Goal: Task Accomplishment & Management: Manage account settings

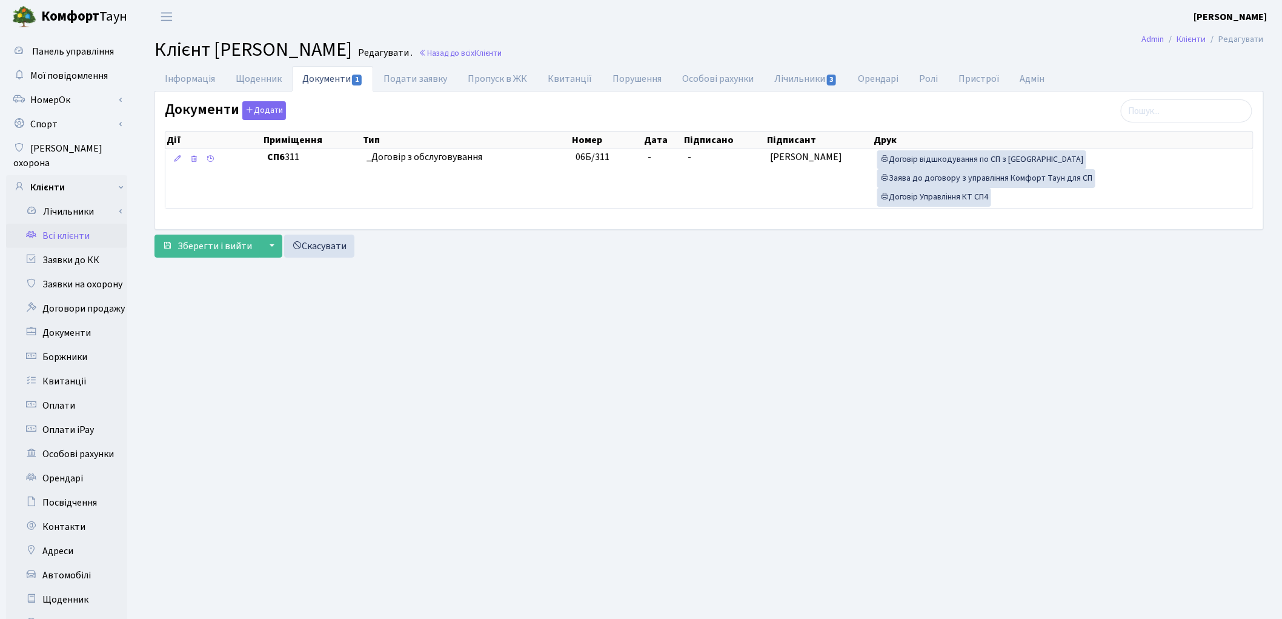
click at [76, 224] on link "Всі клієнти" at bounding box center [66, 236] width 121 height 24
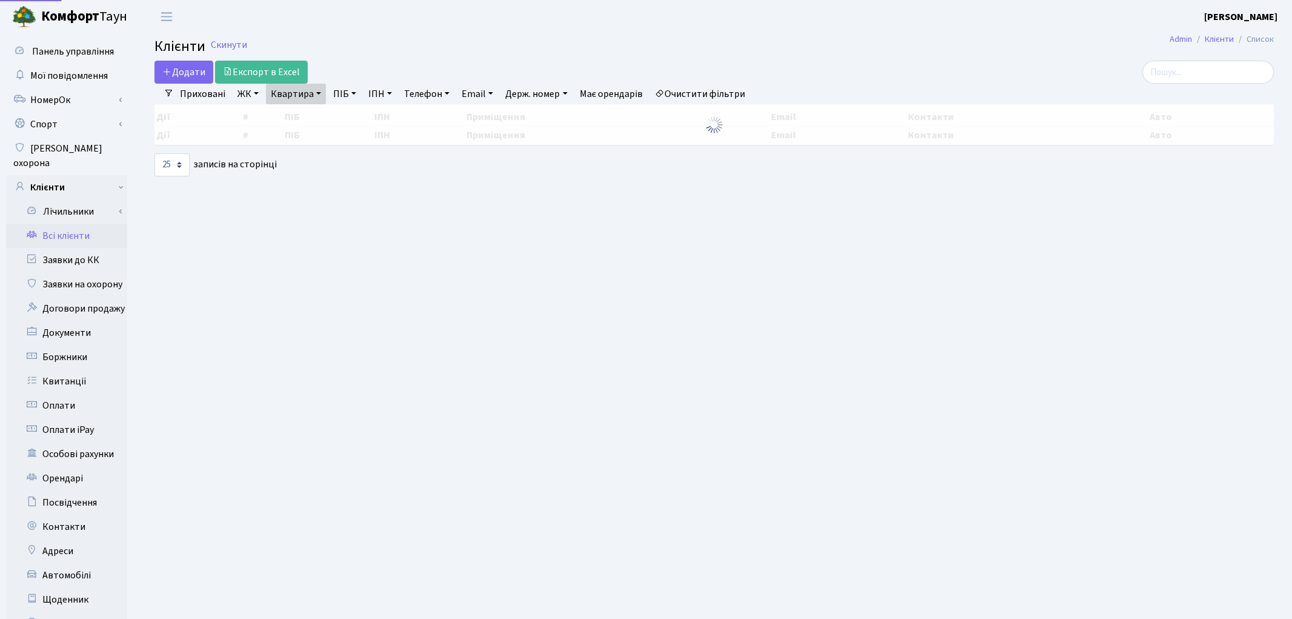
select select "25"
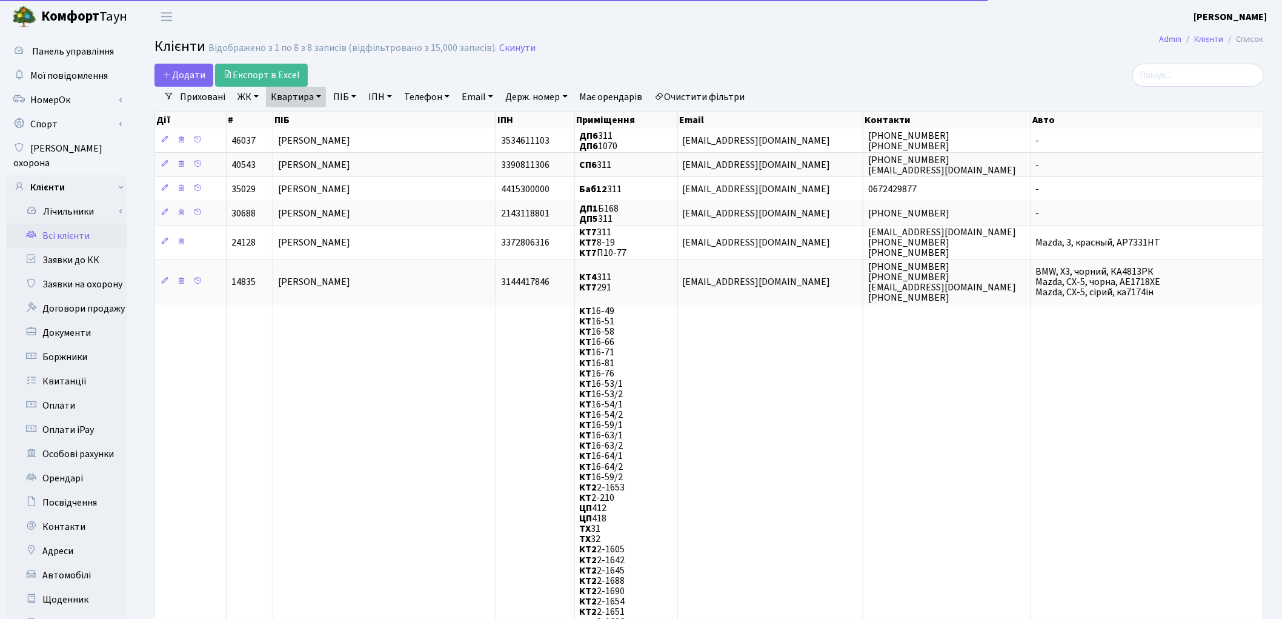
click at [734, 95] on link "Очистити фільтри" at bounding box center [700, 97] width 100 height 21
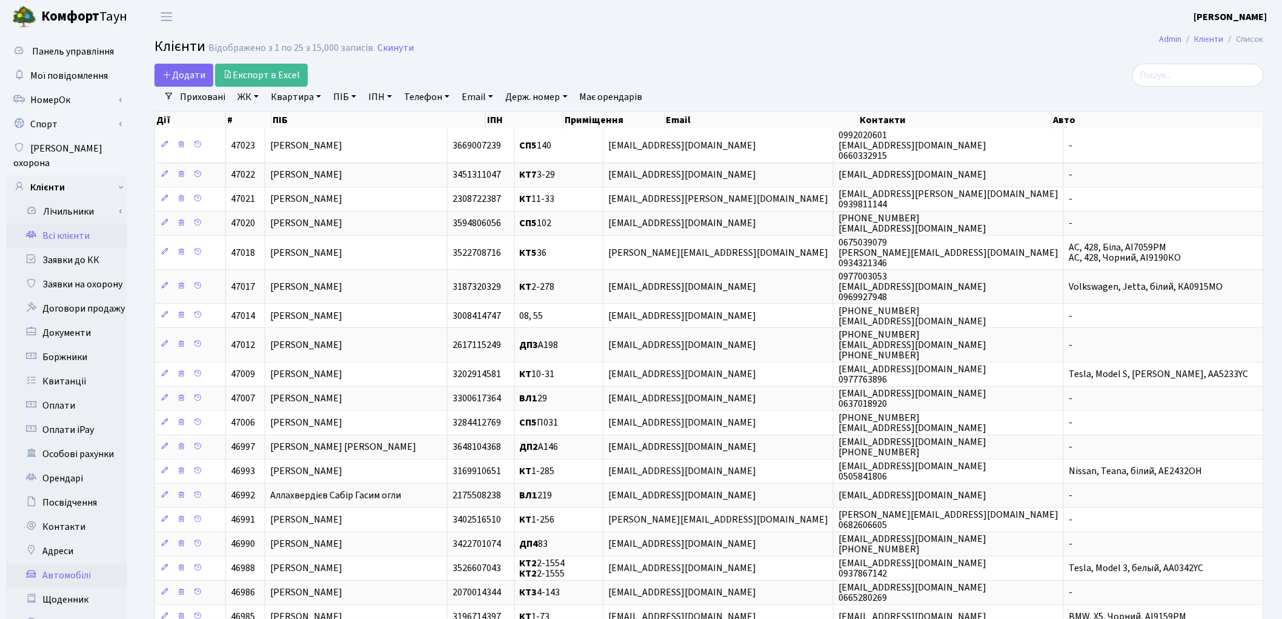
scroll to position [244, 0]
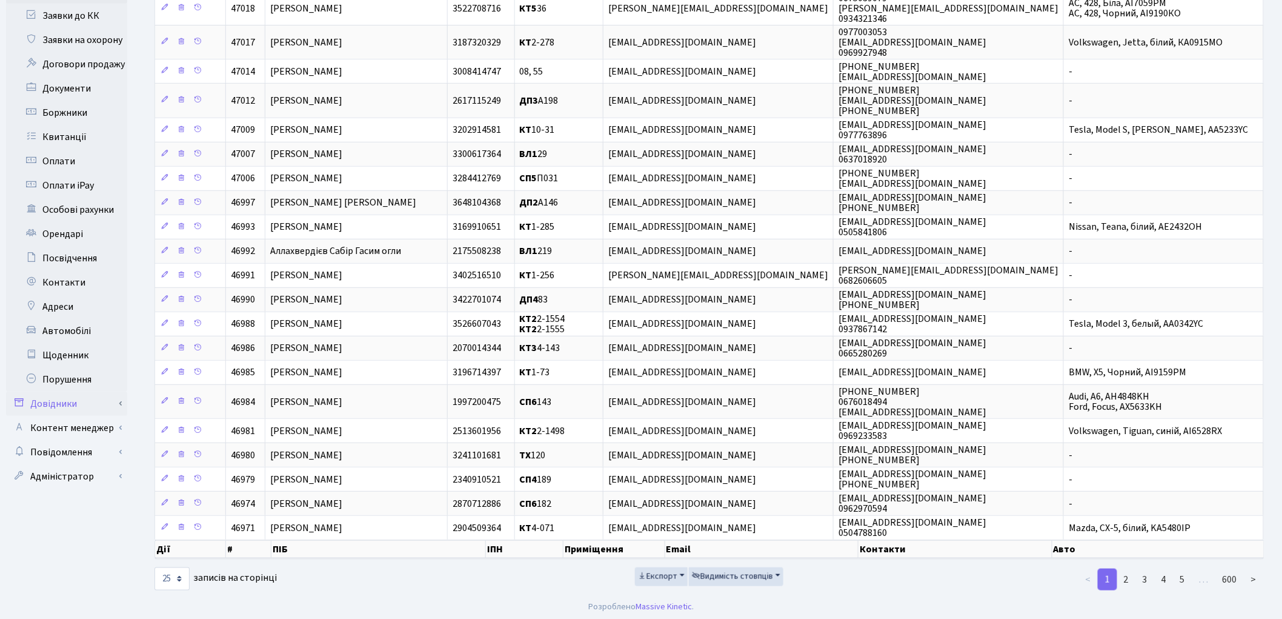
click at [62, 391] on link "Довідники" at bounding box center [66, 403] width 121 height 24
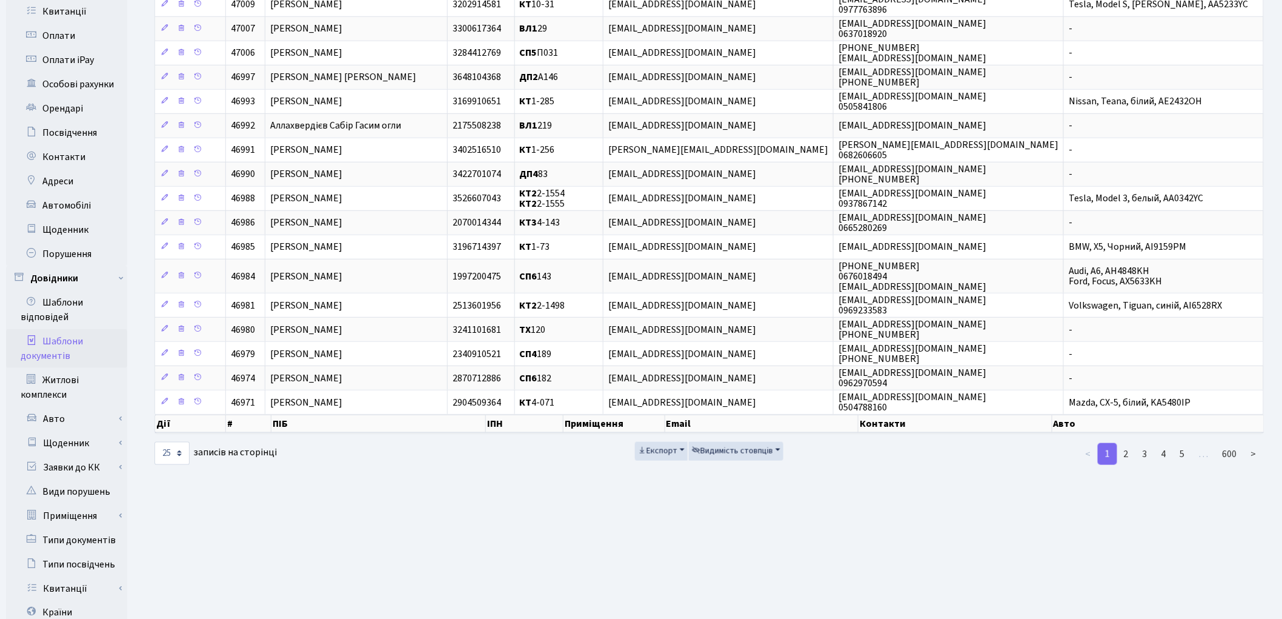
scroll to position [513, 0]
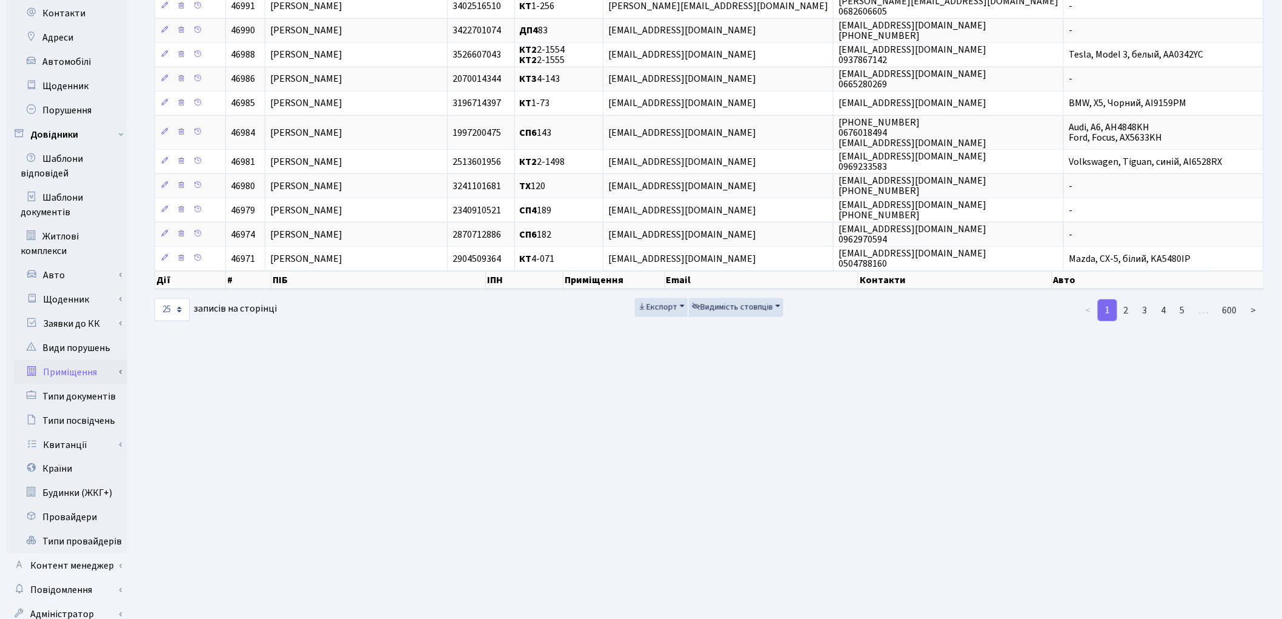
click at [87, 361] on link "Приміщення" at bounding box center [70, 372] width 113 height 24
click at [86, 384] on link "Всі приміщення" at bounding box center [70, 396] width 113 height 24
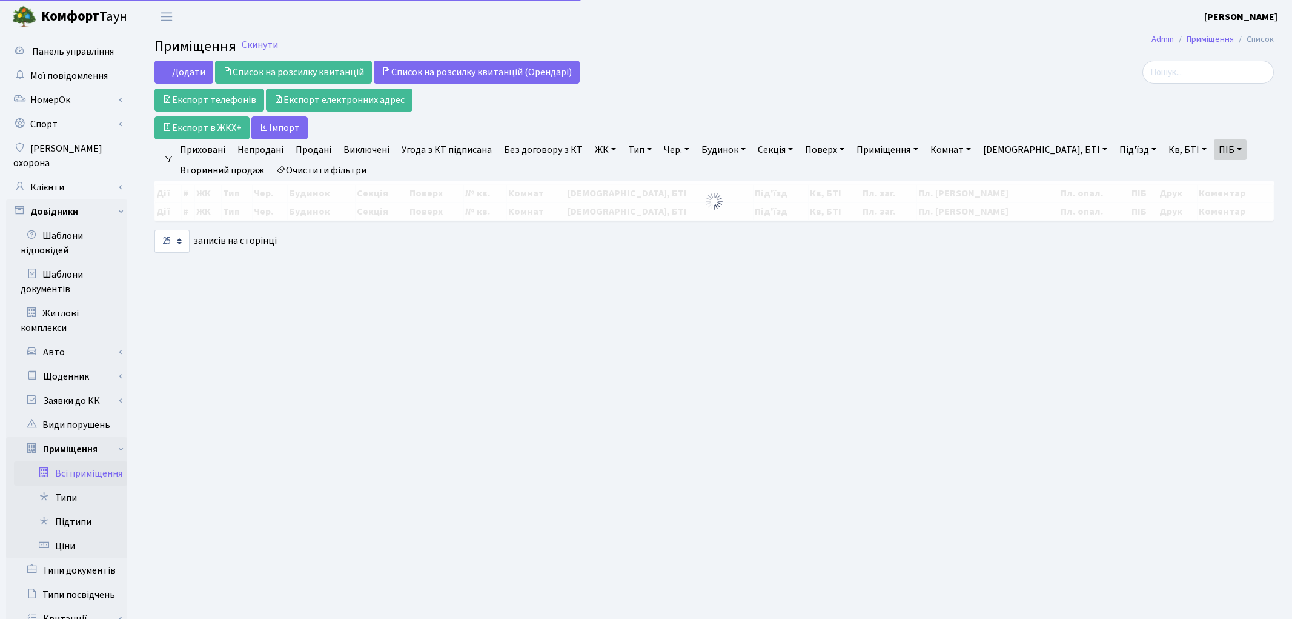
select select "25"
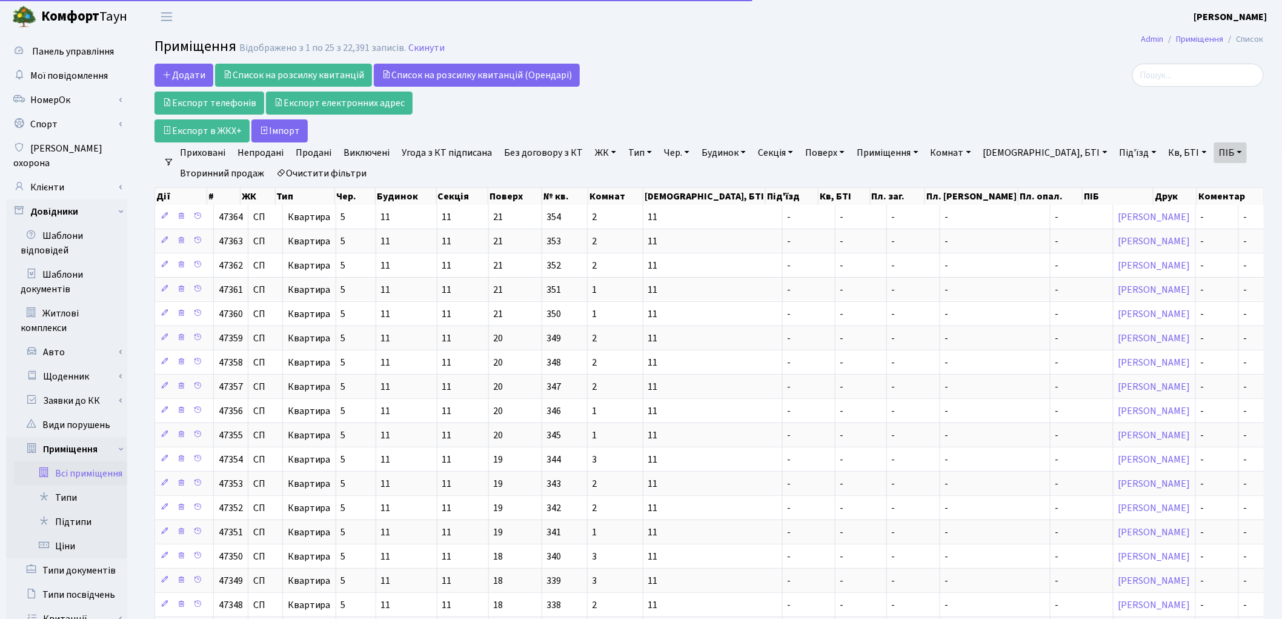
click at [341, 179] on link "Очистити фільтри" at bounding box center [321, 173] width 100 height 21
click at [634, 154] on link "Тип" at bounding box center [639, 152] width 33 height 21
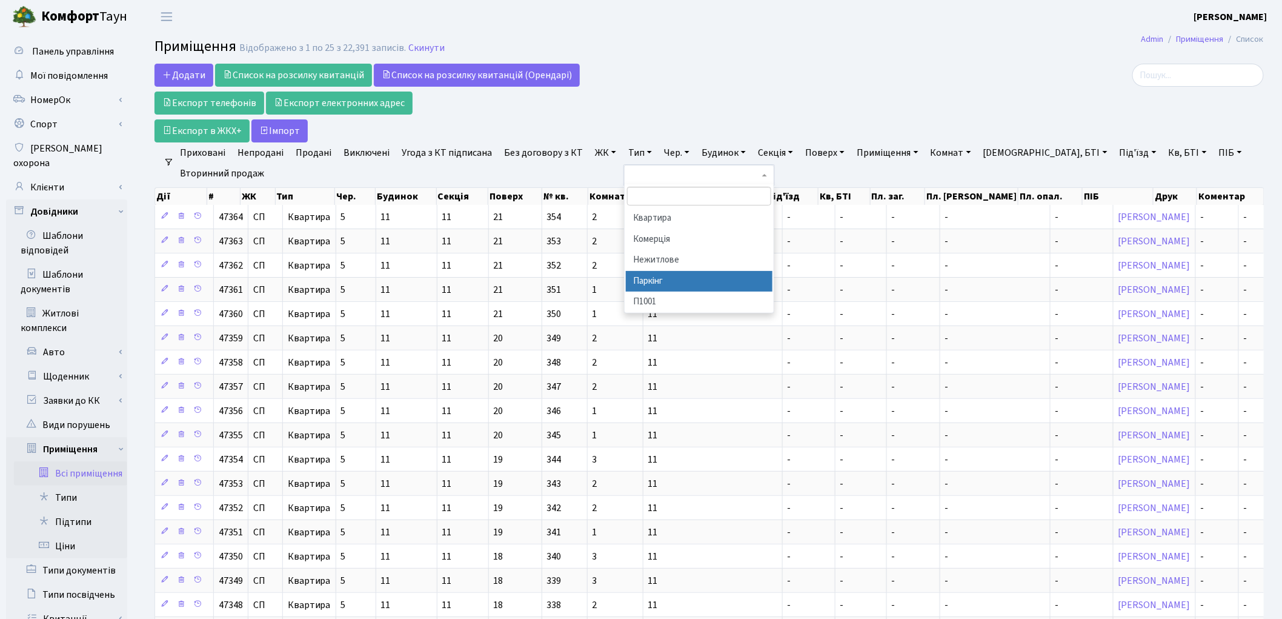
click at [669, 276] on li "Паркінг" at bounding box center [699, 281] width 147 height 21
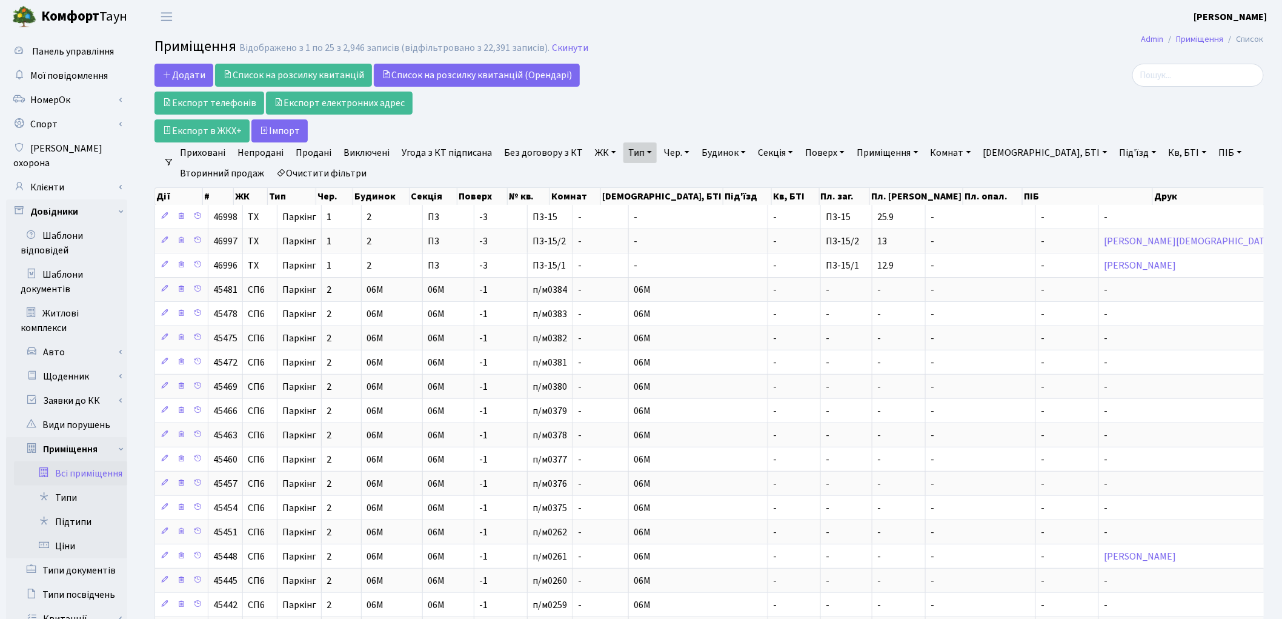
click at [667, 153] on link "Чер." at bounding box center [676, 152] width 35 height 21
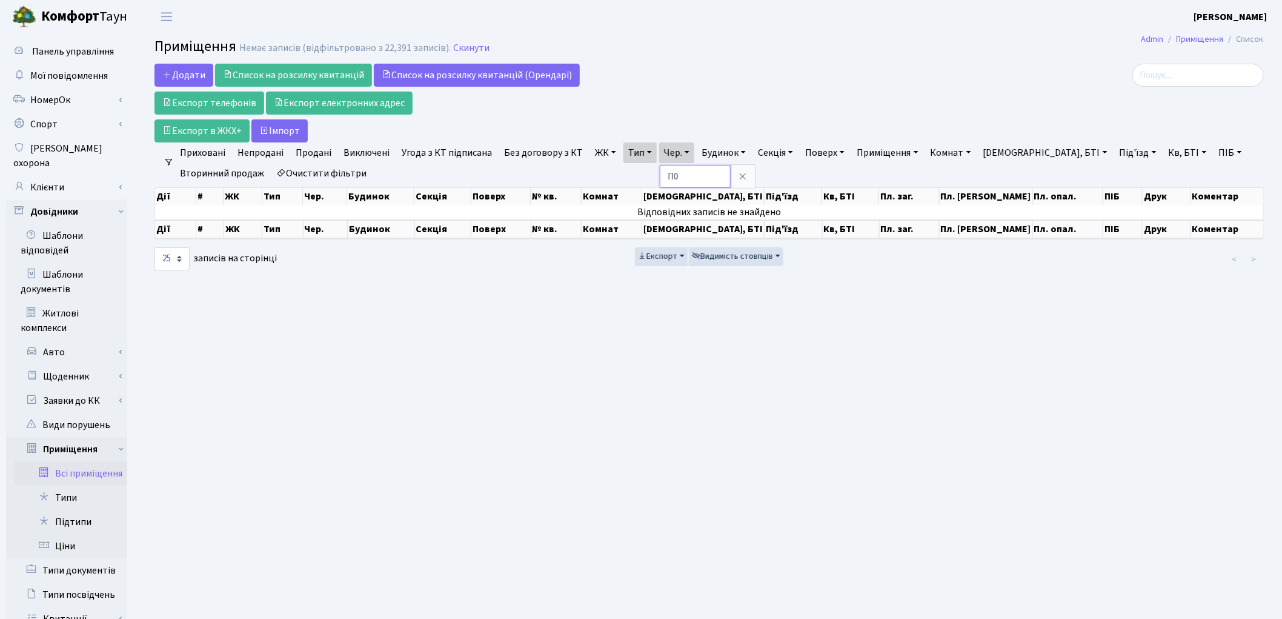
type input "П"
click at [782, 147] on link "Секція" at bounding box center [775, 152] width 45 height 21
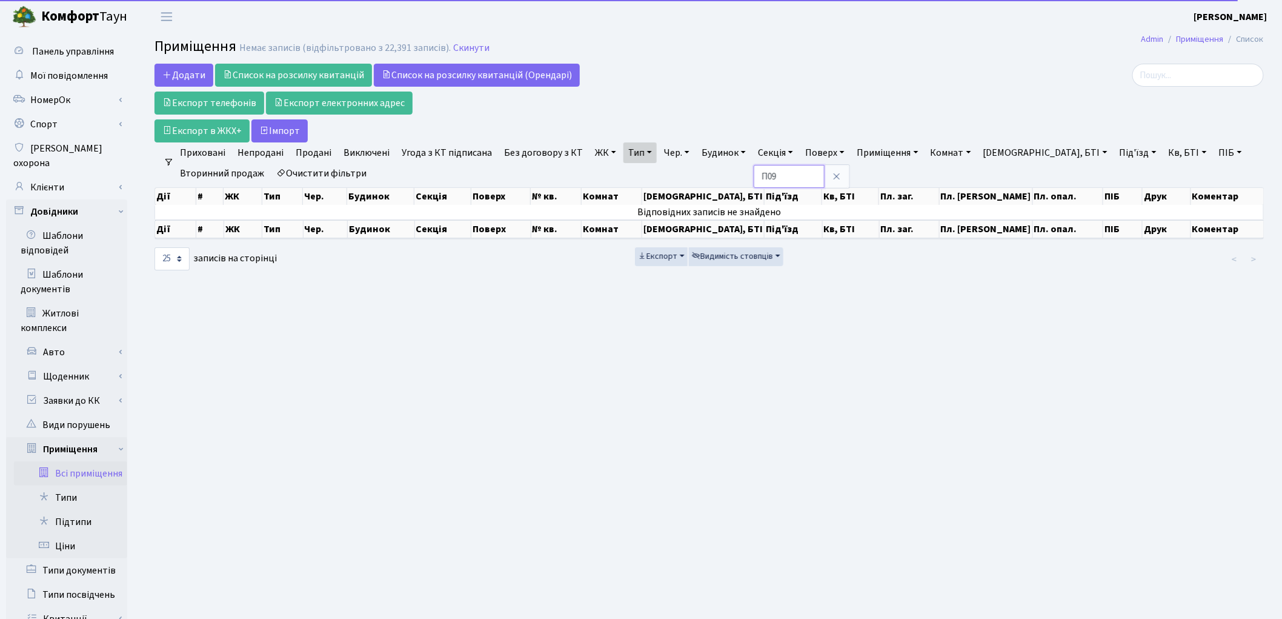
type input "П09"
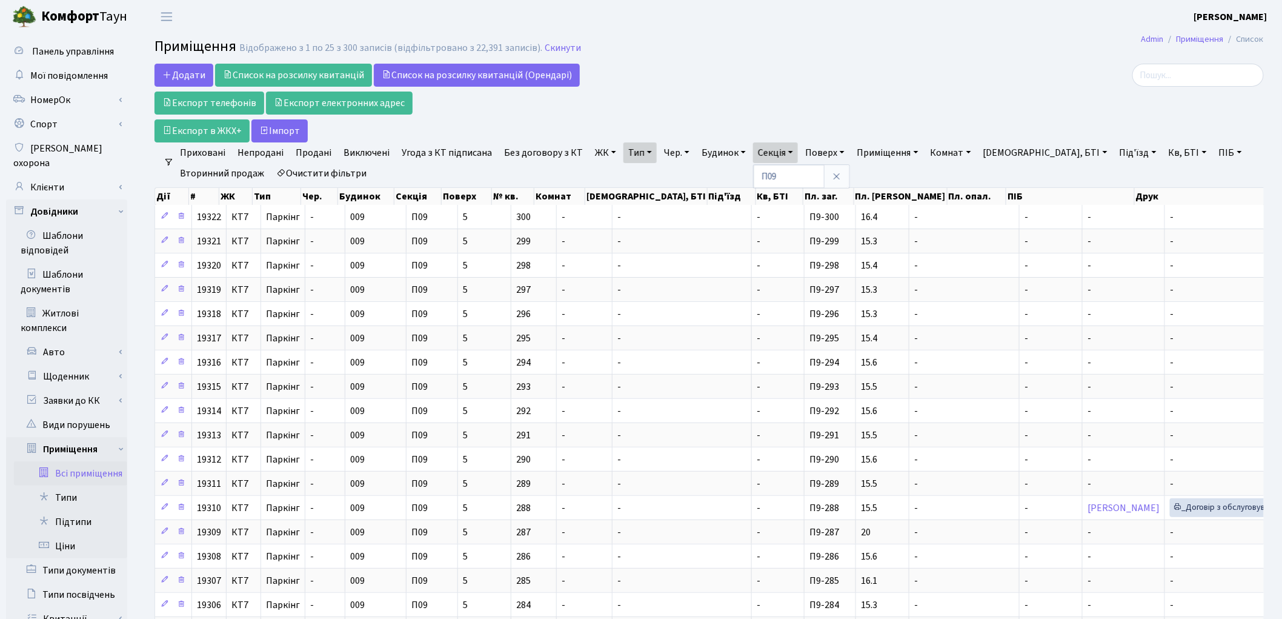
click at [306, 156] on link "Продані" at bounding box center [313, 152] width 45 height 21
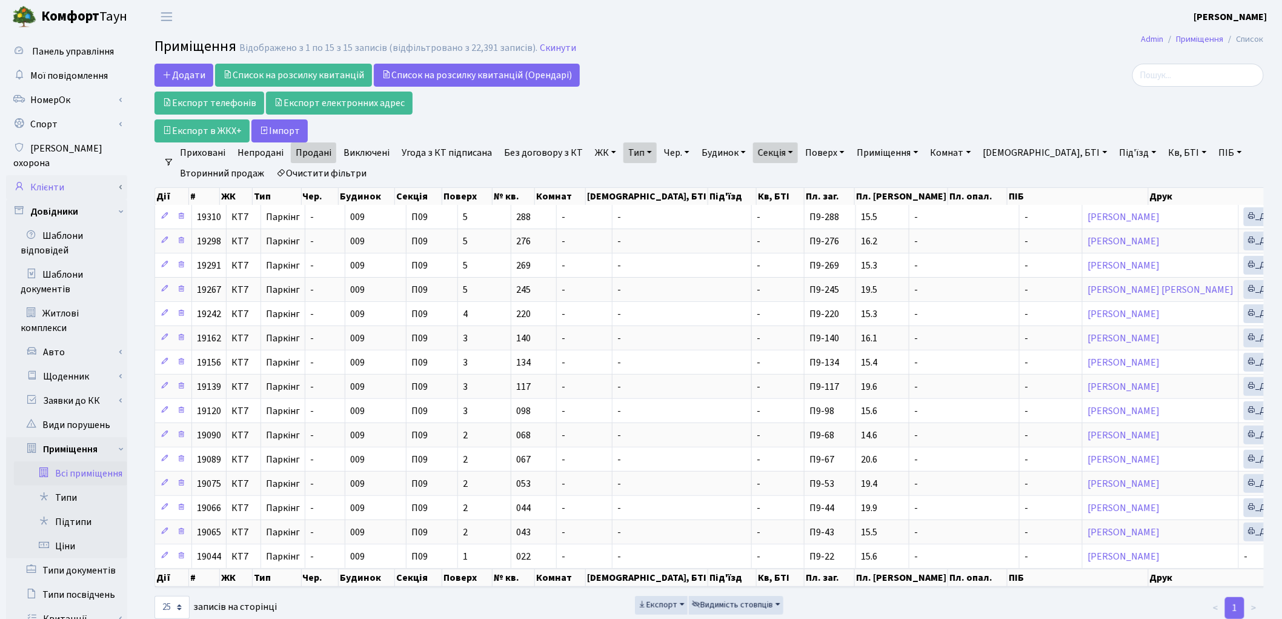
click at [56, 176] on link "Клієнти" at bounding box center [66, 187] width 121 height 24
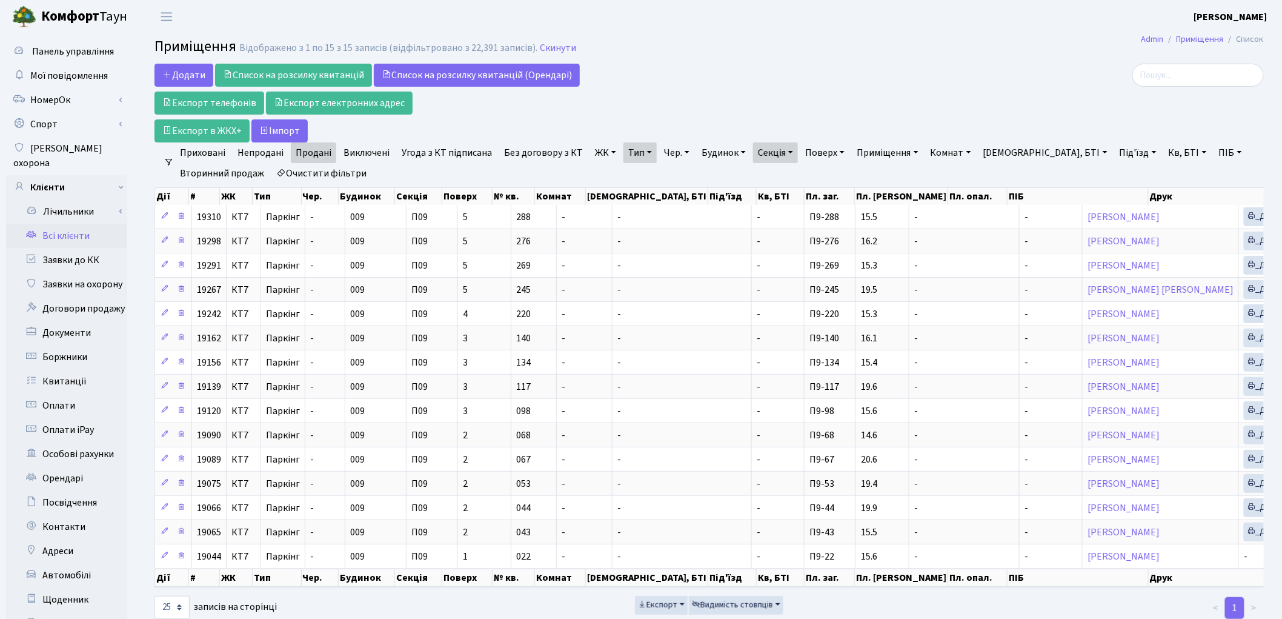
click at [76, 224] on link "Всі клієнти" at bounding box center [66, 236] width 121 height 24
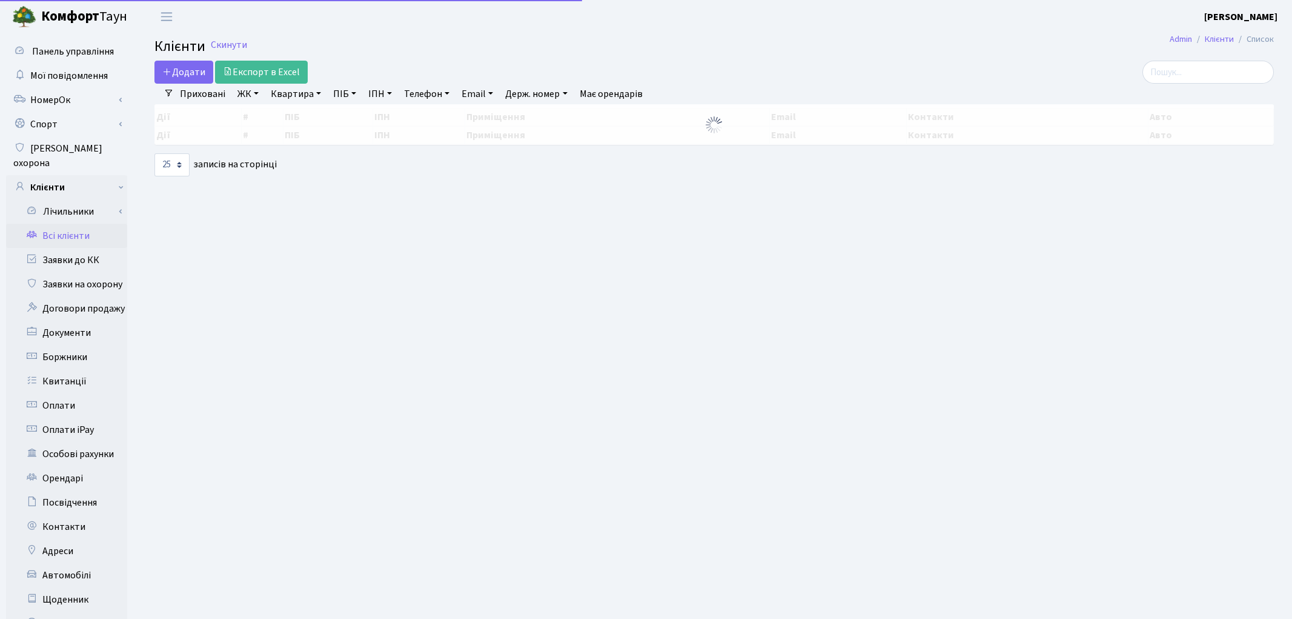
select select "25"
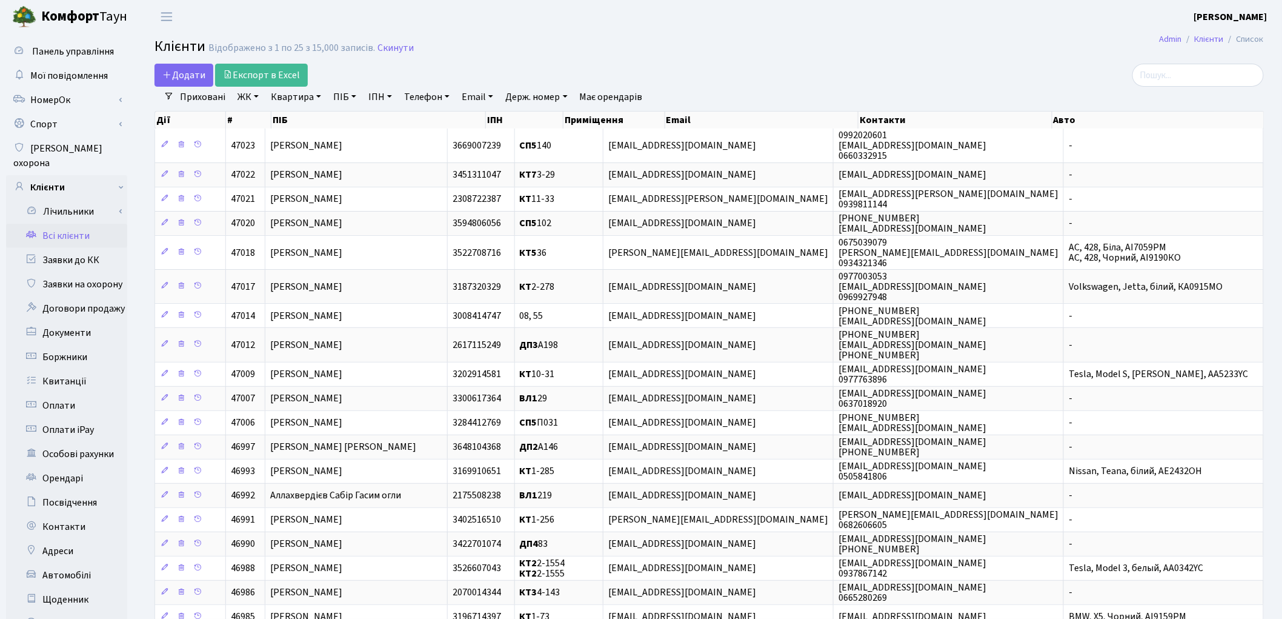
click at [303, 97] on link "Квартира" at bounding box center [296, 97] width 60 height 21
type input "311"
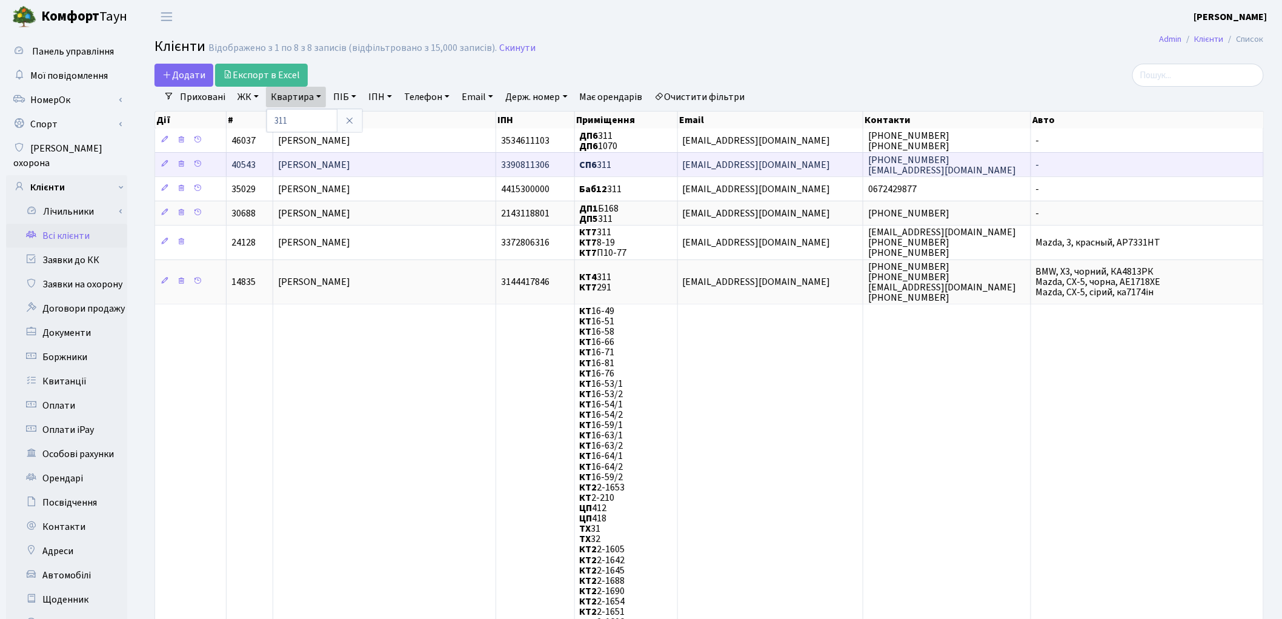
click at [405, 162] on td "[PERSON_NAME]" at bounding box center [384, 164] width 223 height 24
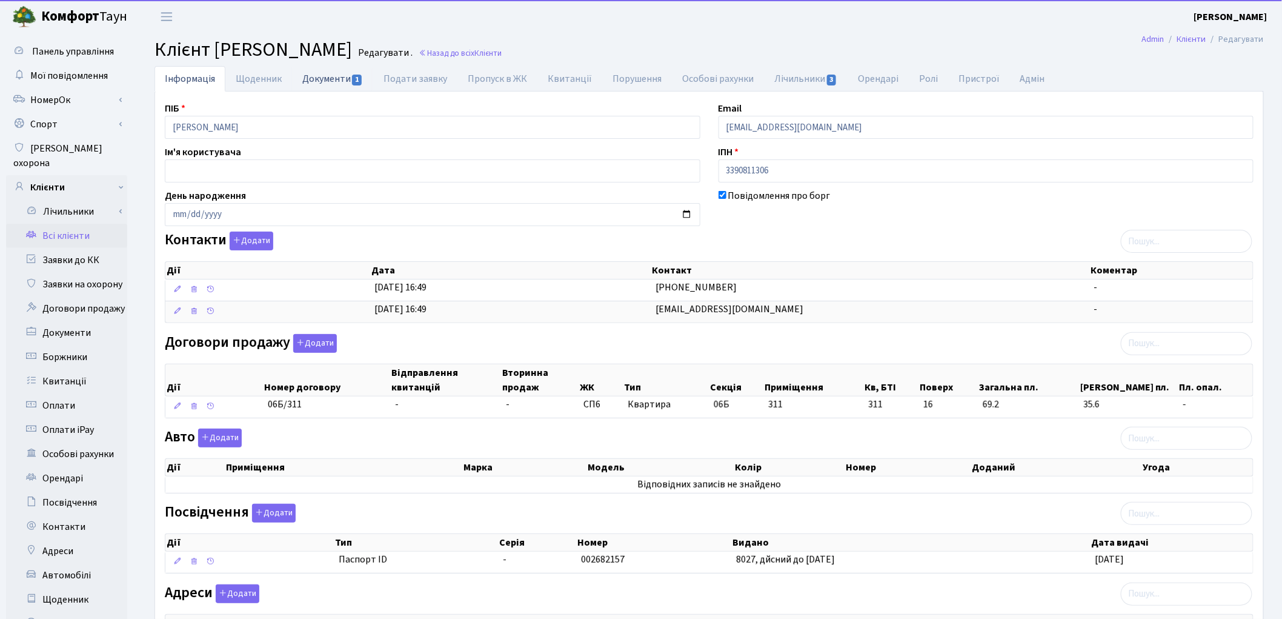
click at [325, 76] on link "Документи 1" at bounding box center [332, 78] width 81 height 25
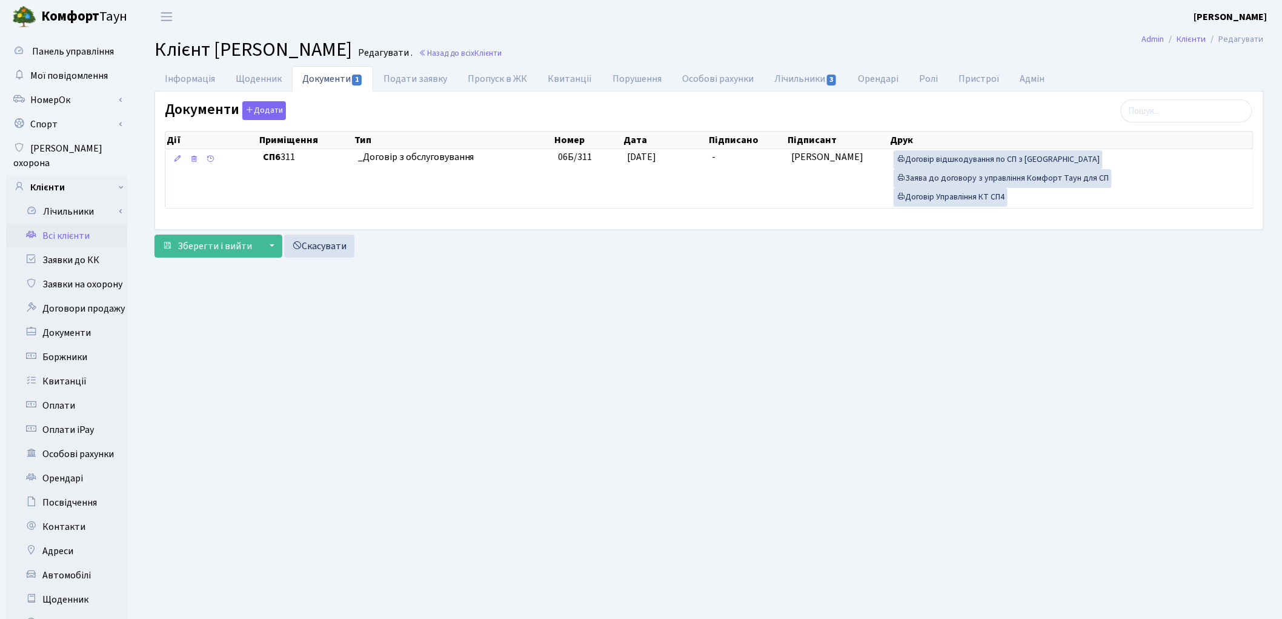
click at [56, 224] on link "Всі клієнти" at bounding box center [66, 236] width 121 height 24
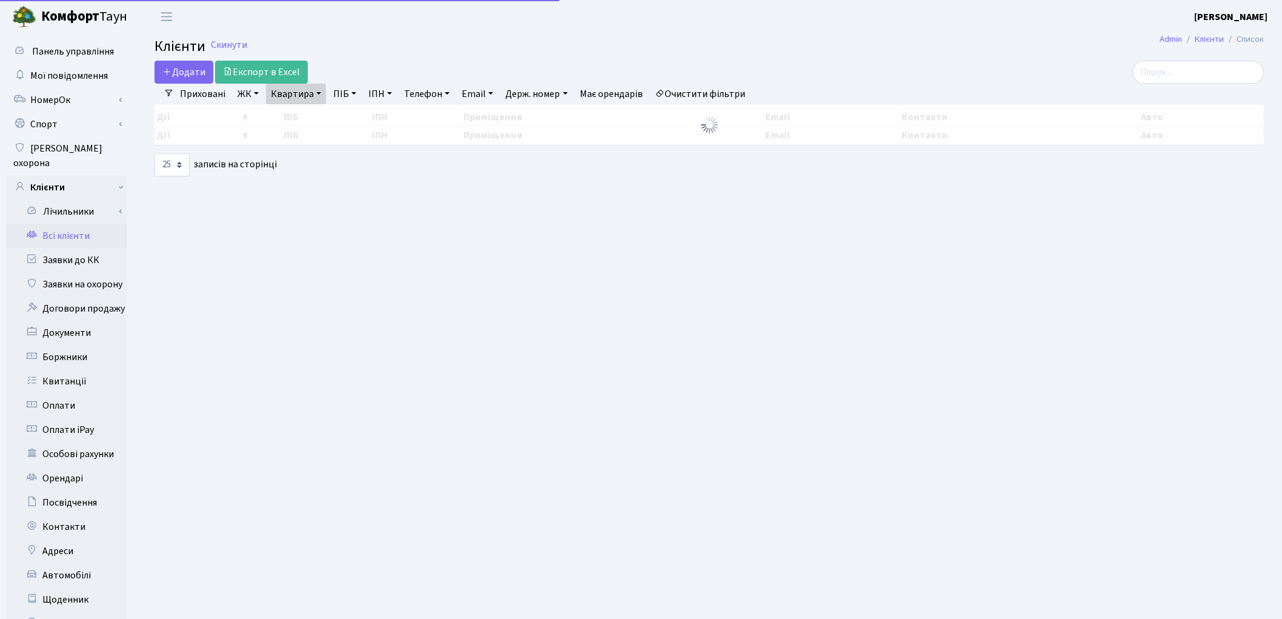
select select "25"
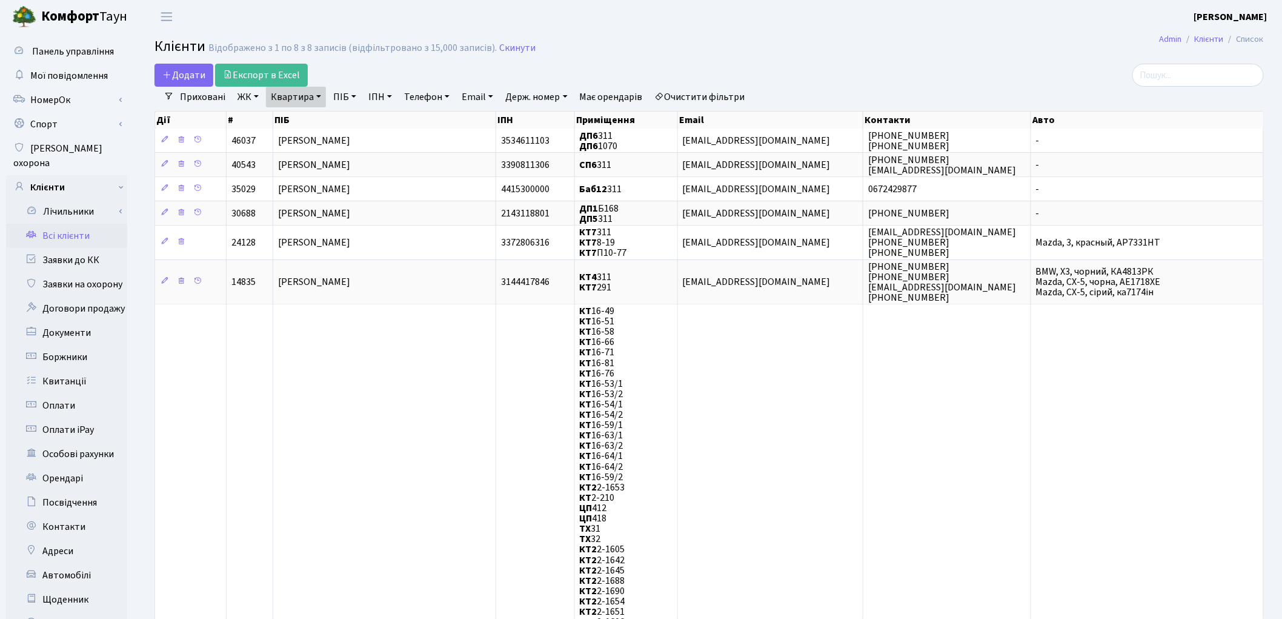
click at [717, 91] on link "Очистити фільтри" at bounding box center [700, 97] width 100 height 21
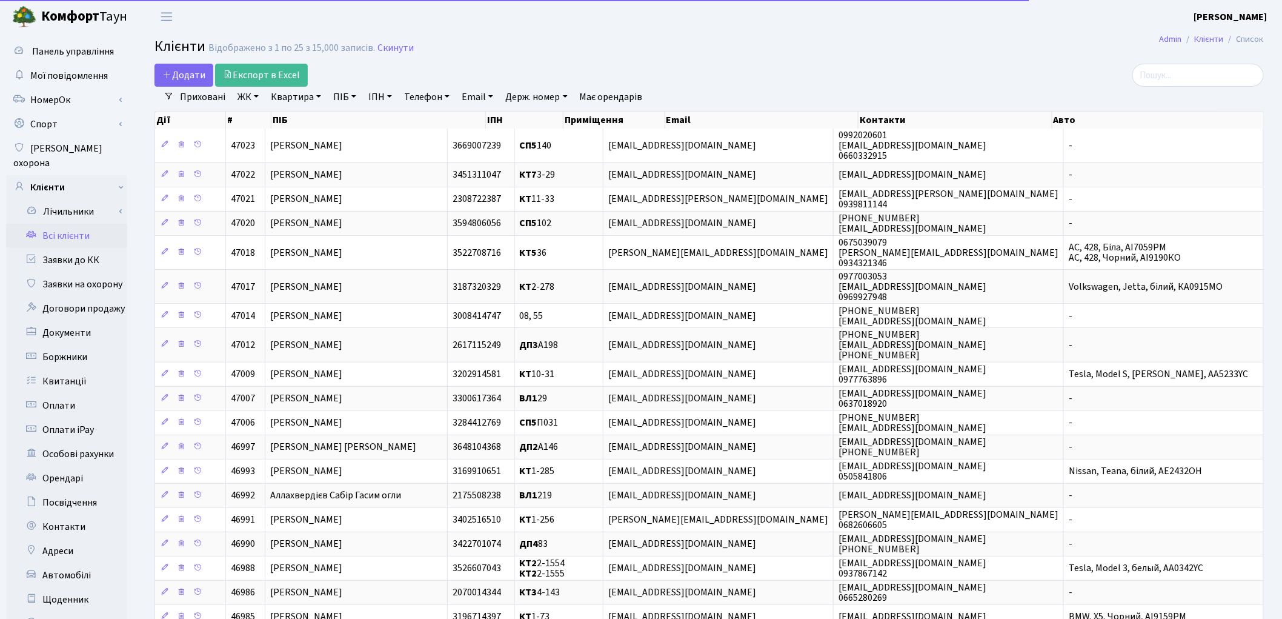
click at [340, 98] on link "ПІБ" at bounding box center [344, 97] width 33 height 21
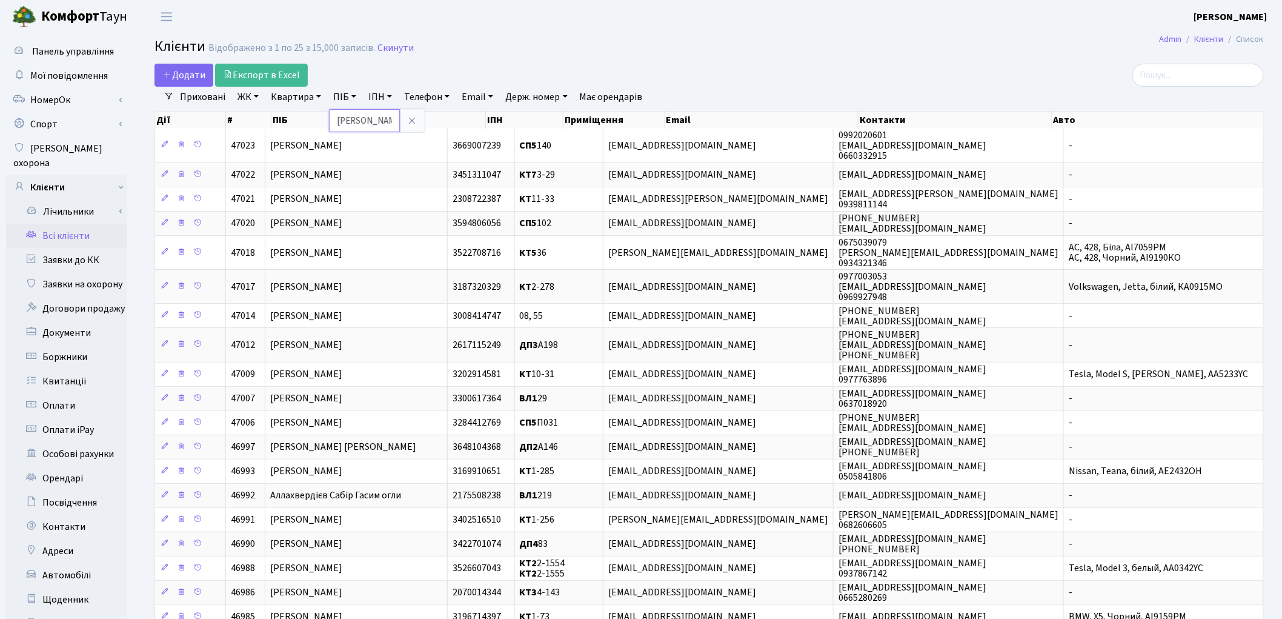
type input "[PERSON_NAME]"
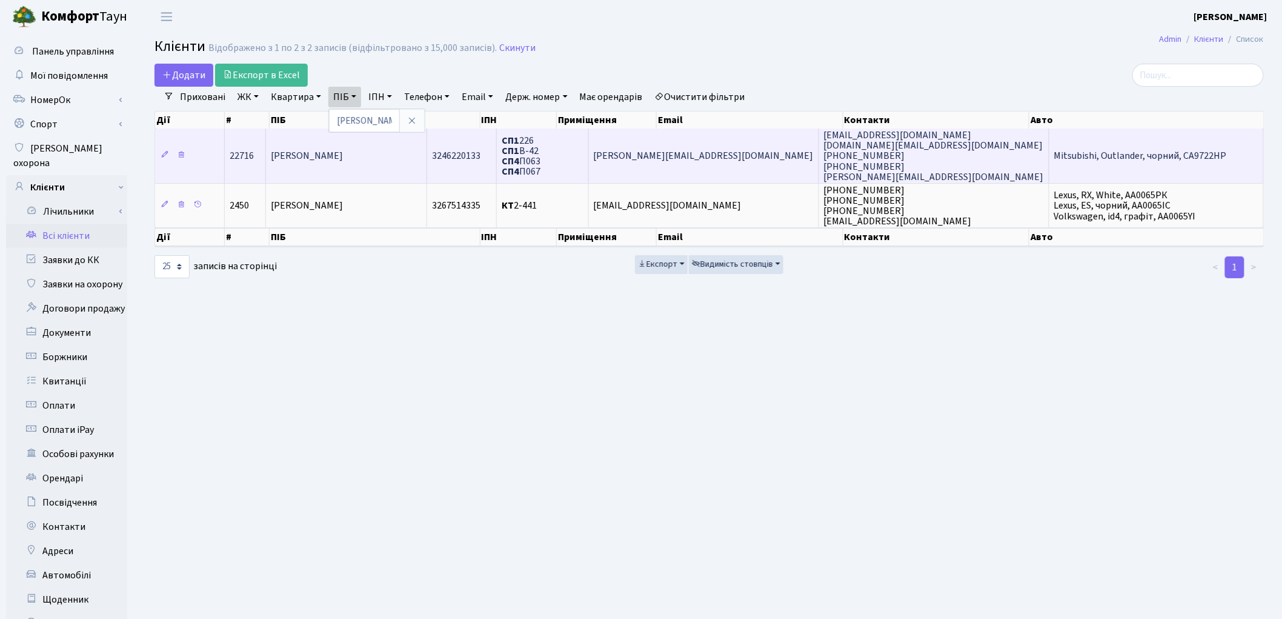
click at [342, 150] on span "[PERSON_NAME]" at bounding box center [307, 156] width 72 height 13
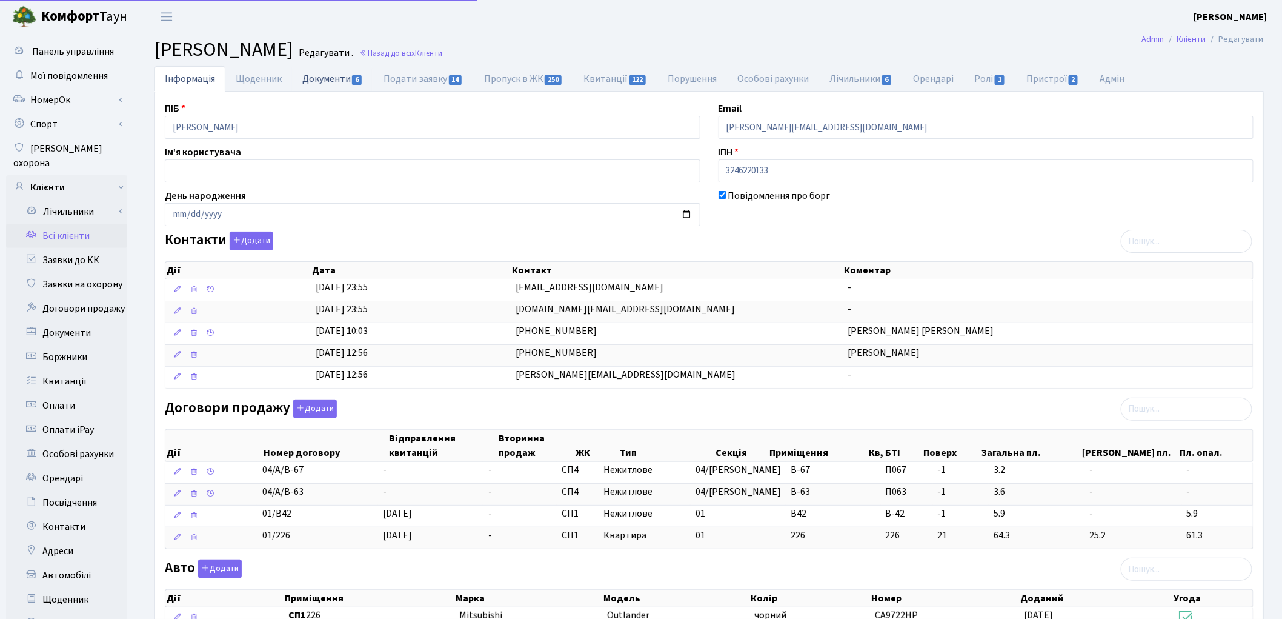
click at [334, 83] on link "Документи 6" at bounding box center [332, 78] width 81 height 25
select select "25"
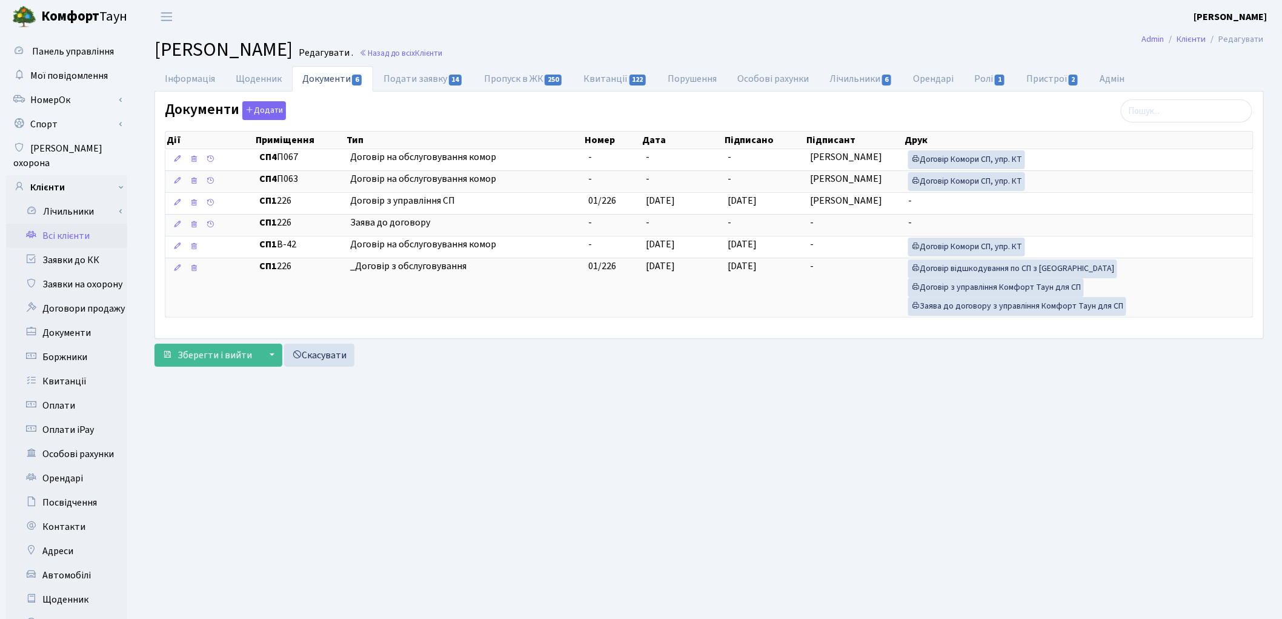
click at [53, 224] on link "Всі клієнти" at bounding box center [66, 236] width 121 height 24
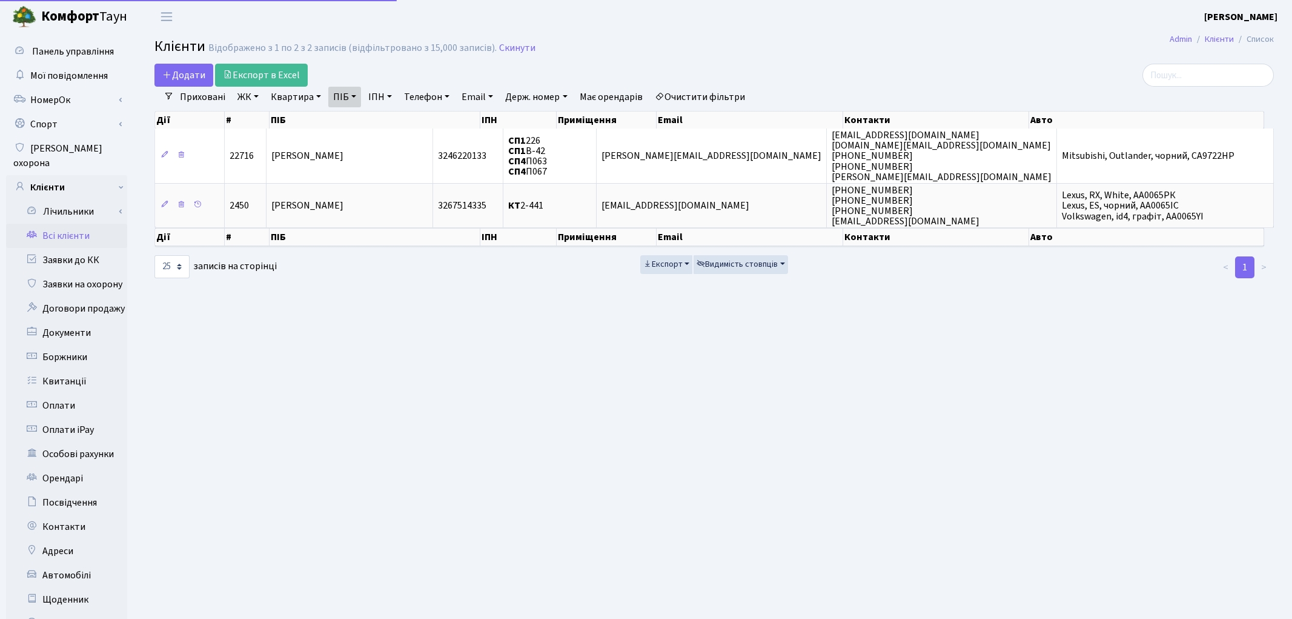
select select "25"
click at [357, 95] on link "ПІБ" at bounding box center [344, 97] width 33 height 21
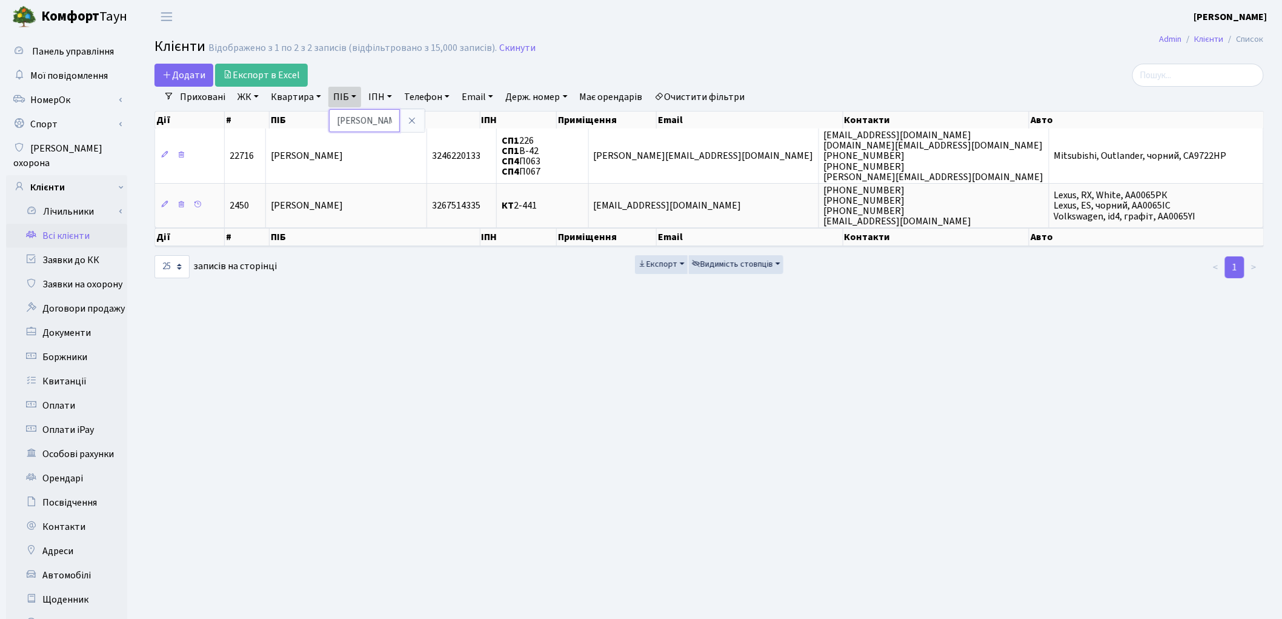
click at [385, 128] on input "щербенко" at bounding box center [364, 120] width 71 height 23
type input "щ"
type input "шпак"
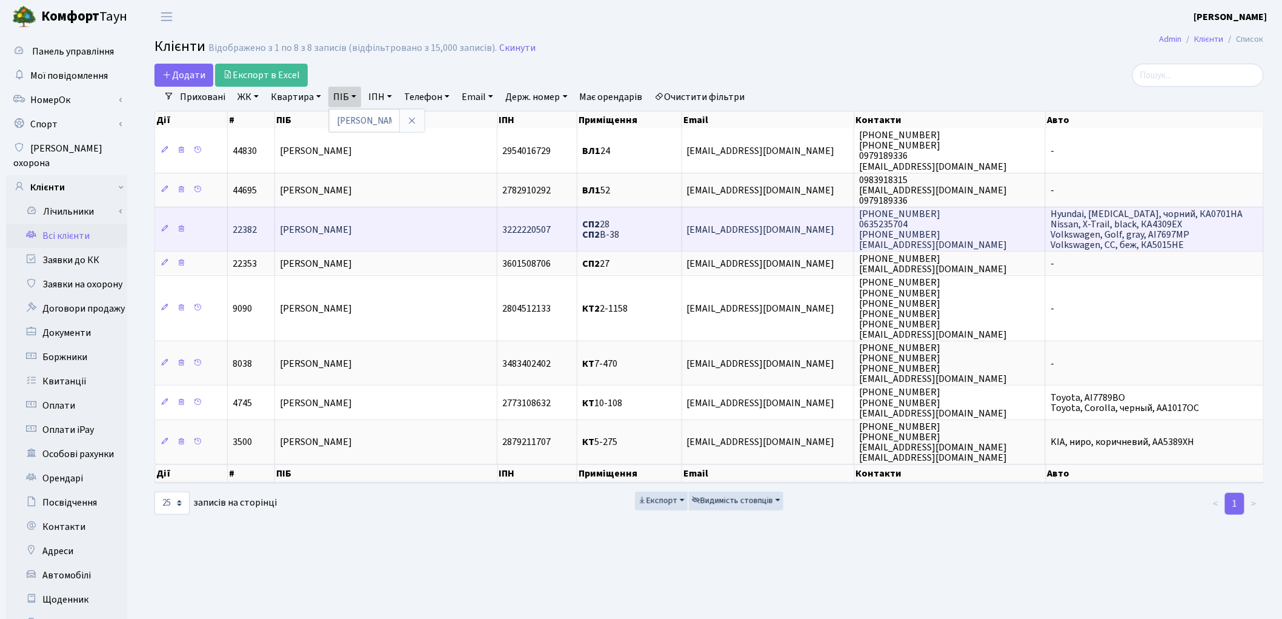
click at [352, 227] on span "[PERSON_NAME]" at bounding box center [316, 229] width 72 height 13
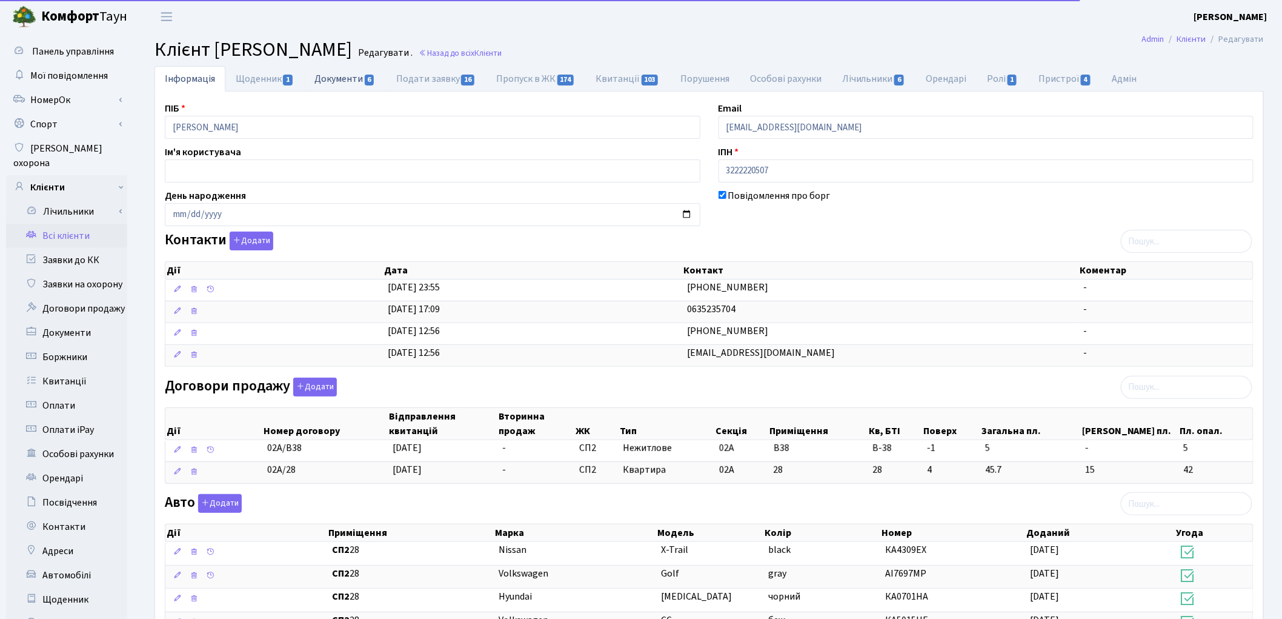
click at [350, 88] on link "Документи 6" at bounding box center [344, 78] width 81 height 25
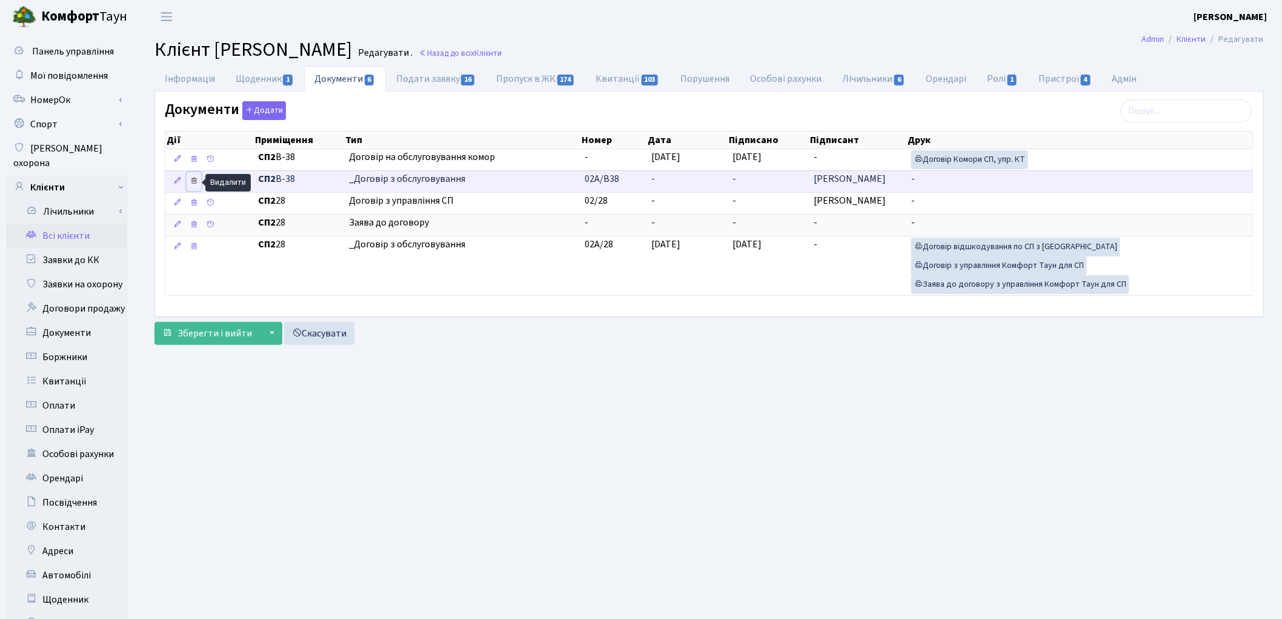
click at [195, 181] on icon at bounding box center [194, 180] width 8 height 8
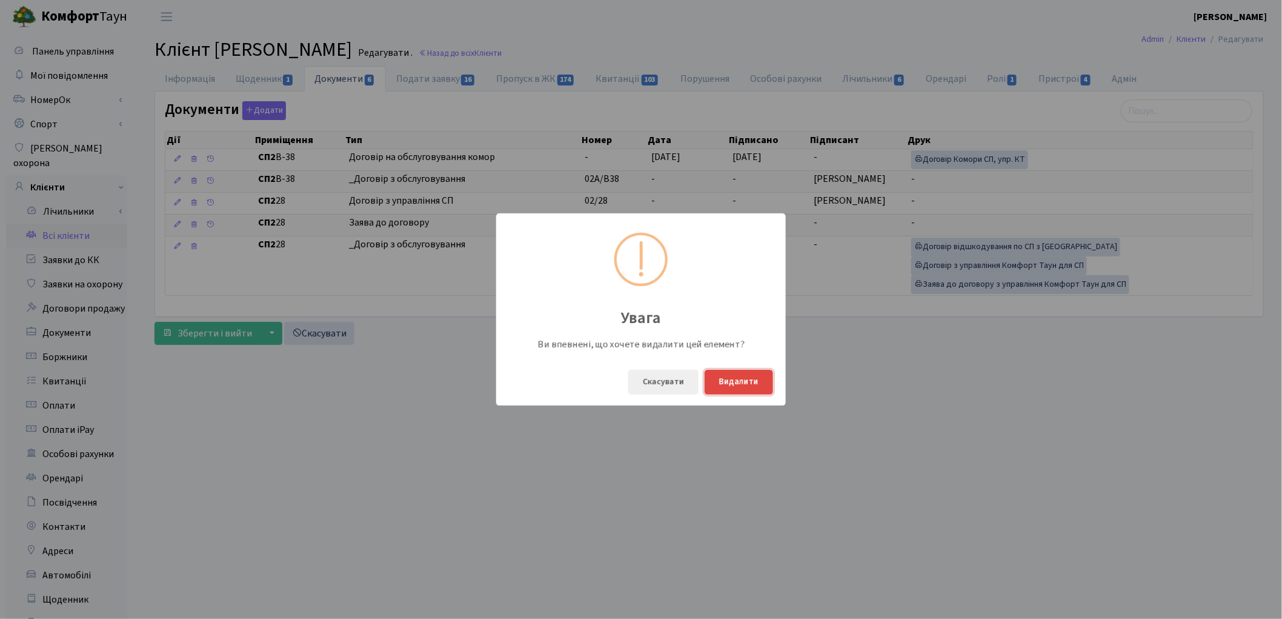
click at [744, 382] on button "Видалити" at bounding box center [739, 382] width 68 height 25
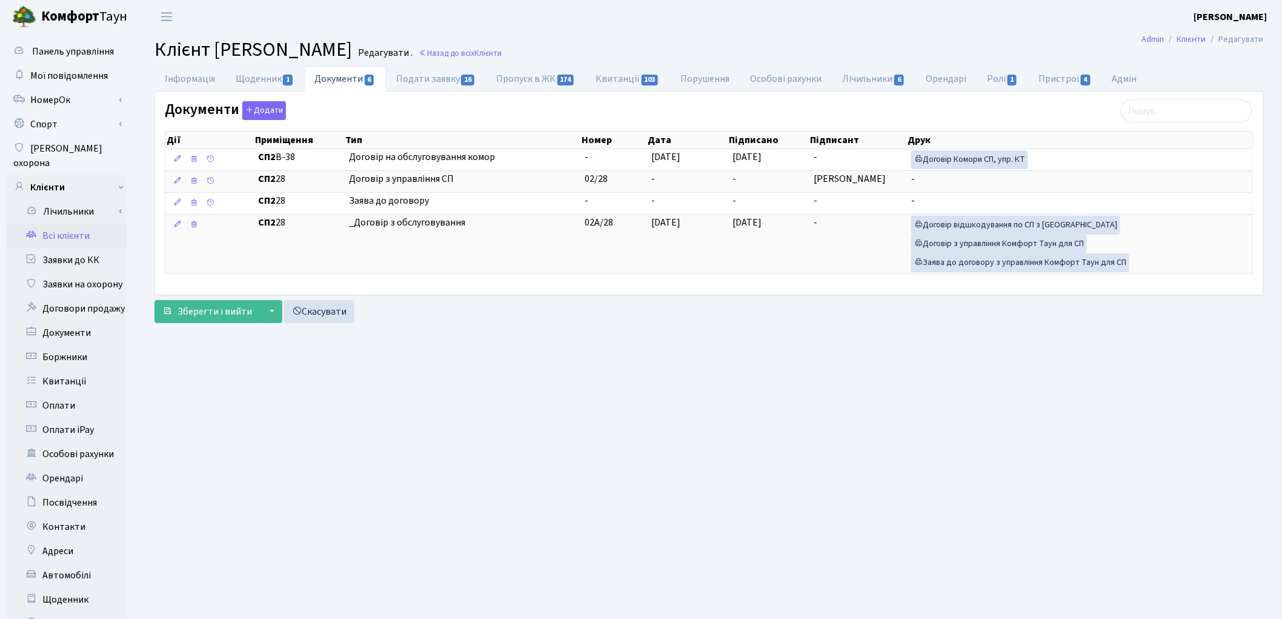
click at [67, 224] on link "Всі клієнти" at bounding box center [66, 236] width 121 height 24
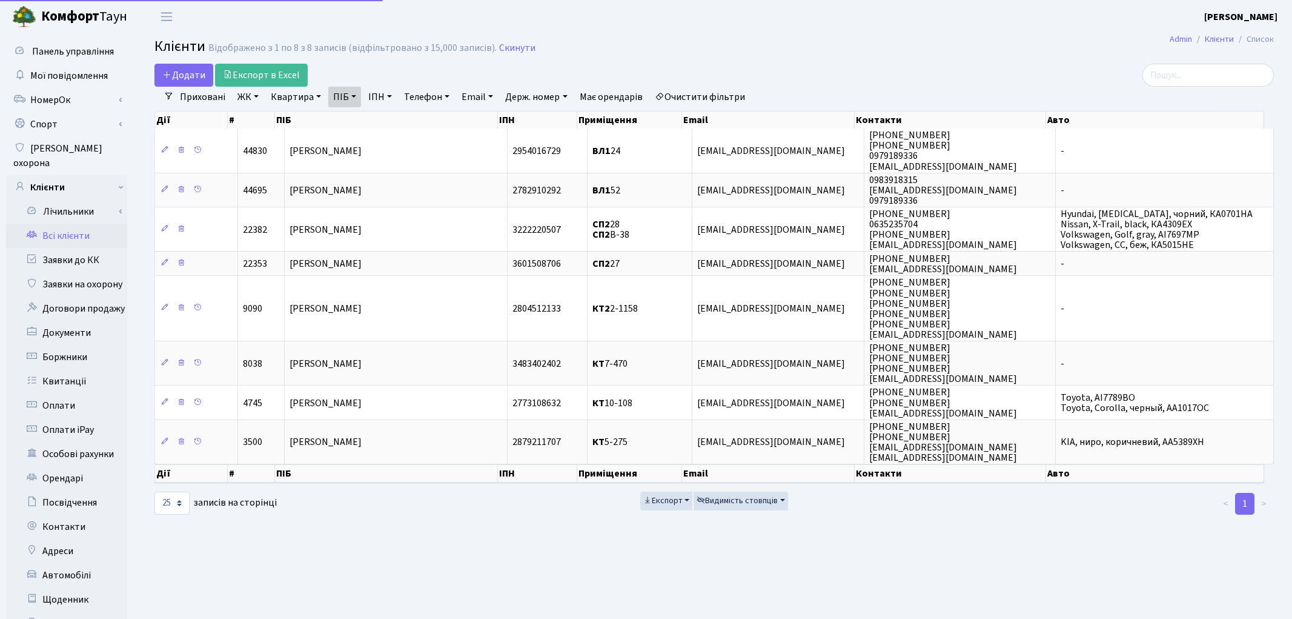
select select "25"
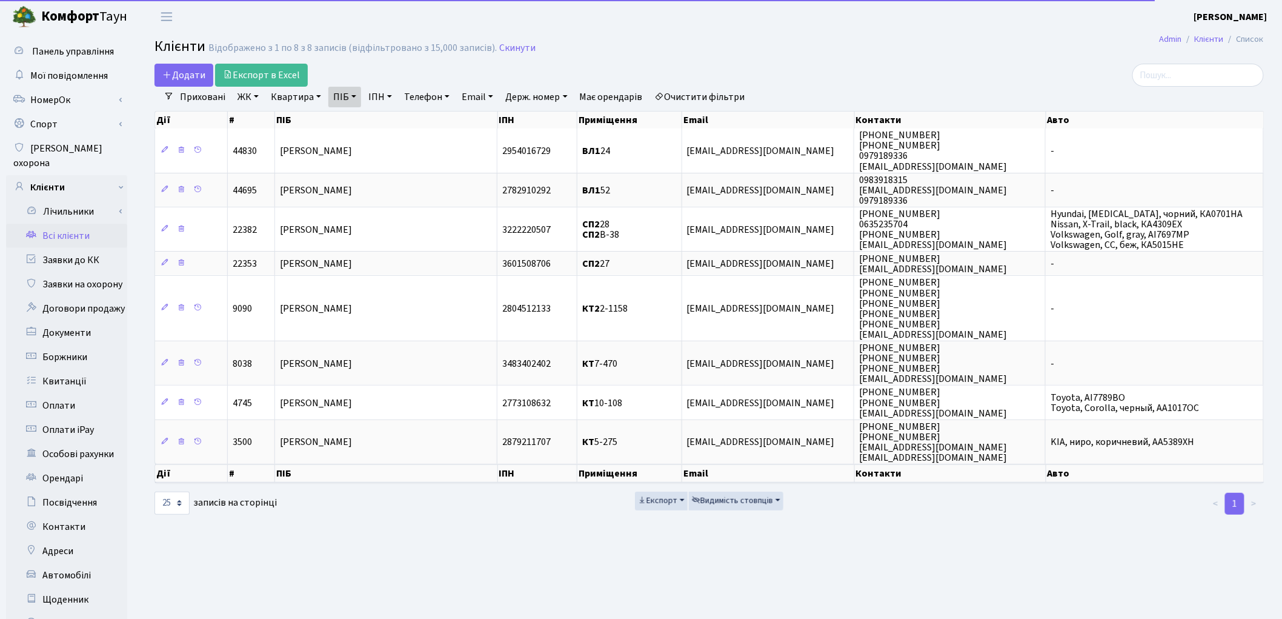
click at [717, 99] on link "Очистити фільтри" at bounding box center [700, 97] width 100 height 21
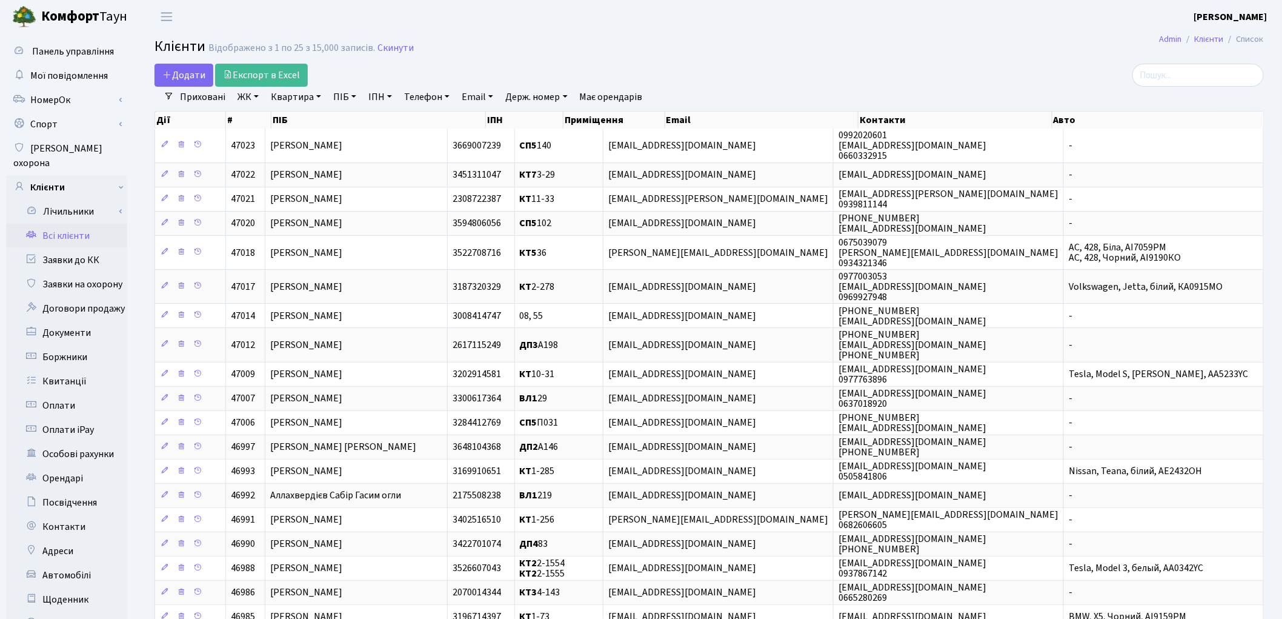
click at [304, 96] on link "Квартира" at bounding box center [296, 97] width 60 height 21
type input "303"
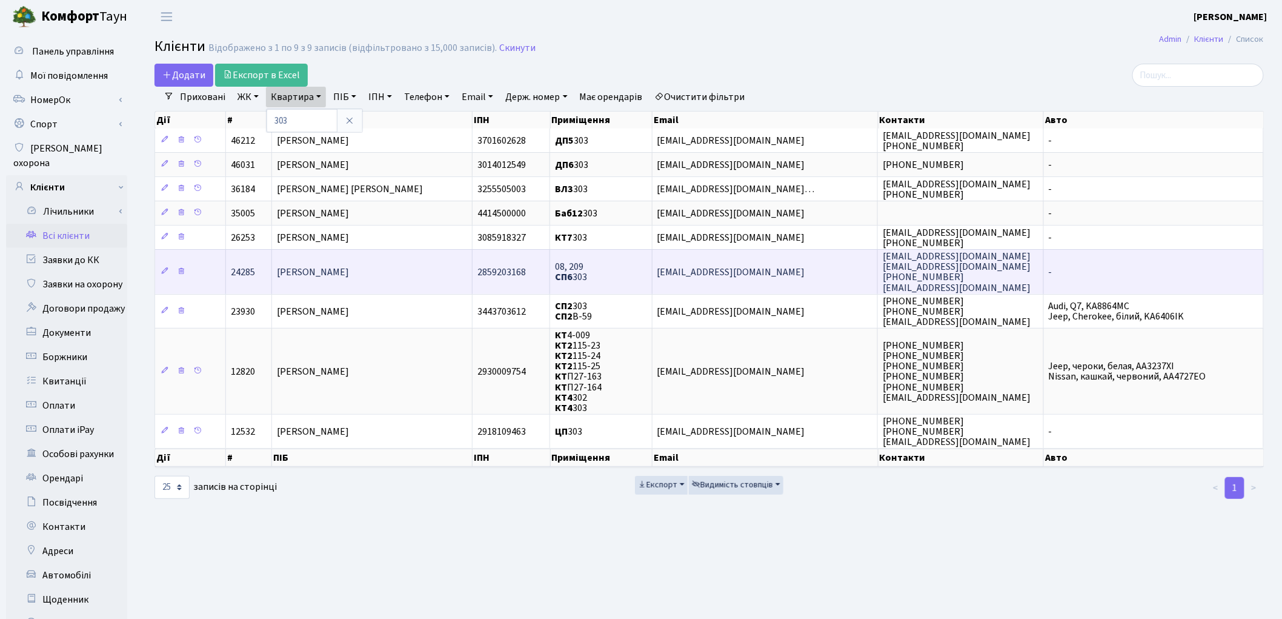
click at [325, 274] on span "[PERSON_NAME]" at bounding box center [313, 271] width 72 height 13
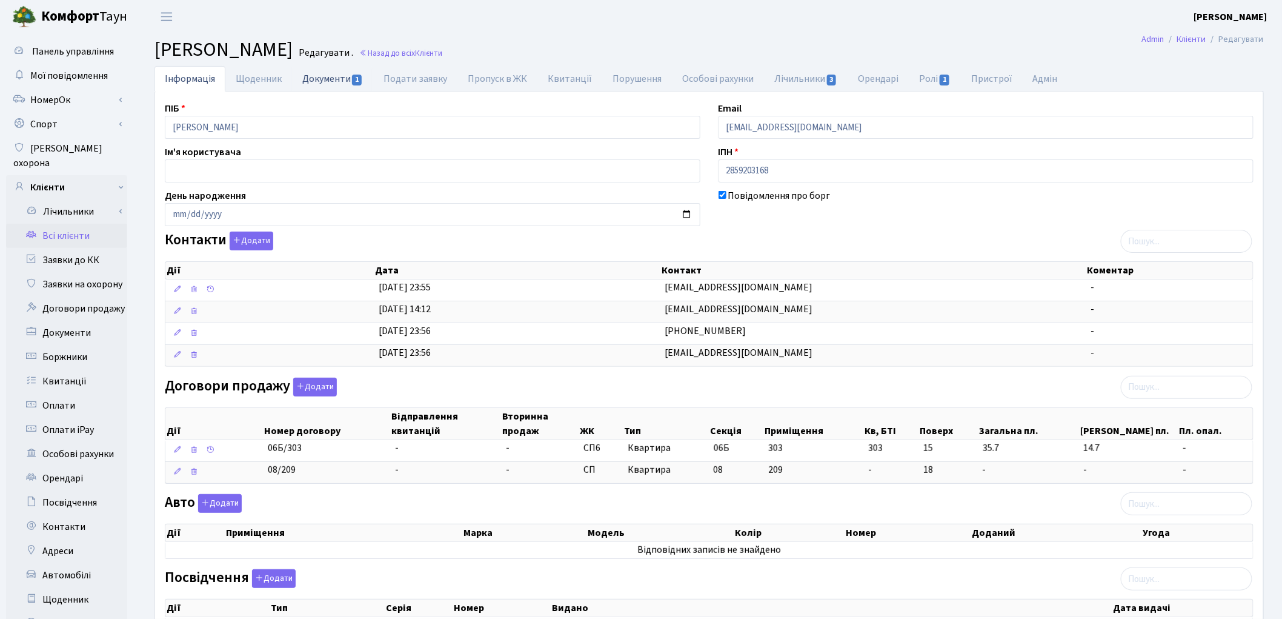
click at [335, 80] on link "Документи 1" at bounding box center [332, 78] width 81 height 25
select select "25"
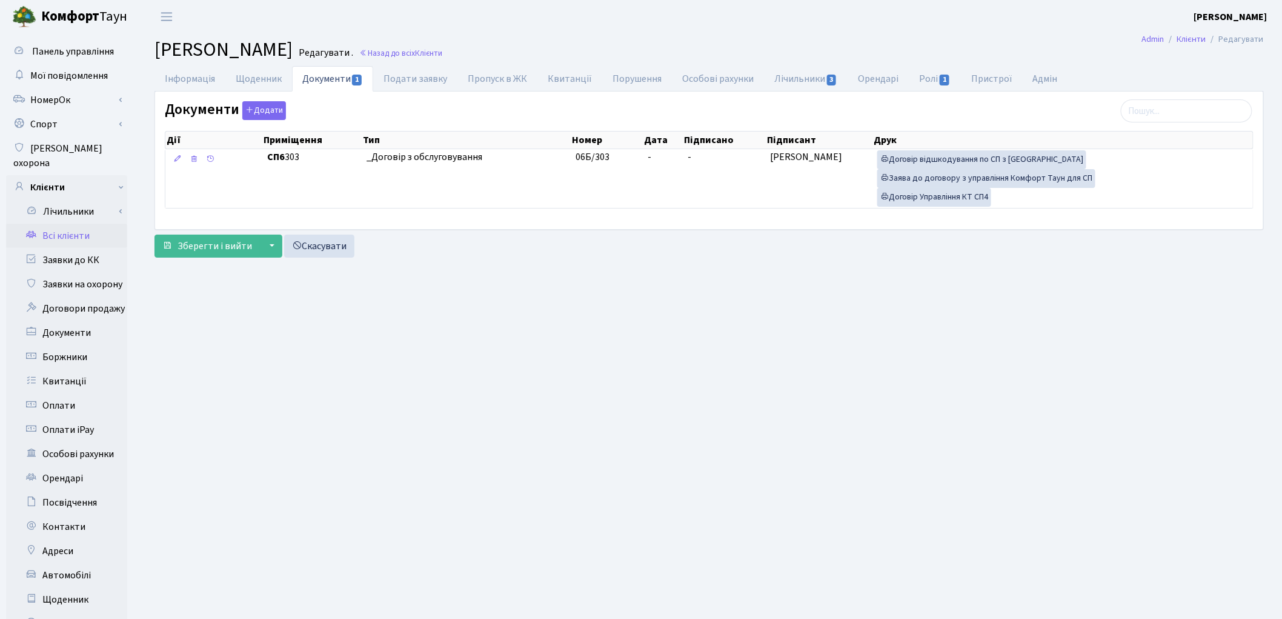
click at [73, 224] on link "Всі клієнти" at bounding box center [66, 236] width 121 height 24
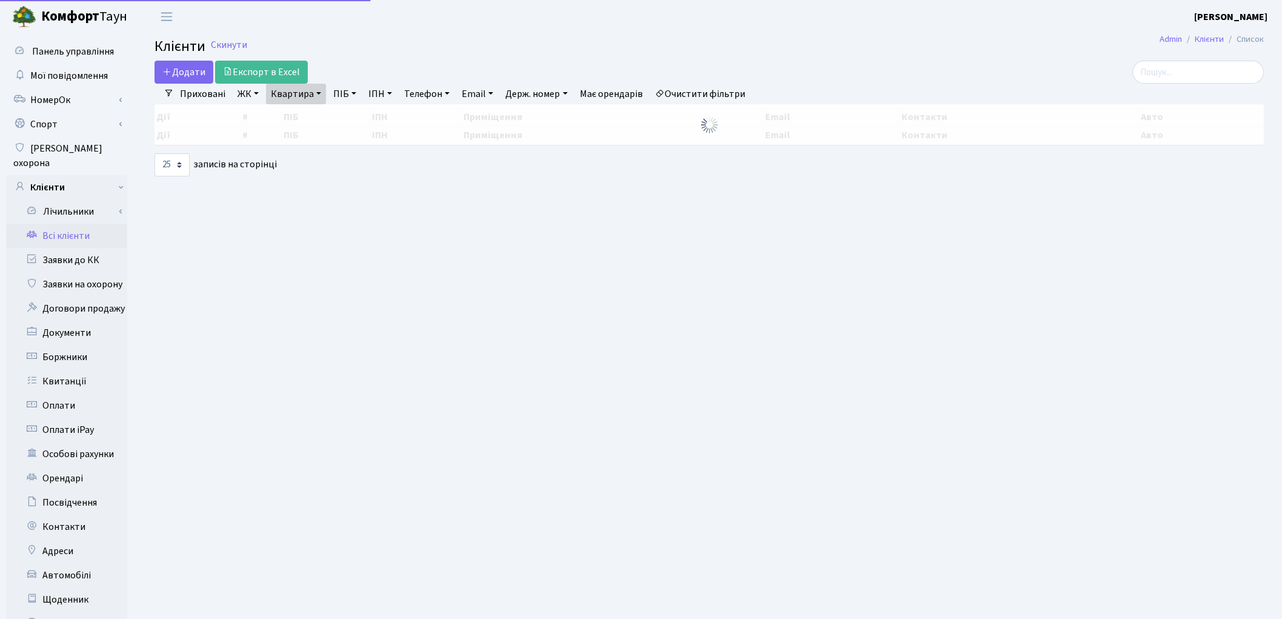
select select "25"
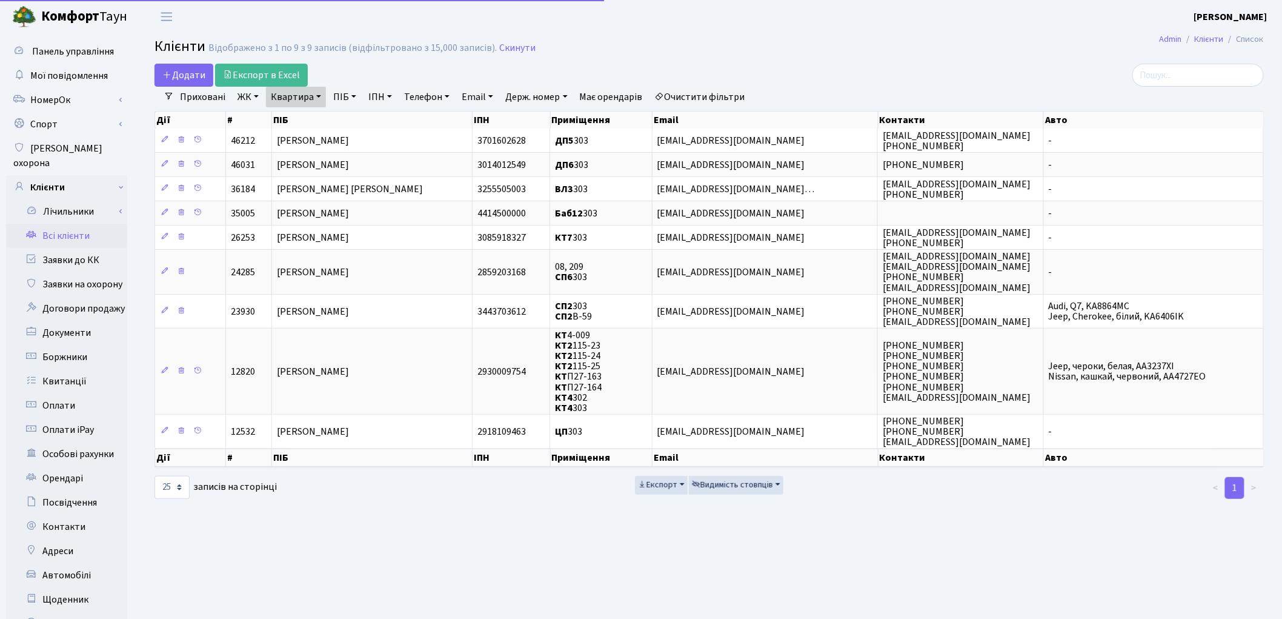
click at [290, 95] on link "Квартира" at bounding box center [296, 97] width 60 height 21
click at [299, 112] on input "303" at bounding box center [302, 120] width 71 height 23
type input "3"
type input "в-38"
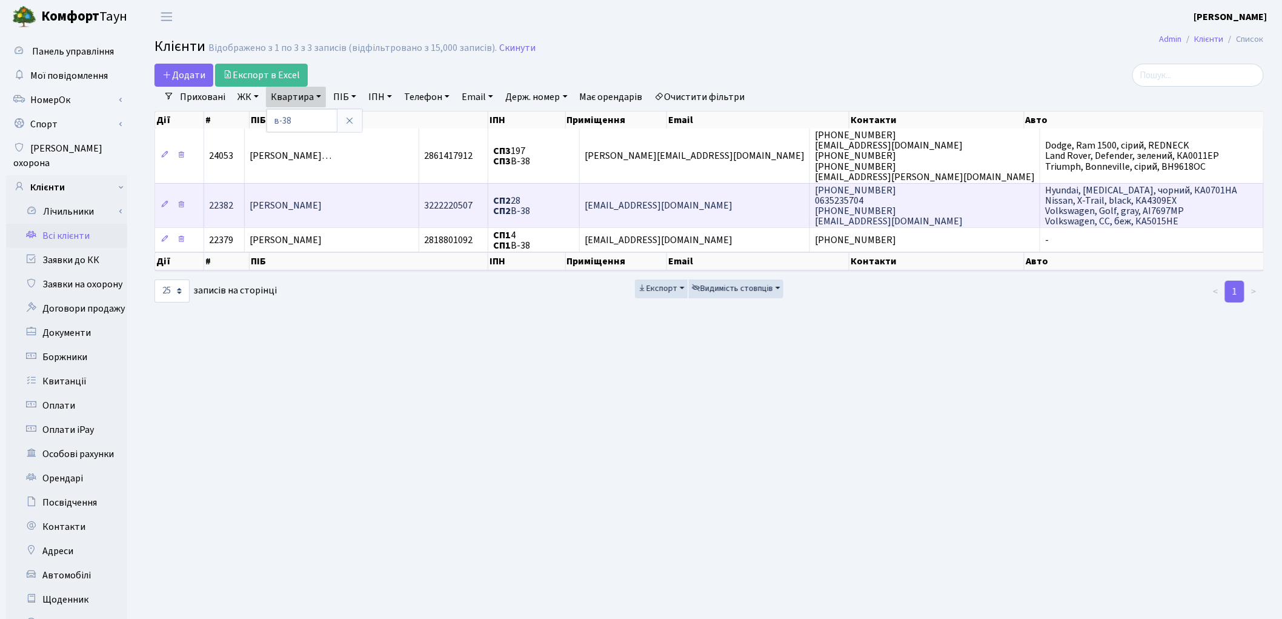
click at [309, 199] on span "[PERSON_NAME]" at bounding box center [286, 205] width 72 height 13
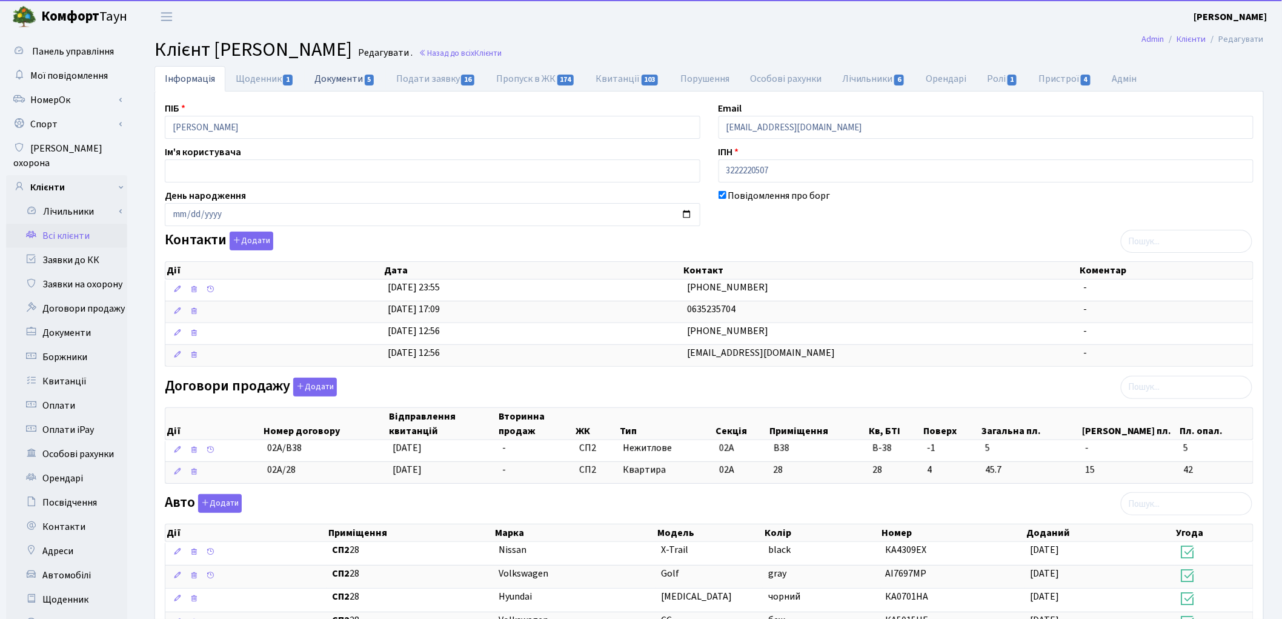
click at [332, 81] on link "Документи 5" at bounding box center [344, 78] width 81 height 25
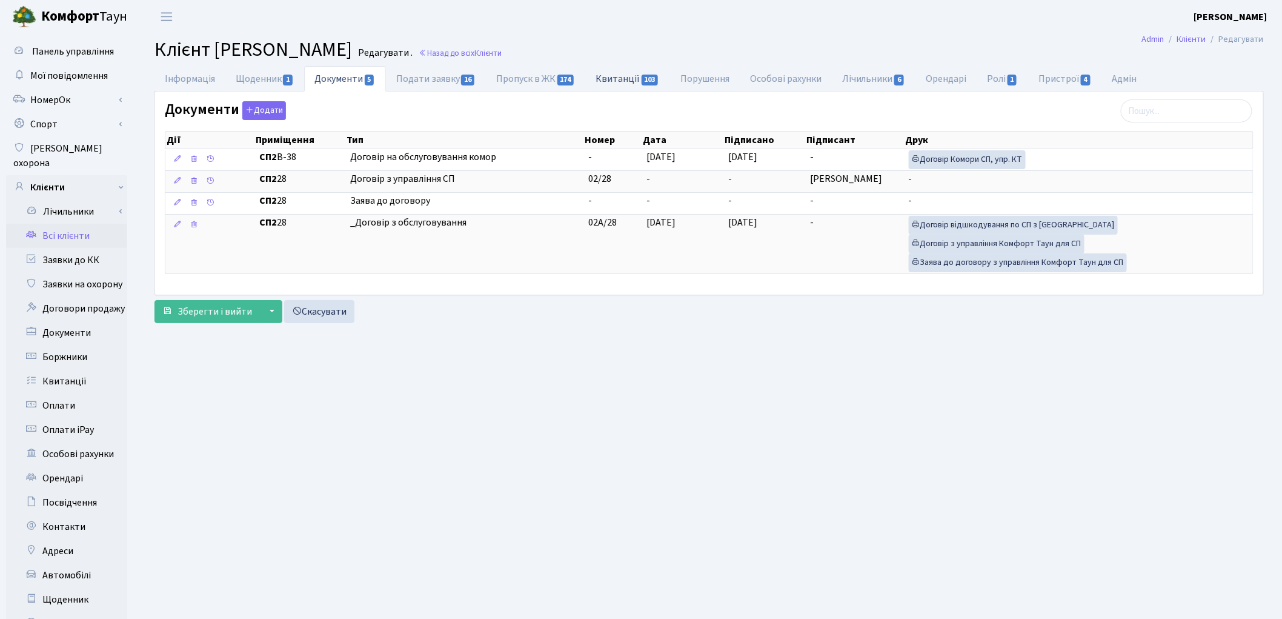
click at [634, 78] on link "Квитанції 103" at bounding box center [628, 78] width 84 height 25
select select "25"
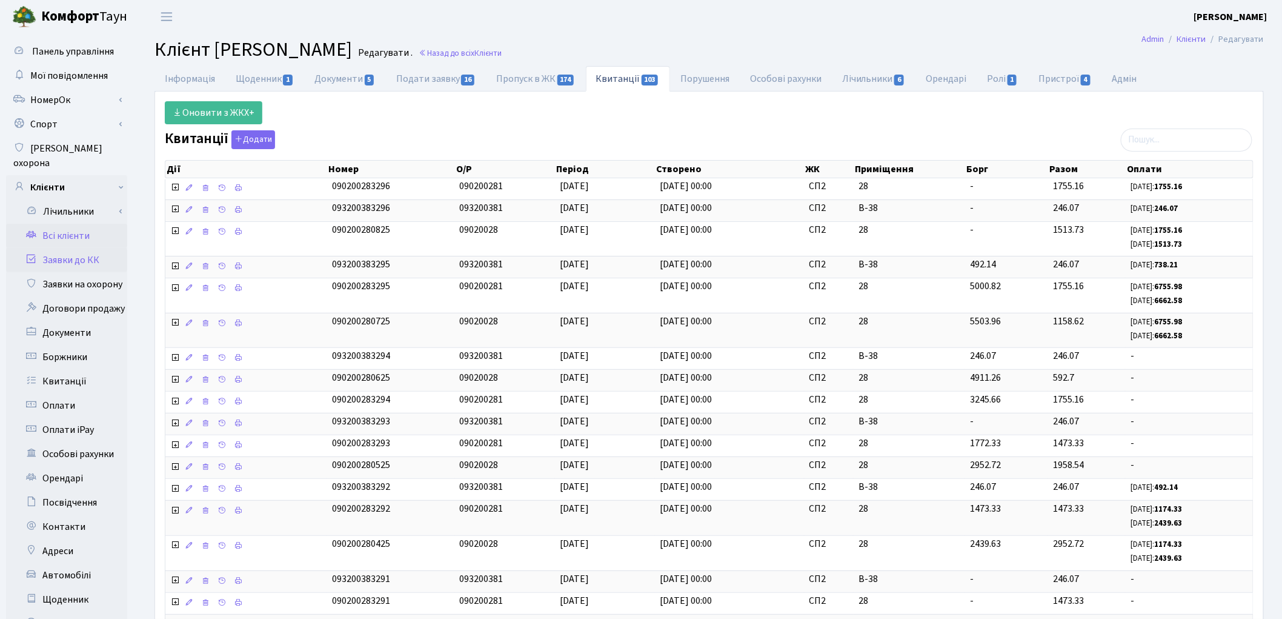
click at [69, 248] on link "Заявки до КК" at bounding box center [66, 260] width 121 height 24
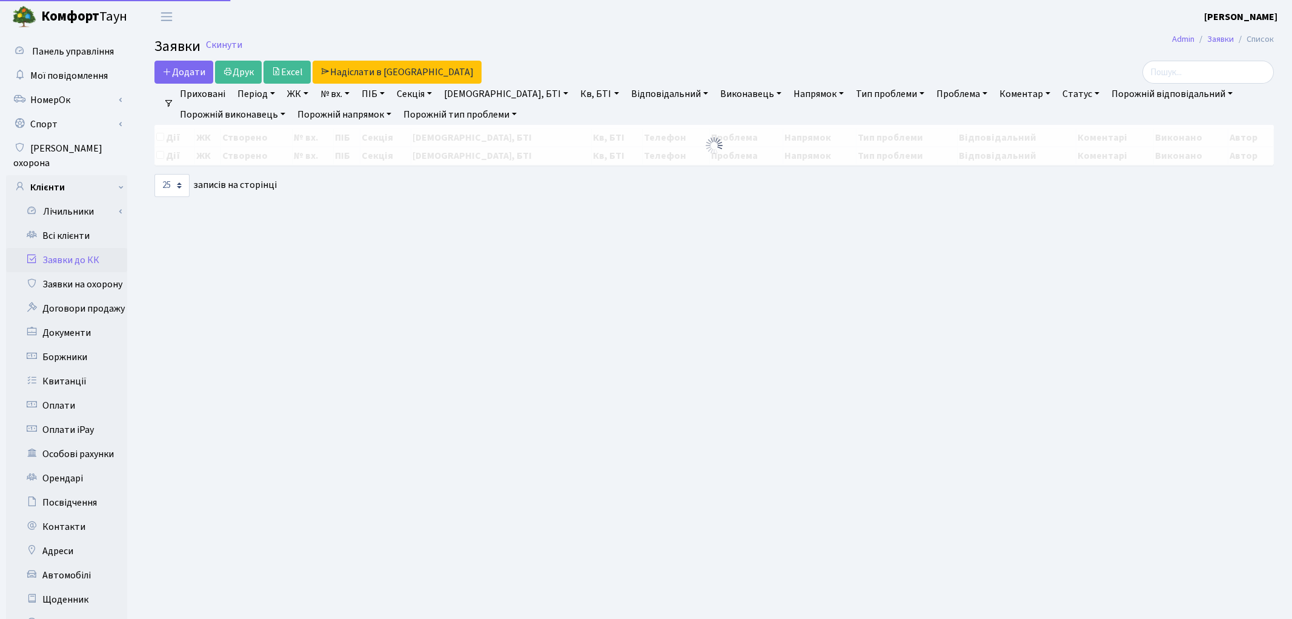
select select "25"
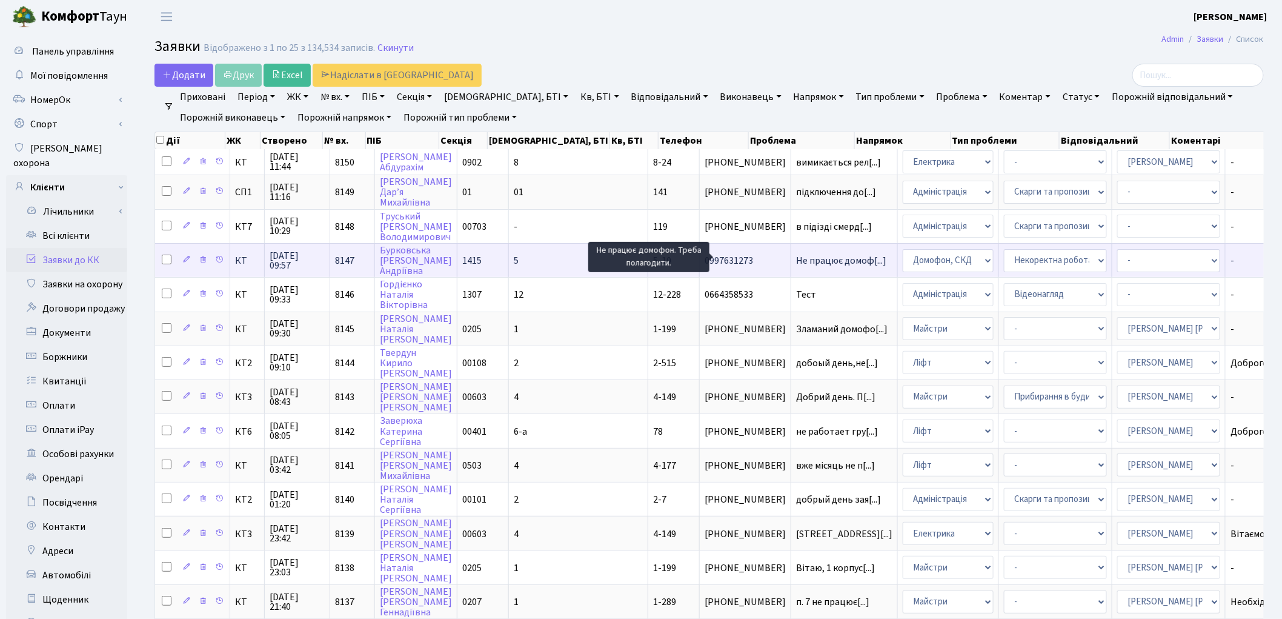
click at [796, 261] on span "Не працює домоф[...]" at bounding box center [841, 260] width 90 height 13
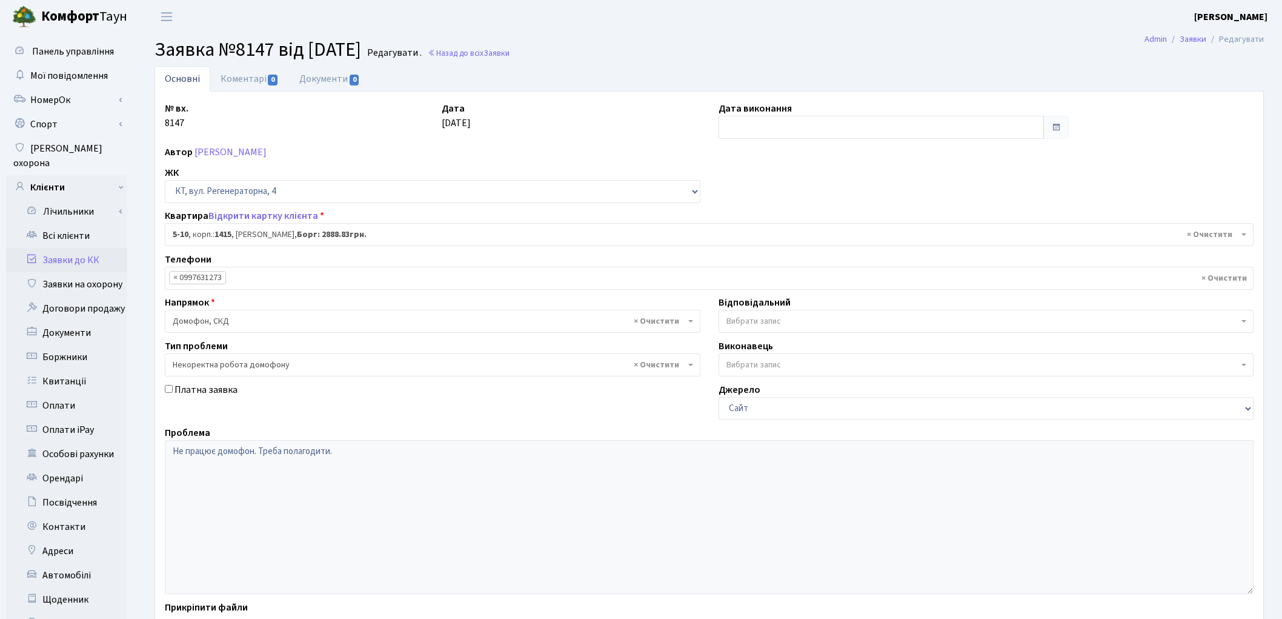
select select "2502"
select select "38"
click at [270, 216] on link "Відкрити картку клієнта" at bounding box center [263, 215] width 110 height 13
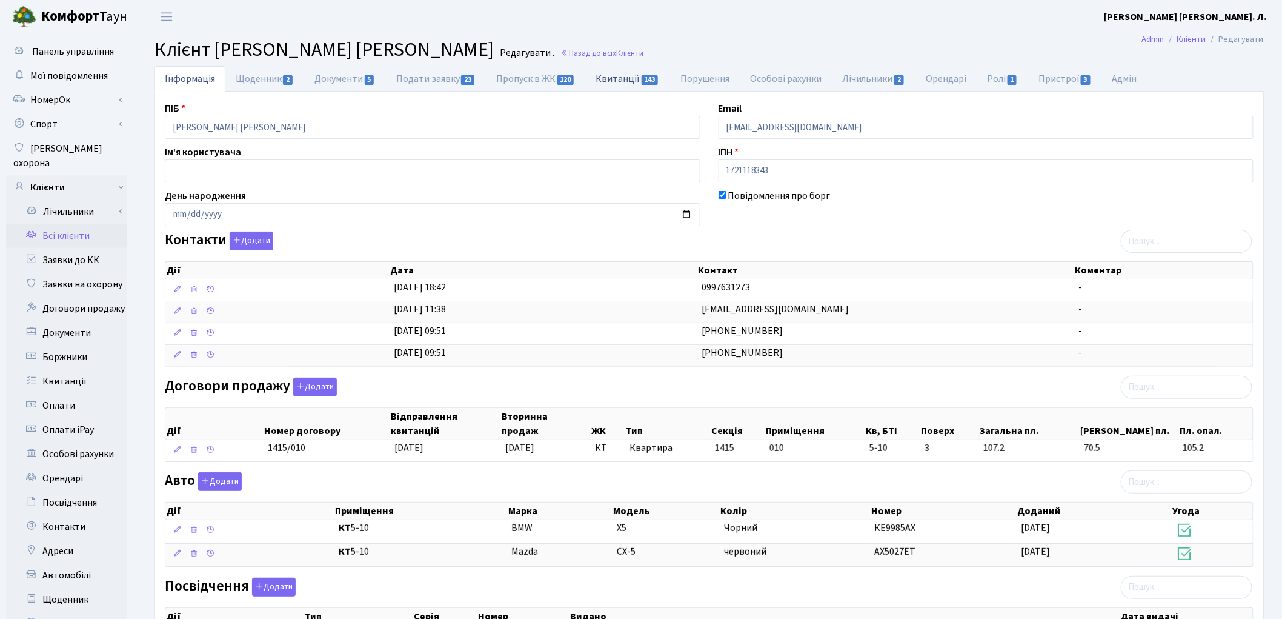
click at [622, 75] on link "Квитанції 143" at bounding box center [628, 78] width 84 height 25
select select "25"
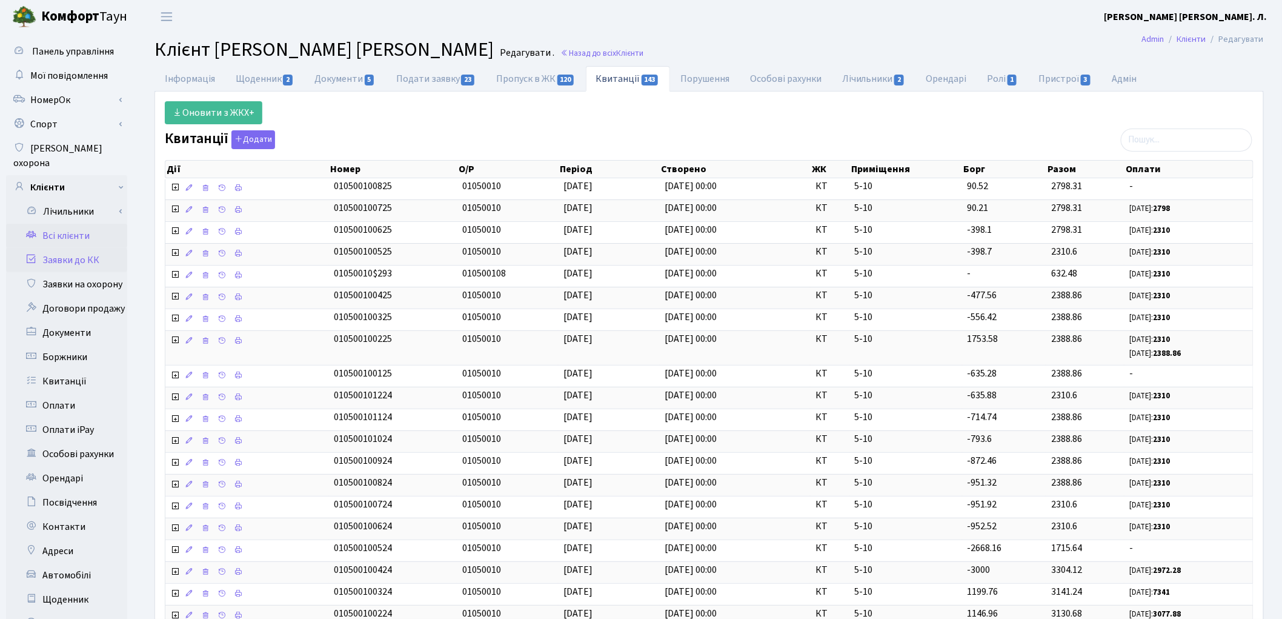
click at [52, 248] on link "Заявки до КК" at bounding box center [66, 260] width 121 height 24
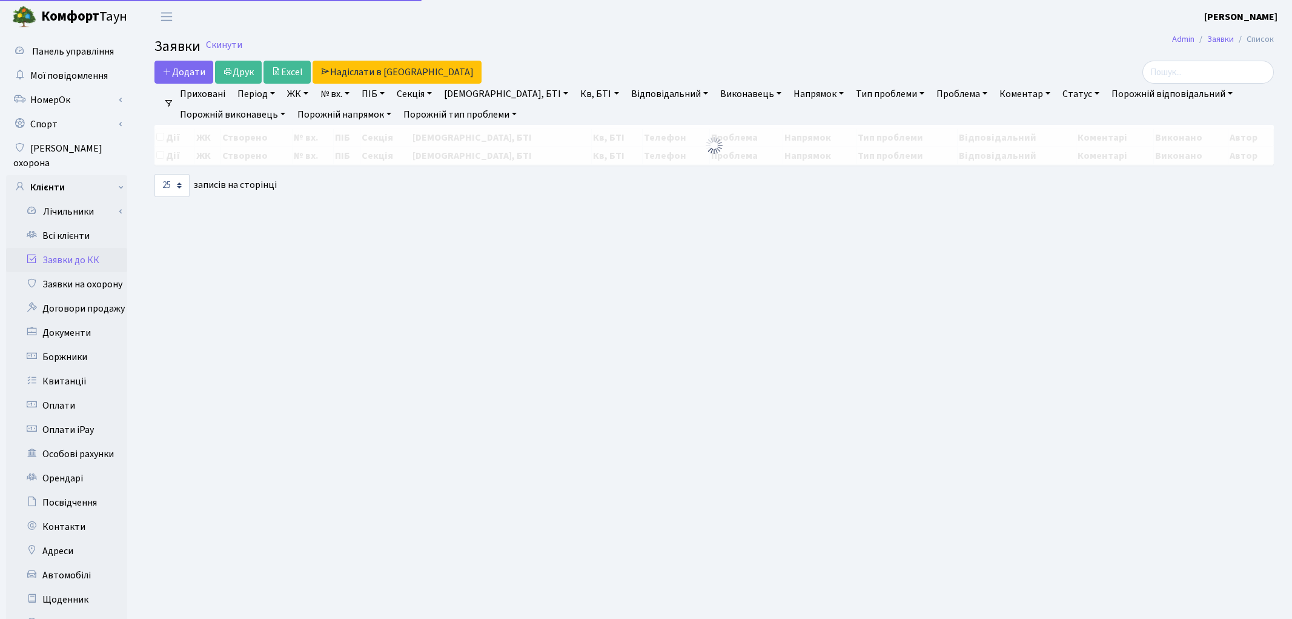
select select "25"
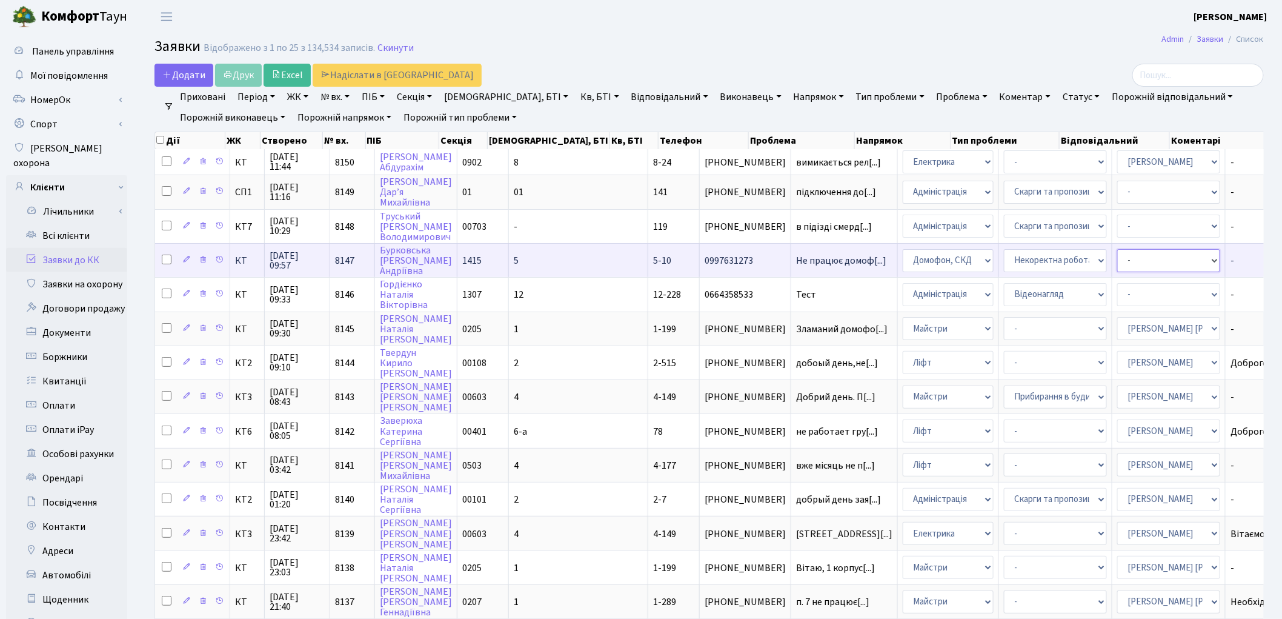
click at [1117, 261] on select "- Адміністратор ЖК КТ [PERSON_NAME] [PERSON_NAME] [PERSON_NAME]Ю. [PERSON_NAME]…" at bounding box center [1168, 260] width 103 height 23
select select "22"
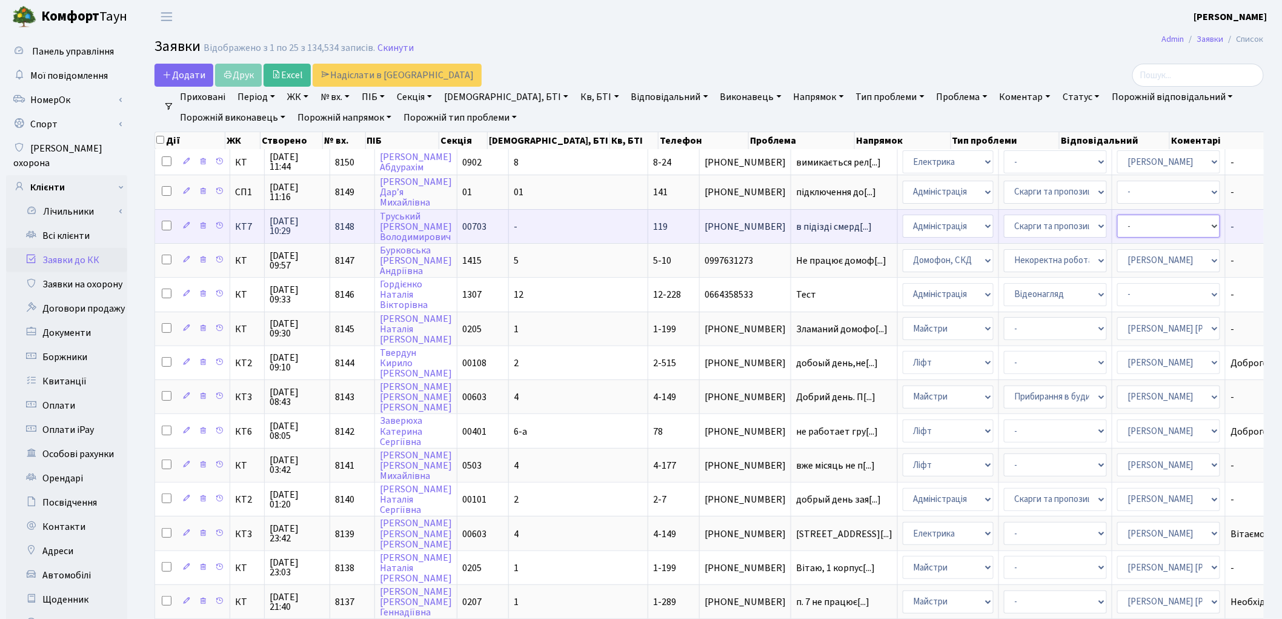
click at [1117, 221] on select "- Адміністратор ЖК КТ Вижул В. В. Гордієнко Н.В. Дядюшкін Д.Ю. Кипчук Т. А. Кла…" at bounding box center [1168, 225] width 103 height 23
select select "25"
click at [903, 228] on select "- Адміністрація Домофон, СКД Ліфт Майстри Сантехніка Економічний відділ Електри…" at bounding box center [948, 225] width 91 height 23
select select "1"
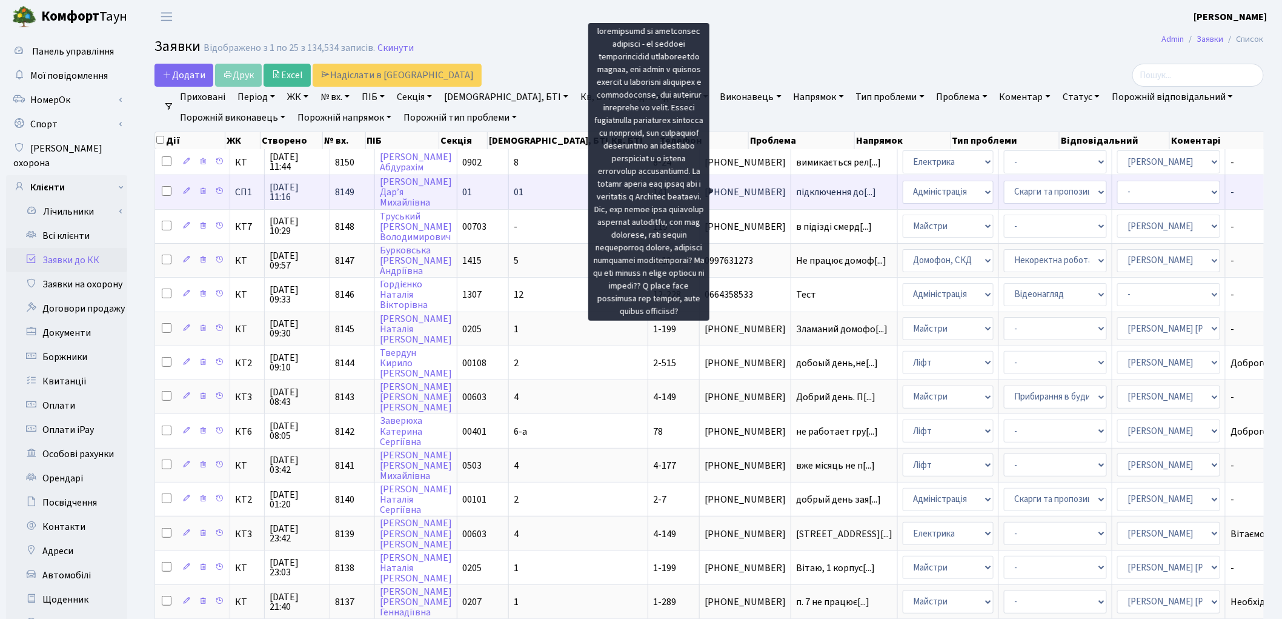
click at [796, 191] on span "підключення до[...]" at bounding box center [836, 191] width 80 height 13
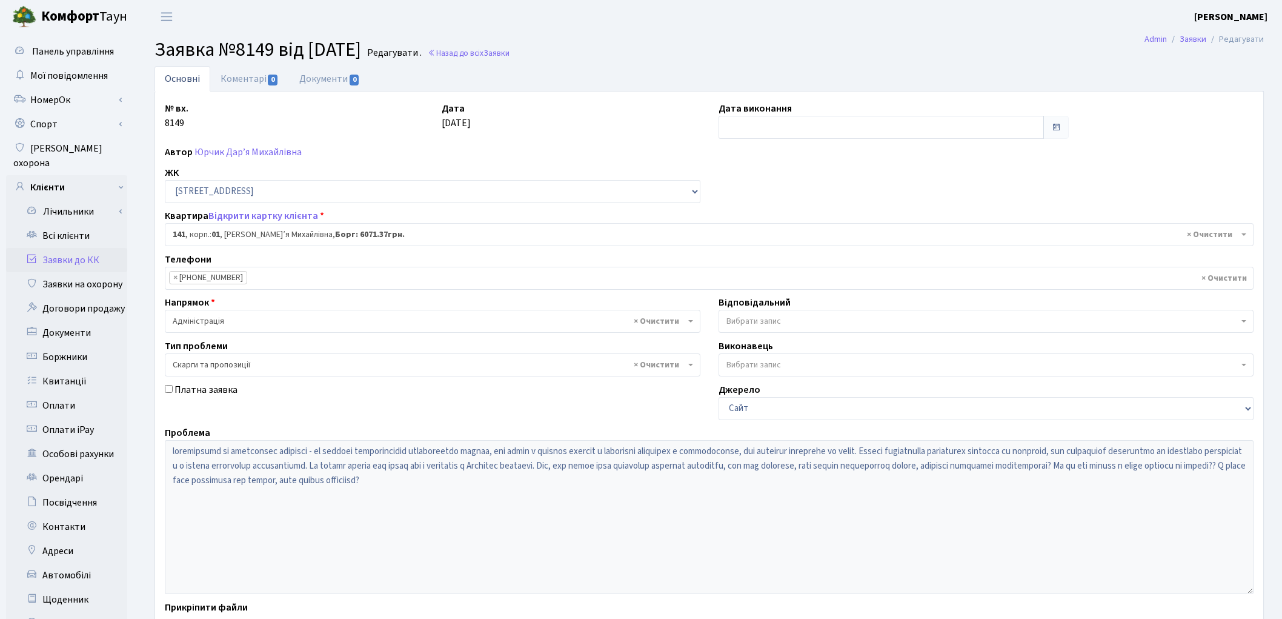
select select "20066"
select select "55"
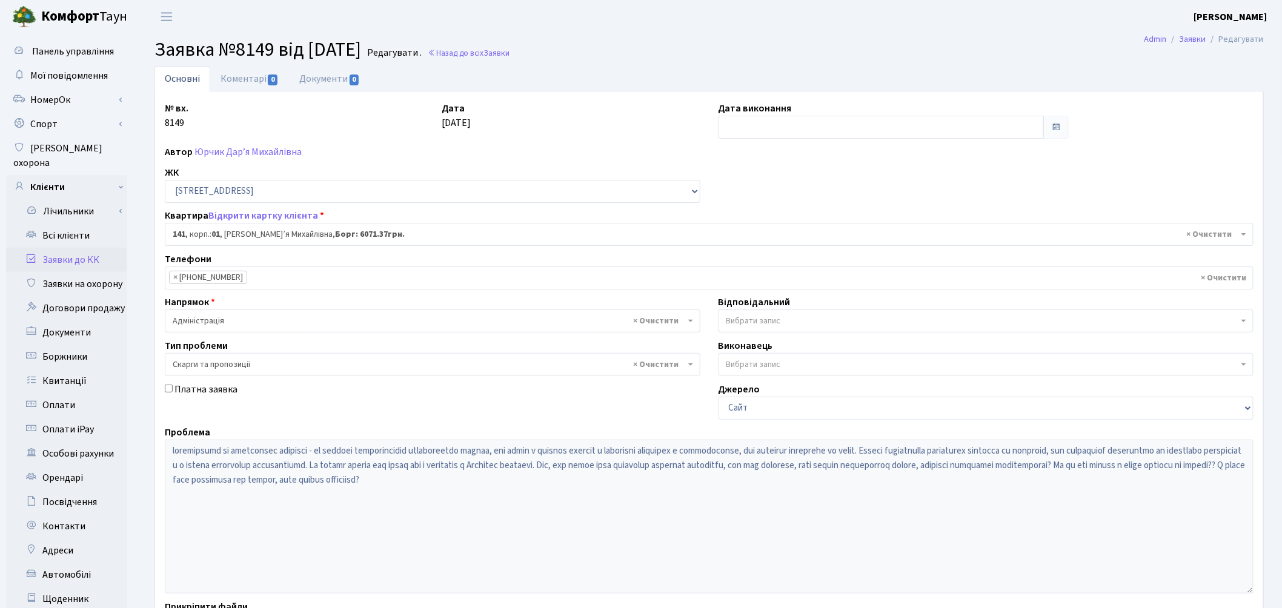
click at [769, 322] on span "Вибрати запис" at bounding box center [753, 321] width 55 height 12
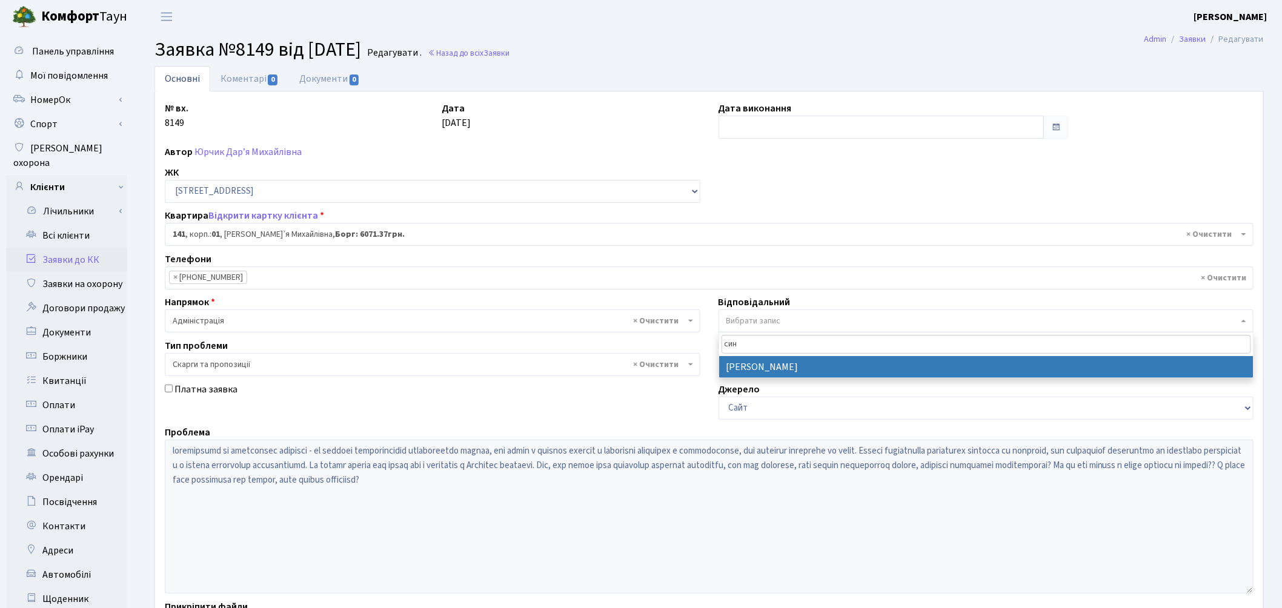
type input "син"
select select "85"
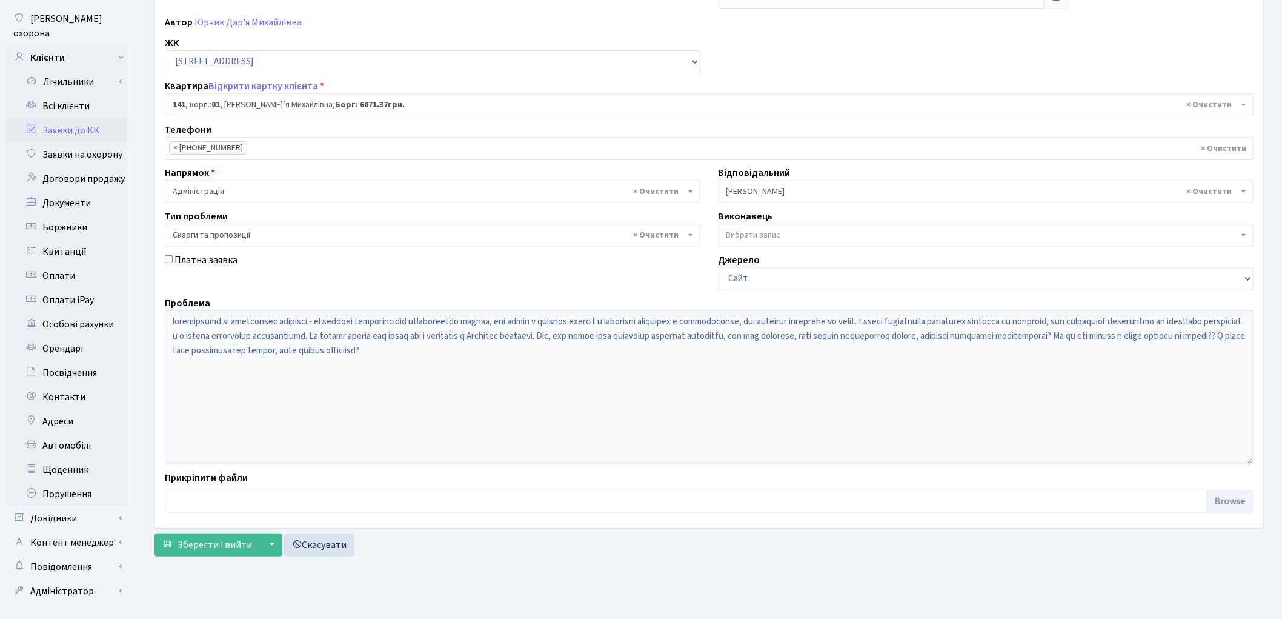
scroll to position [135, 0]
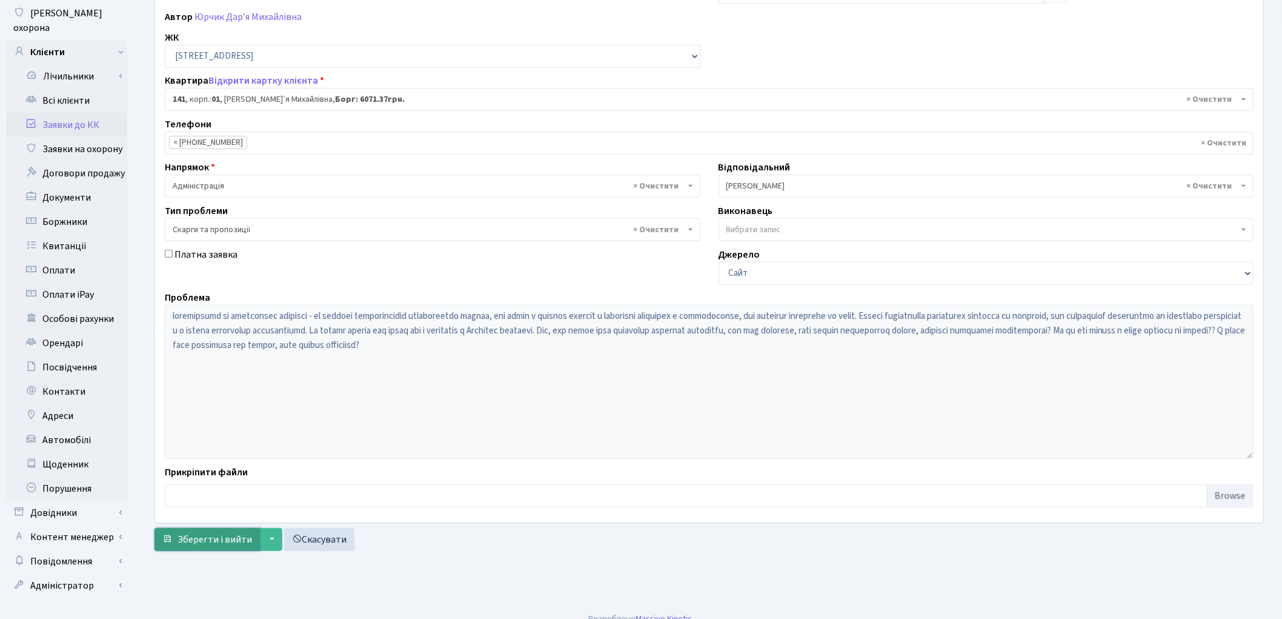
click at [208, 537] on span "Зберегти і вийти" at bounding box center [215, 539] width 75 height 13
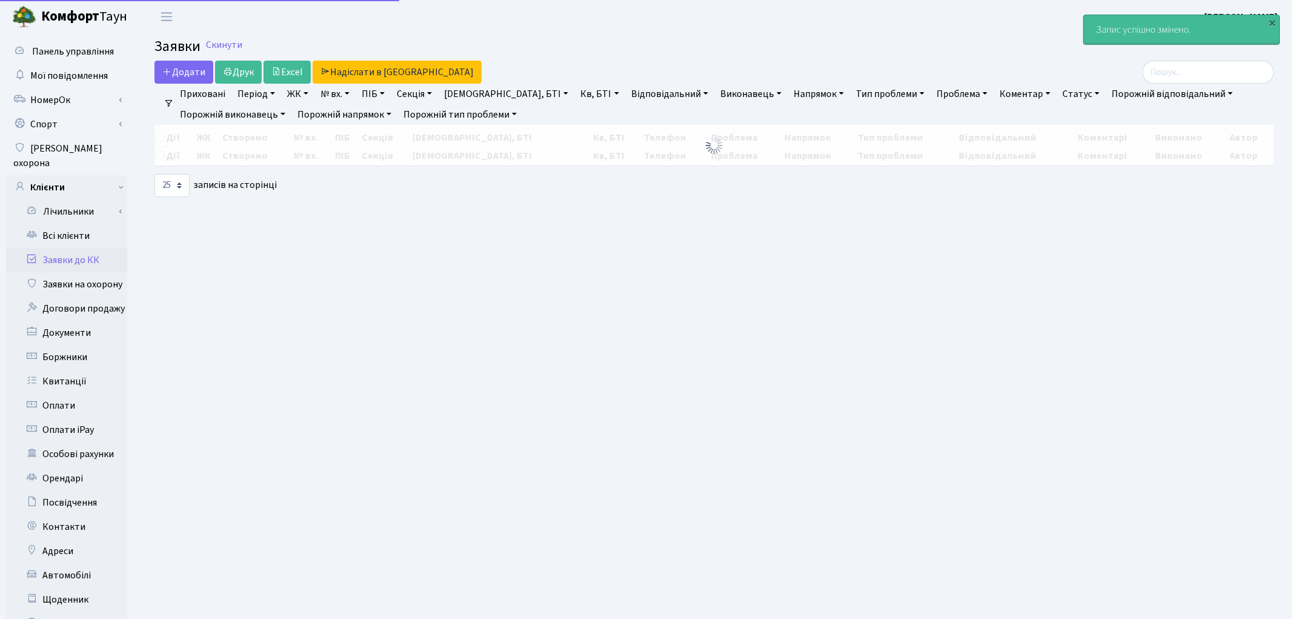
select select "25"
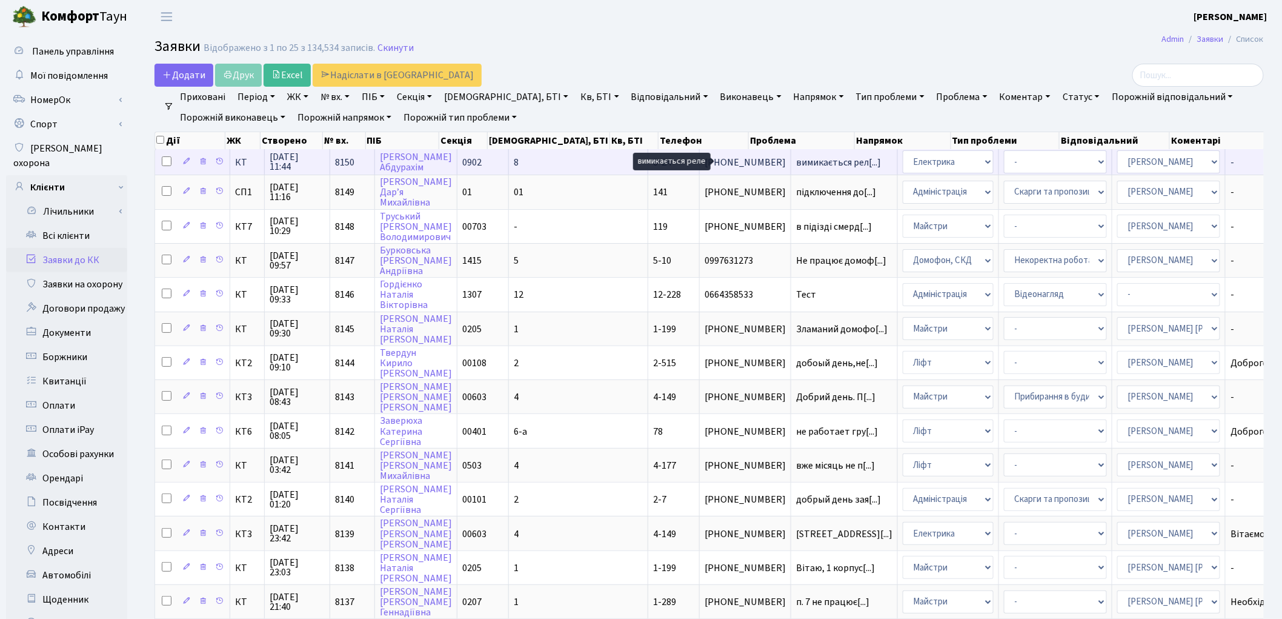
click at [796, 156] on span "вимикається рел[...]" at bounding box center [838, 162] width 85 height 13
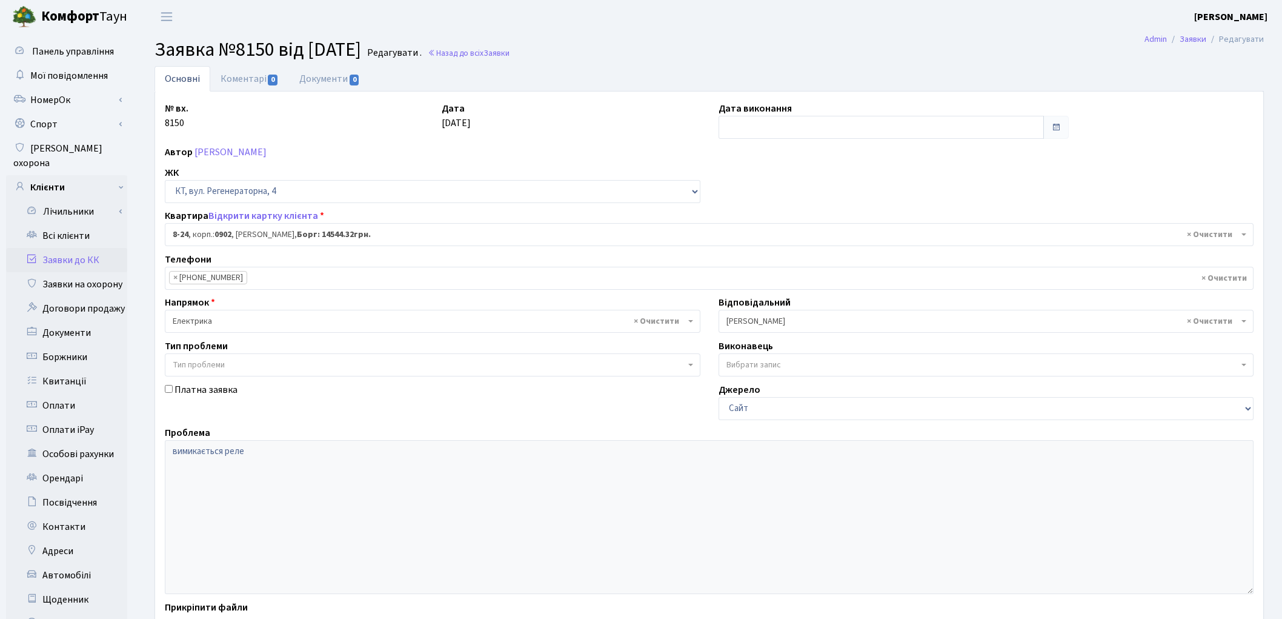
select select "6401"
click at [255, 214] on link "Відкрити картку клієнта" at bounding box center [263, 215] width 110 height 13
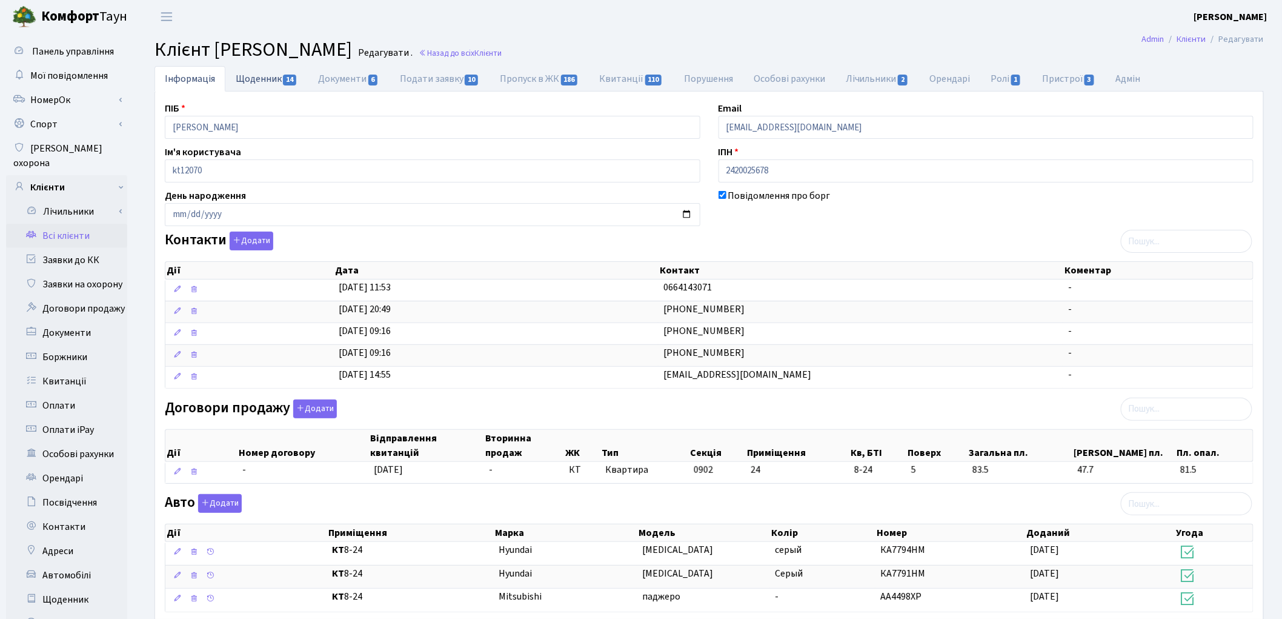
click at [263, 79] on link "Щоденник 14" at bounding box center [266, 78] width 82 height 25
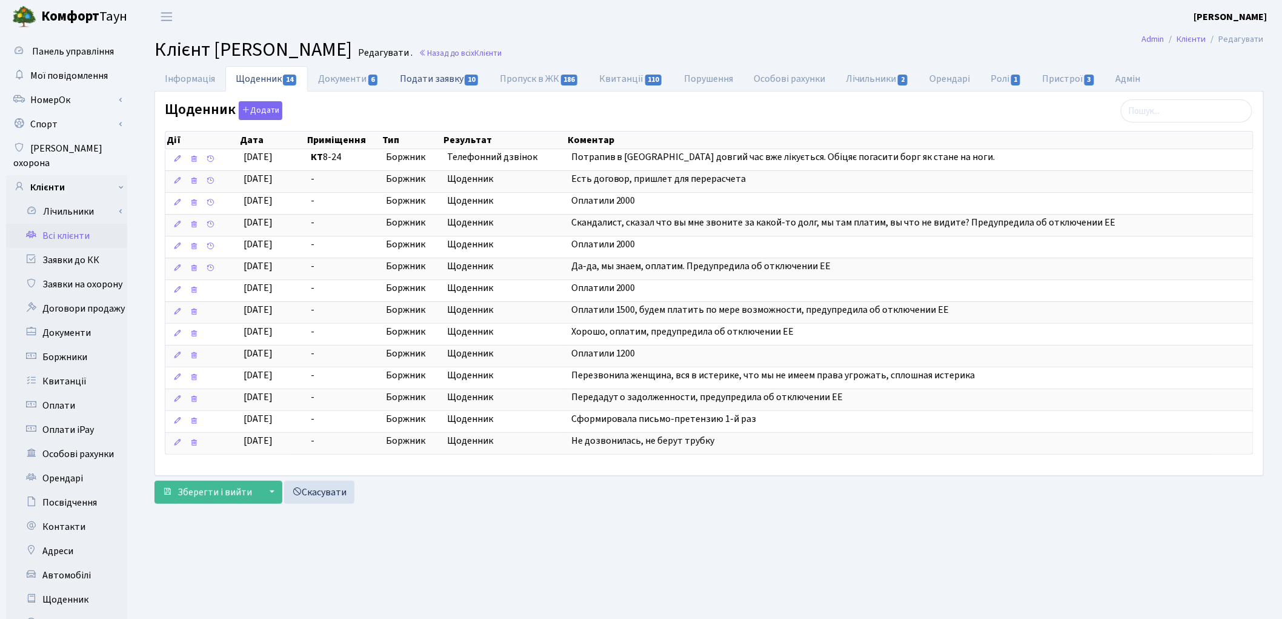
click at [427, 83] on link "Подати заявку 10" at bounding box center [440, 78] width 100 height 25
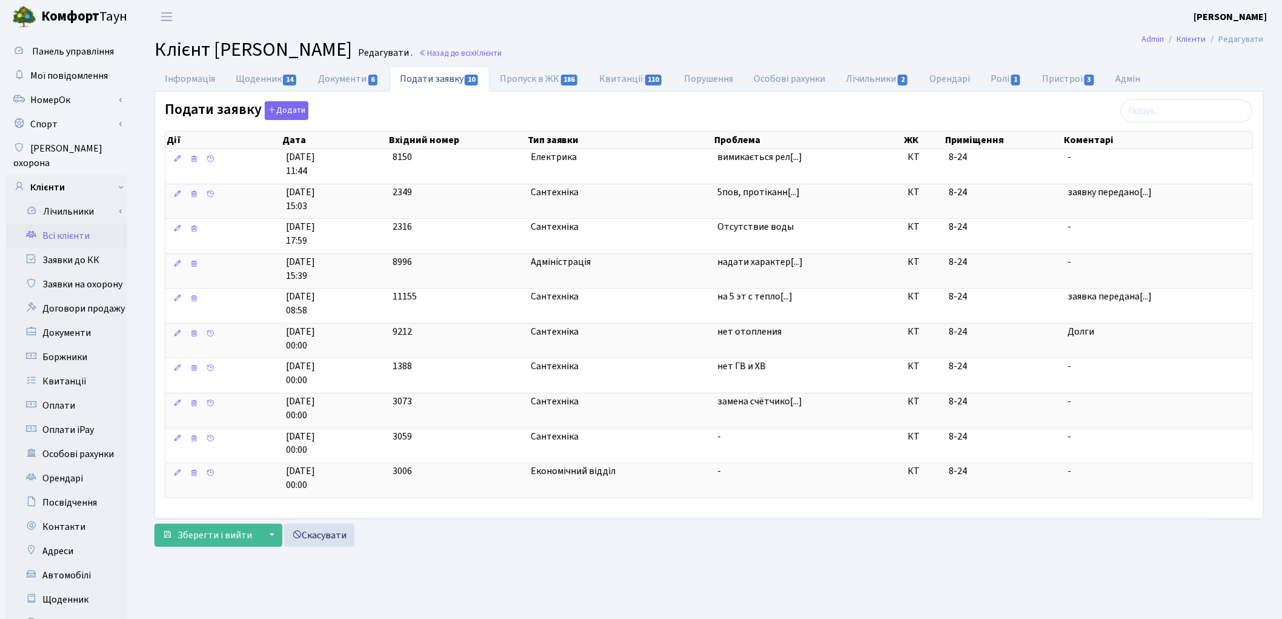
click at [68, 224] on link "Всі клієнти" at bounding box center [66, 236] width 121 height 24
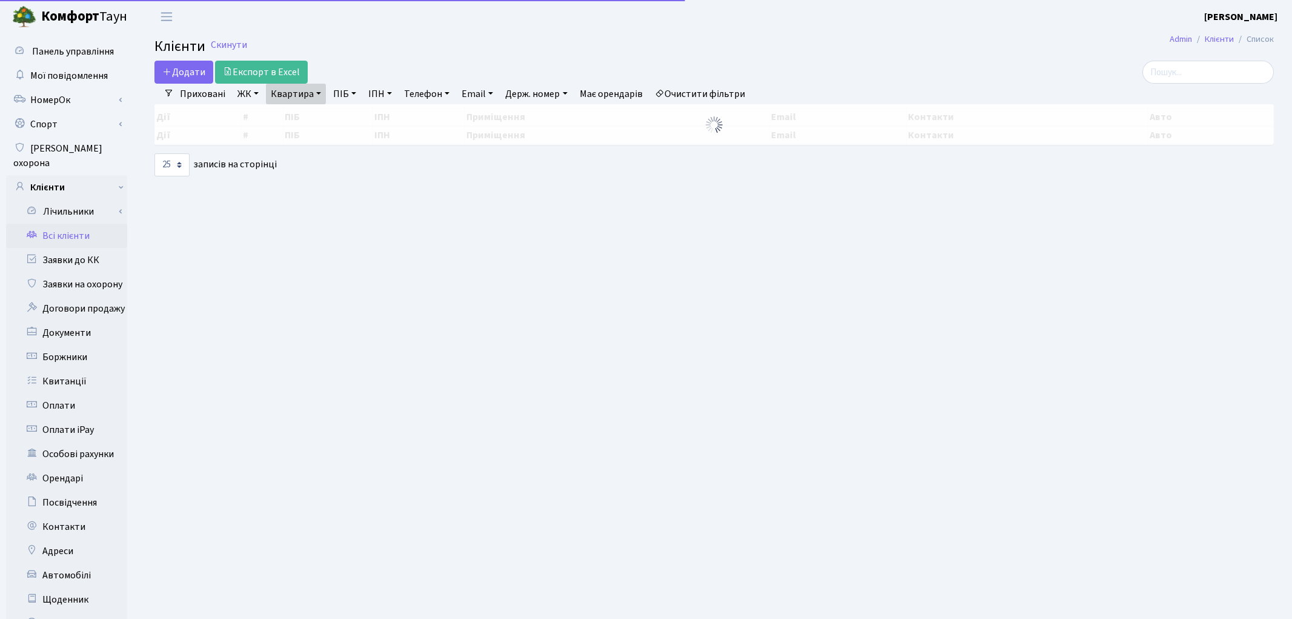
select select "25"
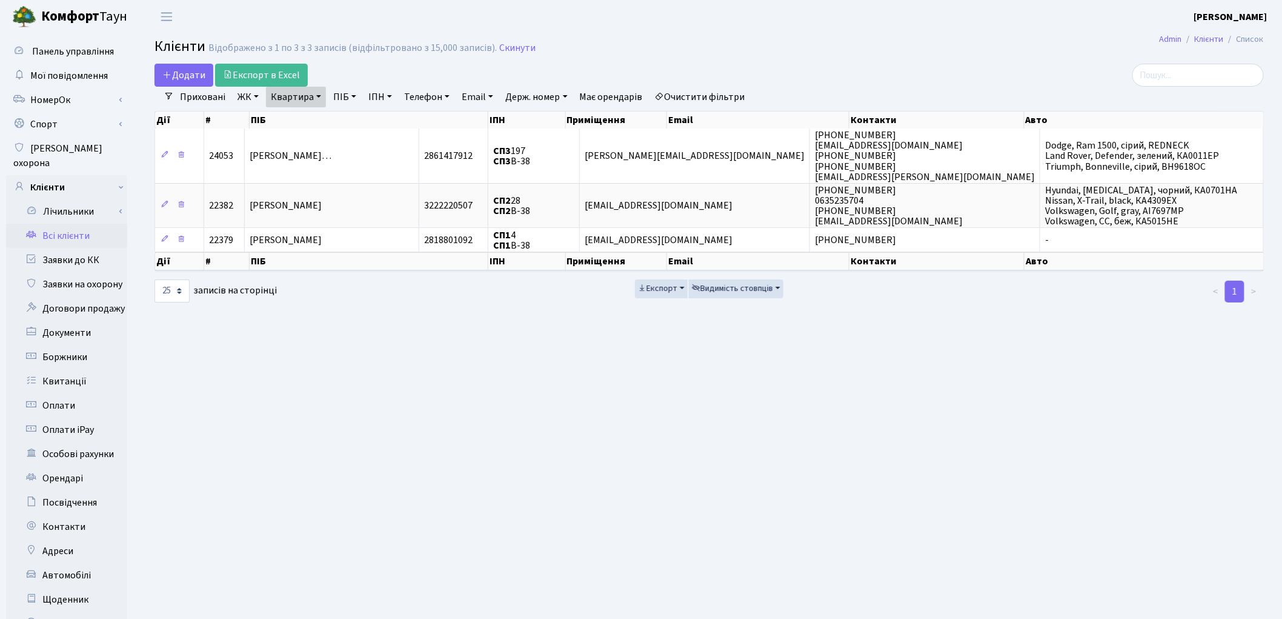
click at [708, 93] on link "Очистити фільтри" at bounding box center [700, 97] width 100 height 21
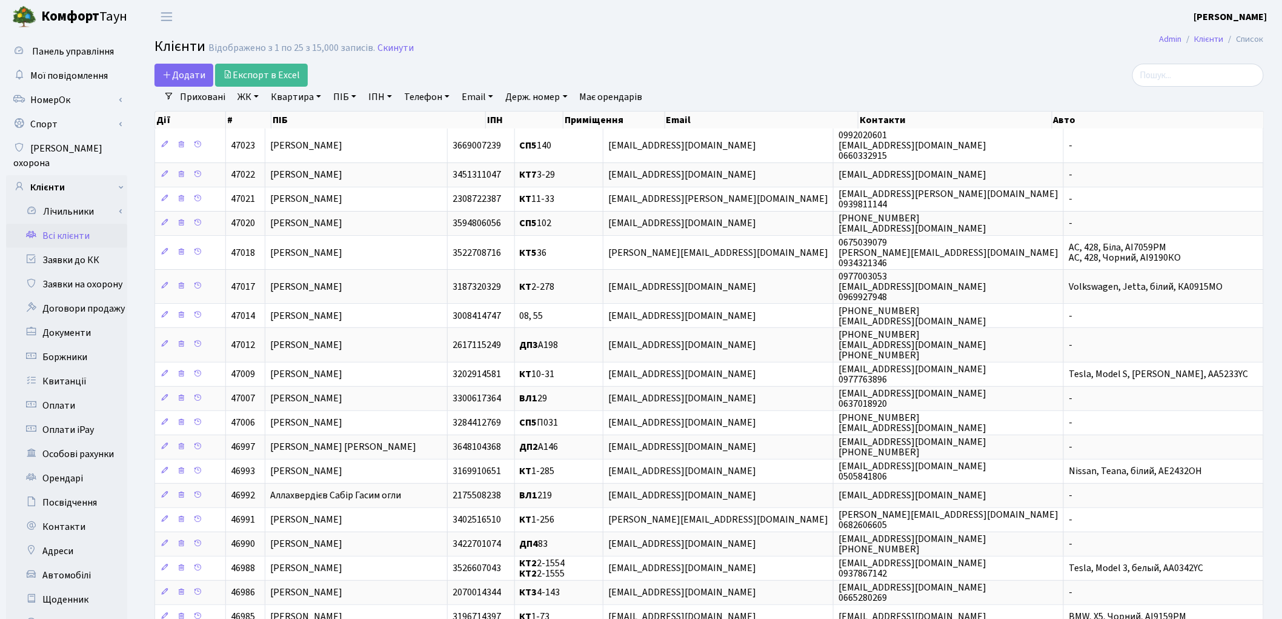
click at [340, 100] on link "ПІБ" at bounding box center [344, 97] width 33 height 21
type input "заварз"
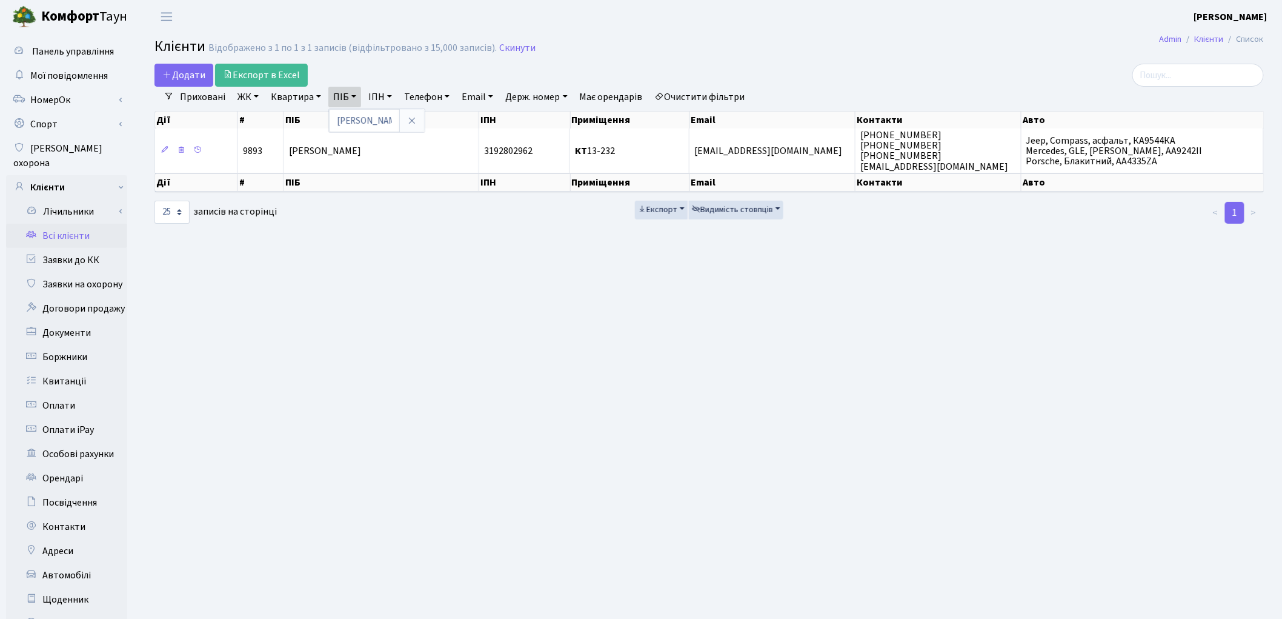
click at [1098, 468] on main "Admin Клієнти Список Клієнти Відображено з 1 по 1 з 1 записів (відфільтровано з…" at bounding box center [709, 385] width 1146 height 705
click at [97, 248] on link "Заявки до КК" at bounding box center [66, 260] width 121 height 24
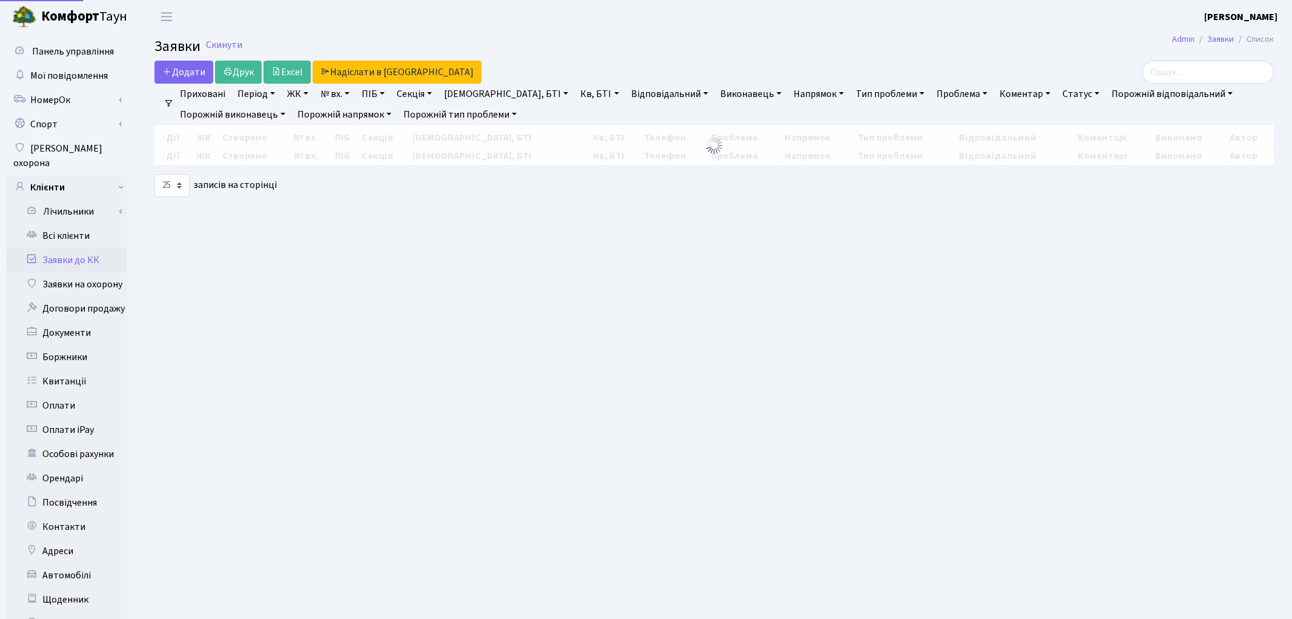
select select "25"
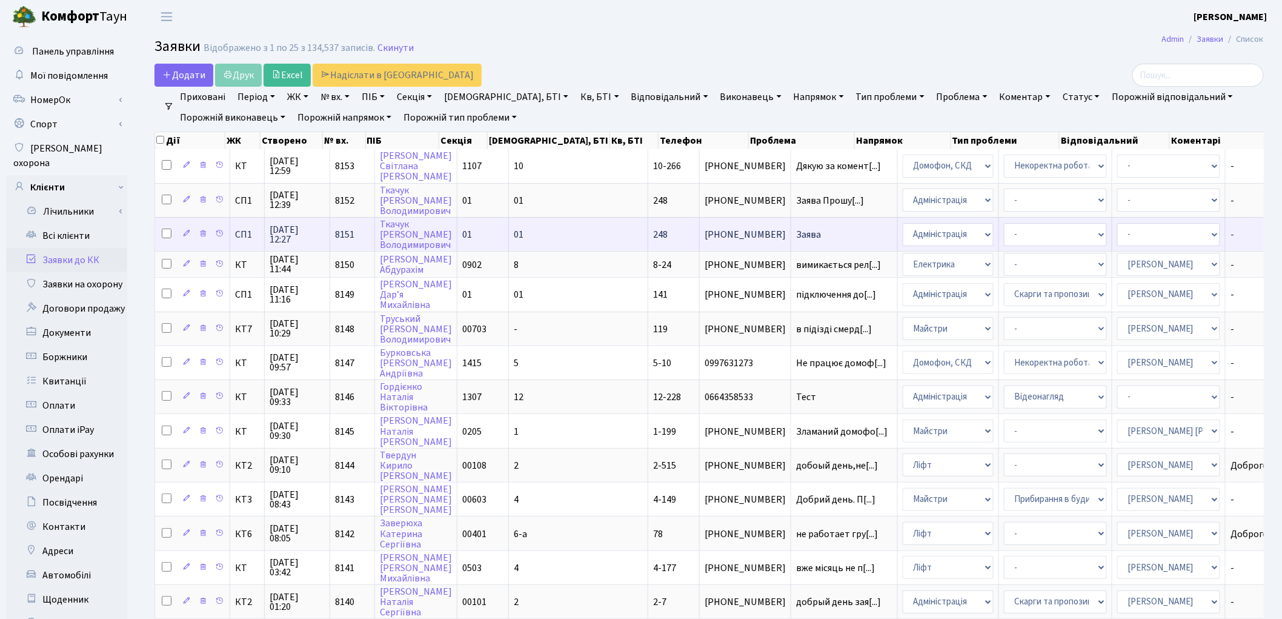
click at [791, 244] on td "Заява" at bounding box center [844, 234] width 107 height 34
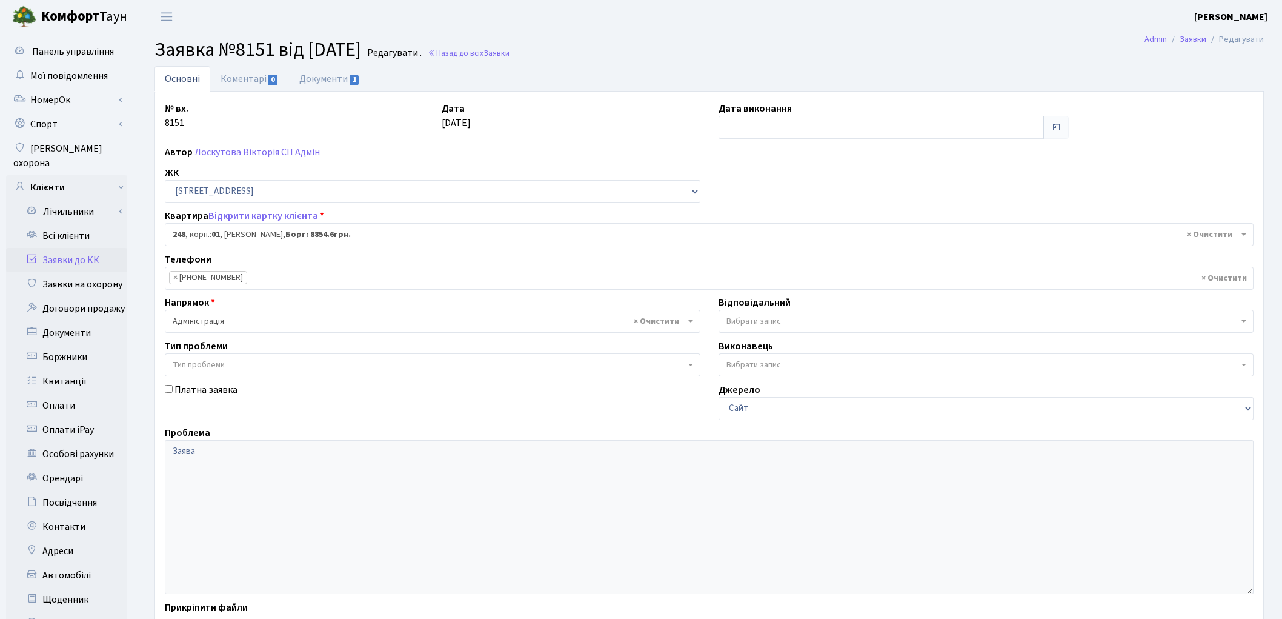
select select "20173"
click at [317, 82] on link "Документи 1" at bounding box center [329, 78] width 81 height 25
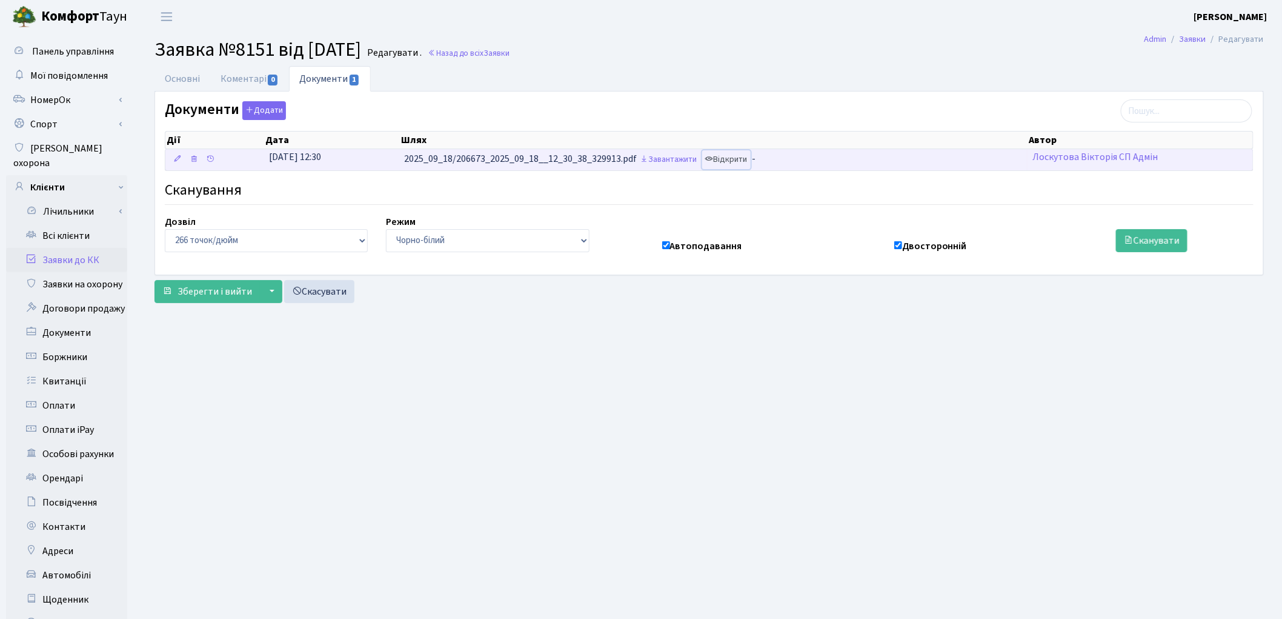
click at [747, 161] on link "Відкрити" at bounding box center [726, 159] width 48 height 19
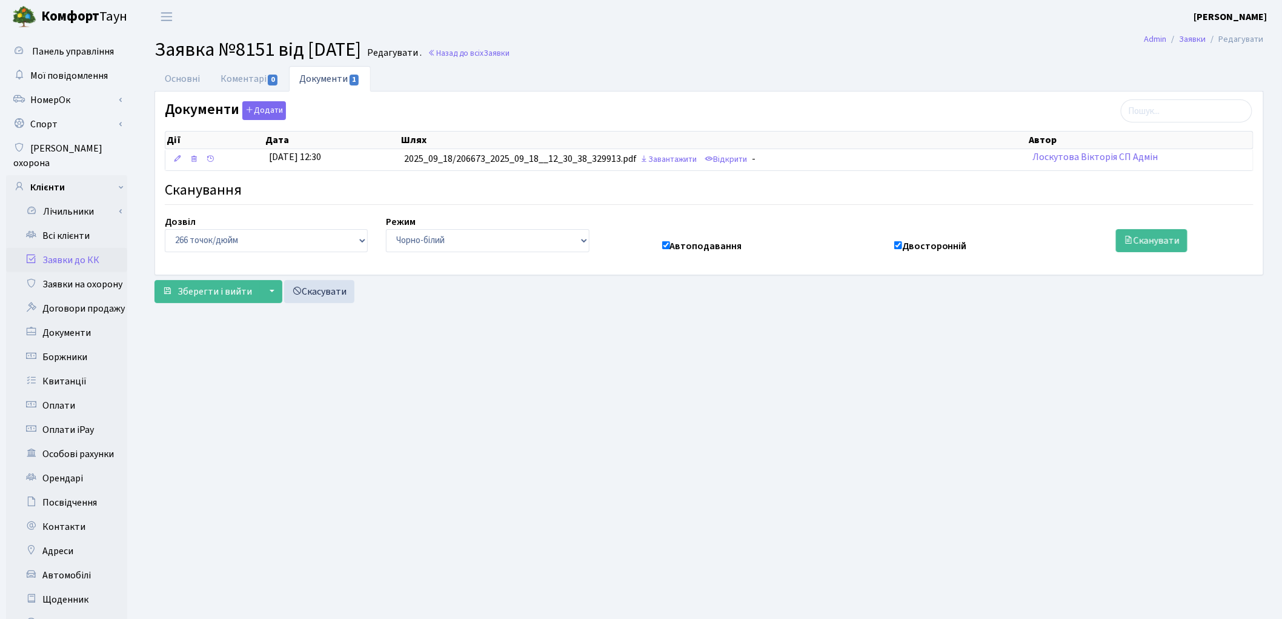
click at [77, 248] on link "Заявки до КК" at bounding box center [66, 260] width 121 height 24
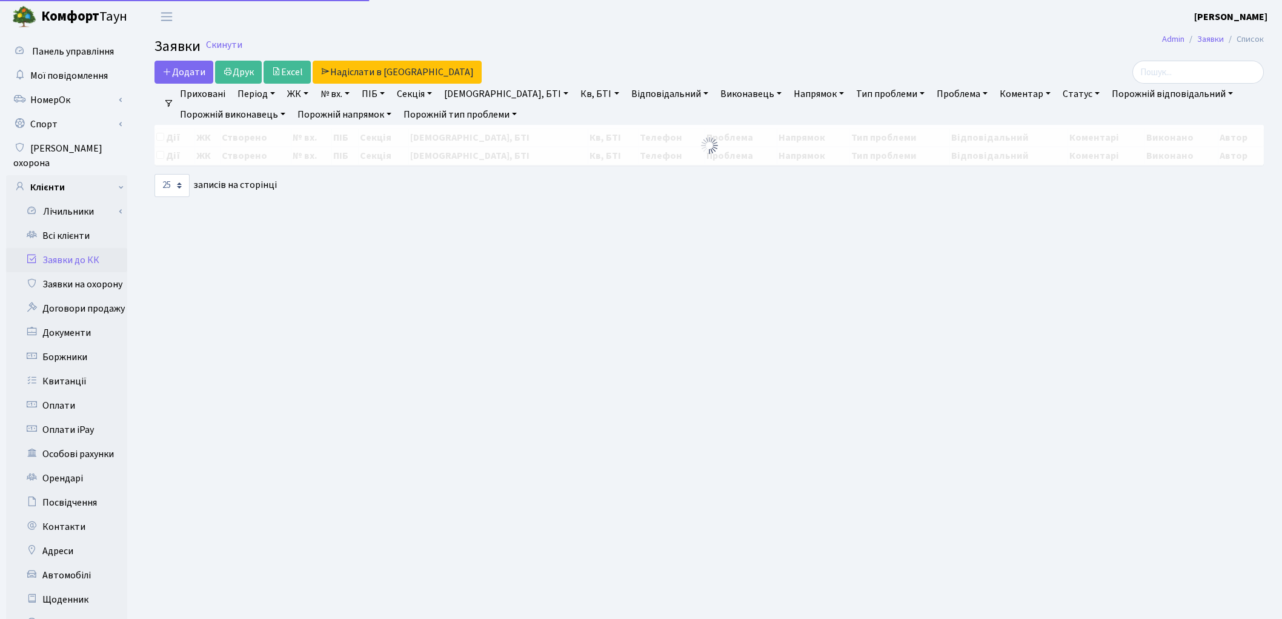
select select "25"
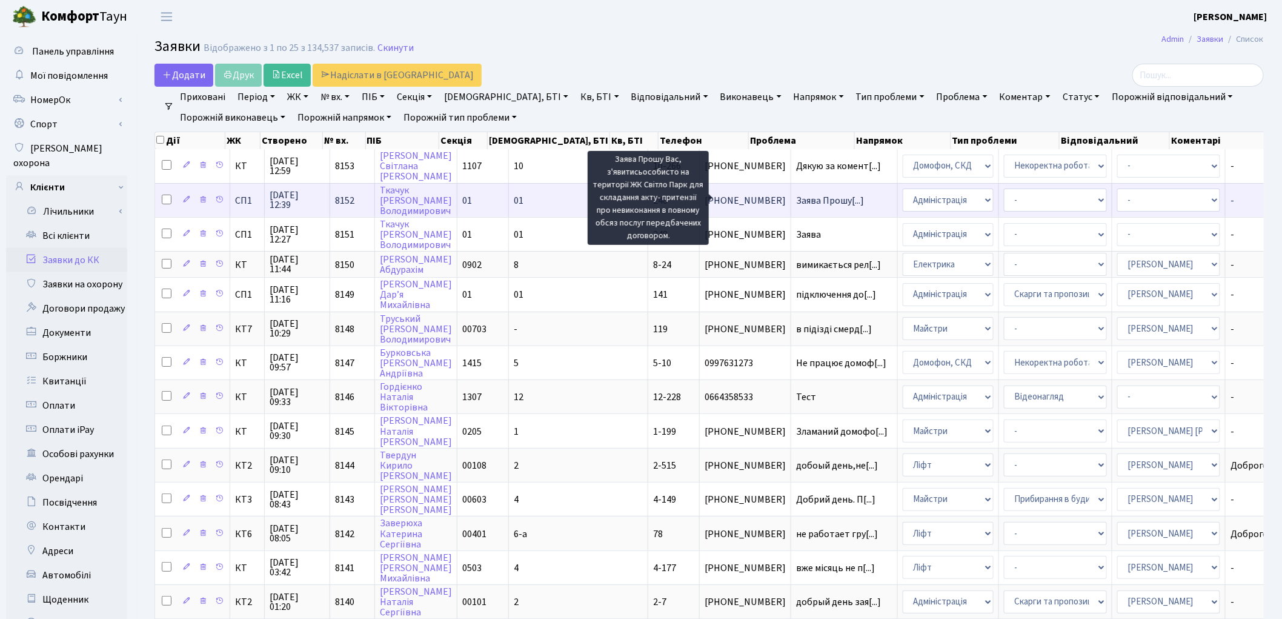
click at [796, 200] on span "Заява Прошу[...]" at bounding box center [830, 200] width 68 height 13
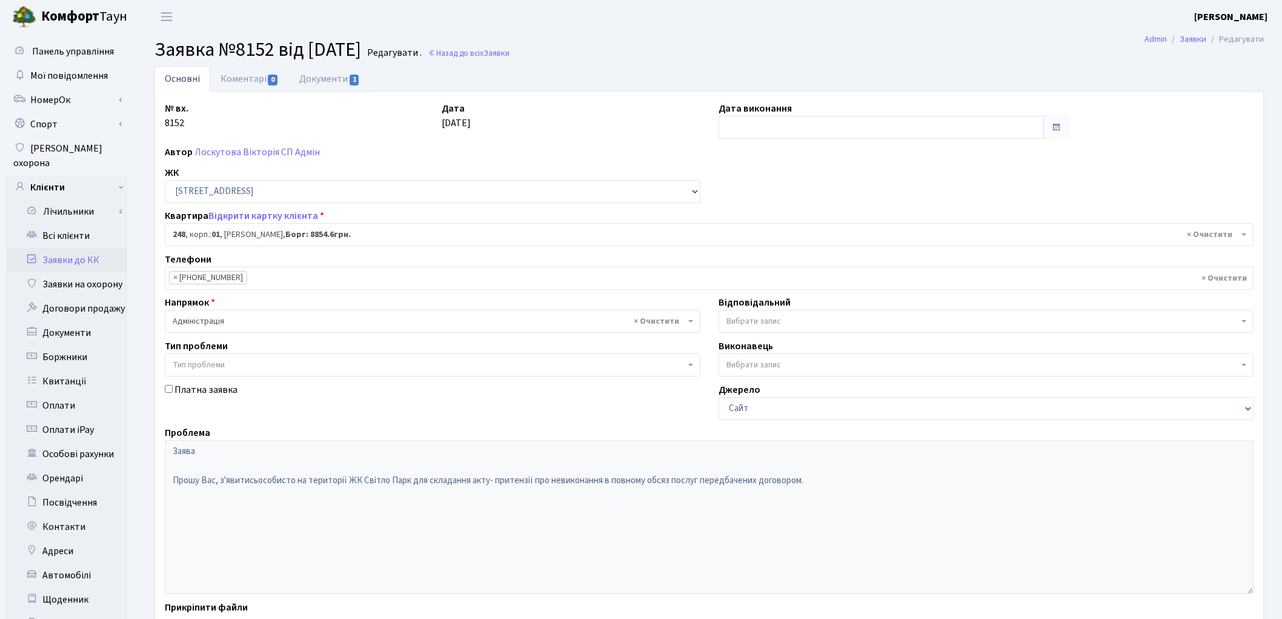
select select "20173"
click at [316, 76] on link "Документи 1" at bounding box center [329, 78] width 81 height 25
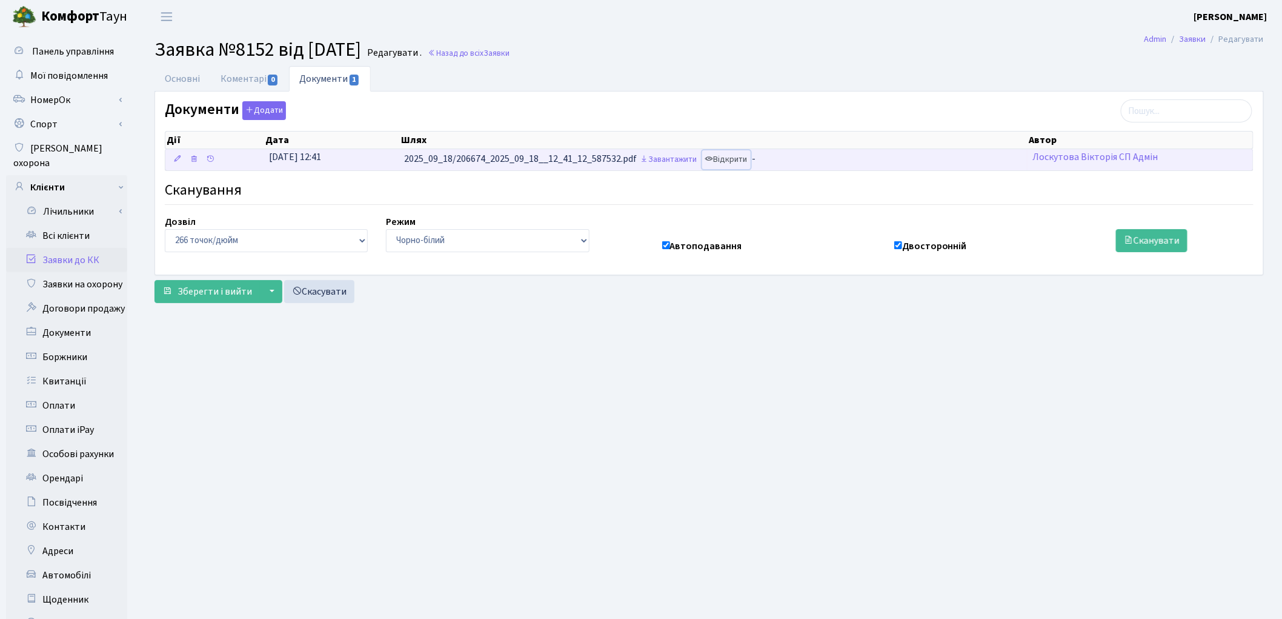
click at [728, 160] on link "Відкрити" at bounding box center [726, 159] width 48 height 19
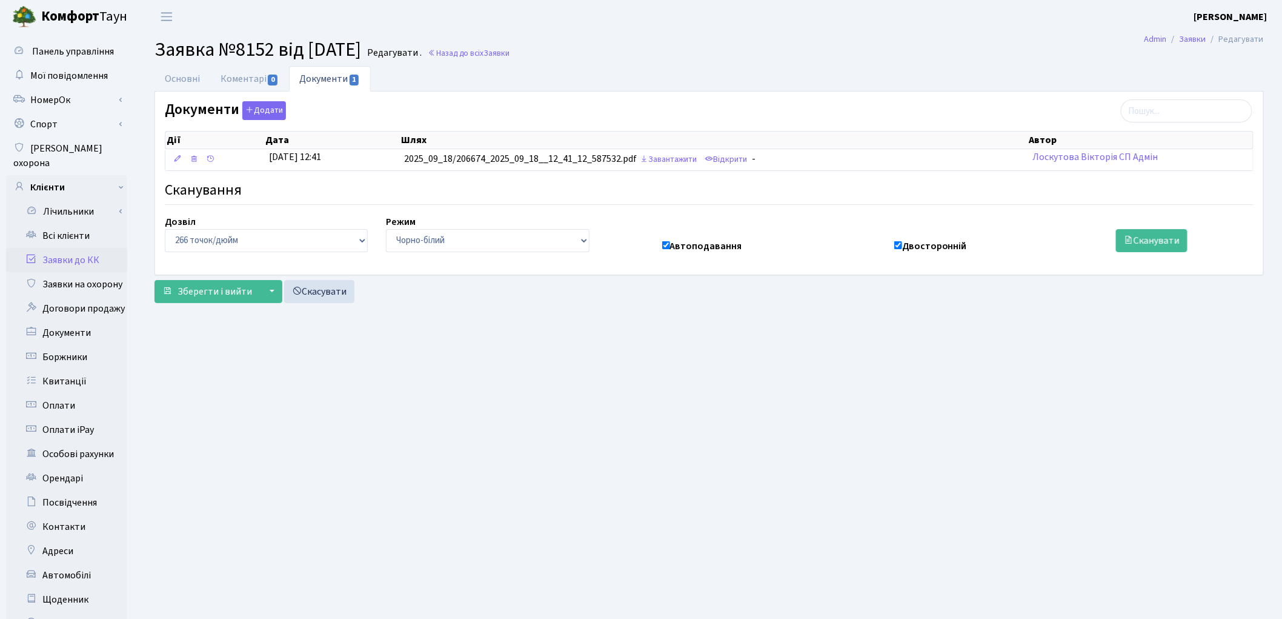
click at [73, 248] on link "Заявки до КК" at bounding box center [66, 260] width 121 height 24
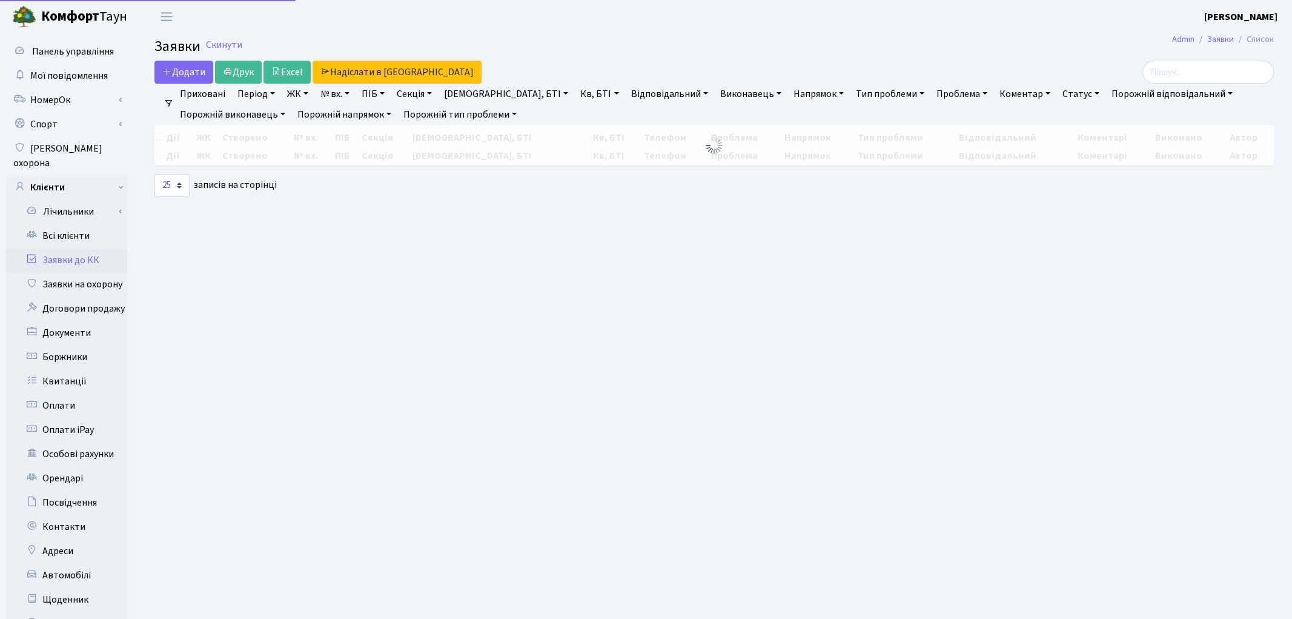
select select "25"
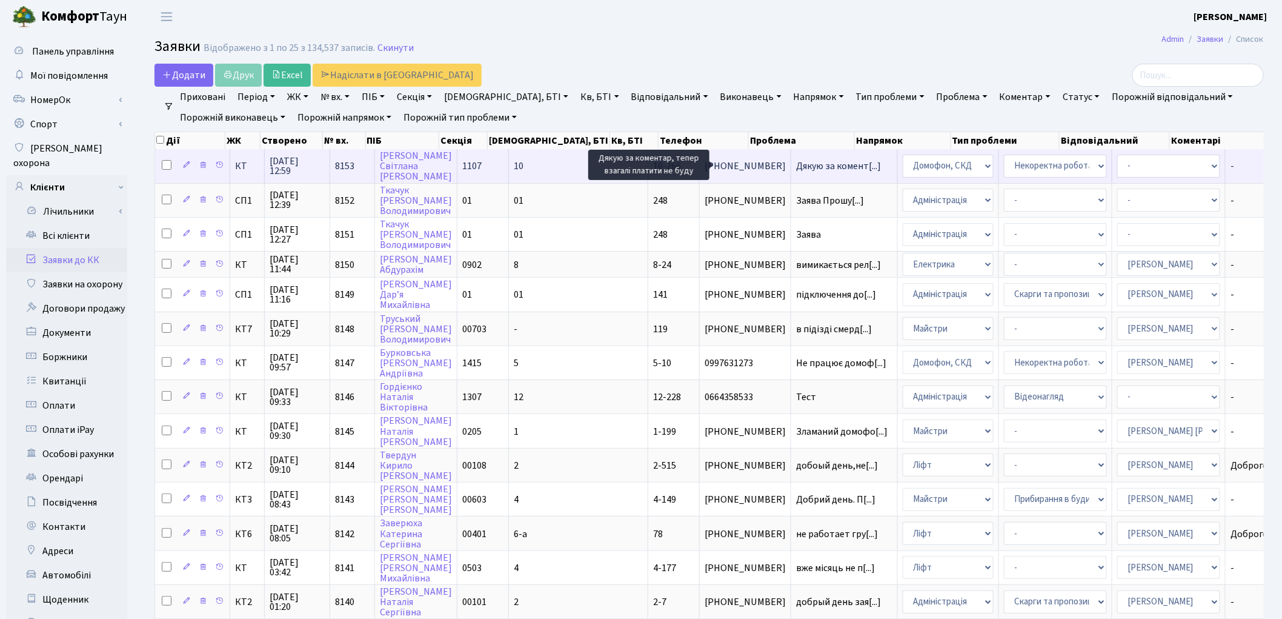
click at [796, 168] on span "Дякую за комент[...]" at bounding box center [838, 165] width 85 height 13
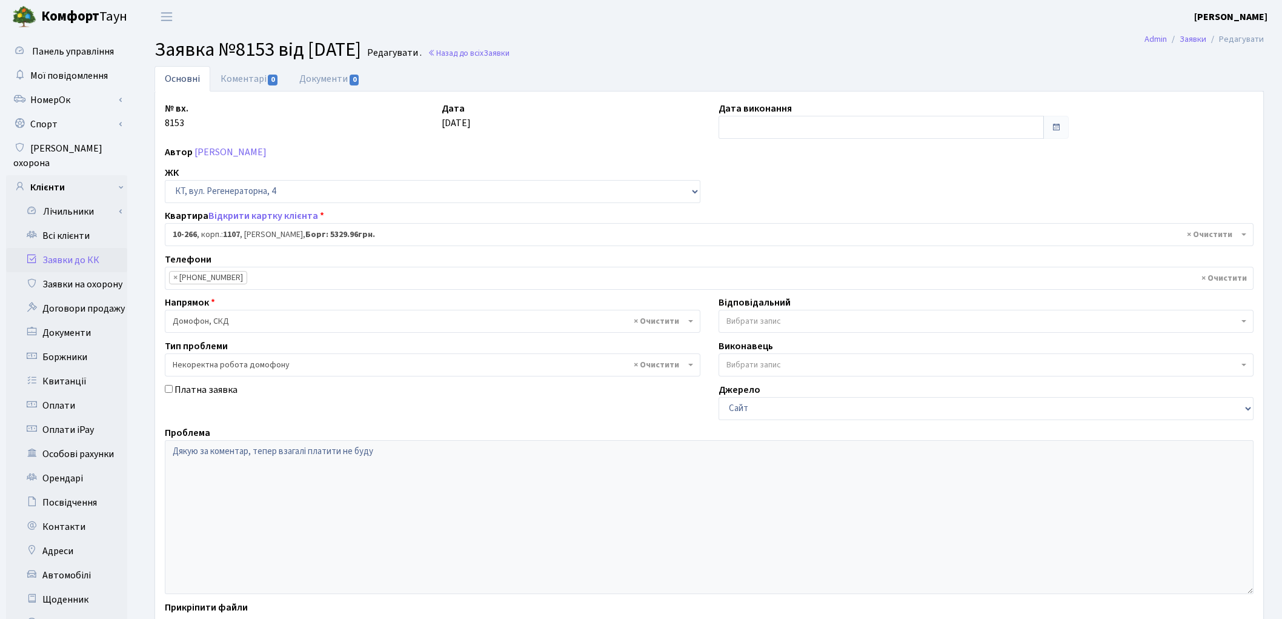
select select "6835"
select select "38"
click at [262, 216] on link "Відкрити картку клієнта" at bounding box center [263, 215] width 110 height 13
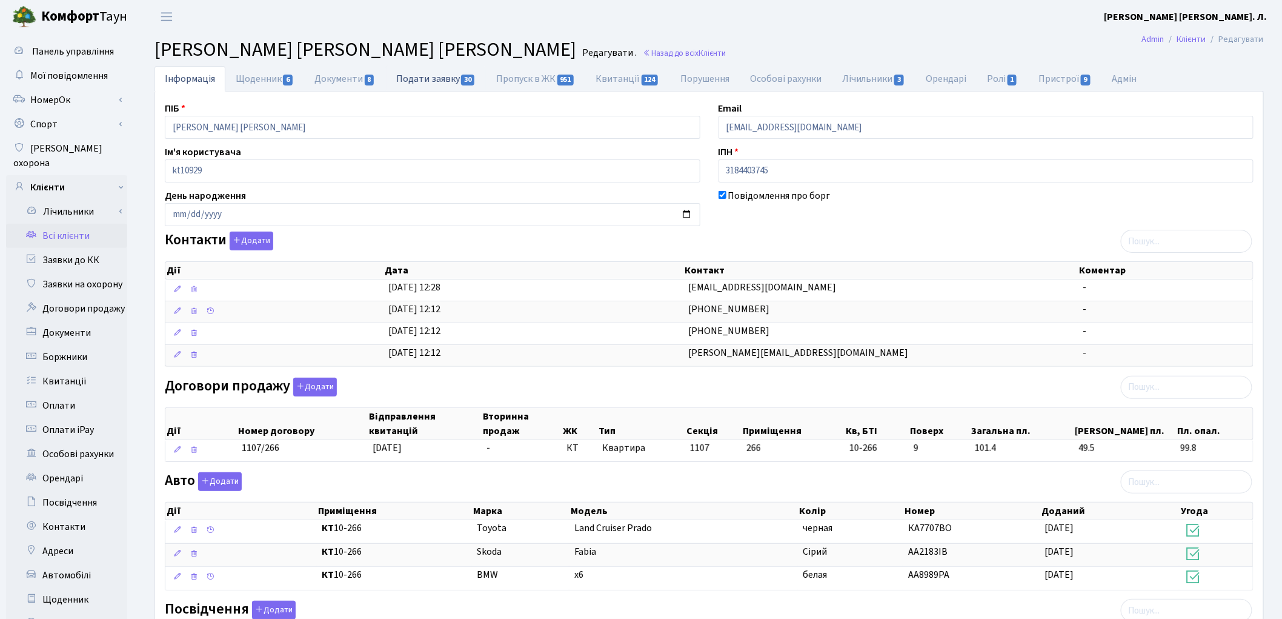
click at [450, 79] on link "Подати заявку 30" at bounding box center [436, 78] width 100 height 25
select select "25"
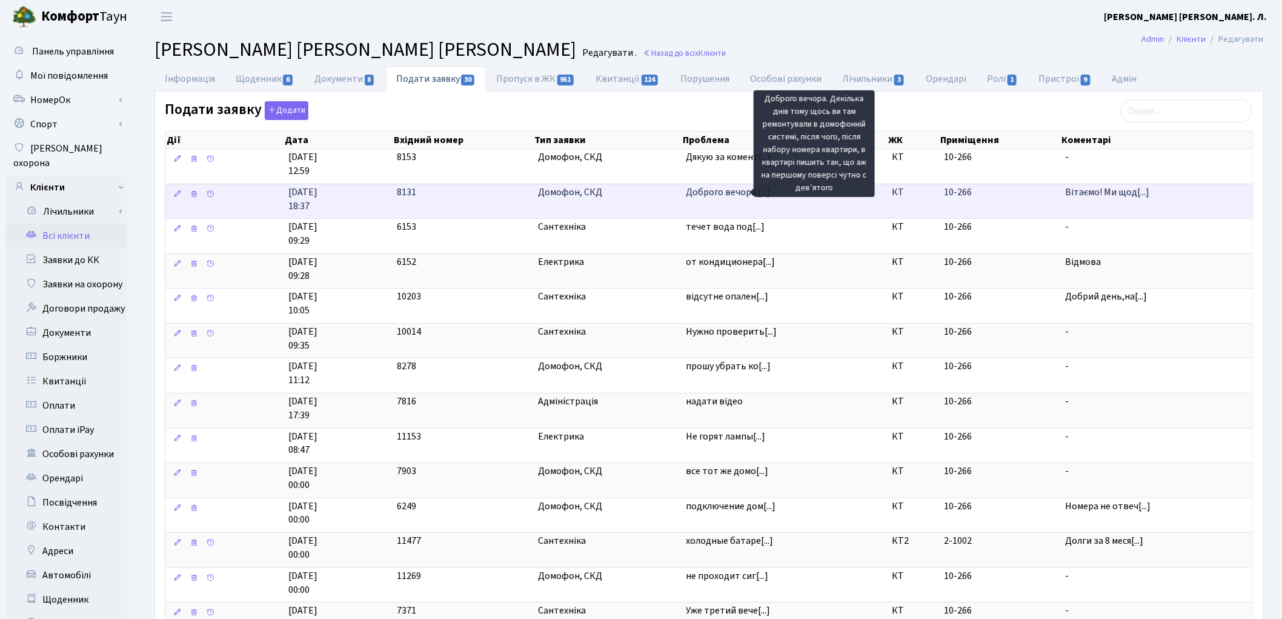
click at [737, 191] on span "Доброго вечора.[...]" at bounding box center [728, 191] width 84 height 13
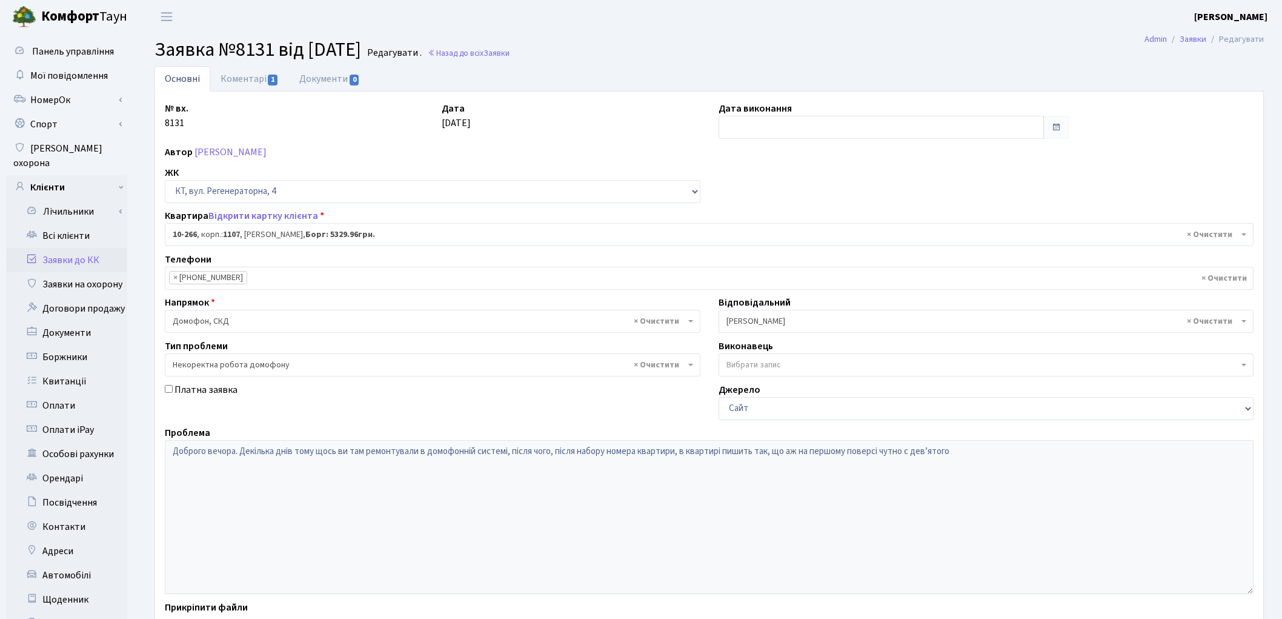
select select "6835"
select select "38"
click at [282, 219] on link "Відкрити картку клієнта" at bounding box center [263, 215] width 110 height 13
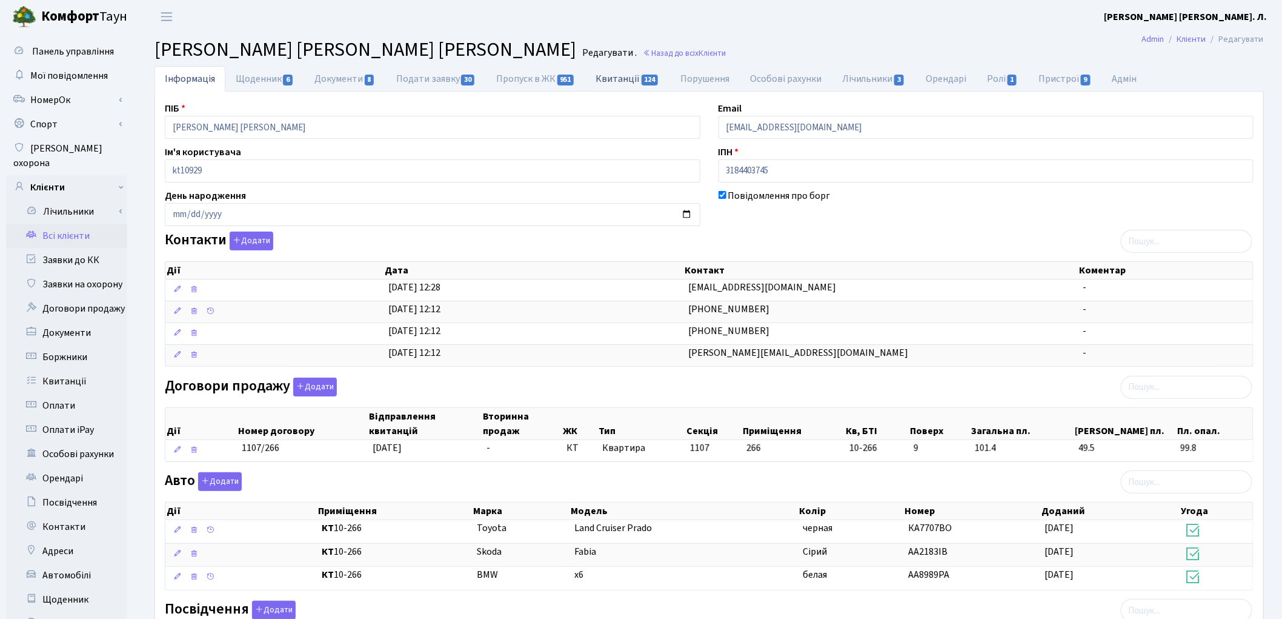
click at [633, 79] on link "Квитанції 124" at bounding box center [628, 78] width 84 height 25
select select "25"
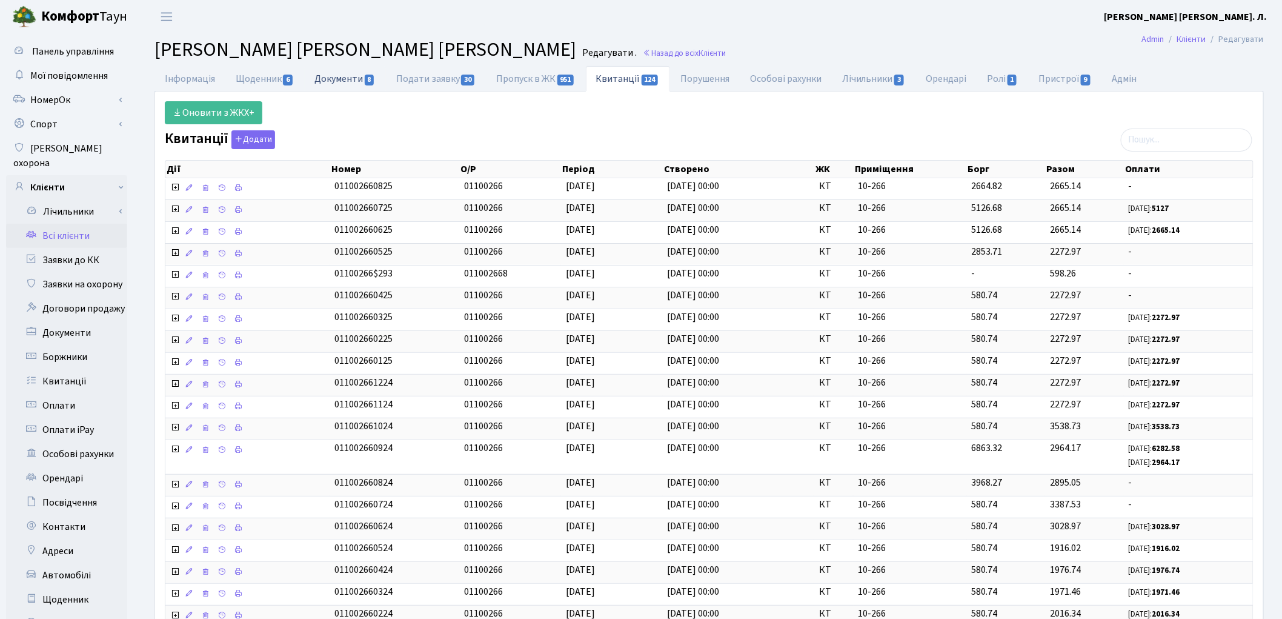
click at [337, 85] on link "Документи 8" at bounding box center [344, 78] width 81 height 25
select select "25"
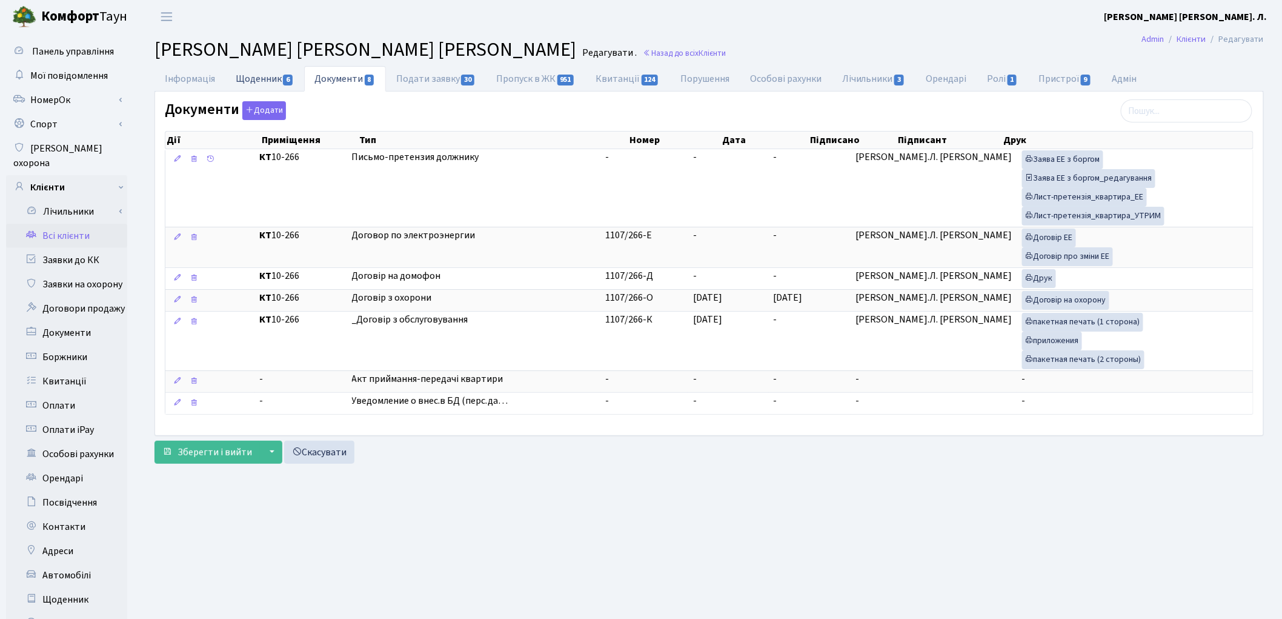
click at [259, 79] on link "Щоденник 6" at bounding box center [264, 78] width 79 height 25
select select "25"
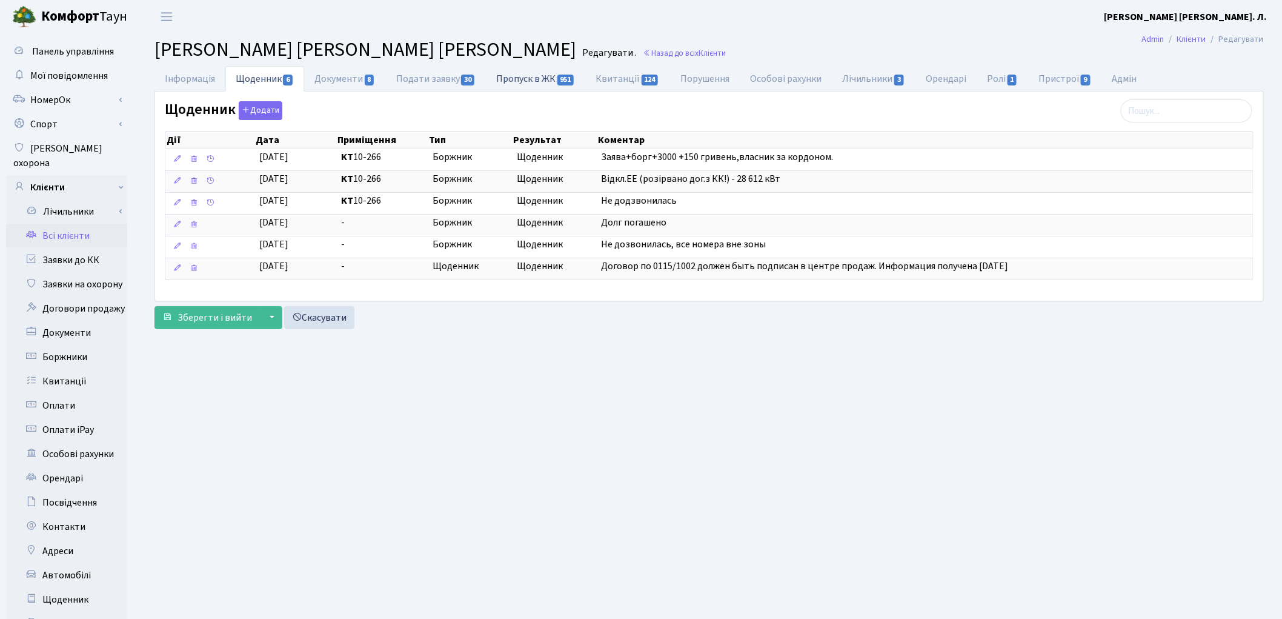
click at [522, 82] on link "Пропуск в ЖК 951" at bounding box center [535, 78] width 99 height 25
select select "25"
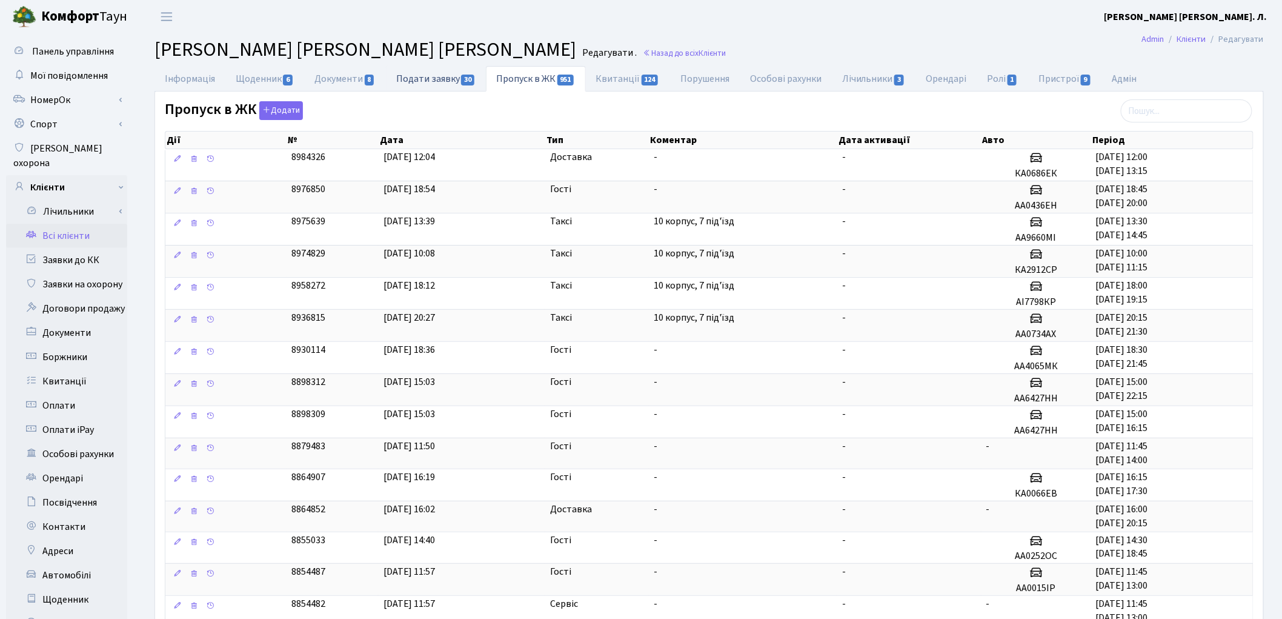
click at [431, 70] on link "Подати заявку 30" at bounding box center [436, 78] width 100 height 25
select select "25"
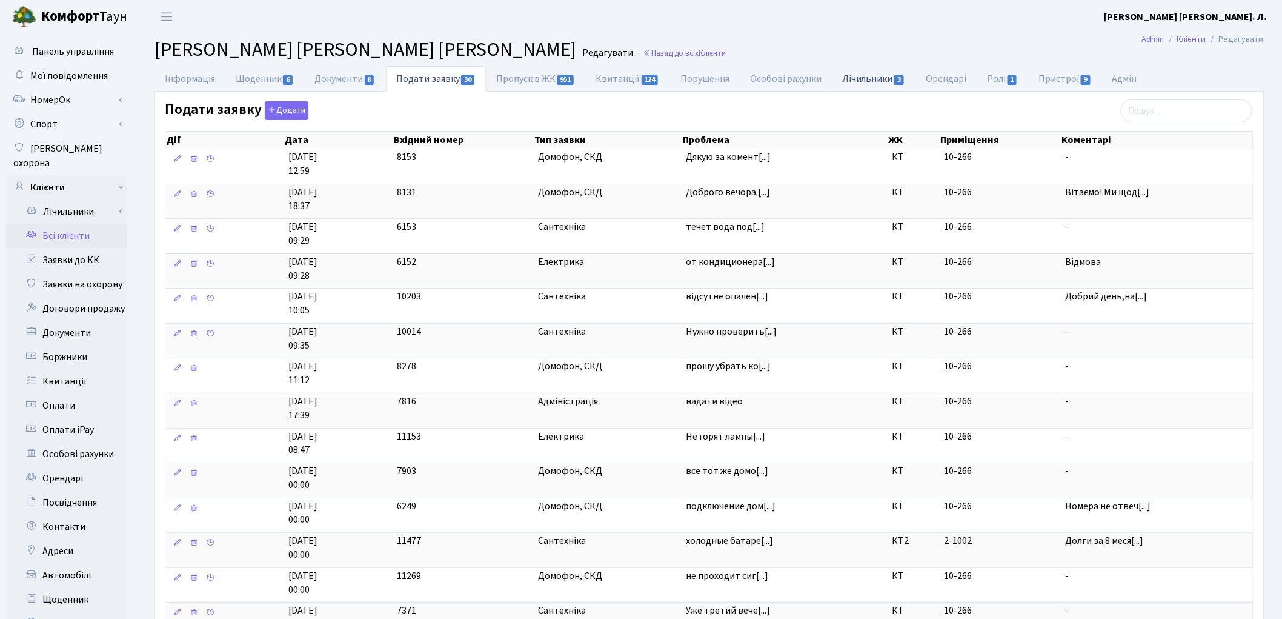
click at [879, 85] on link "Лічильники 3" at bounding box center [874, 78] width 84 height 25
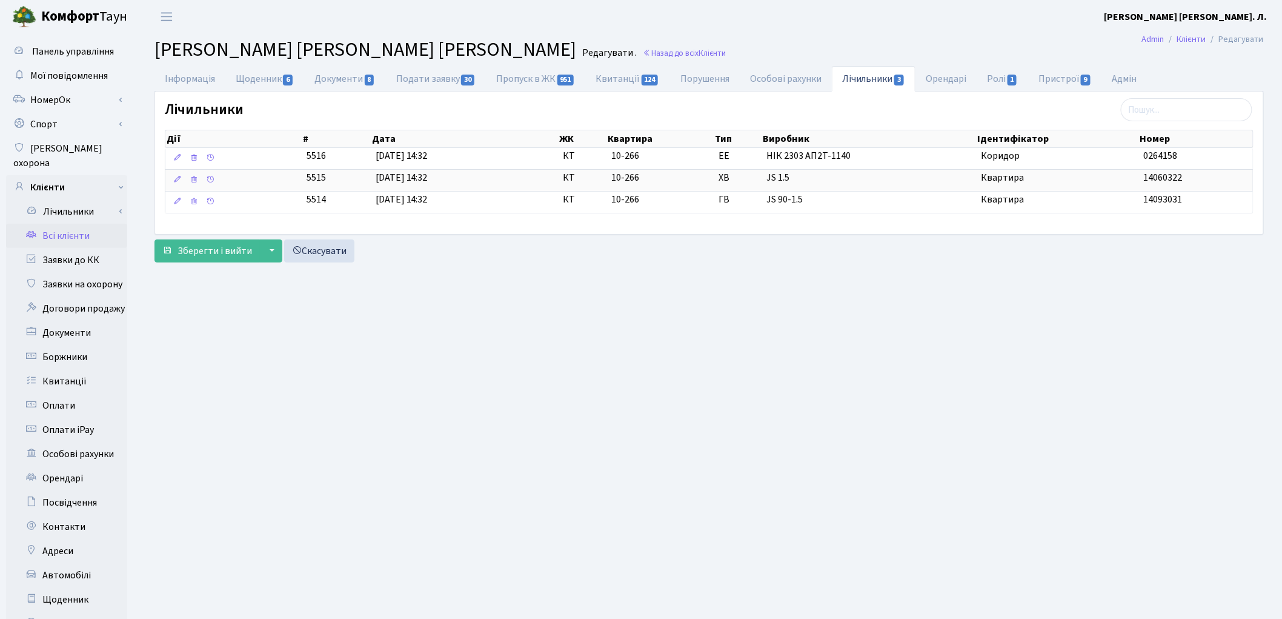
click at [81, 224] on link "Всі клієнти" at bounding box center [66, 236] width 121 height 24
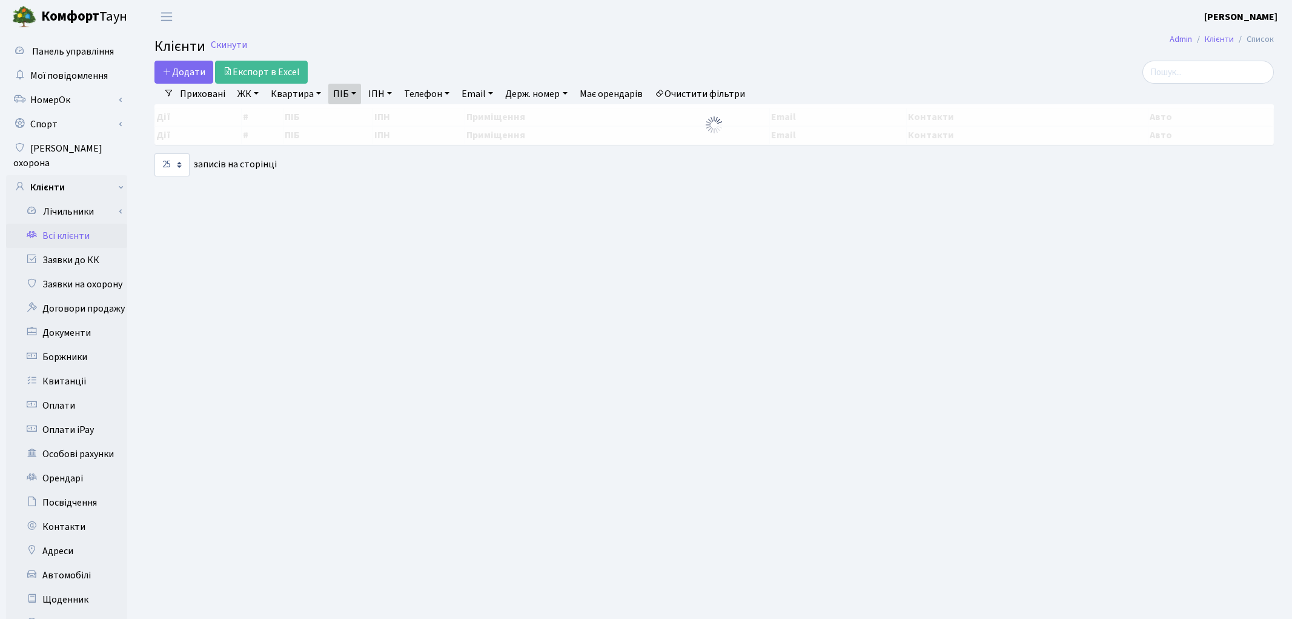
select select "25"
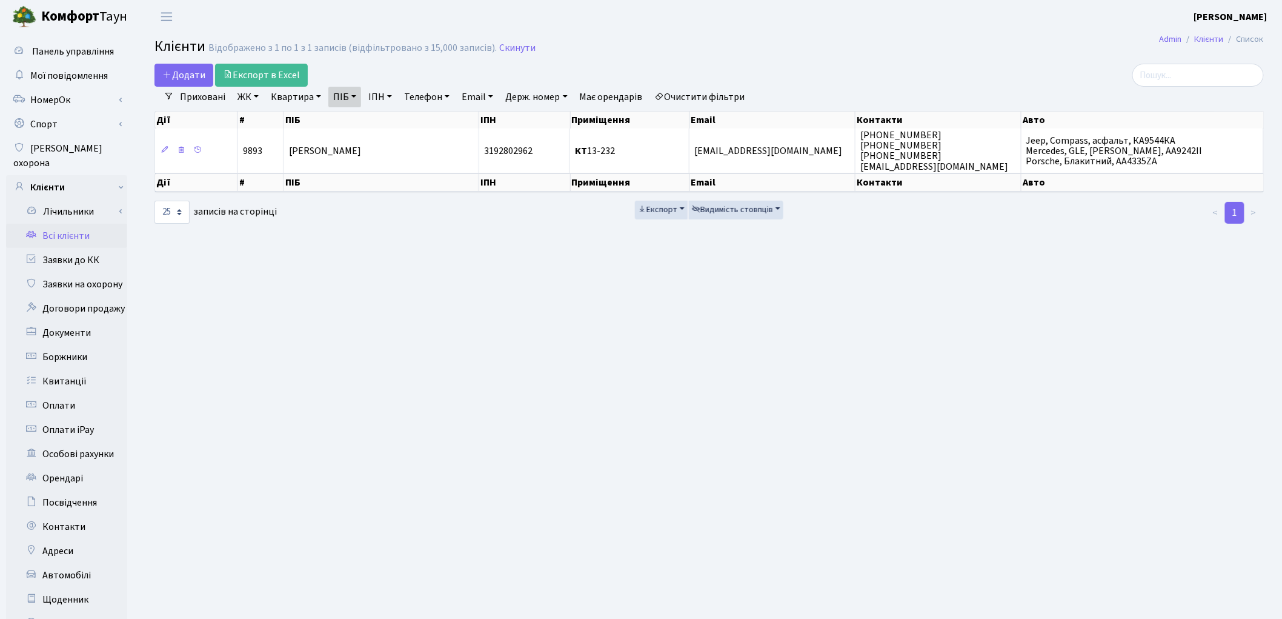
click at [719, 91] on link "Очистити фільтри" at bounding box center [700, 97] width 100 height 21
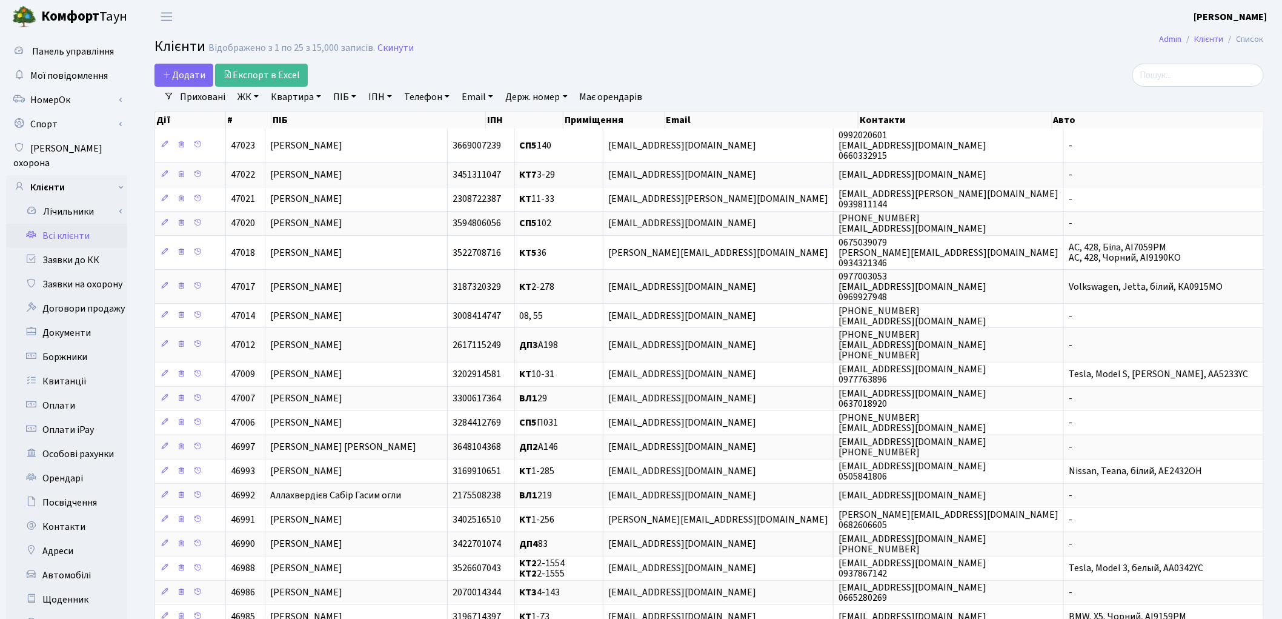
click at [338, 96] on link "ПІБ" at bounding box center [344, 97] width 33 height 21
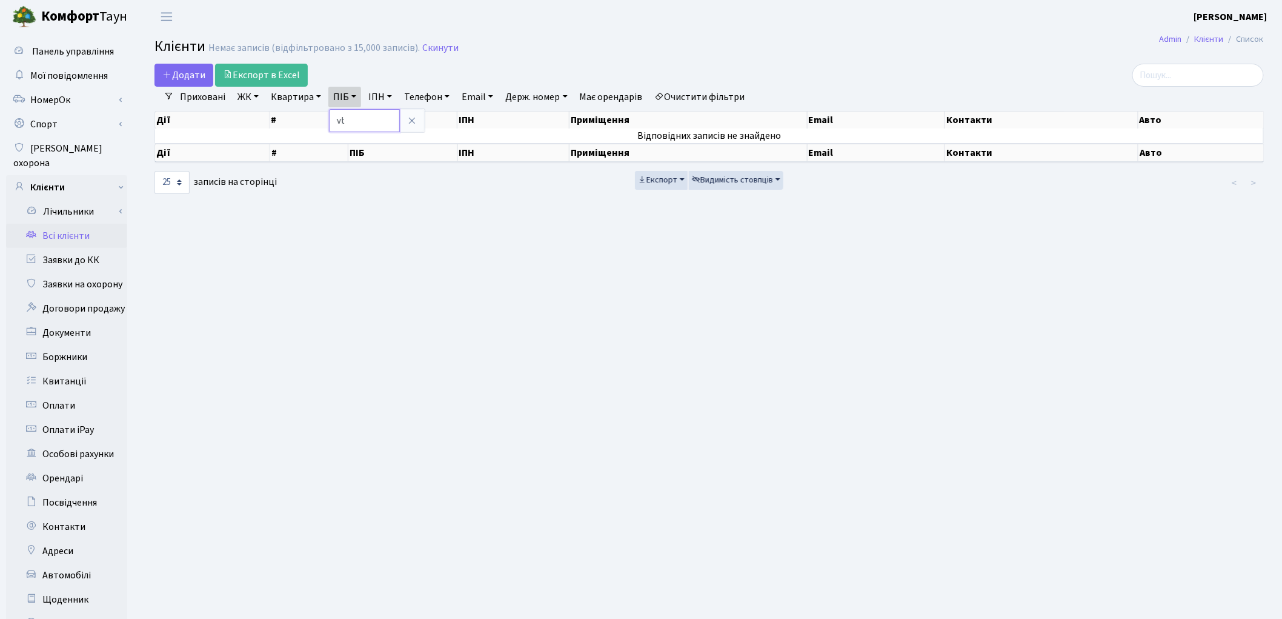
type input "v"
type input "мельн"
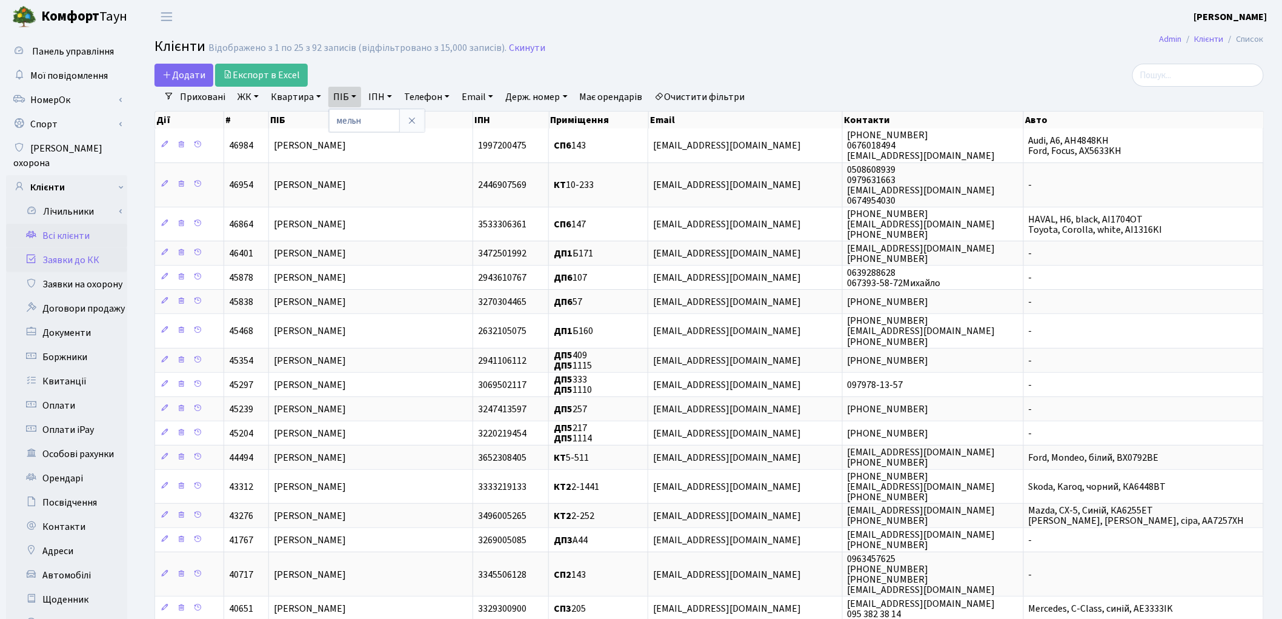
click at [73, 248] on link "Заявки до КК" at bounding box center [66, 260] width 121 height 24
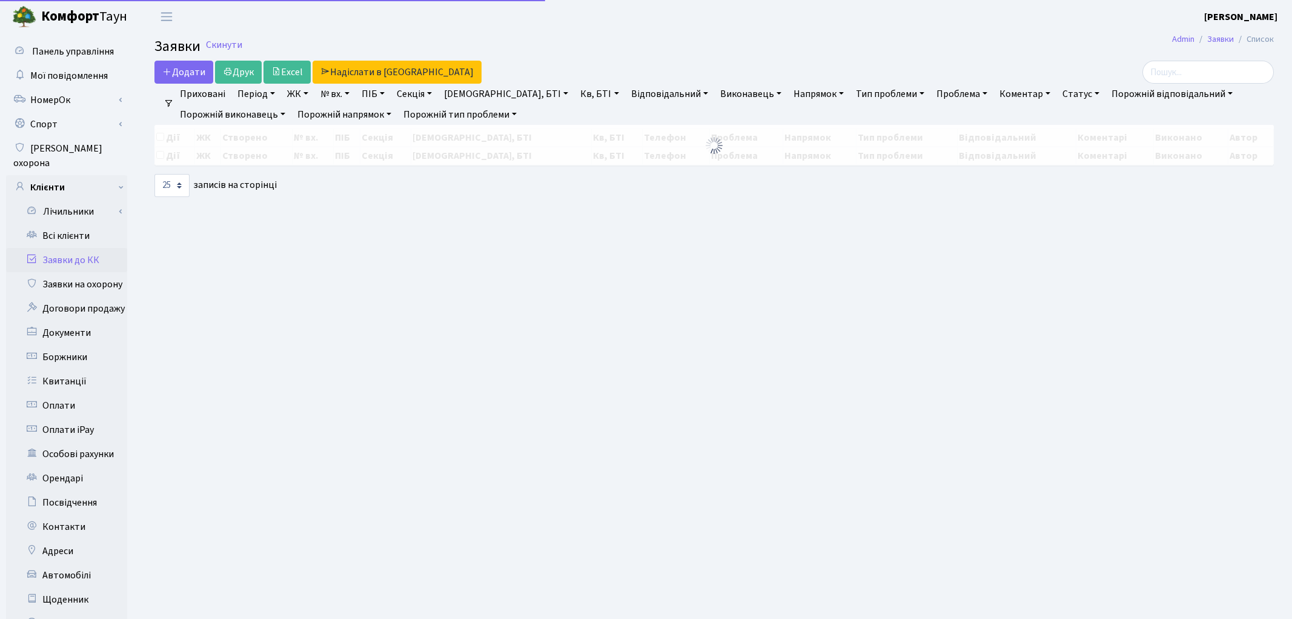
select select "25"
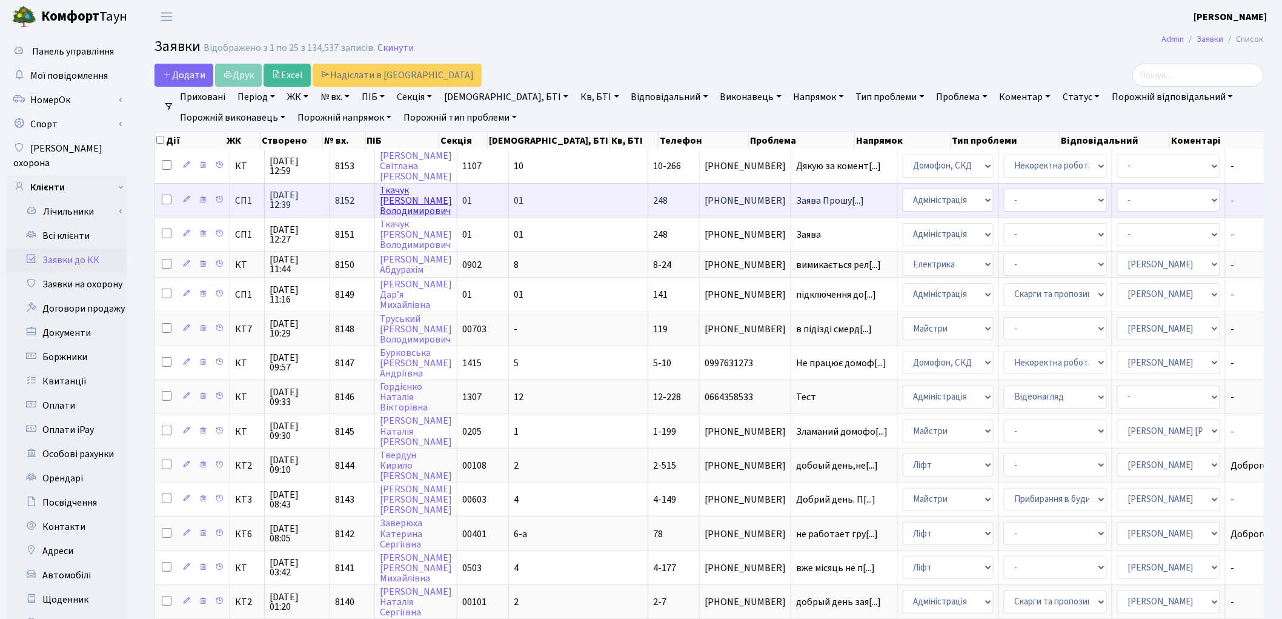
click at [408, 193] on link "[PERSON_NAME]" at bounding box center [416, 201] width 72 height 34
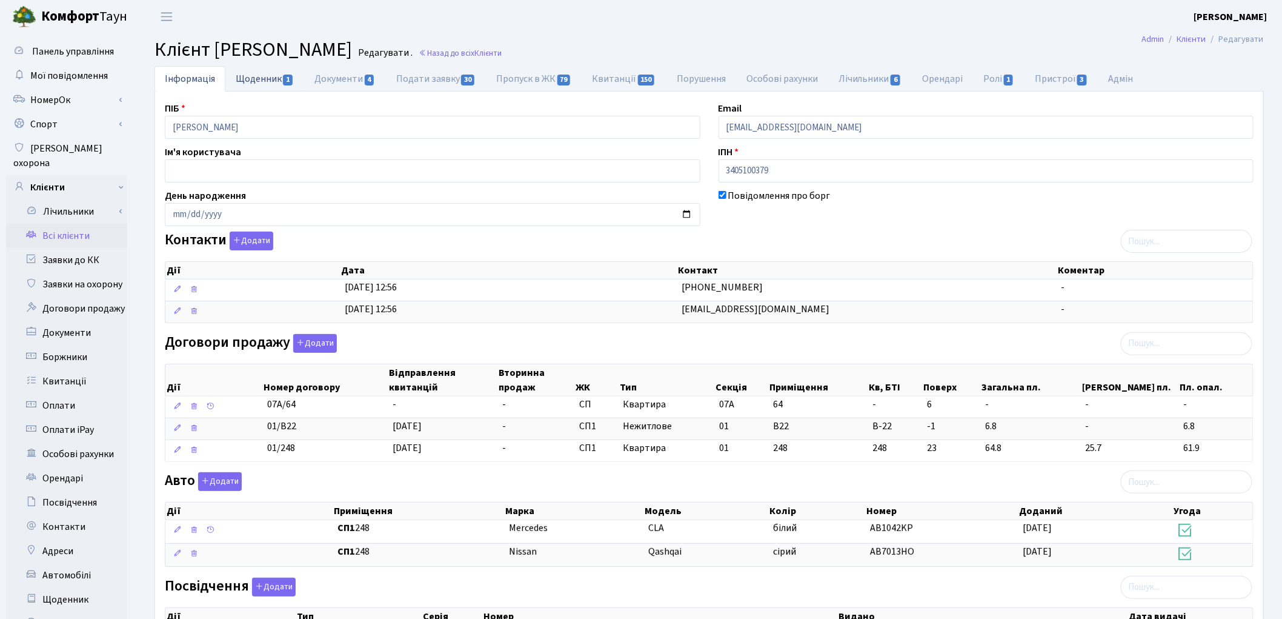
click at [263, 88] on link "Щоденник 1" at bounding box center [264, 78] width 79 height 25
select select "25"
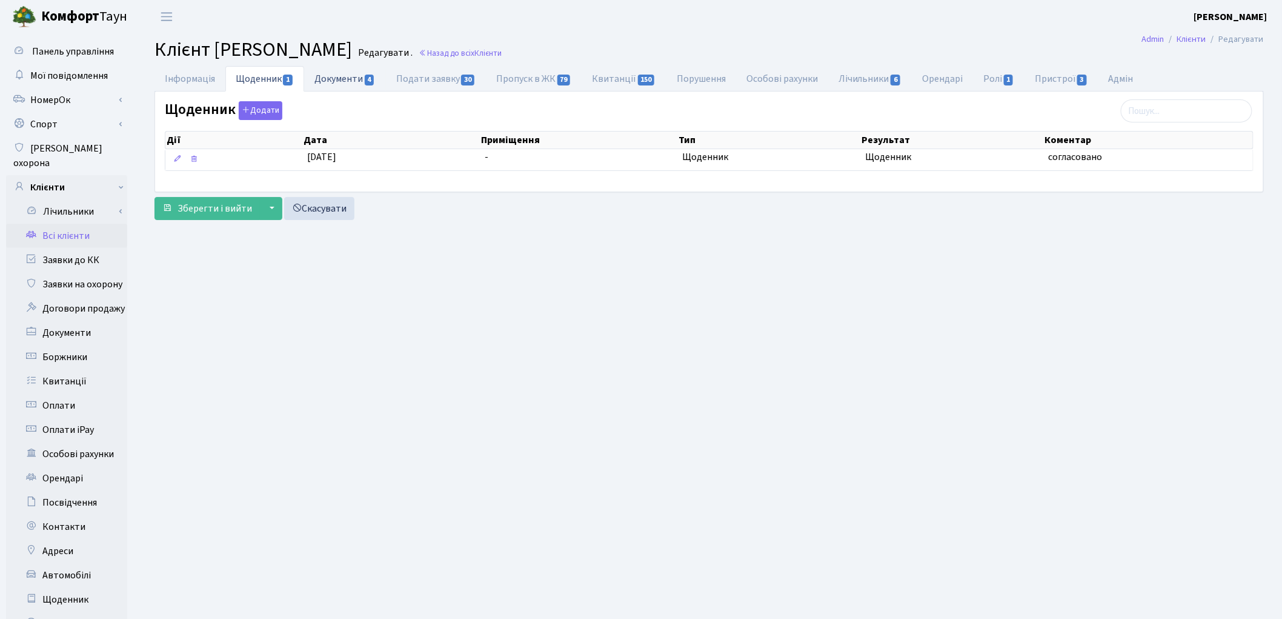
click at [349, 85] on link "Документи 4" at bounding box center [344, 78] width 81 height 25
select select "25"
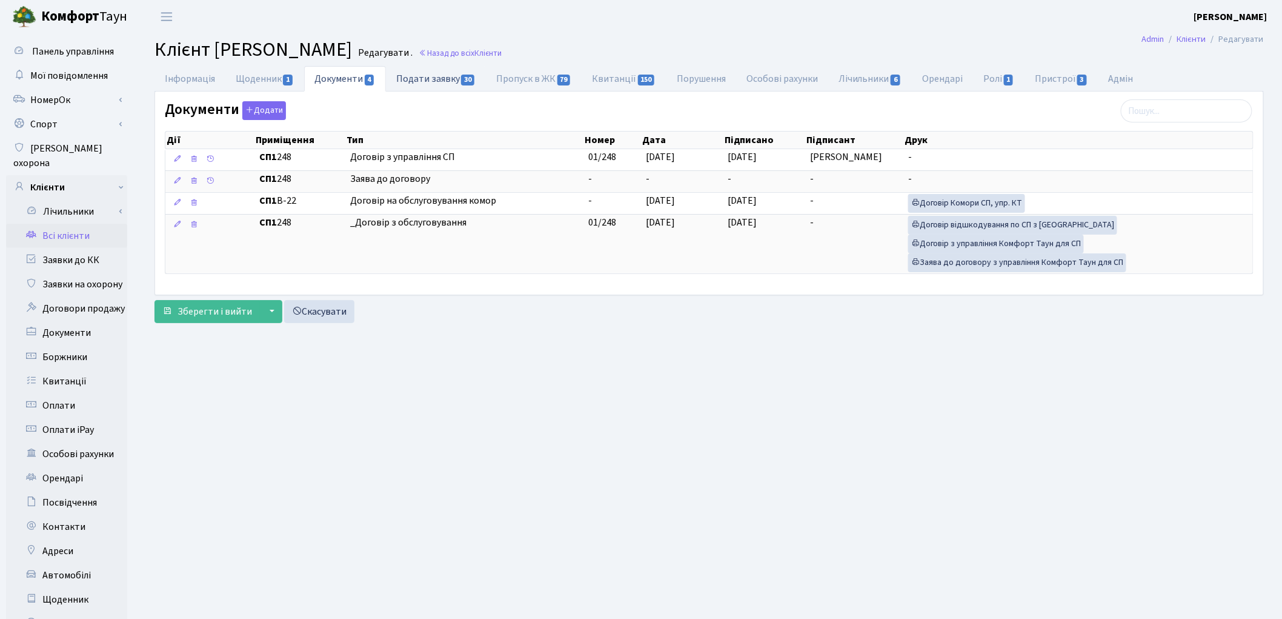
click at [430, 75] on link "Подати заявку 30" at bounding box center [436, 78] width 100 height 25
select select "25"
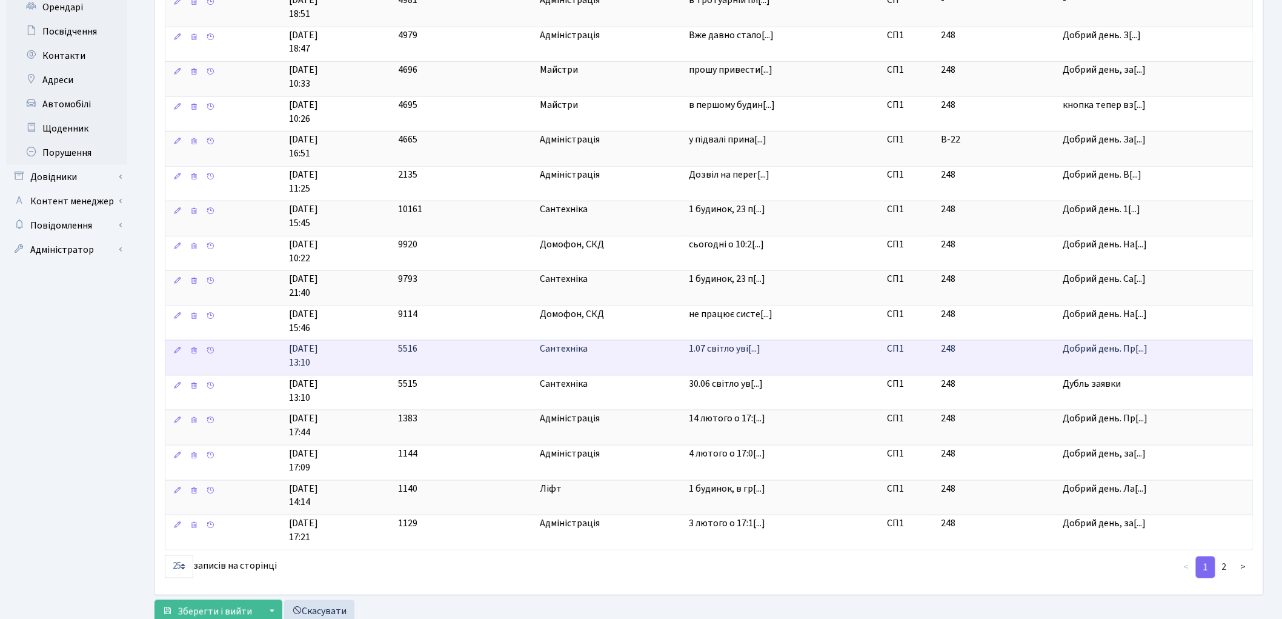
scroll to position [521, 0]
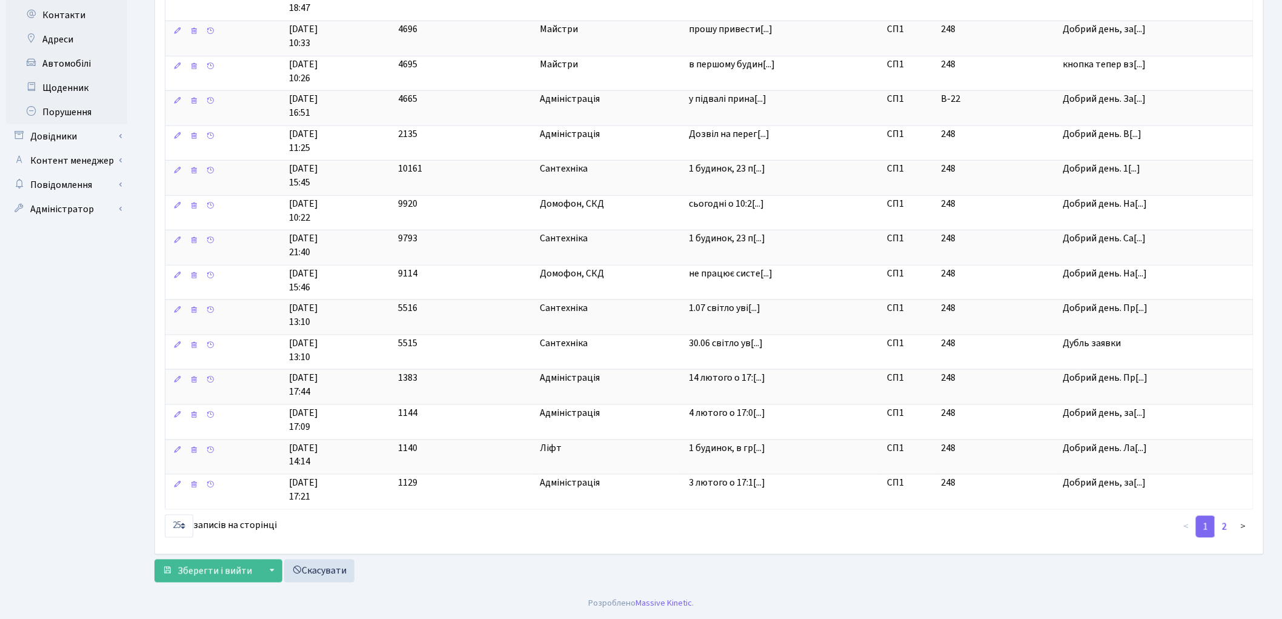
click at [1224, 525] on link "2" at bounding box center [1224, 527] width 19 height 22
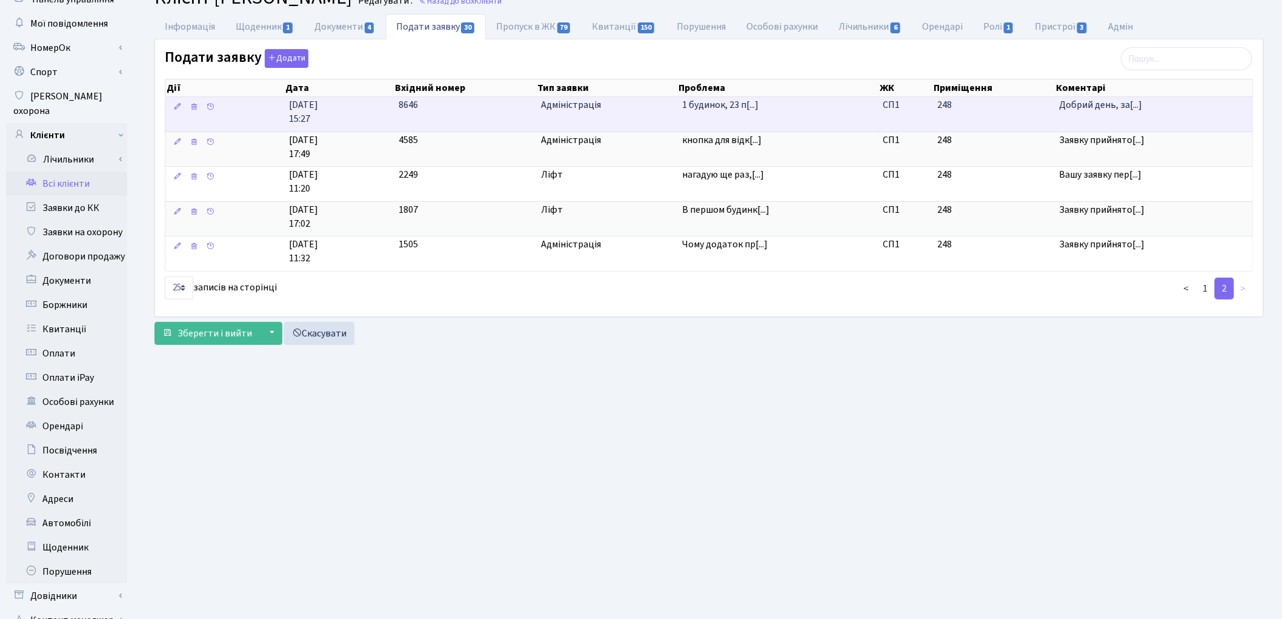
scroll to position [135, 0]
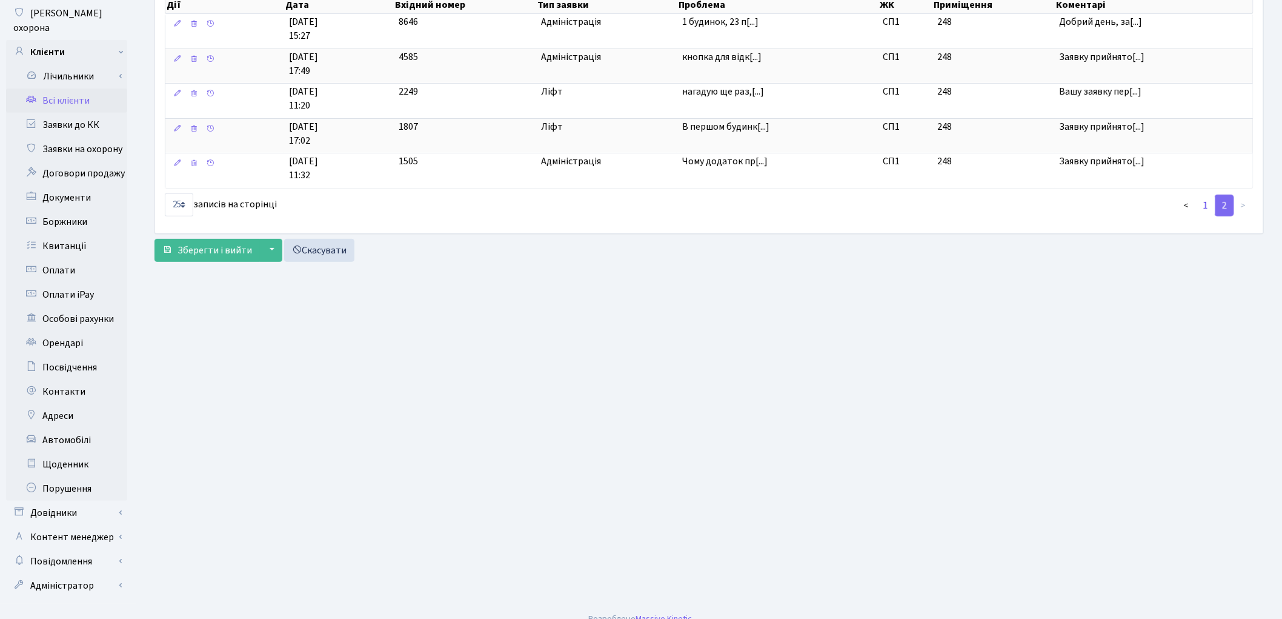
click at [1206, 208] on link "1" at bounding box center [1205, 205] width 19 height 22
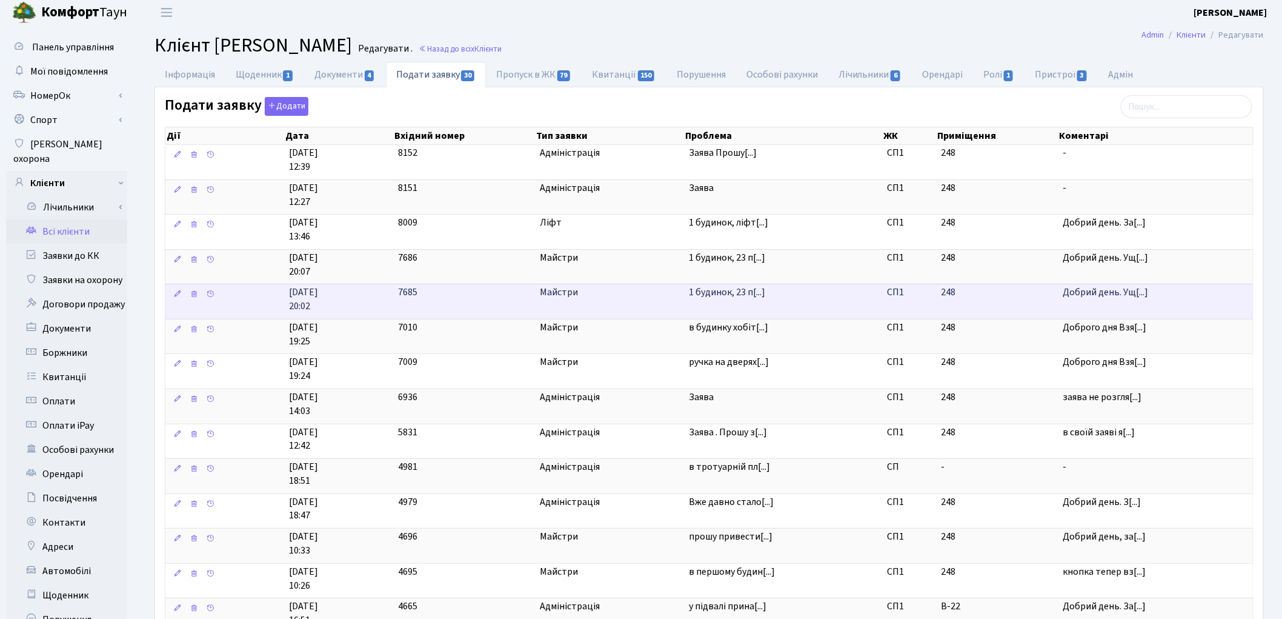
scroll to position [0, 0]
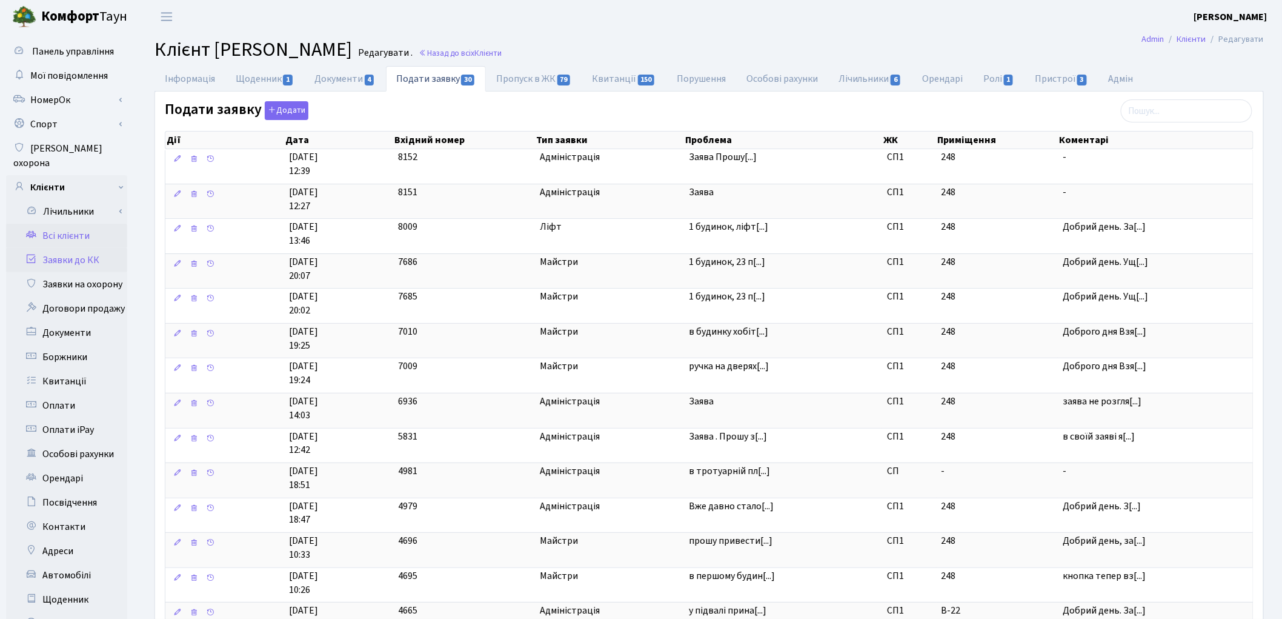
click at [67, 248] on link "Заявки до КК" at bounding box center [66, 260] width 121 height 24
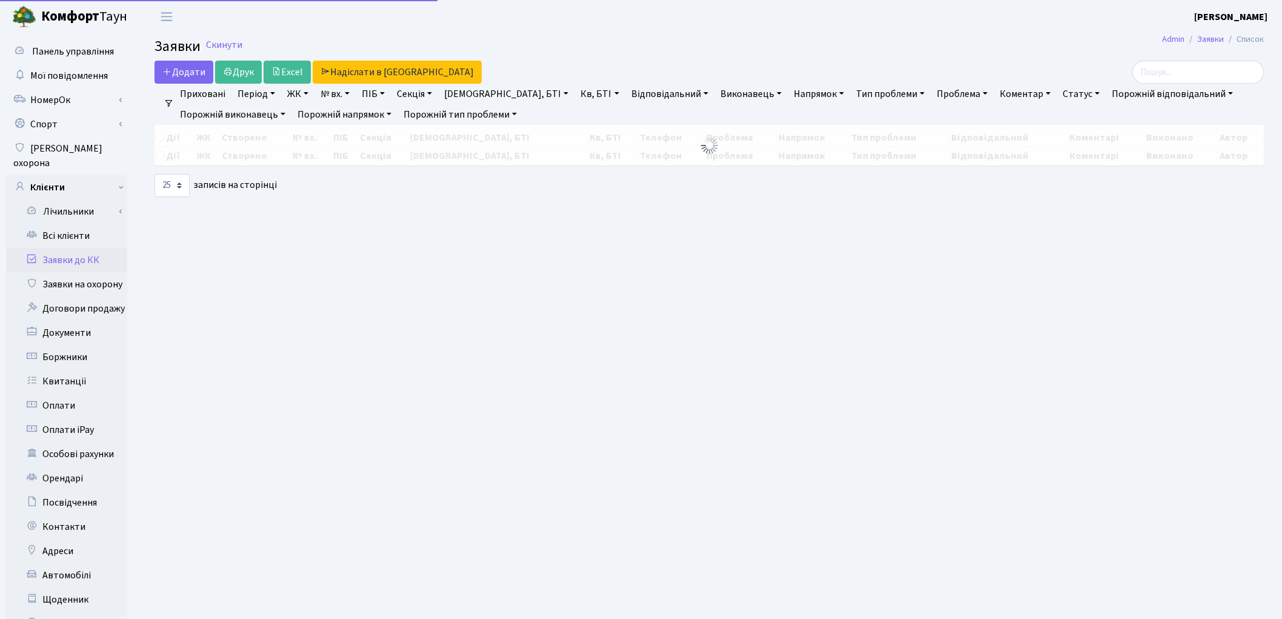
select select "25"
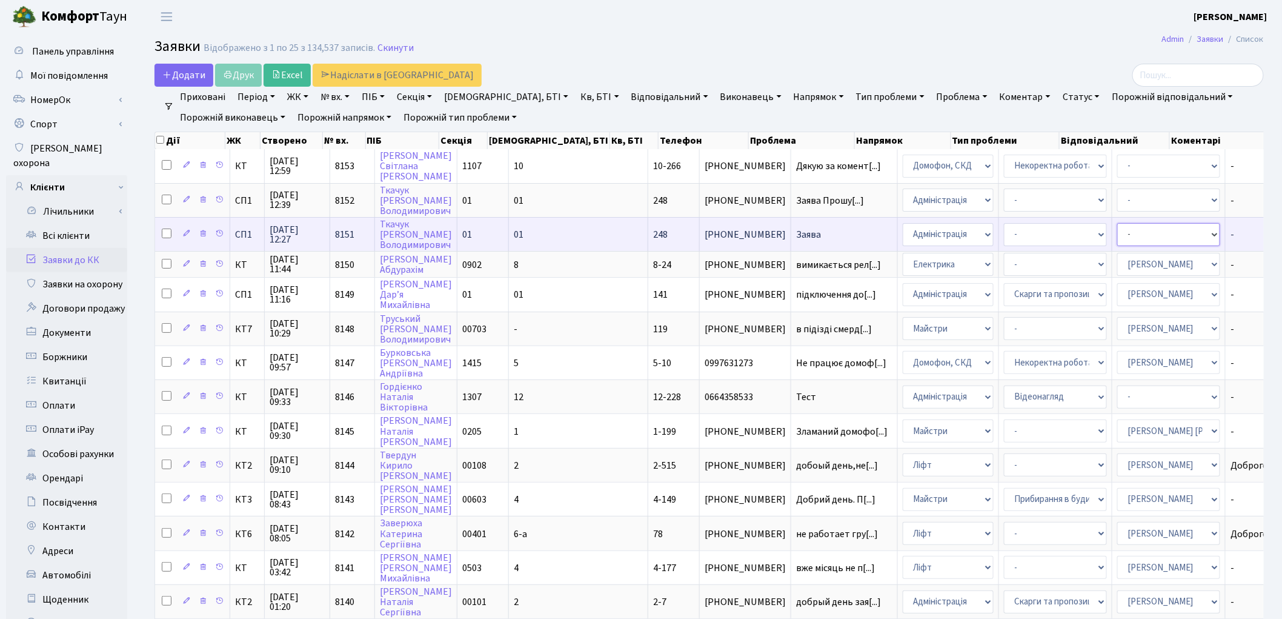
click at [1117, 237] on select "- Адміністратор ЖК КТ [PERSON_NAME] [PERSON_NAME] [PERSON_NAME]Ю. [PERSON_NAME]…" at bounding box center [1168, 234] width 103 height 23
select select "85"
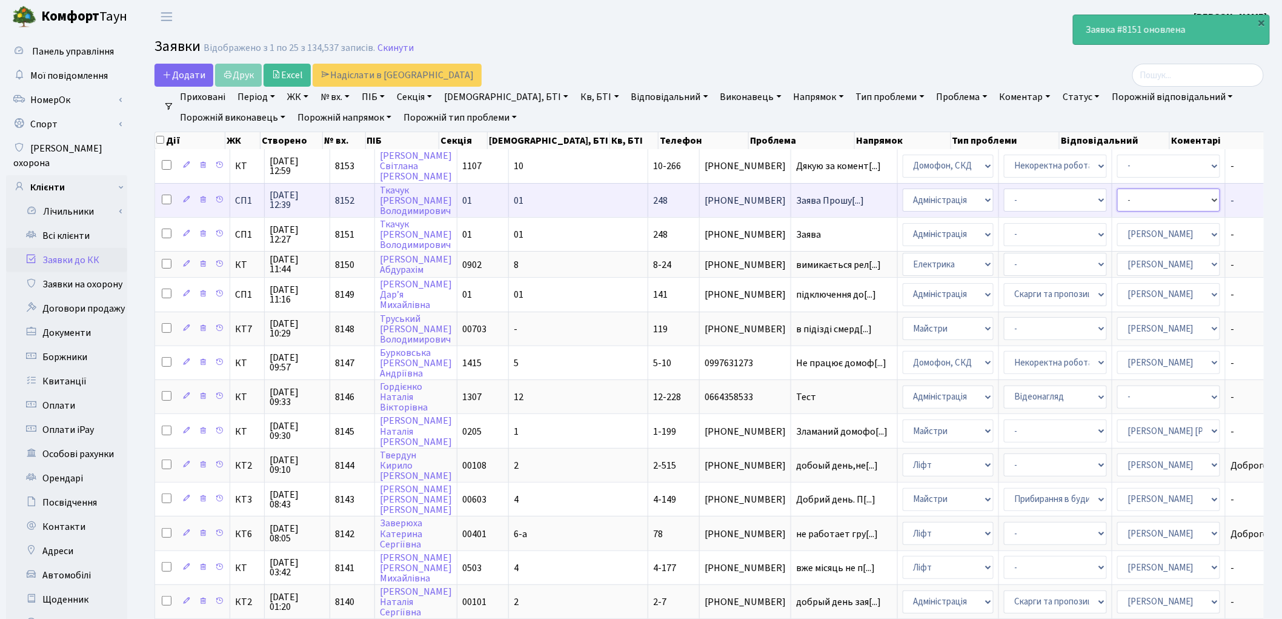
click at [1117, 198] on select "- Адміністратор ЖК КТ [PERSON_NAME] [PERSON_NAME] [PERSON_NAME]Ю. [PERSON_NAME]…" at bounding box center [1168, 199] width 103 height 23
select select "85"
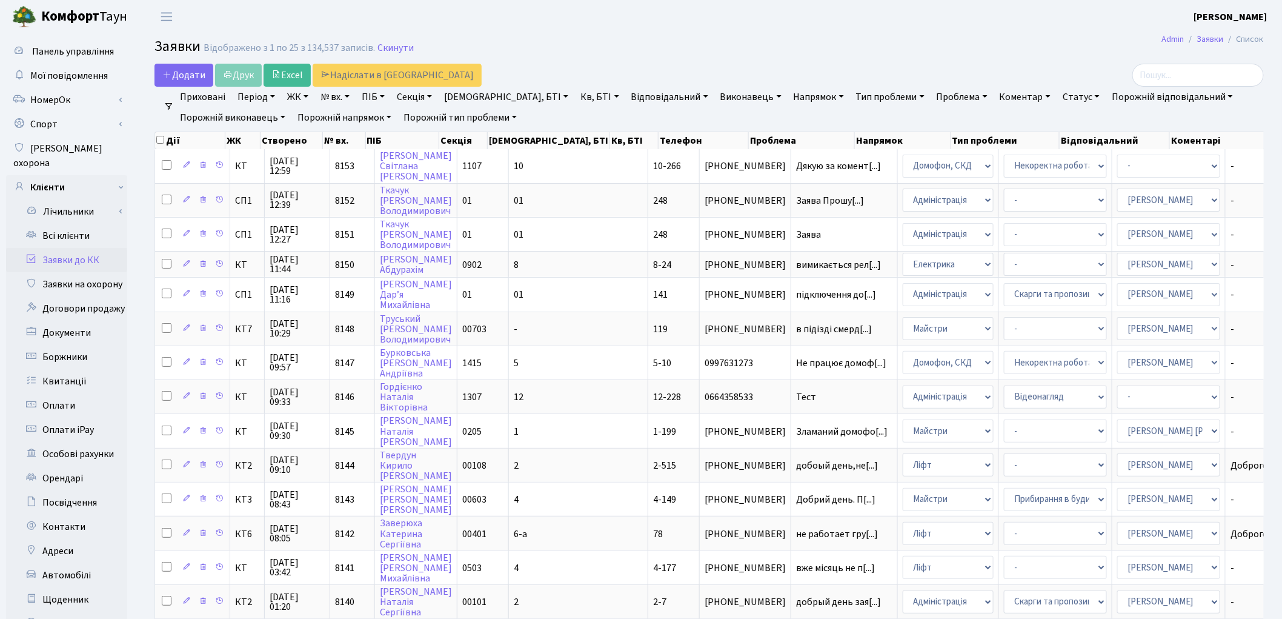
click at [743, 22] on header "[PERSON_NAME] [PERSON_NAME] Мій обліковий запис Вийти" at bounding box center [641, 16] width 1282 height 33
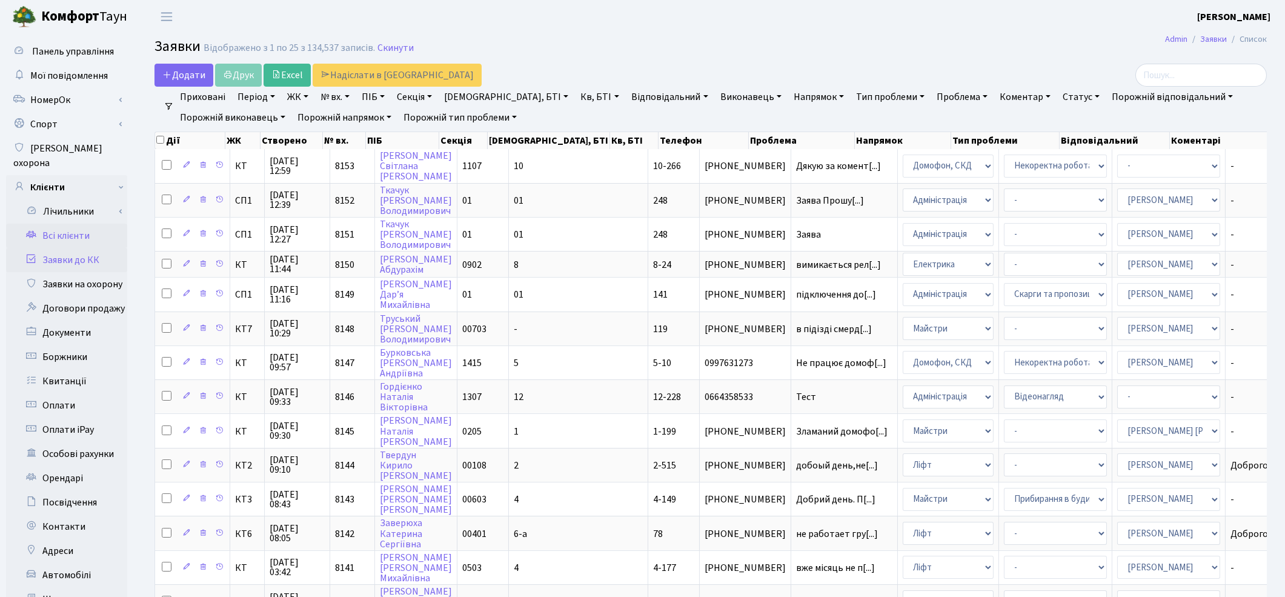
click at [76, 224] on link "Всі клієнти" at bounding box center [66, 236] width 121 height 24
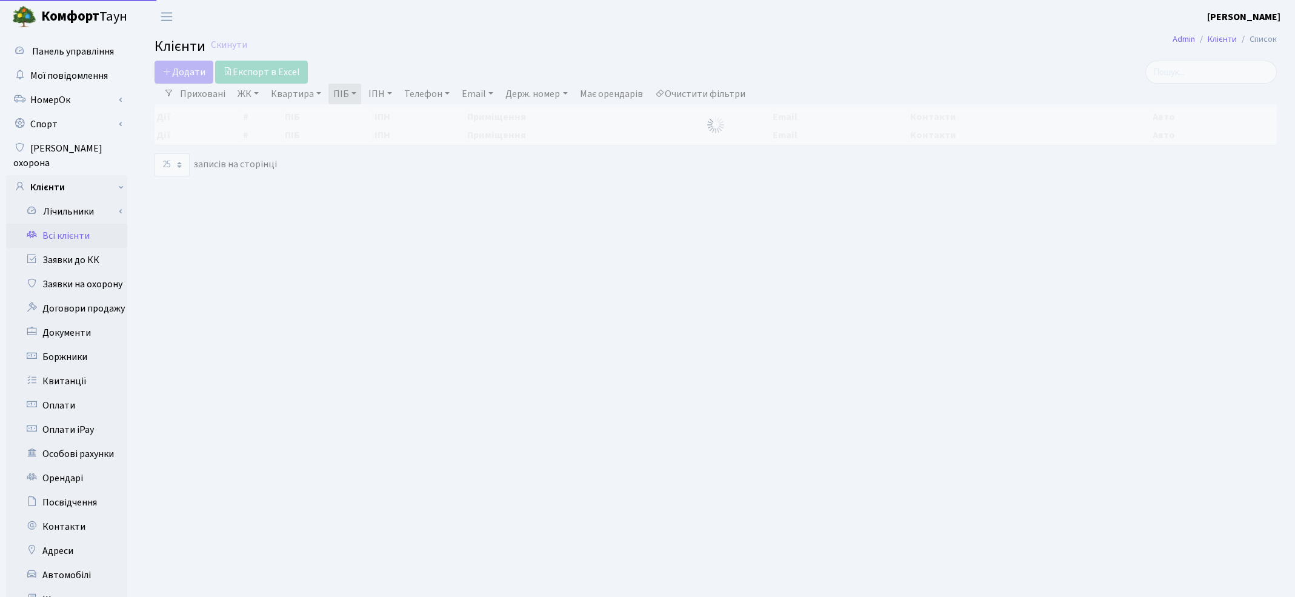
select select "25"
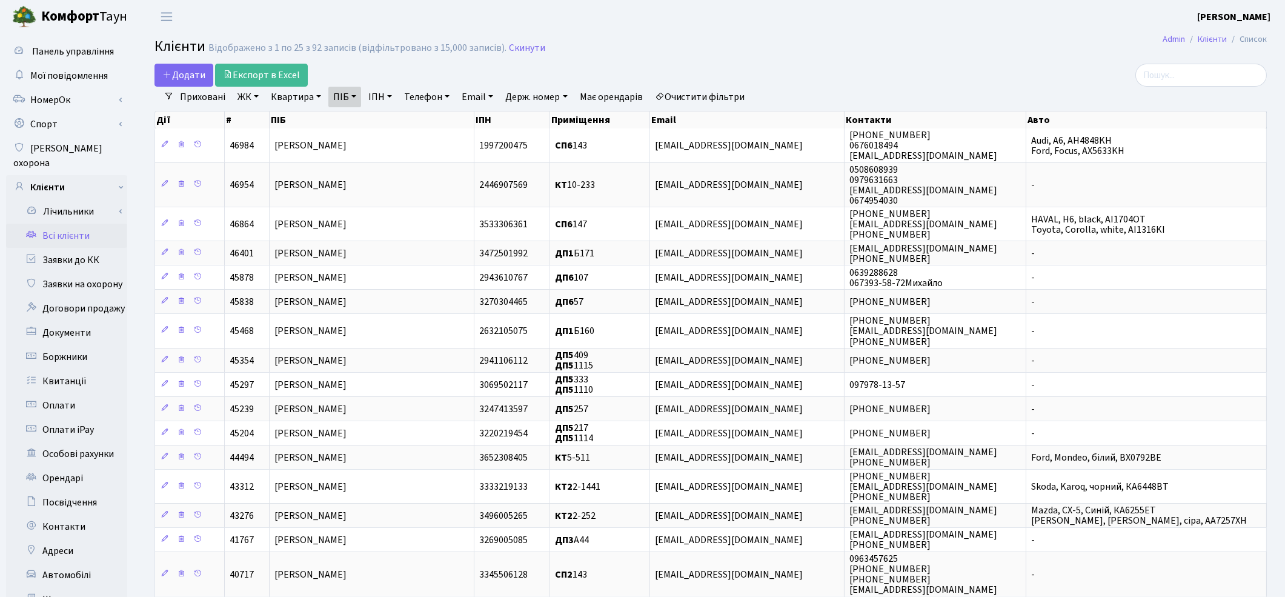
click at [720, 91] on link "Очистити фільтри" at bounding box center [700, 97] width 100 height 21
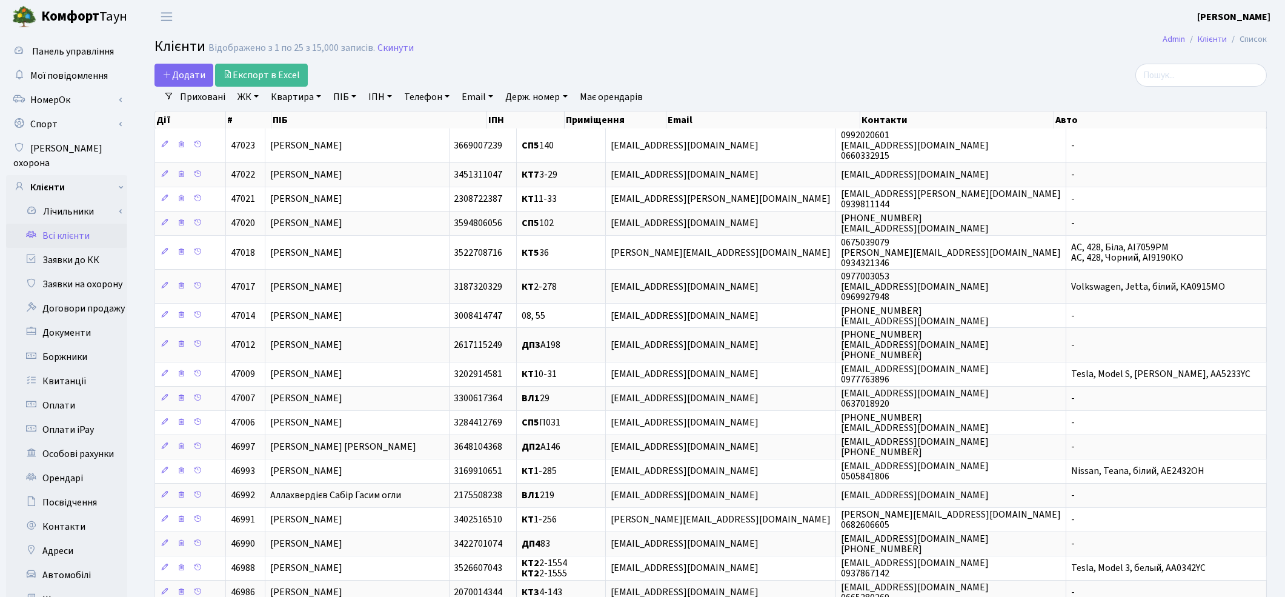
click at [347, 99] on link "ПІБ" at bounding box center [344, 97] width 33 height 21
type input "[PERSON_NAME]"
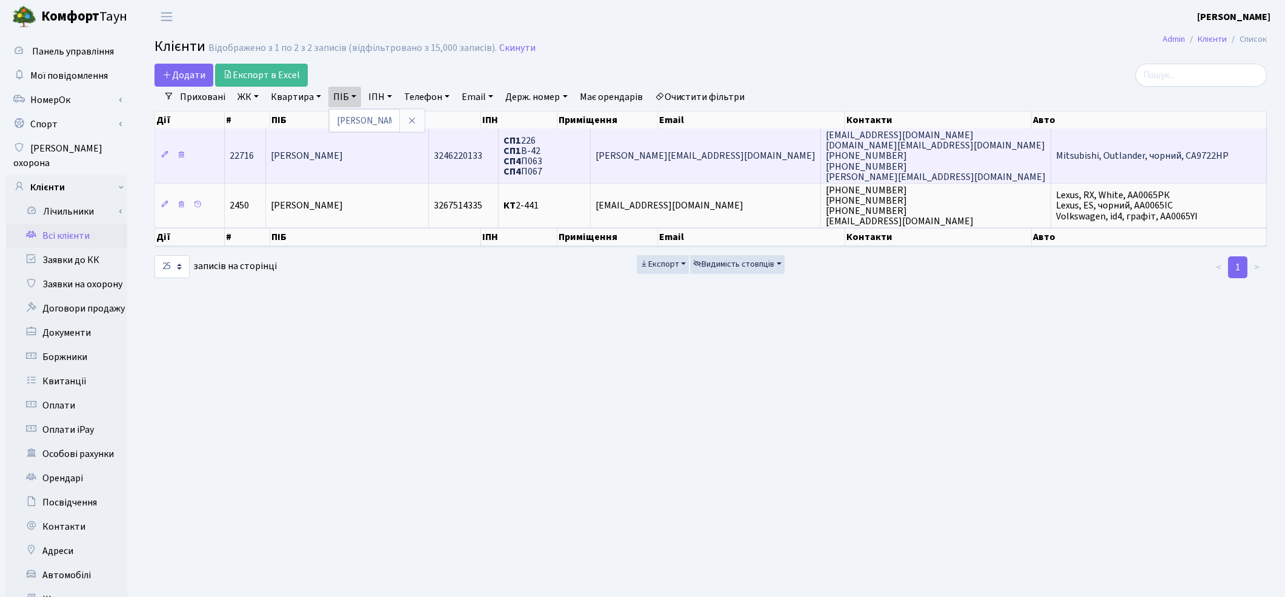
click at [343, 154] on span "[PERSON_NAME]" at bounding box center [307, 156] width 72 height 13
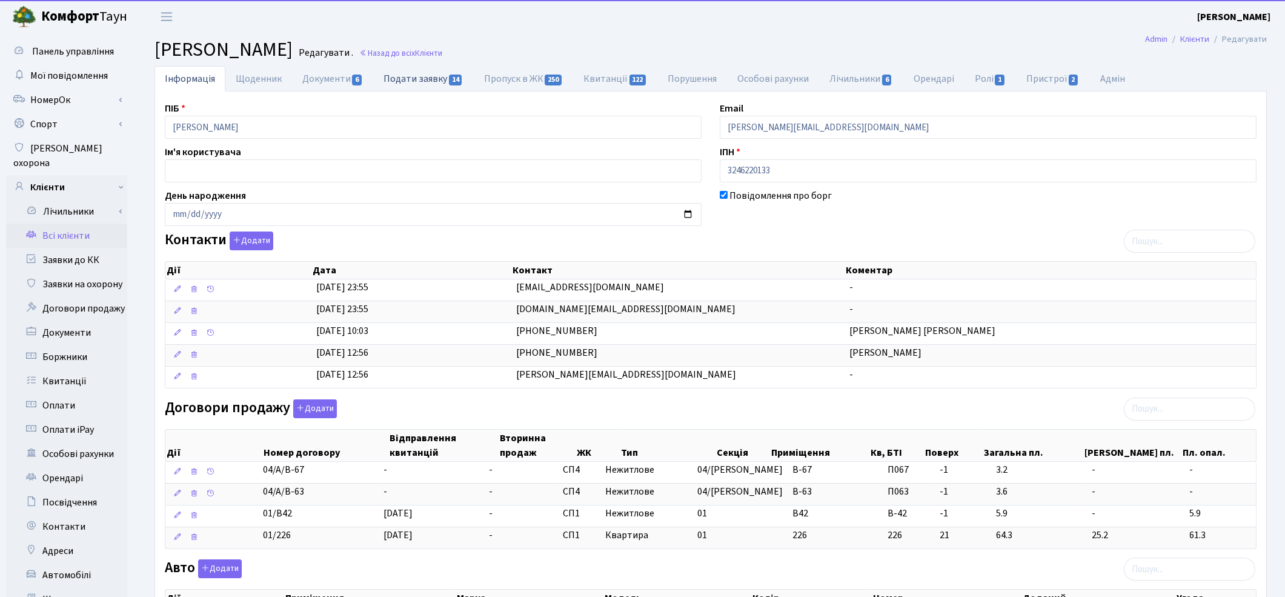
click at [412, 81] on link "Подати заявку 14" at bounding box center [423, 78] width 100 height 25
select select "25"
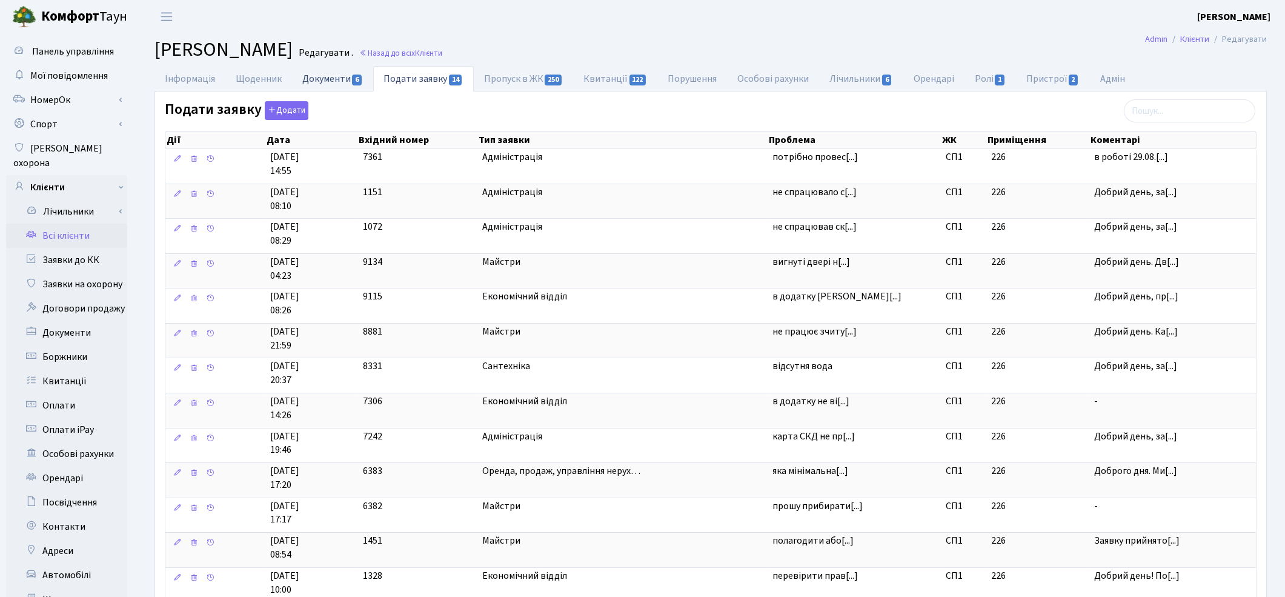
click at [316, 85] on link "Документи 6" at bounding box center [332, 78] width 81 height 25
select select "25"
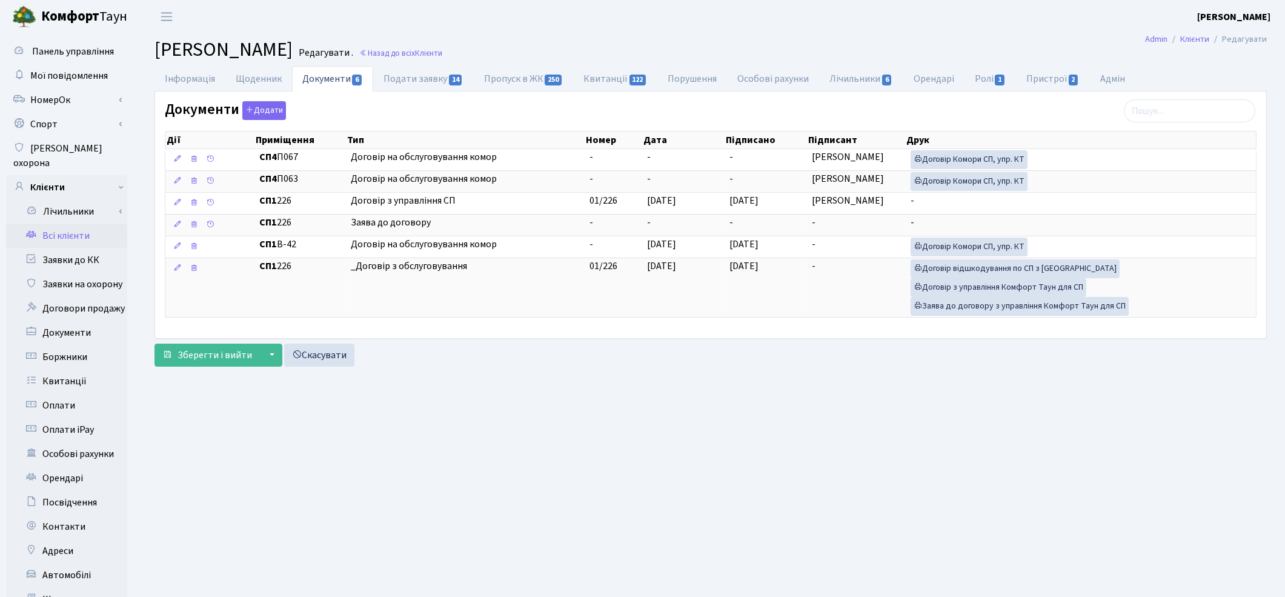
click at [79, 224] on link "Всі клієнти" at bounding box center [66, 236] width 121 height 24
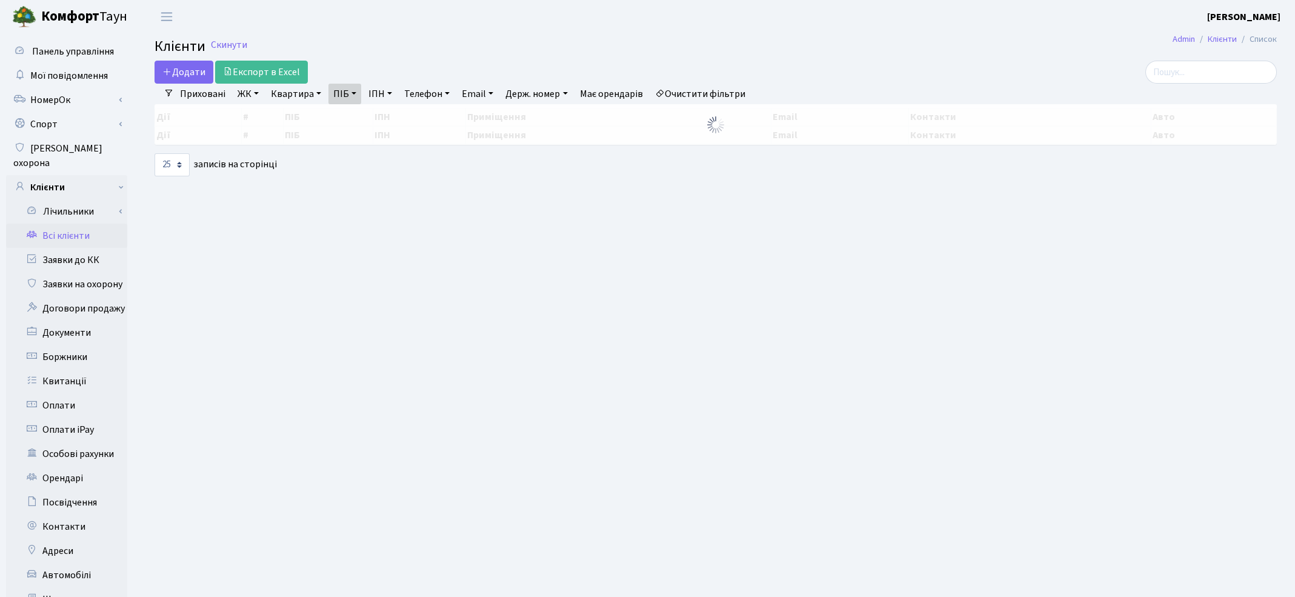
select select "25"
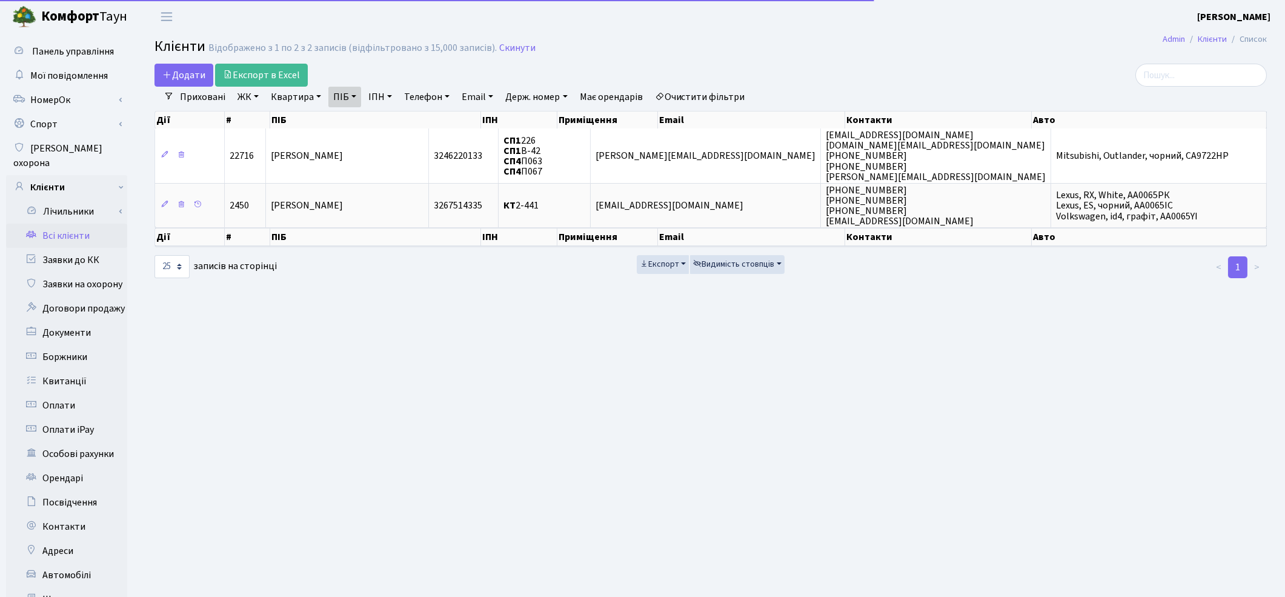
click at [706, 97] on link "Очистити фільтри" at bounding box center [700, 97] width 100 height 21
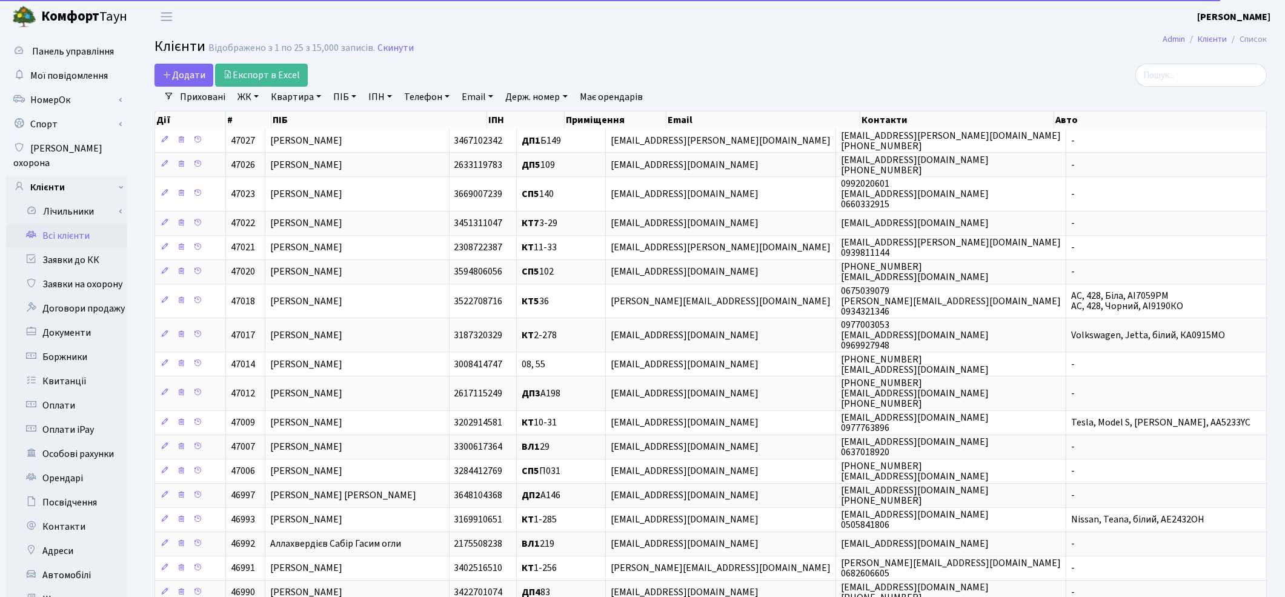
click at [298, 99] on link "Квартира" at bounding box center [296, 97] width 60 height 21
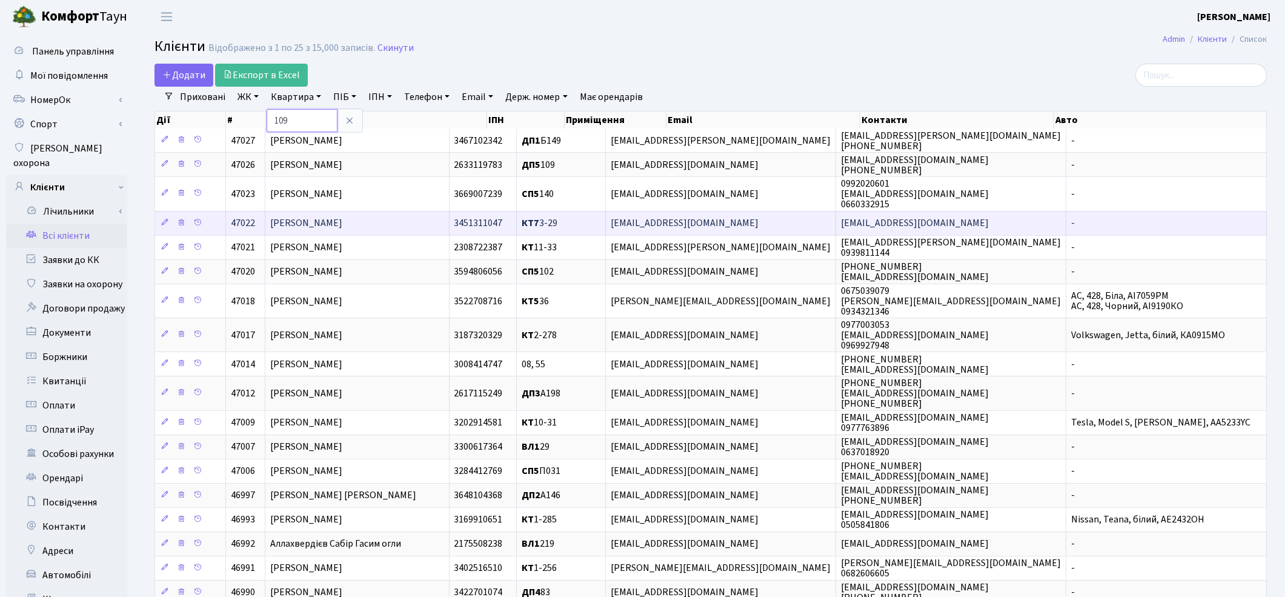
type input "109"
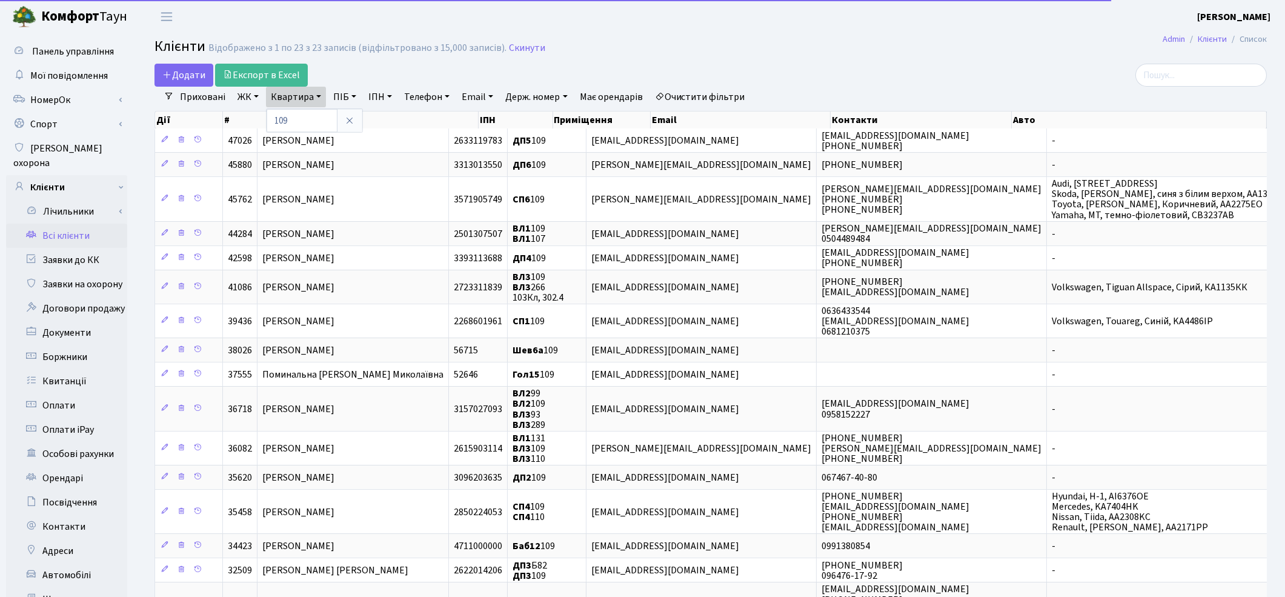
click at [247, 91] on link "ЖК" at bounding box center [248, 97] width 31 height 21
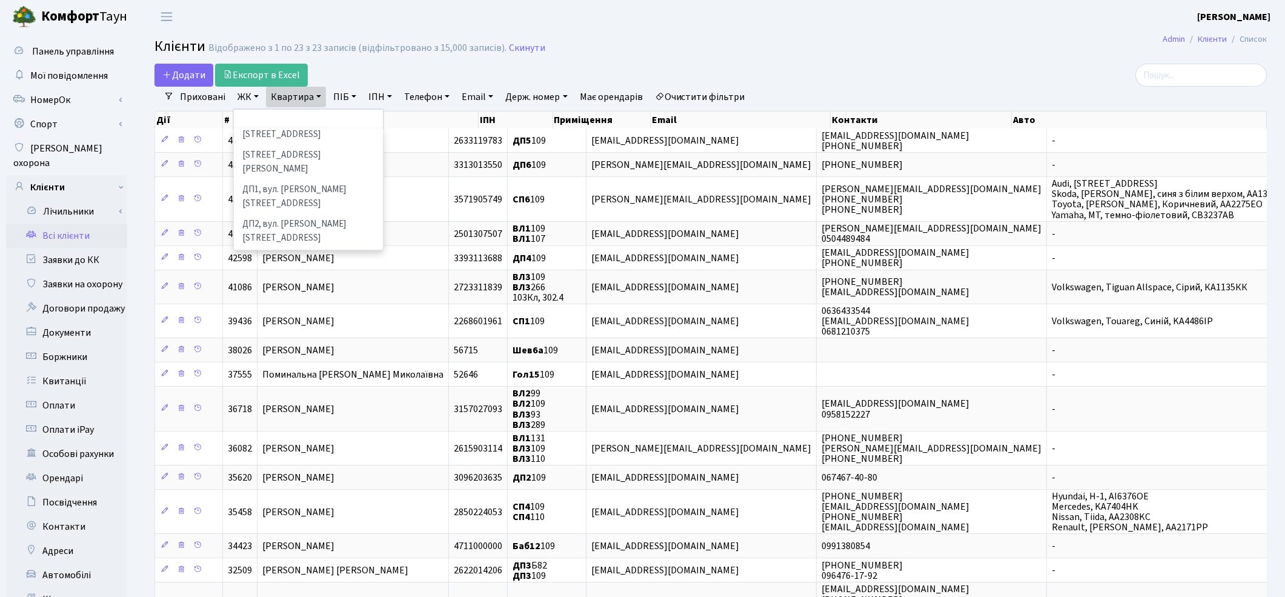
scroll to position [404, 0]
click at [307, 294] on li "ДП5, вул. Некрасова, 6" at bounding box center [308, 311] width 147 height 35
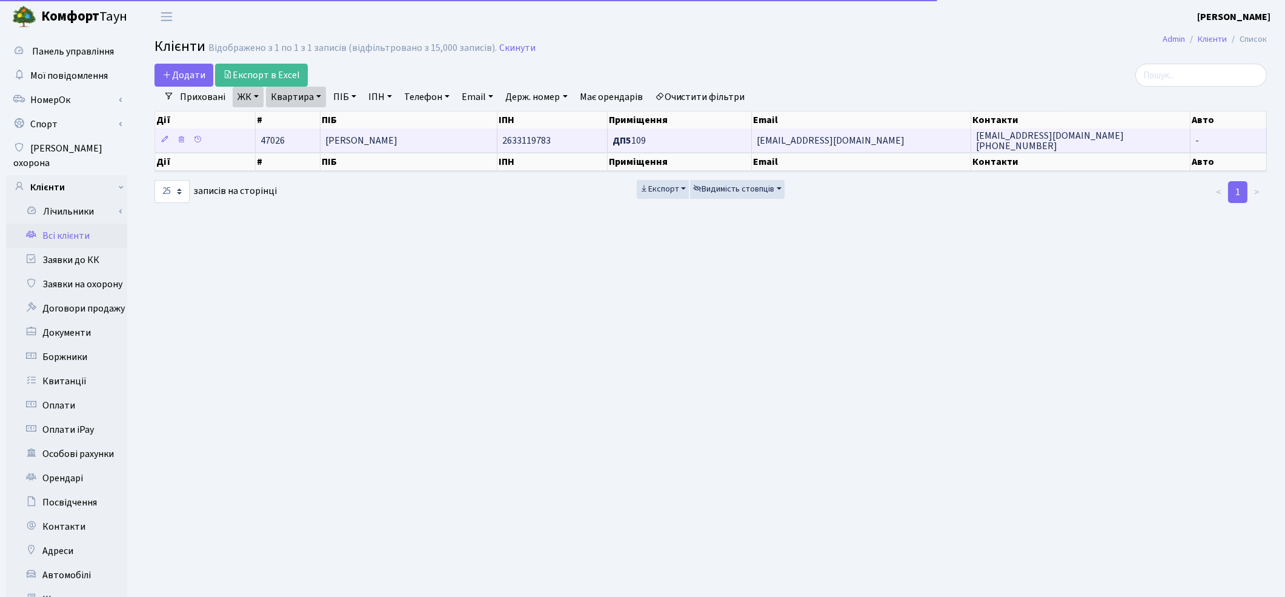
click at [377, 145] on span "[PERSON_NAME]" at bounding box center [361, 140] width 72 height 13
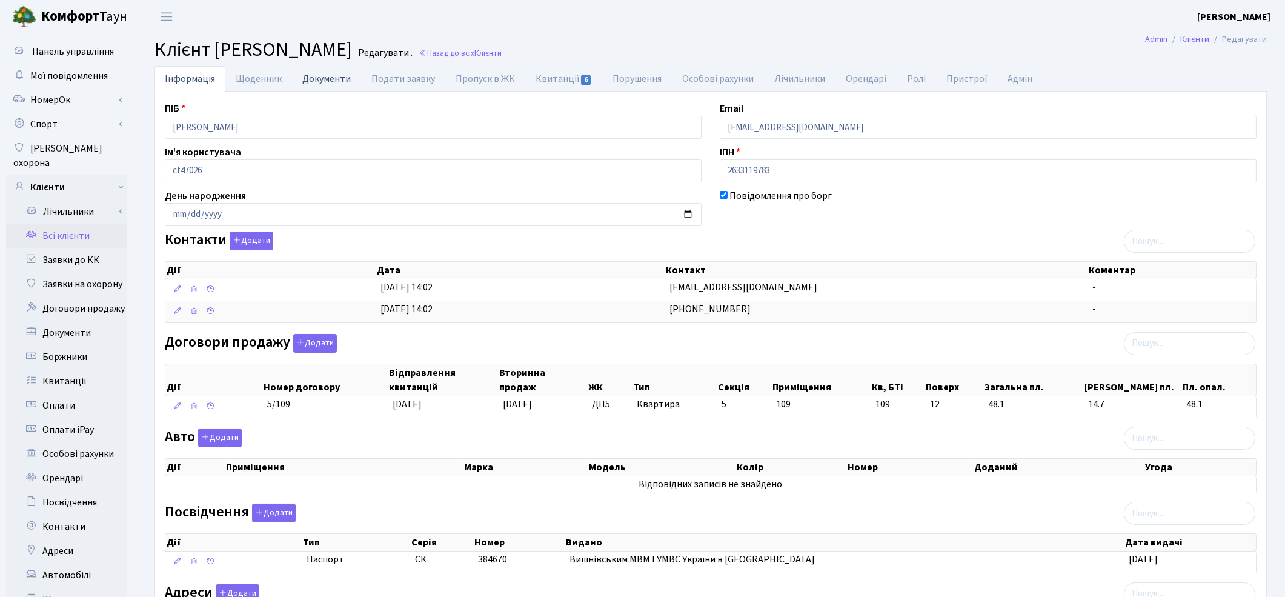
click at [316, 82] on link "Документи" at bounding box center [326, 78] width 69 height 25
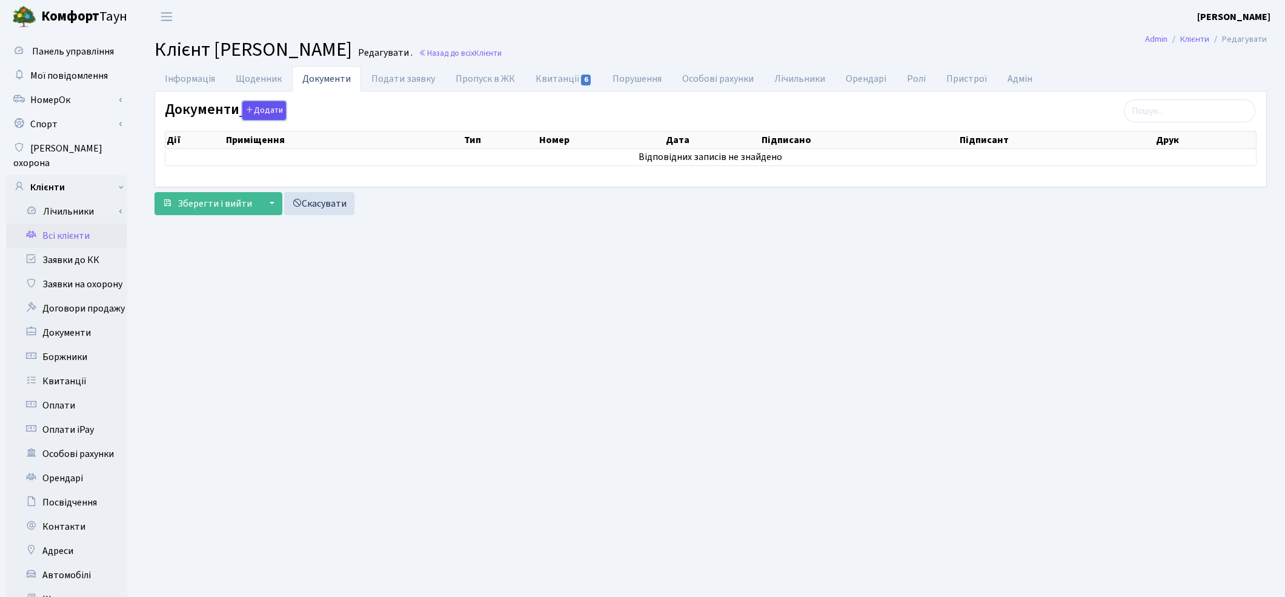
click at [265, 108] on button "Додати" at bounding box center [264, 110] width 44 height 19
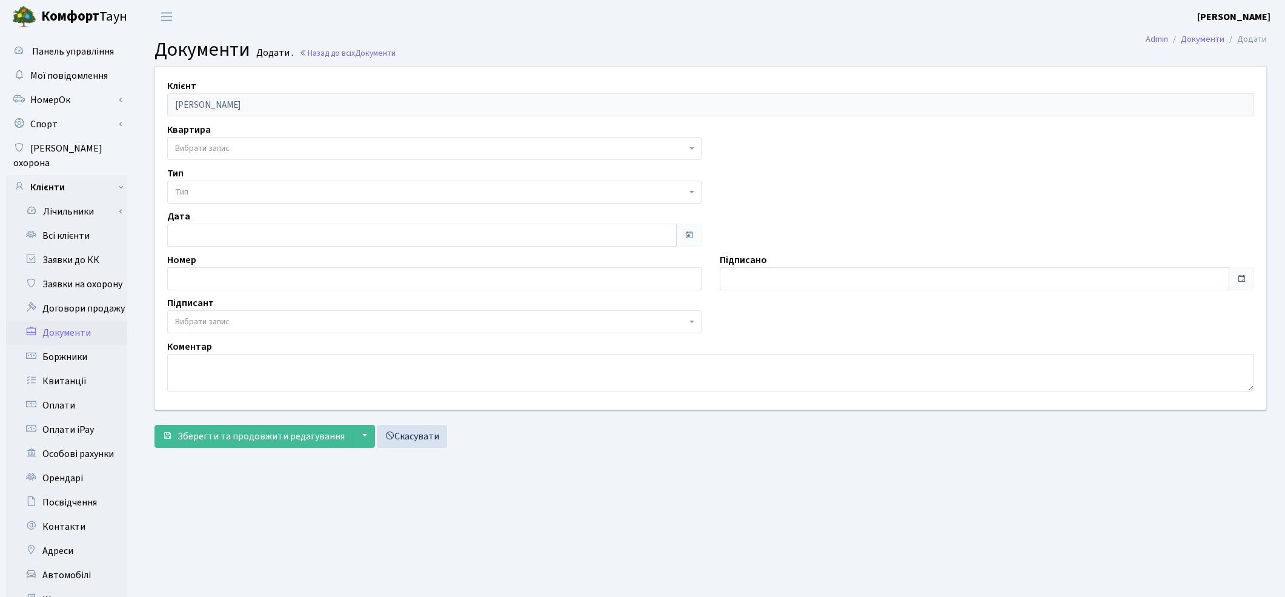
click at [182, 154] on span "Вибрати запис" at bounding box center [202, 148] width 55 height 12
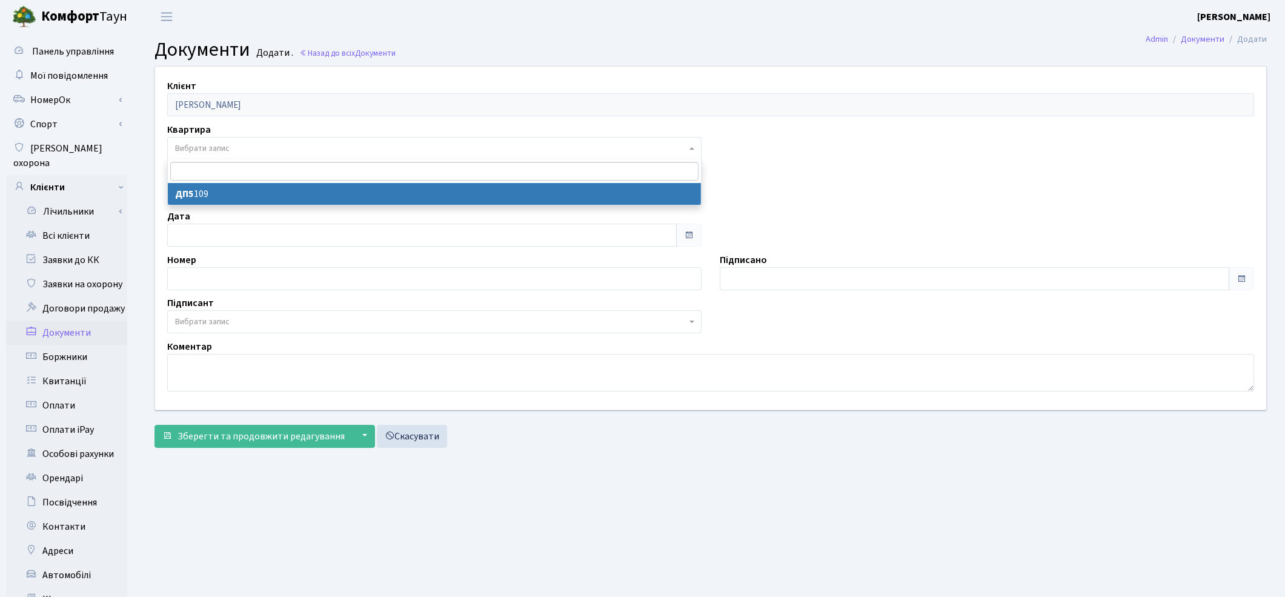
select select "178687"
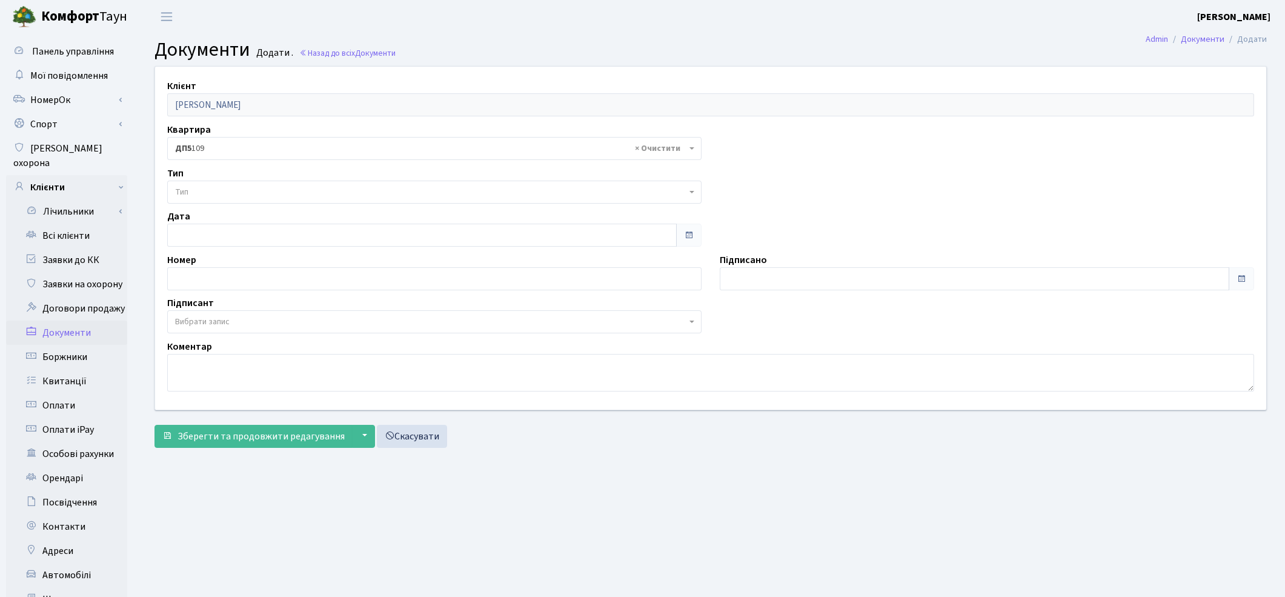
click at [191, 189] on span "Тип" at bounding box center [430, 192] width 511 height 12
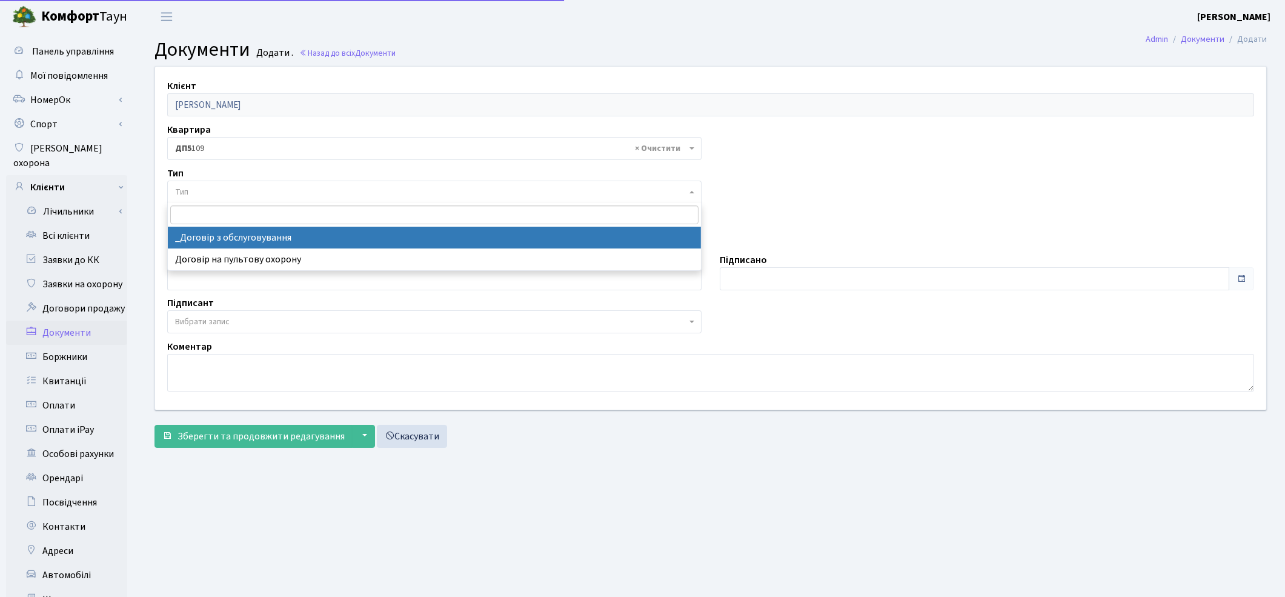
select select "289"
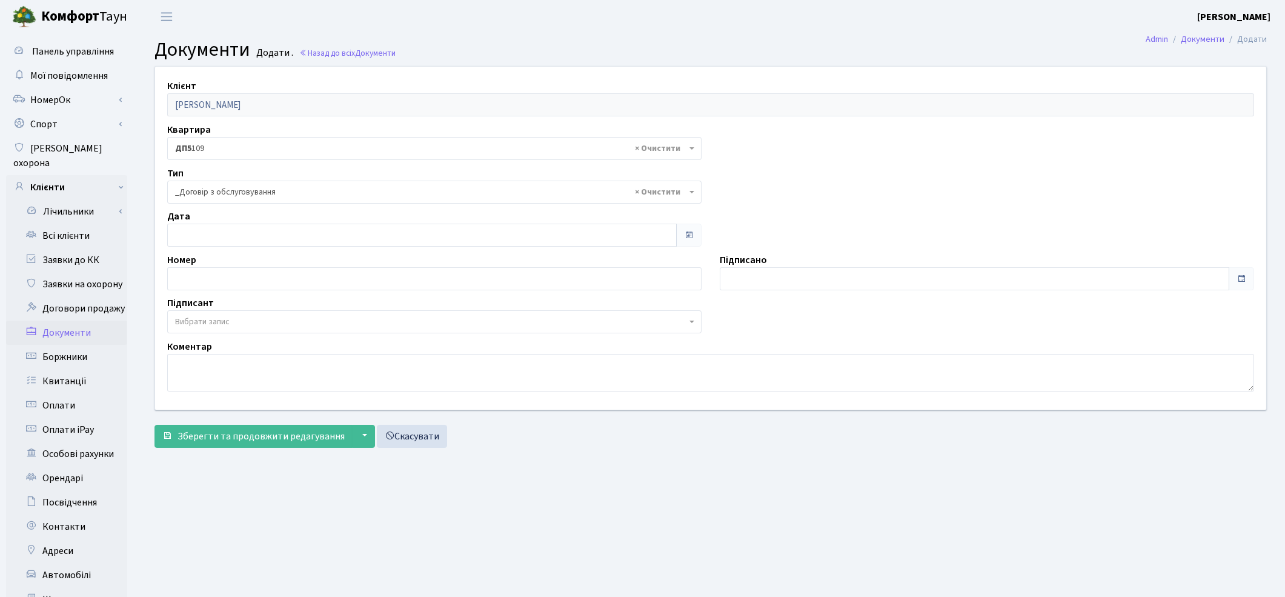
click at [223, 322] on span "Вибрати запис" at bounding box center [202, 322] width 55 height 12
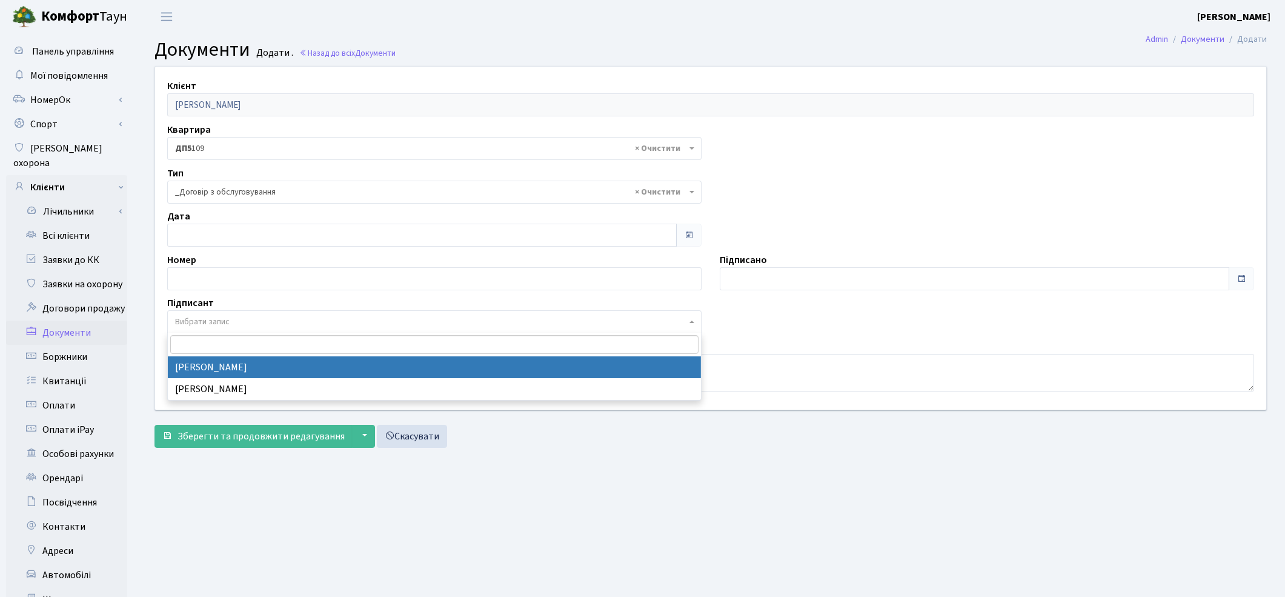
select select "74"
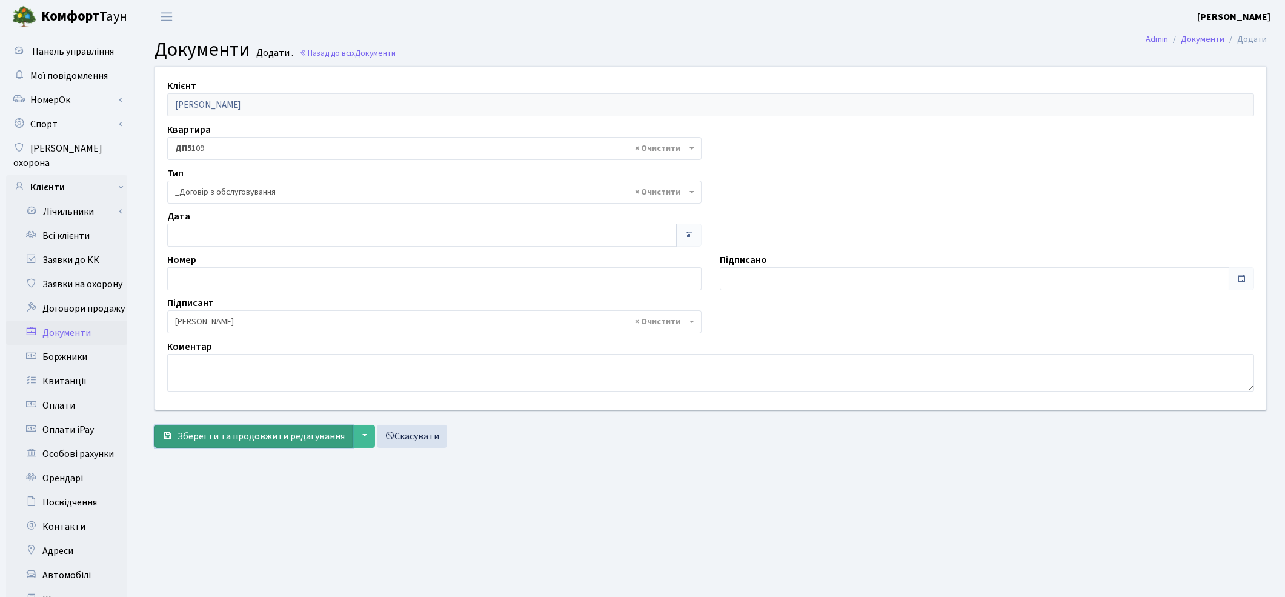
click at [270, 442] on span "Зберегти та продовжити редагування" at bounding box center [261, 436] width 167 height 13
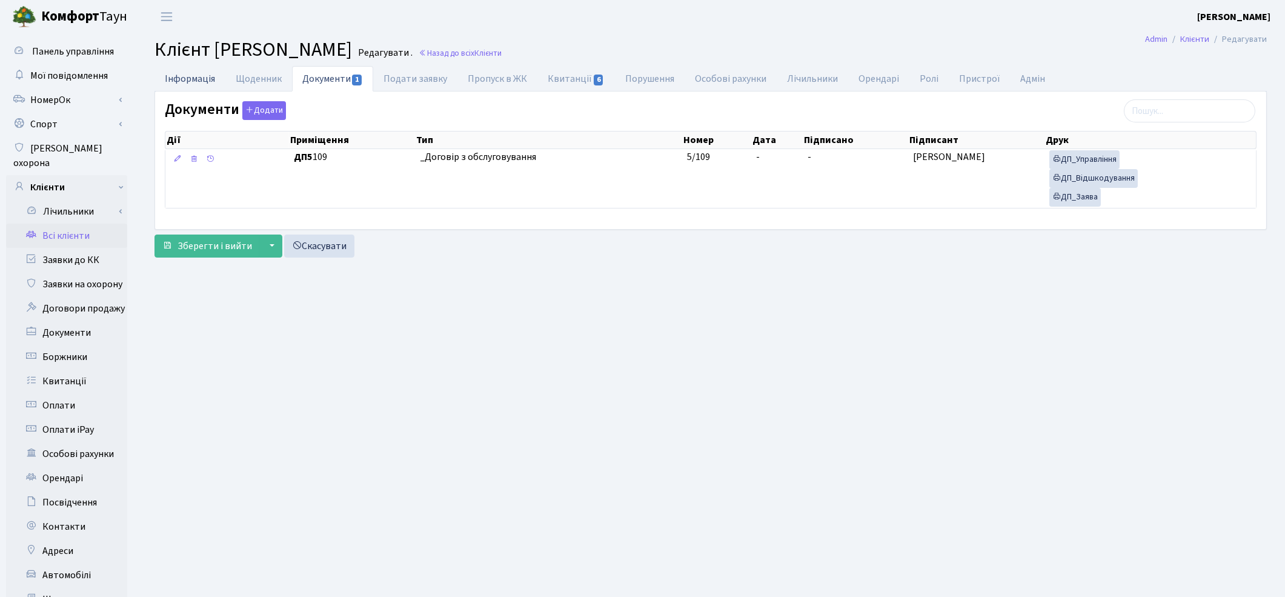
click at [194, 73] on link "Інформація" at bounding box center [189, 78] width 71 height 25
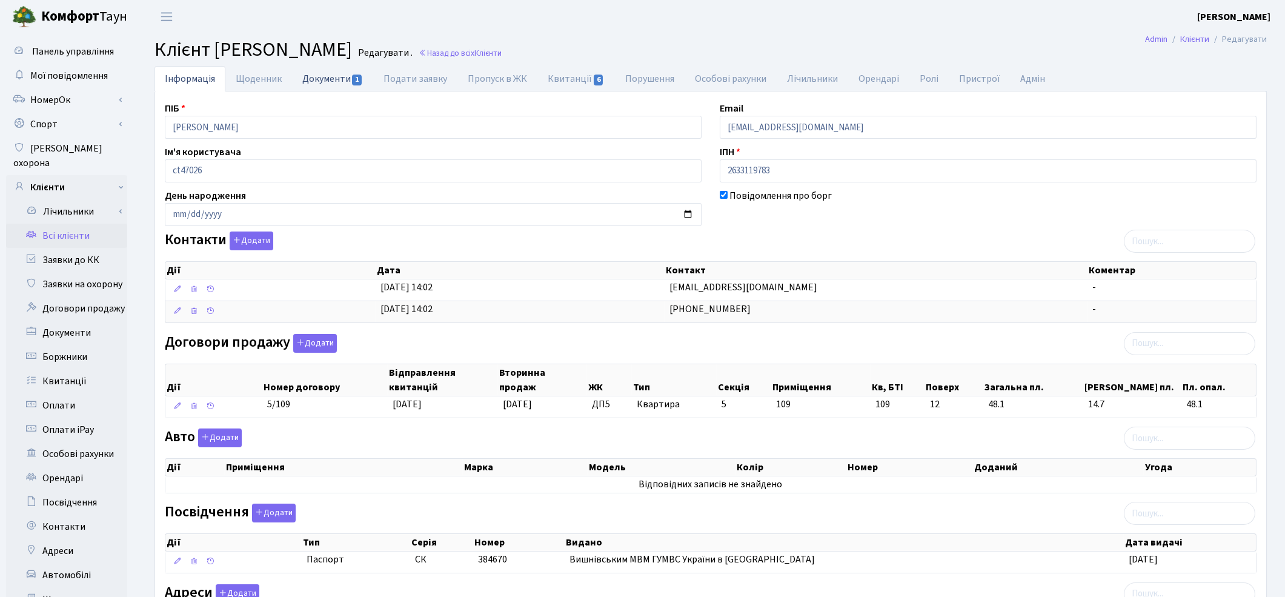
click at [313, 76] on link "Документи 1" at bounding box center [332, 78] width 81 height 25
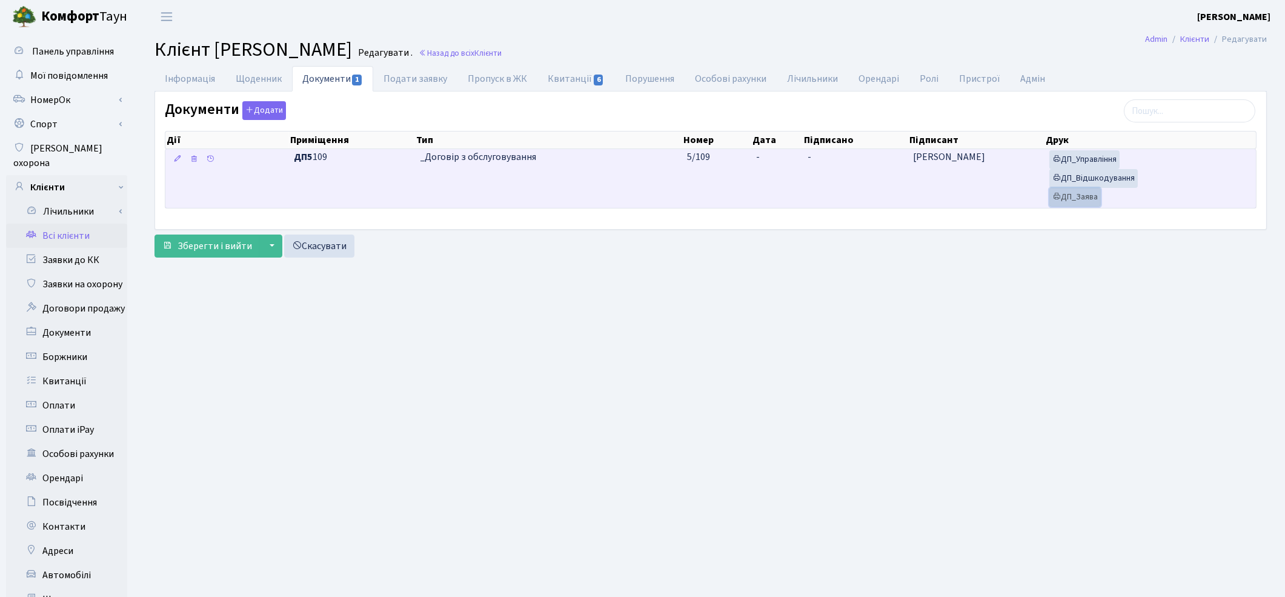
click at [1075, 201] on link "ДП_Заява" at bounding box center [1074, 197] width 51 height 19
click at [1051, 178] on link "ДП_Відшкодування" at bounding box center [1093, 178] width 88 height 19
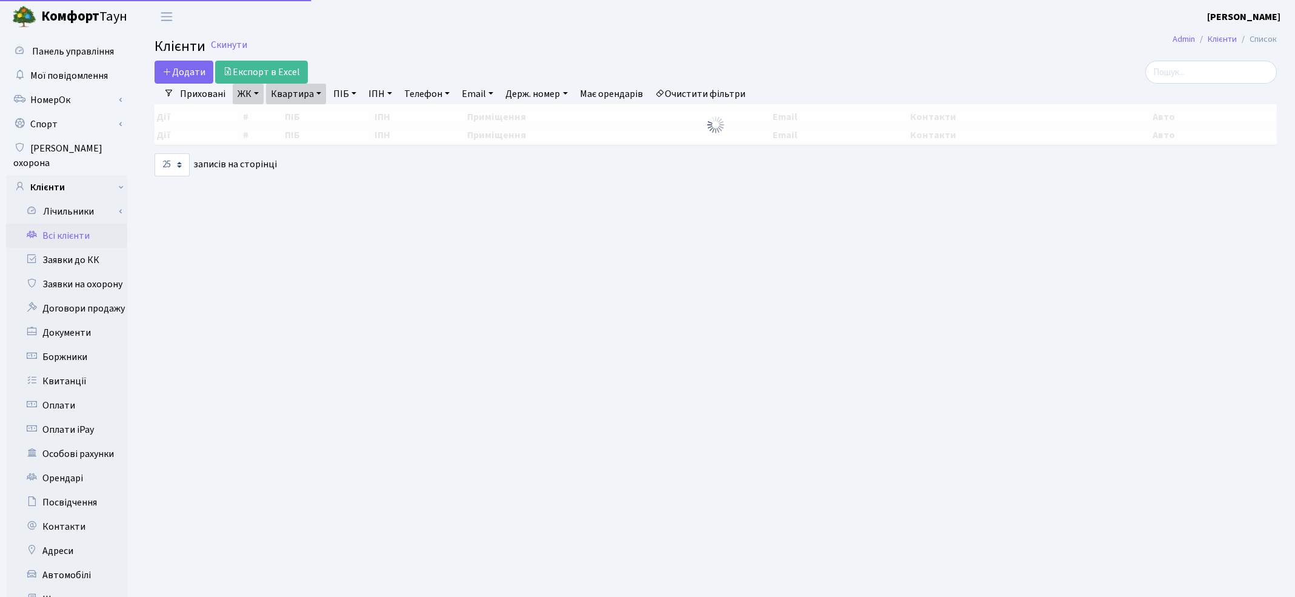
select select "25"
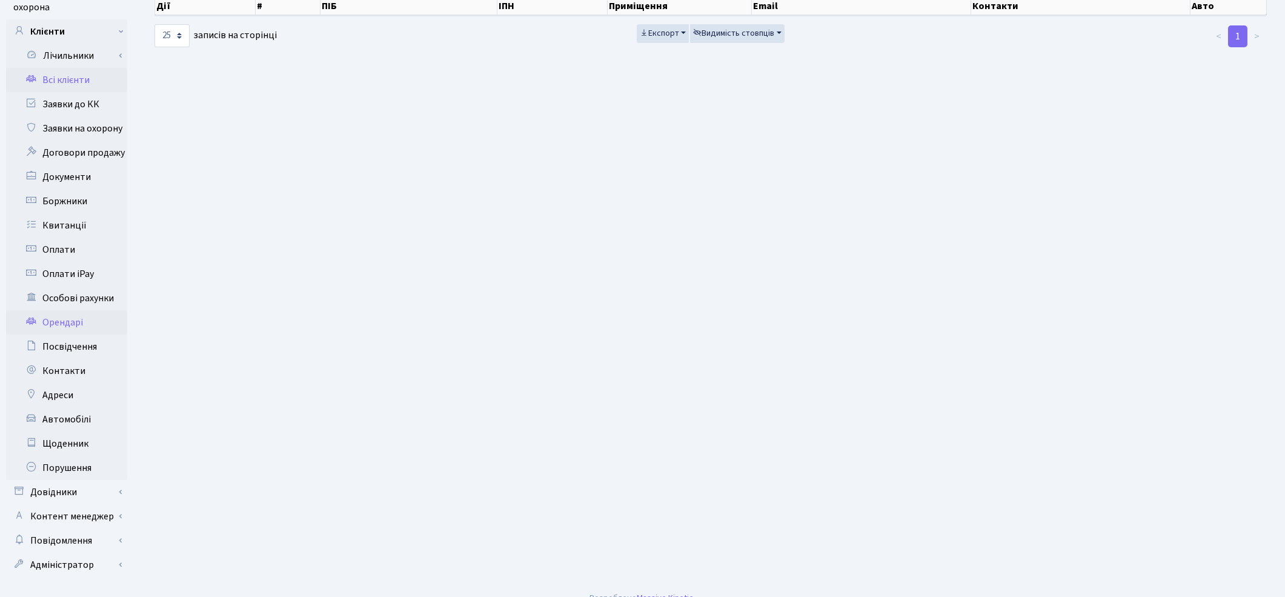
scroll to position [156, 0]
click at [73, 479] on link "Довідники" at bounding box center [66, 491] width 121 height 24
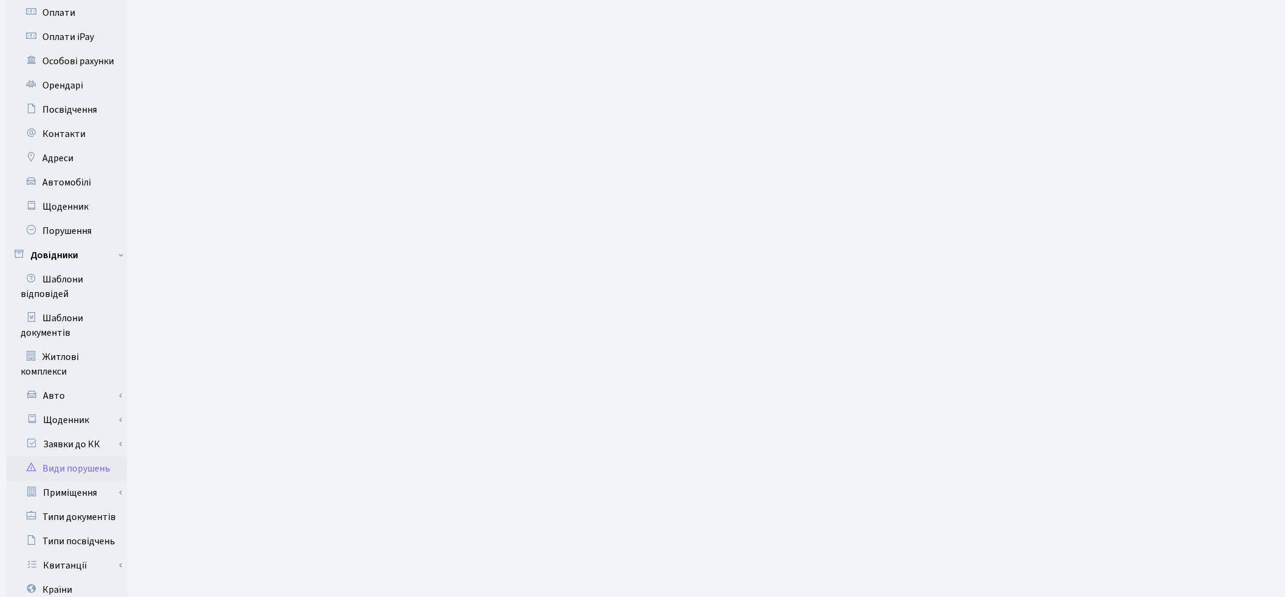
scroll to position [426, 0]
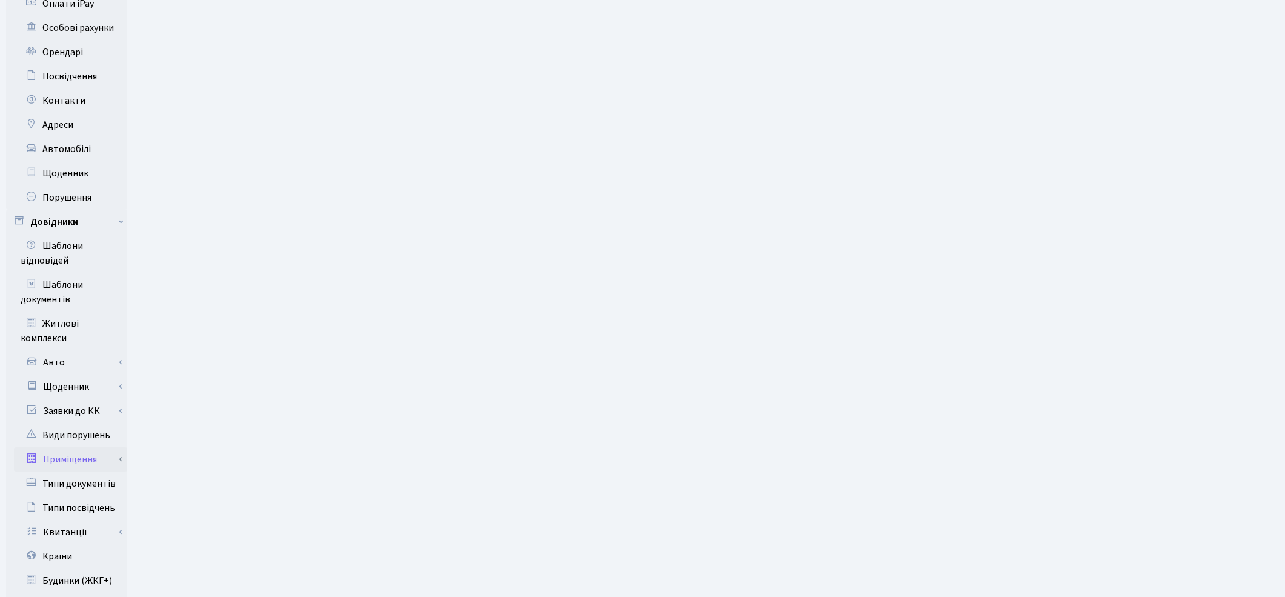
click at [92, 450] on link "Приміщення" at bounding box center [70, 459] width 113 height 24
click at [93, 471] on link "Всі приміщення" at bounding box center [70, 483] width 113 height 24
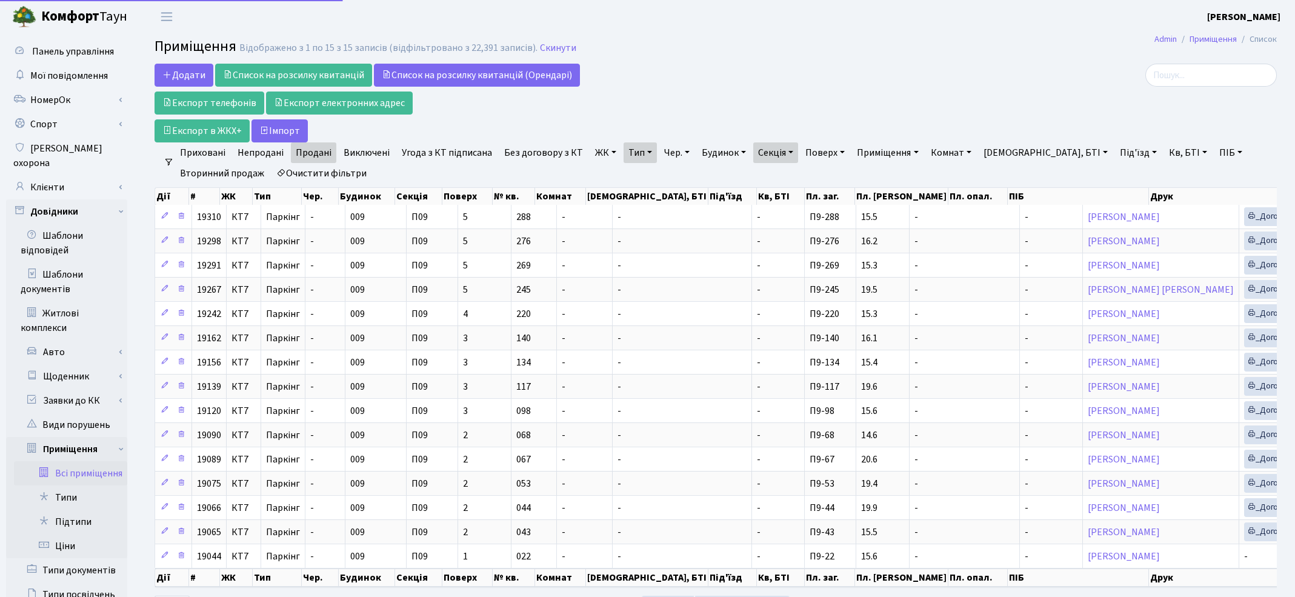
select select "25"
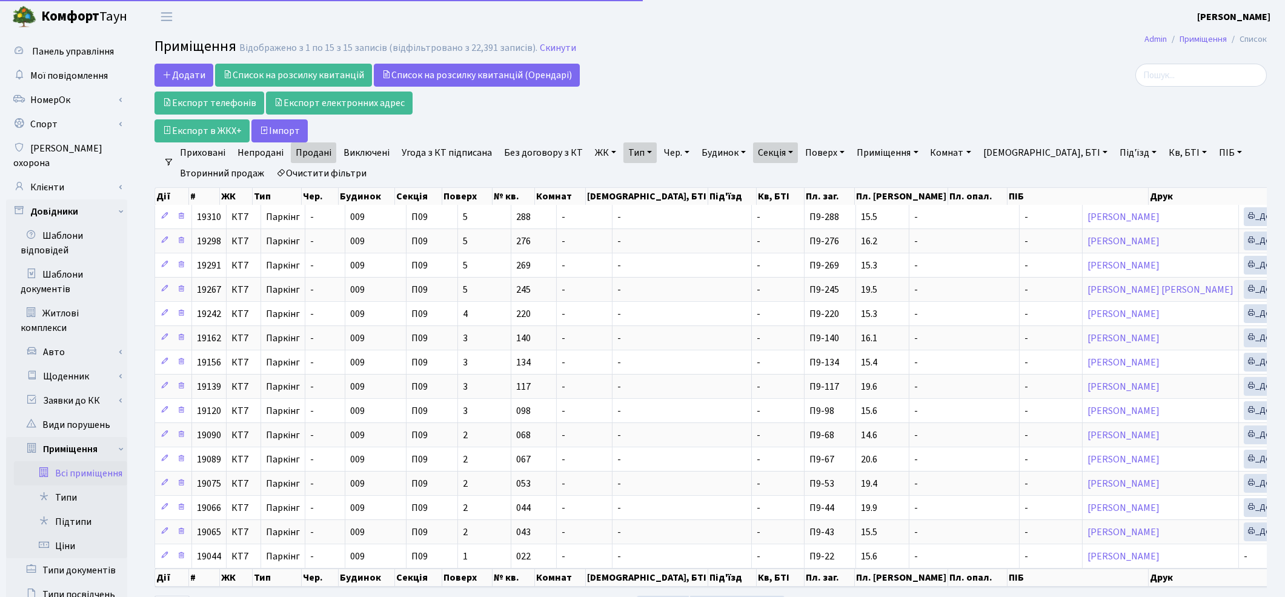
click at [328, 171] on link "Очистити фільтри" at bounding box center [321, 173] width 100 height 21
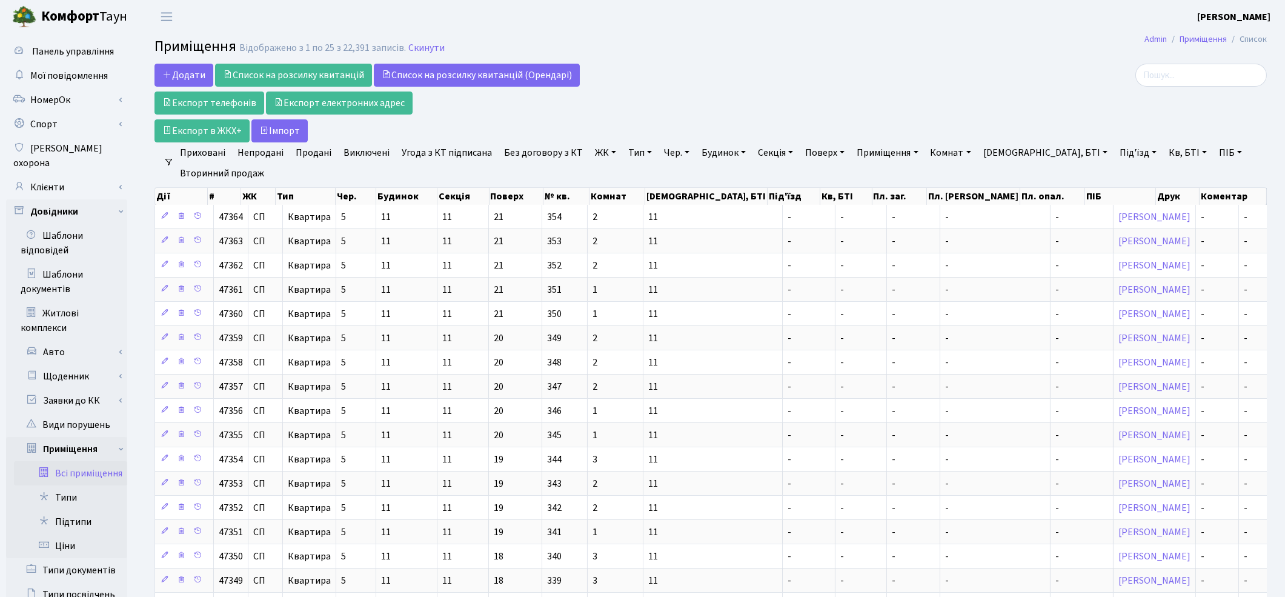
click at [597, 154] on link "ЖК" at bounding box center [605, 152] width 31 height 21
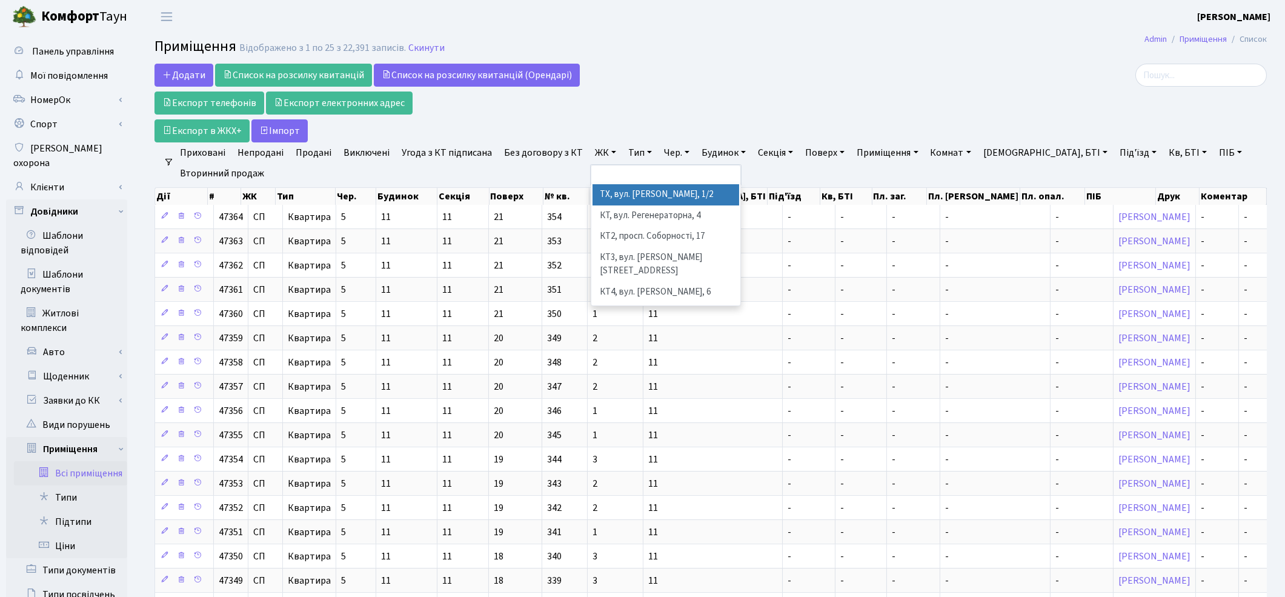
click at [610, 191] on li "ТХ, вул. [PERSON_NAME], 1/2" at bounding box center [666, 194] width 147 height 21
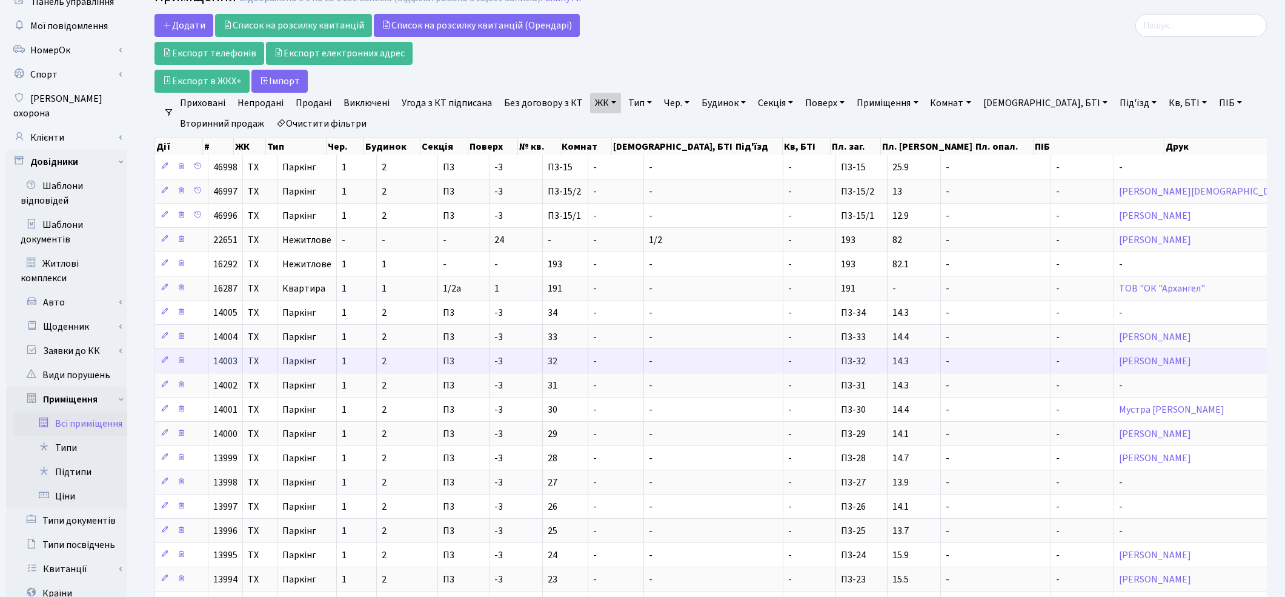
scroll to position [41, 0]
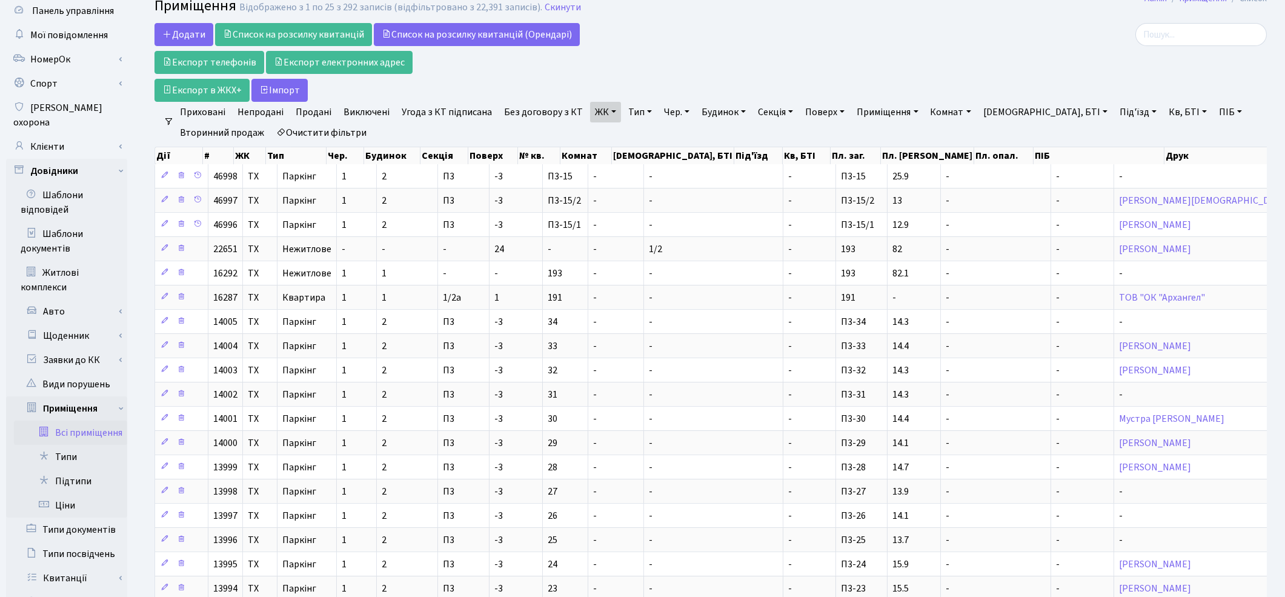
click at [317, 110] on link "Продані" at bounding box center [313, 112] width 45 height 21
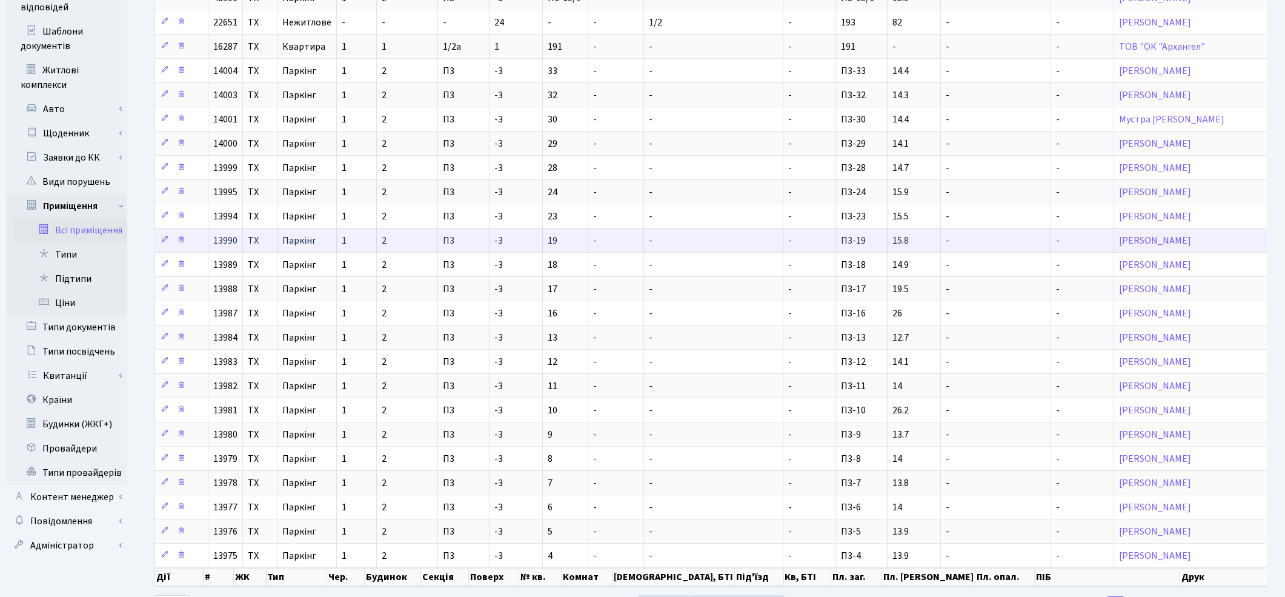
scroll to position [310, 0]
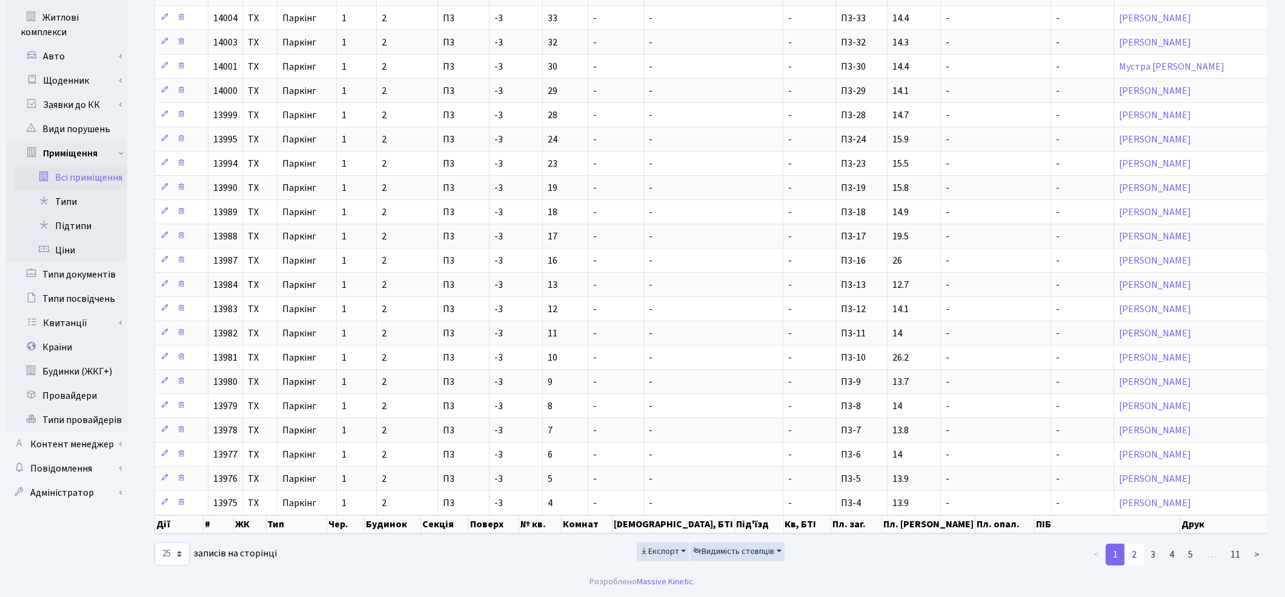
click at [1138, 554] on link "2" at bounding box center [1133, 554] width 19 height 22
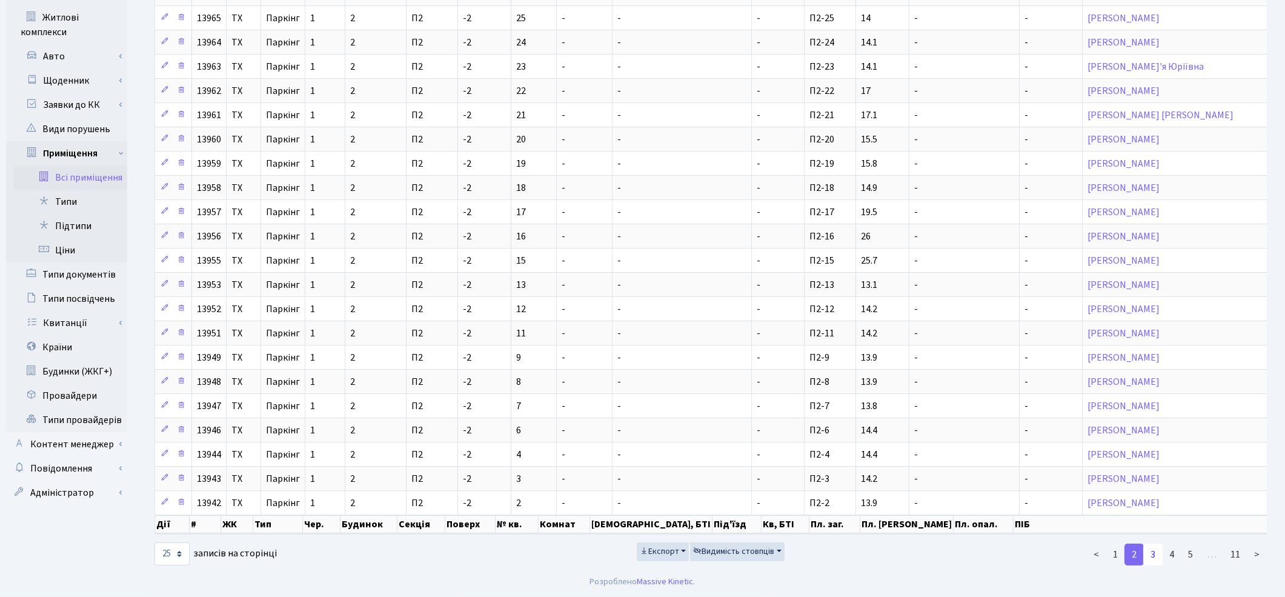
click at [1154, 550] on link "3" at bounding box center [1152, 554] width 19 height 22
click at [1171, 554] on link "4" at bounding box center [1171, 554] width 19 height 22
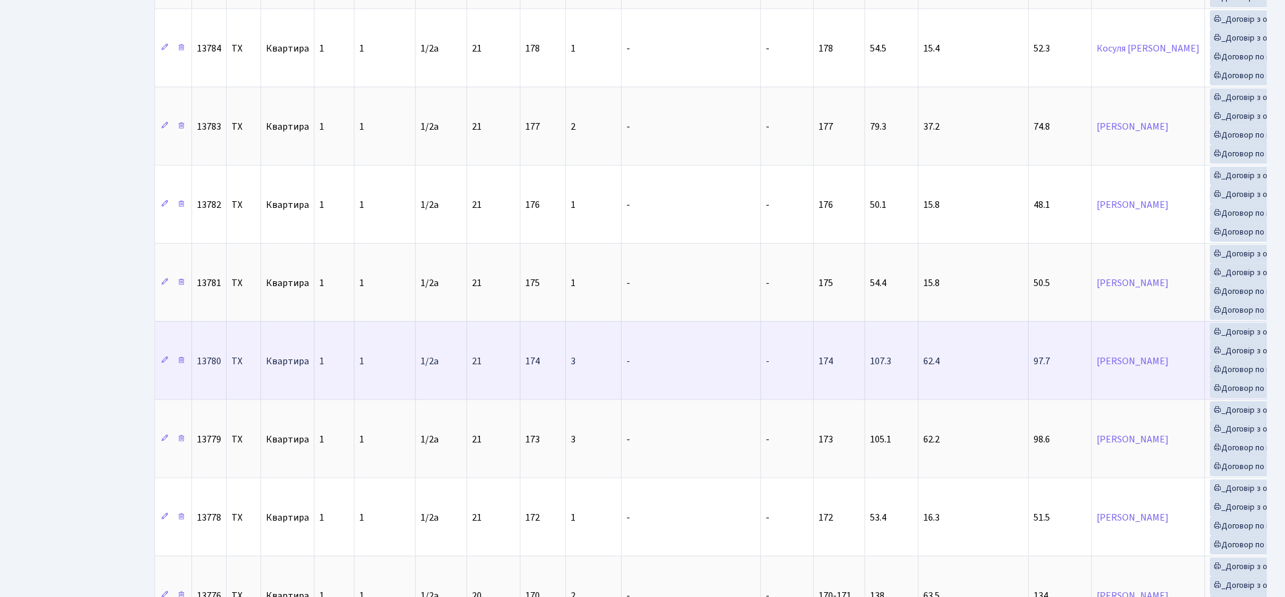
scroll to position [1431, 0]
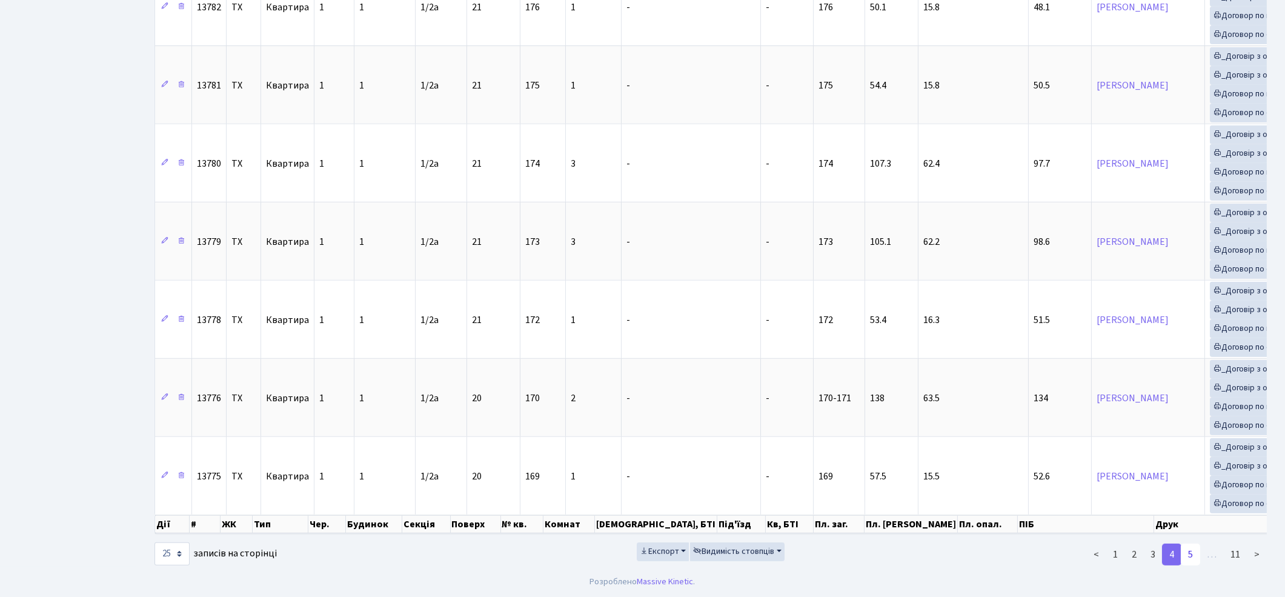
click at [1189, 560] on link "5" at bounding box center [1190, 554] width 19 height 22
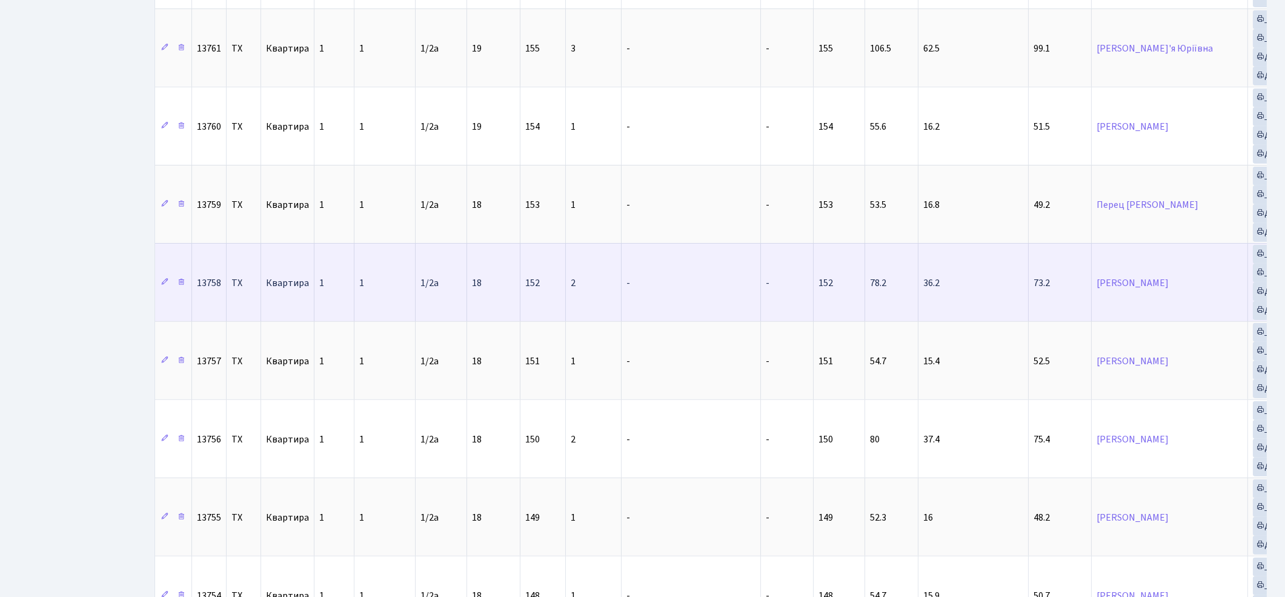
scroll to position [1667, 0]
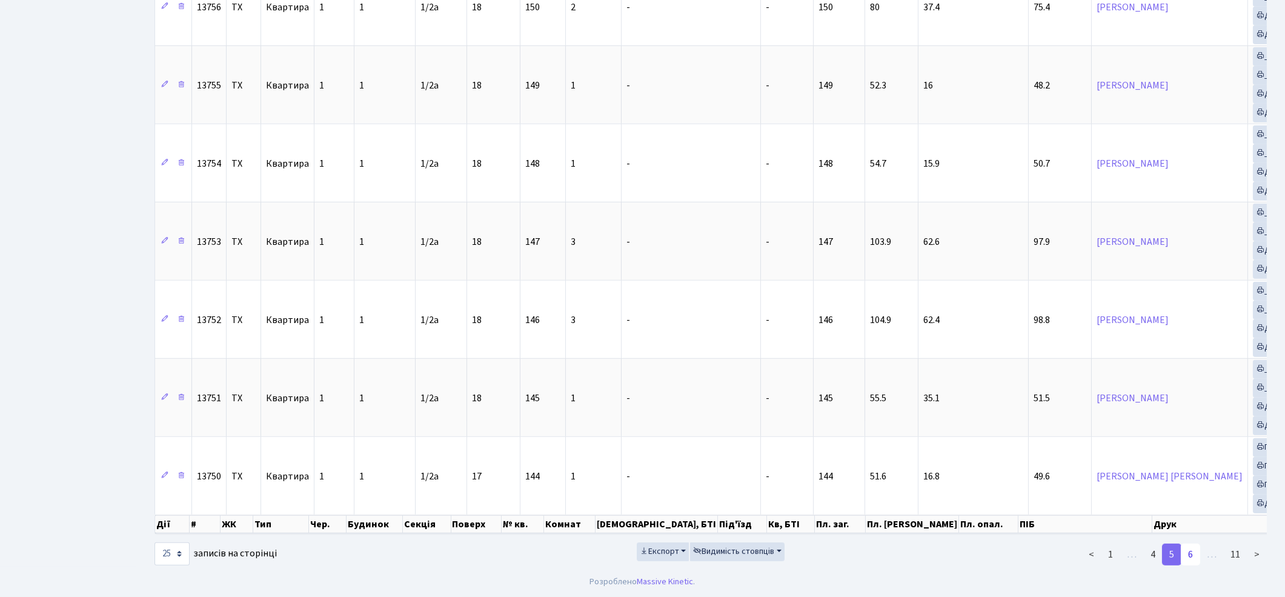
click at [1191, 555] on link "6" at bounding box center [1190, 554] width 19 height 22
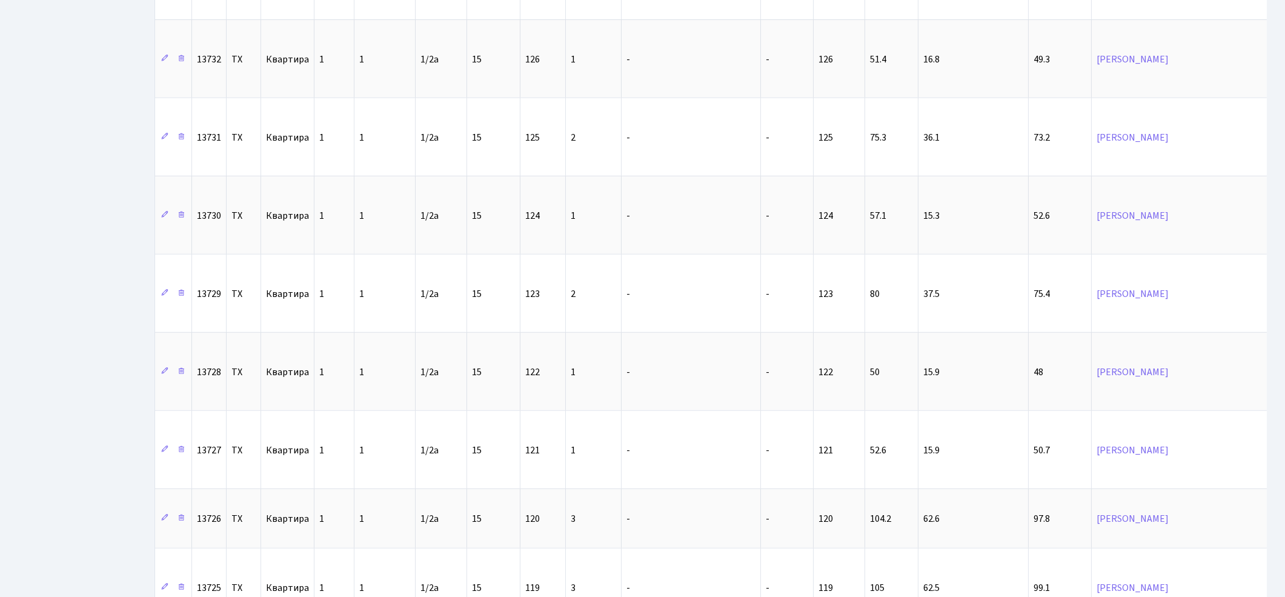
scroll to position [1610, 0]
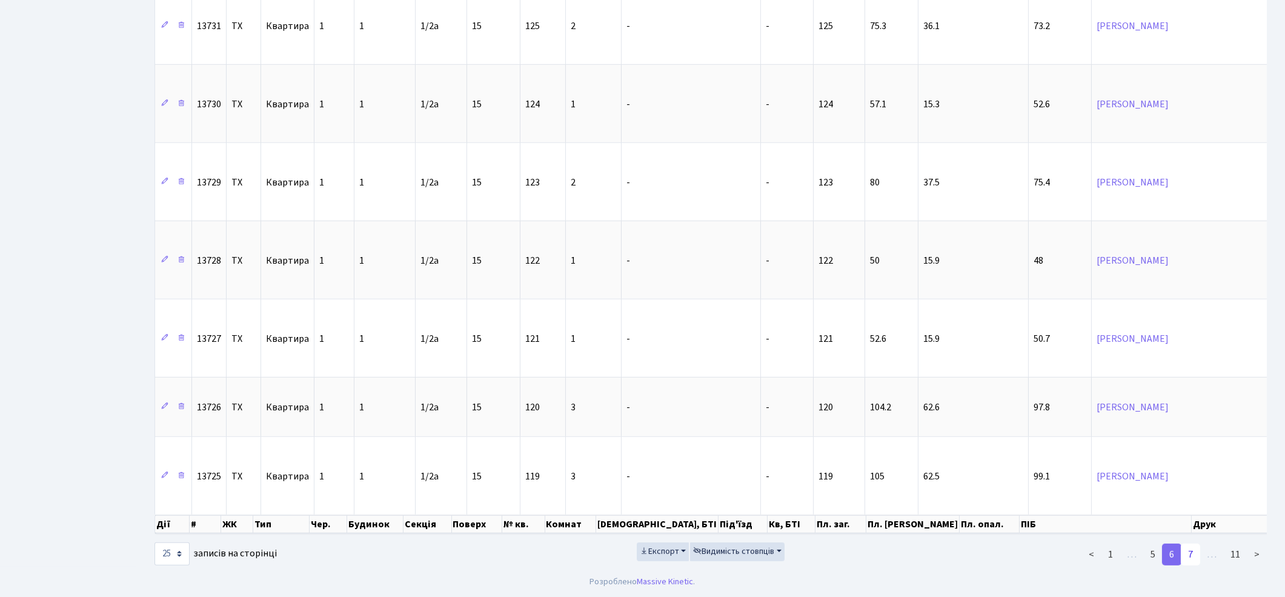
click at [1192, 551] on link "7" at bounding box center [1190, 554] width 19 height 22
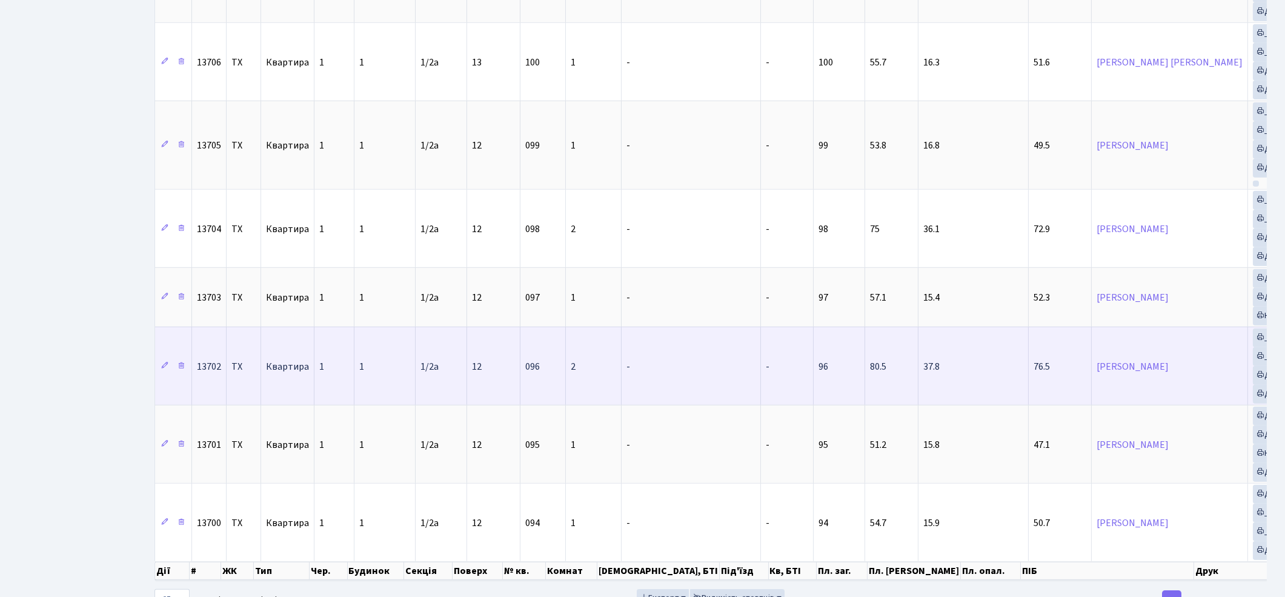
scroll to position [1699, 0]
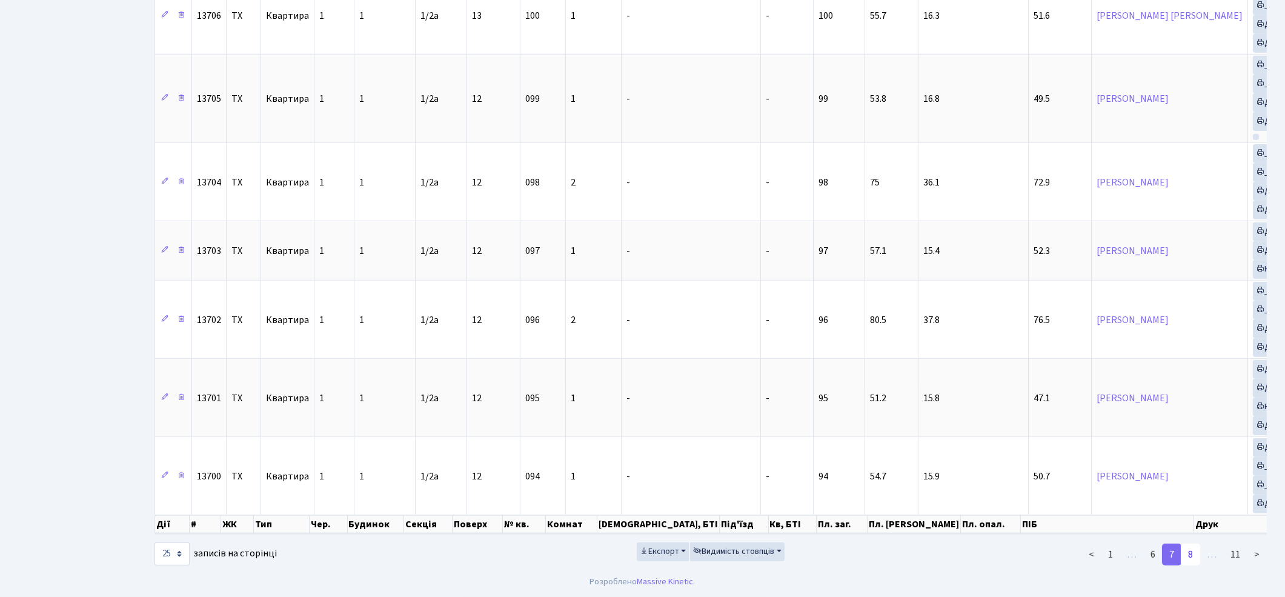
click at [1192, 557] on link "8" at bounding box center [1190, 554] width 19 height 22
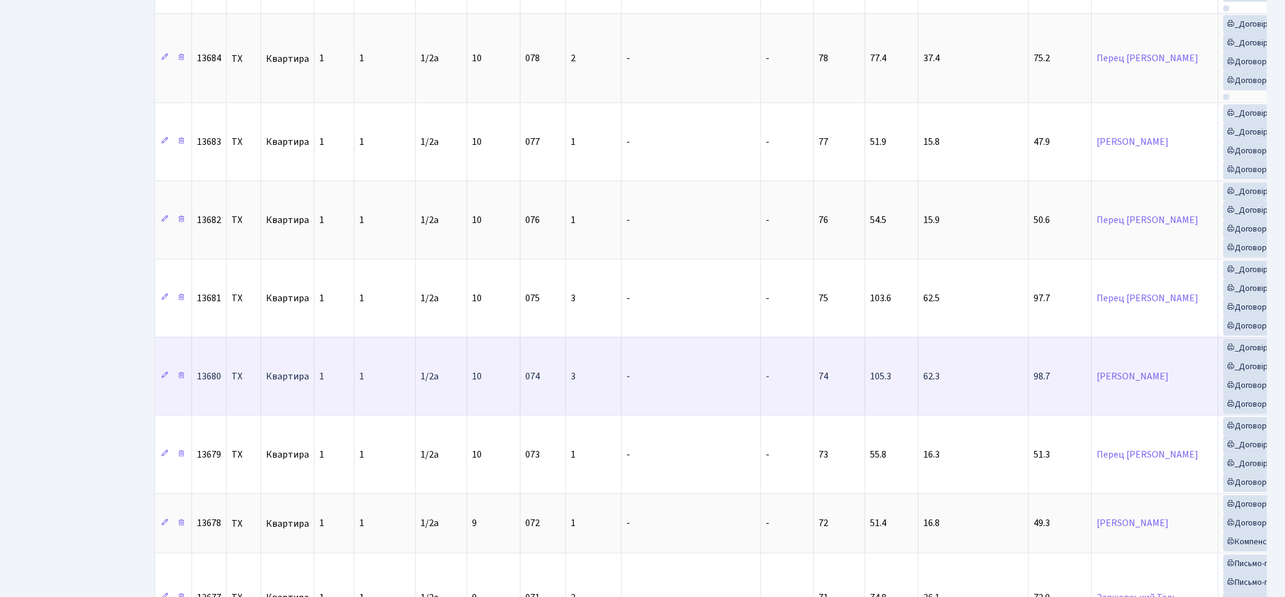
scroll to position [1650, 0]
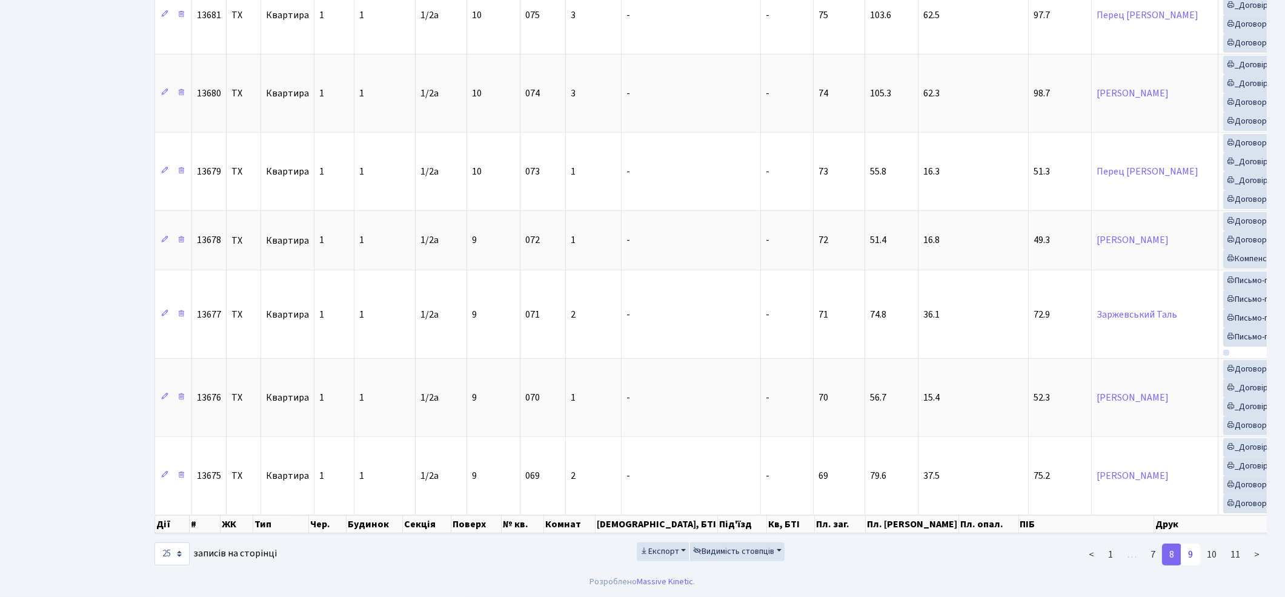
click at [1194, 550] on link "9" at bounding box center [1190, 554] width 19 height 22
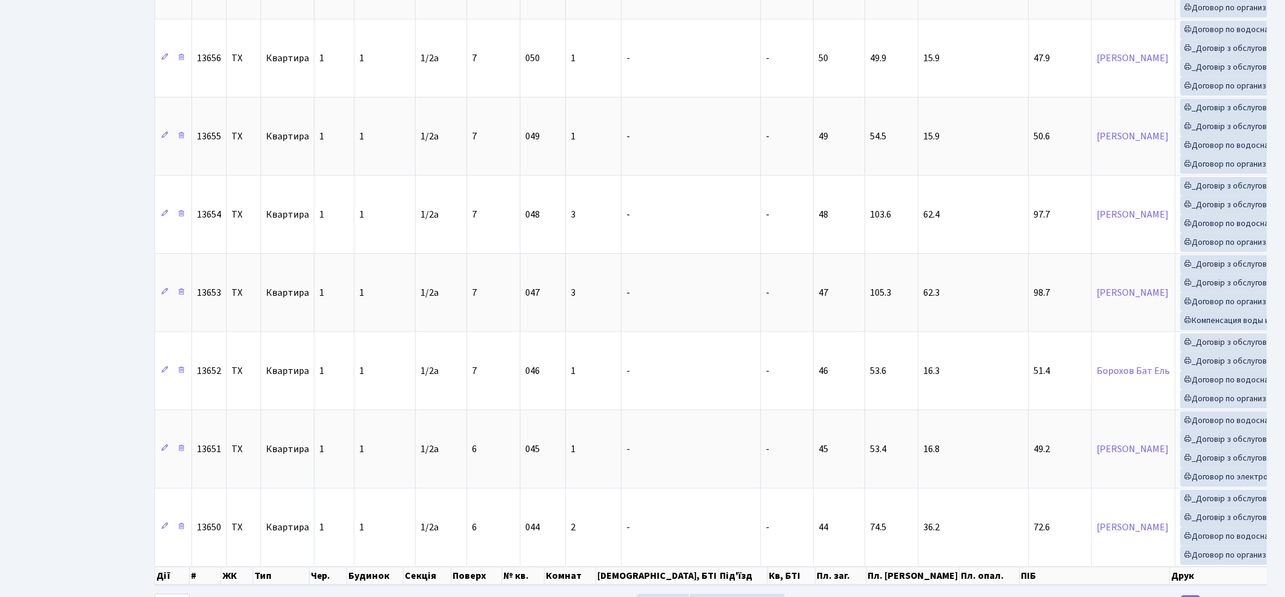
scroll to position [1688, 0]
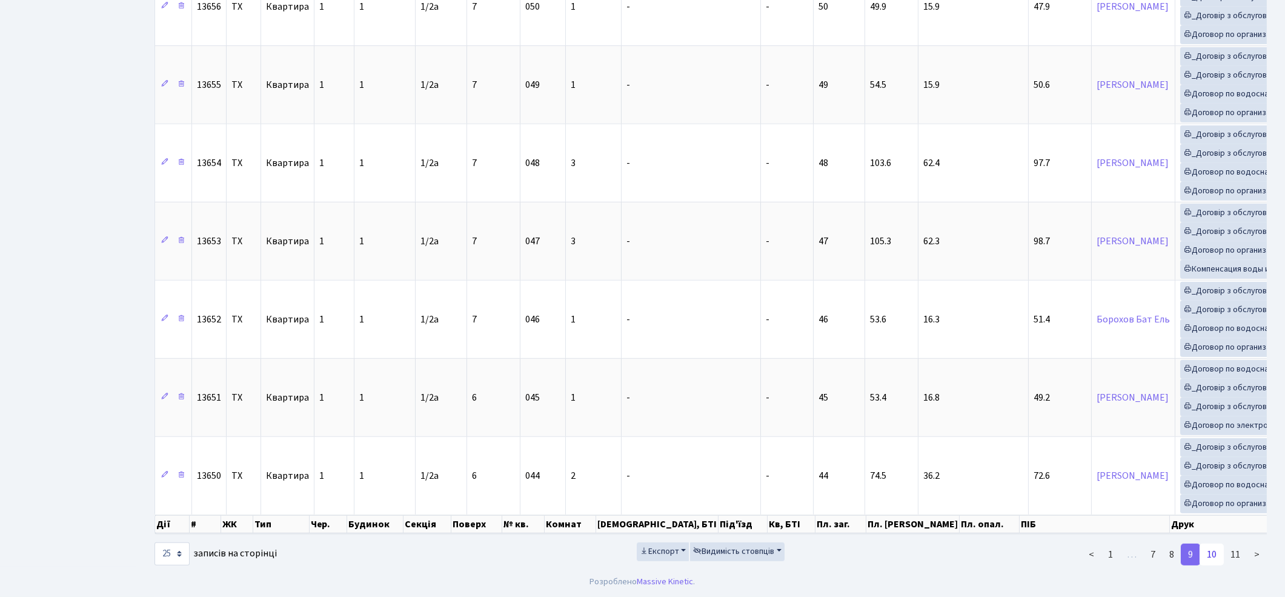
click at [1216, 553] on link "10" at bounding box center [1212, 554] width 24 height 22
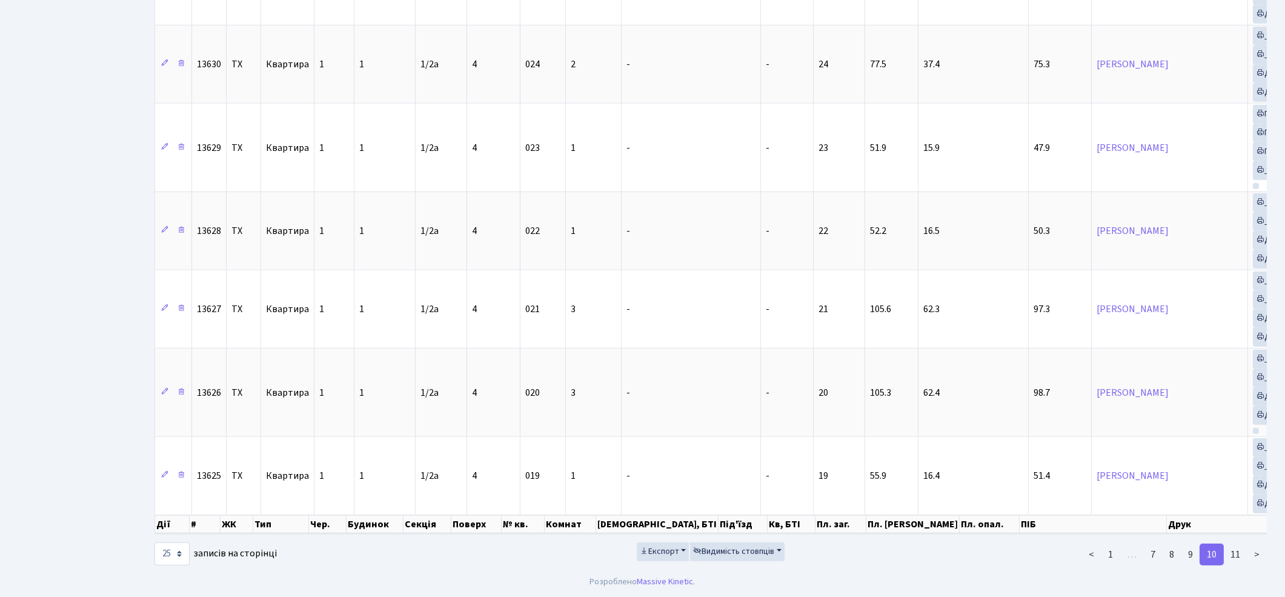
scroll to position [1654, 0]
click at [1236, 555] on link "11" at bounding box center [1235, 554] width 24 height 22
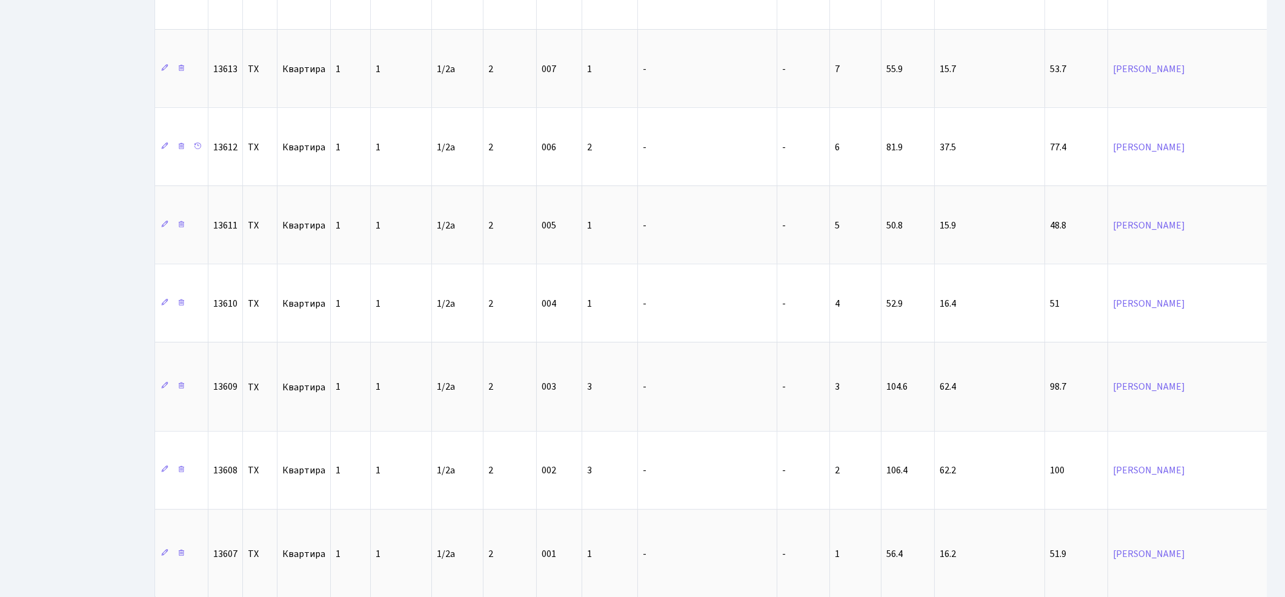
scroll to position [1156, 0]
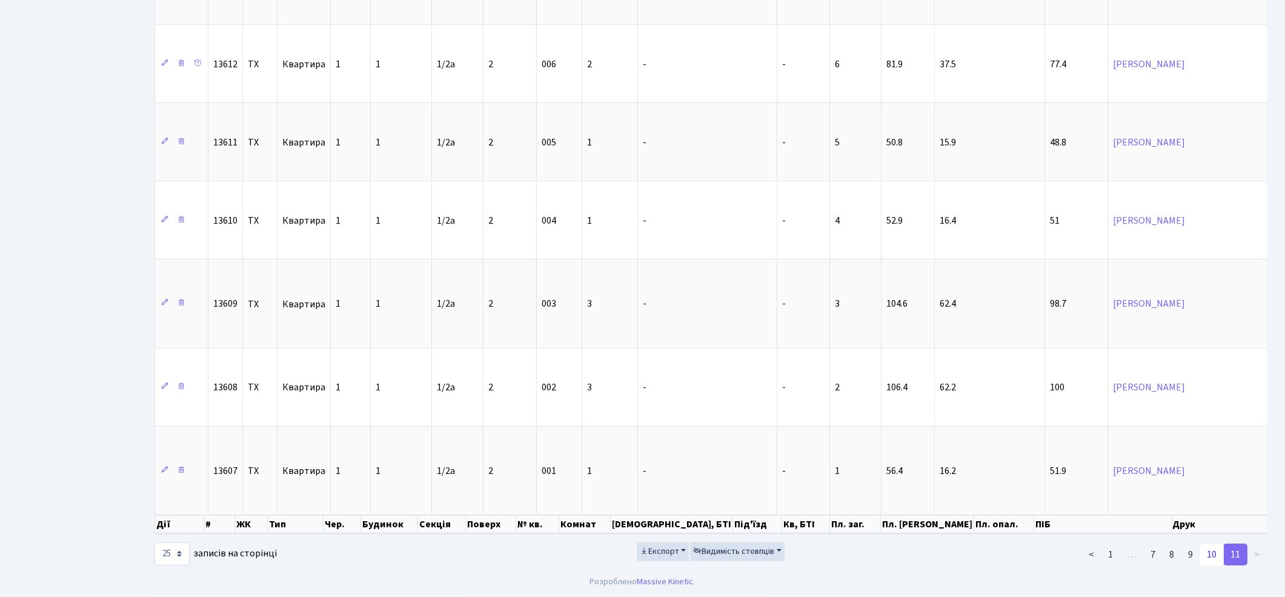
click at [1217, 556] on link "10" at bounding box center [1212, 554] width 24 height 22
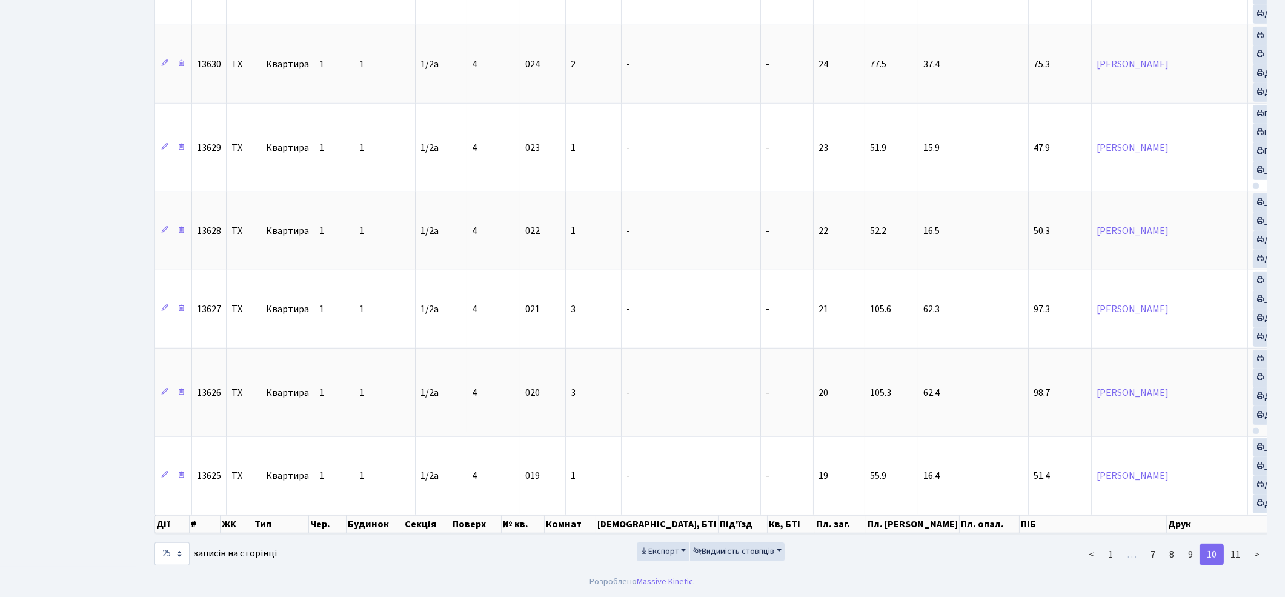
scroll to position [1654, 0]
click at [1189, 558] on link "9" at bounding box center [1190, 554] width 19 height 22
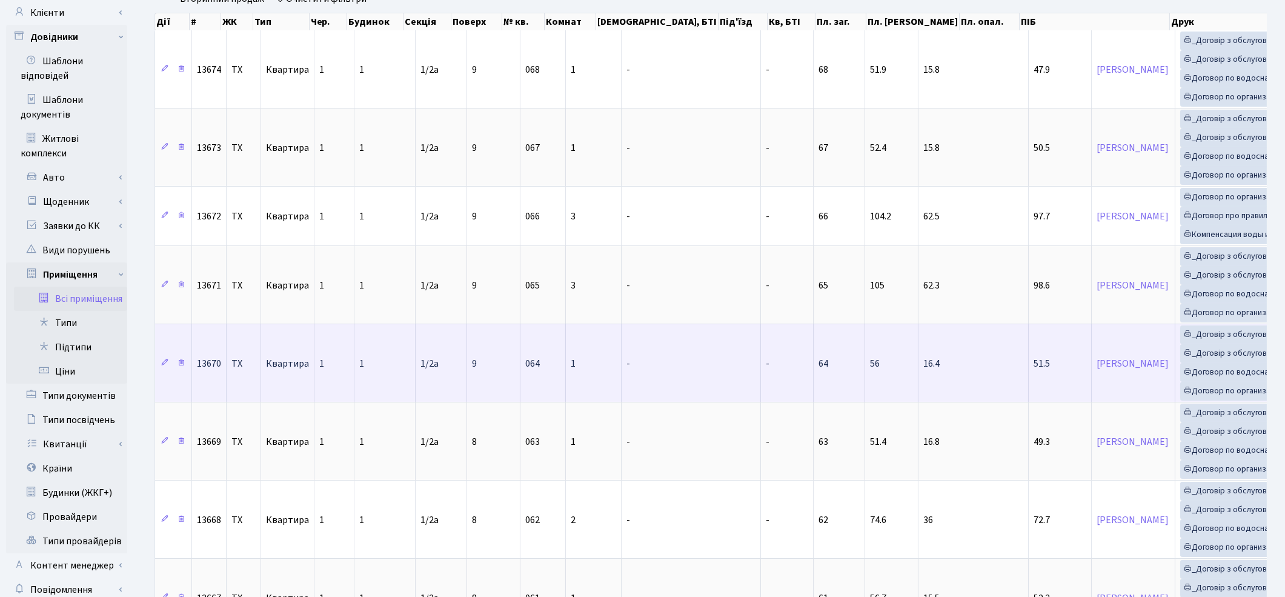
scroll to position [0, 0]
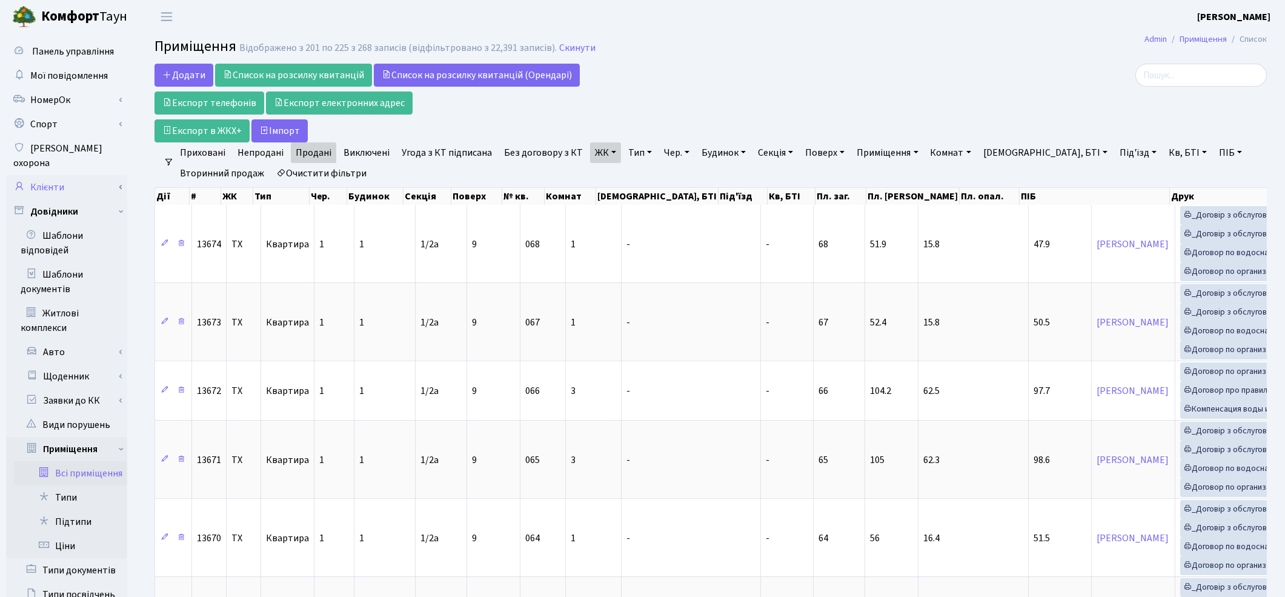
click at [64, 175] on link "Клієнти" at bounding box center [66, 187] width 121 height 24
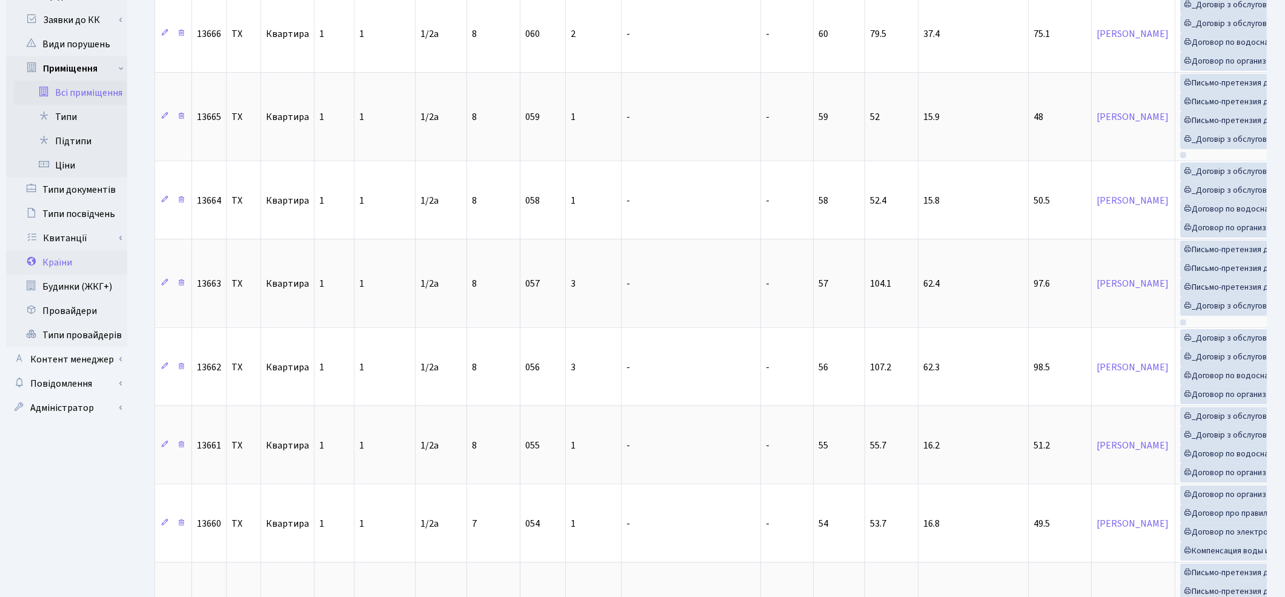
scroll to position [740, 0]
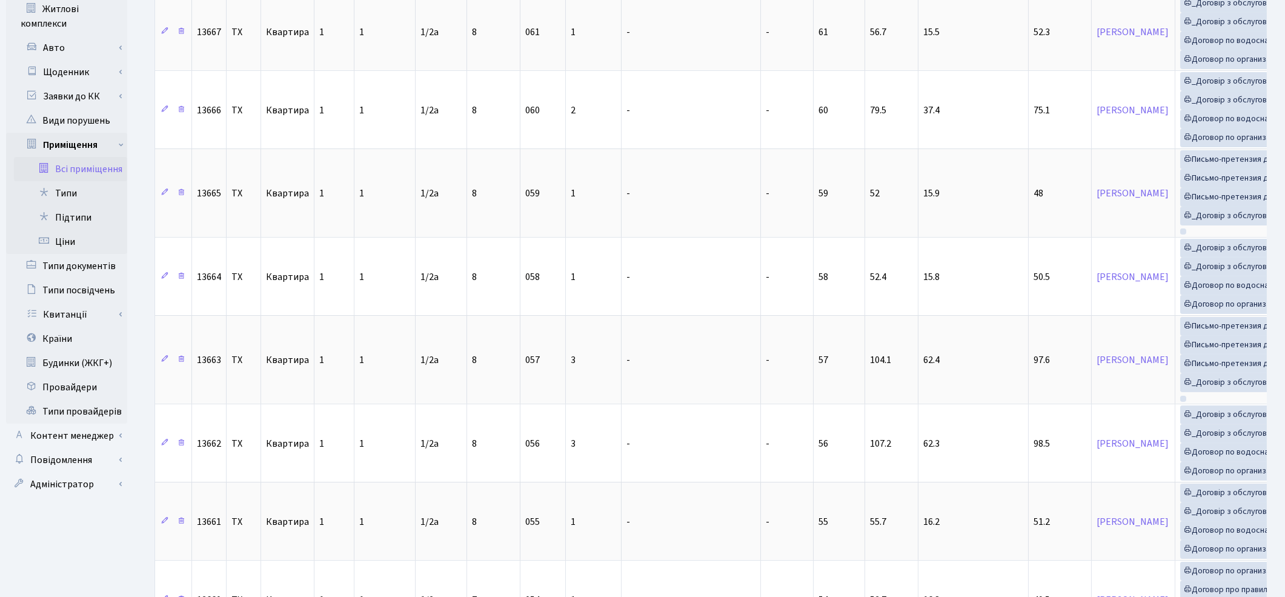
click at [92, 158] on link "Всі приміщення" at bounding box center [70, 169] width 113 height 24
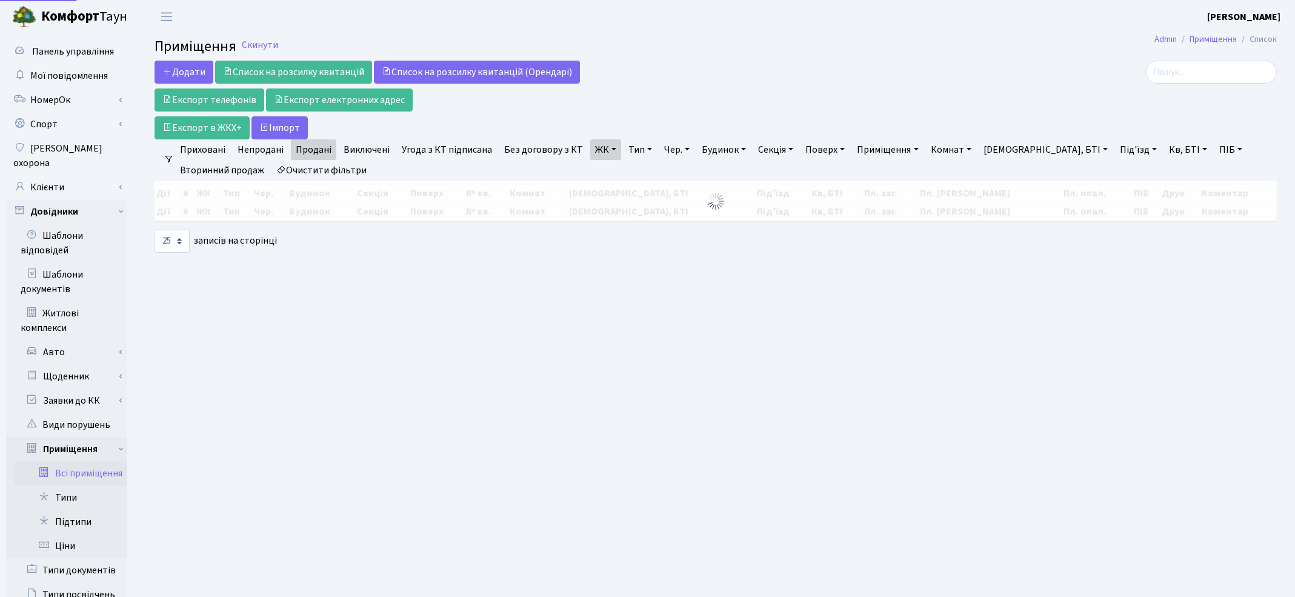
select select "25"
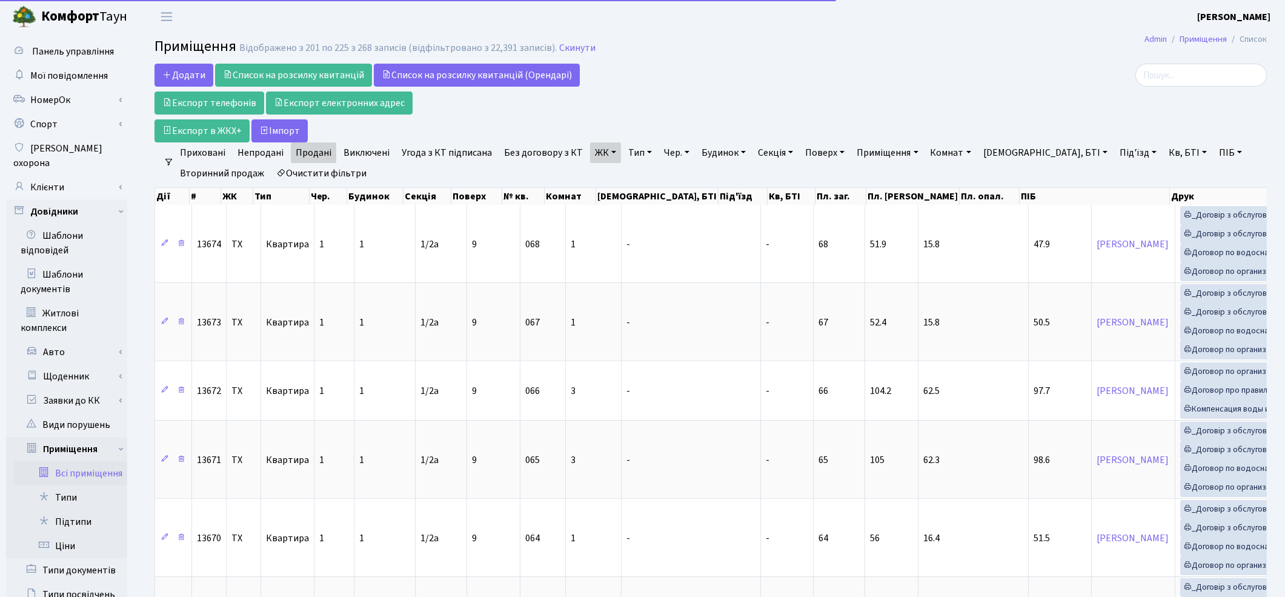
click at [305, 167] on link "Очистити фільтри" at bounding box center [321, 173] width 100 height 21
select select
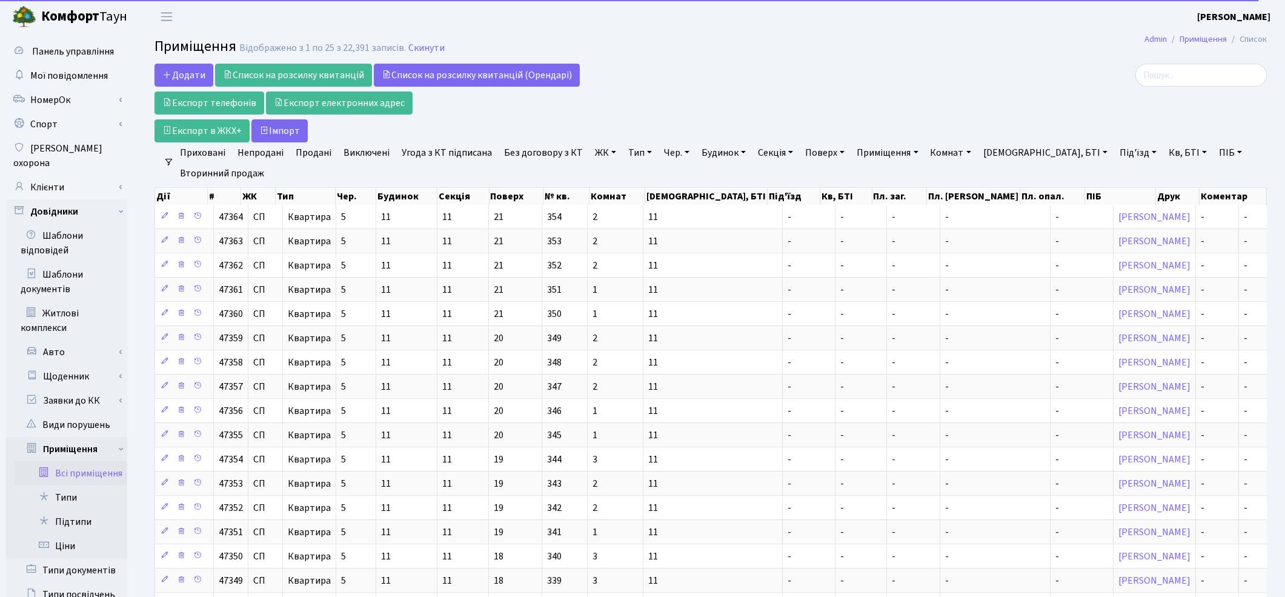
click at [608, 154] on link "ЖК" at bounding box center [605, 152] width 31 height 21
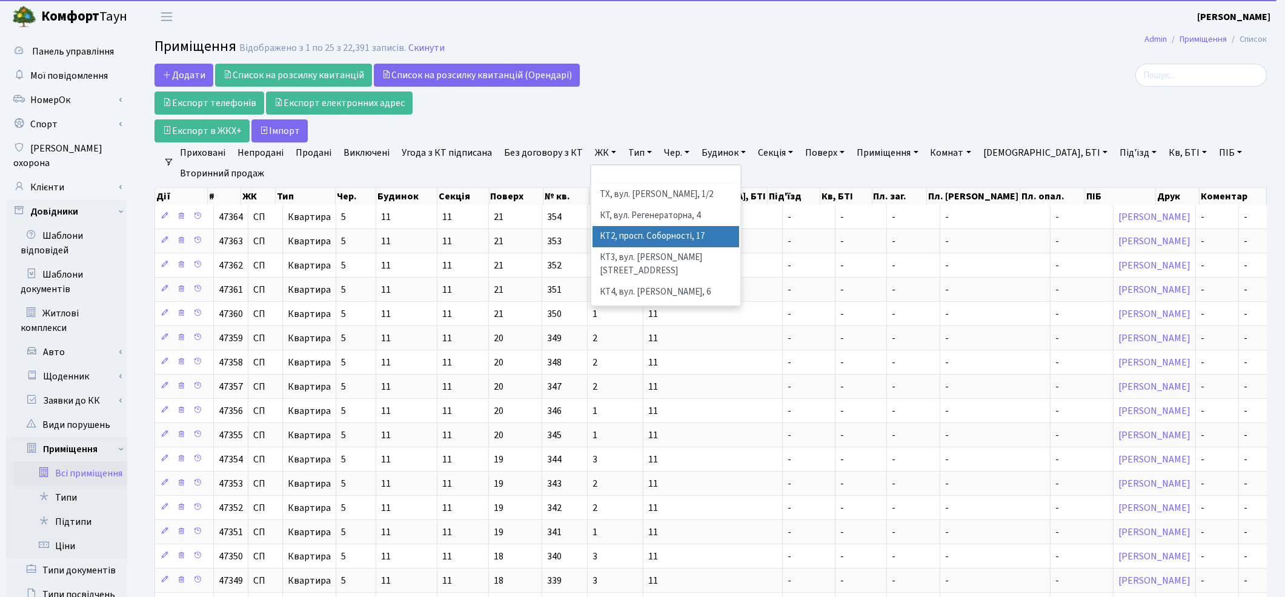
click at [622, 228] on li "КТ2, просп. Соборності, 17" at bounding box center [666, 236] width 147 height 21
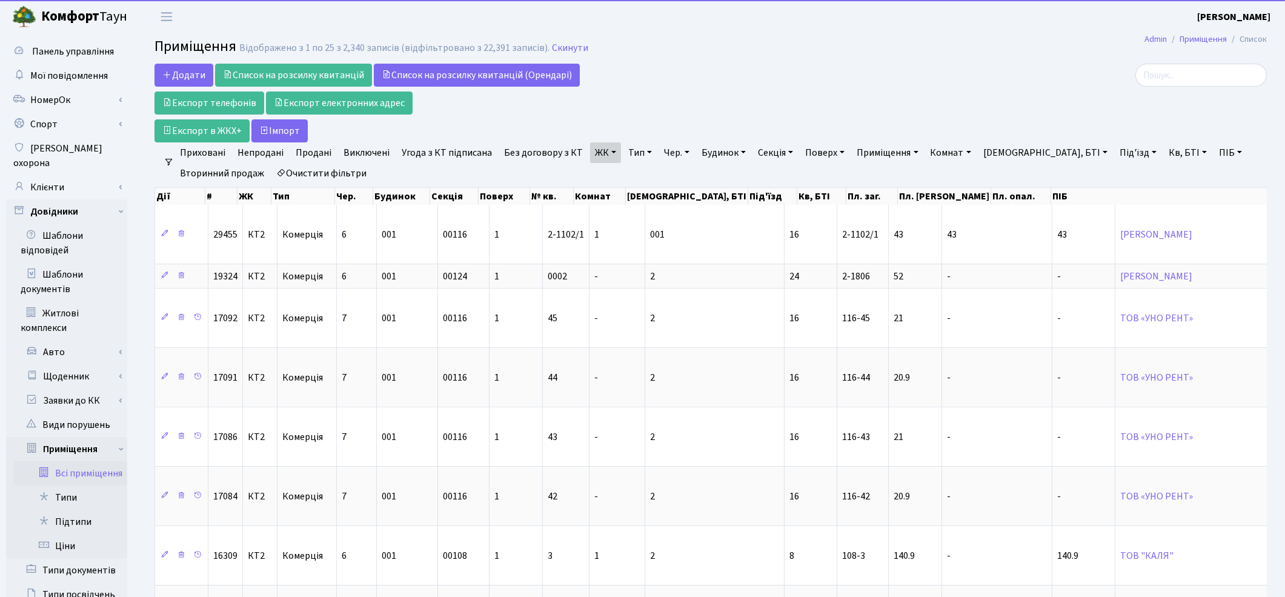
click at [641, 154] on link "Тип" at bounding box center [639, 152] width 33 height 21
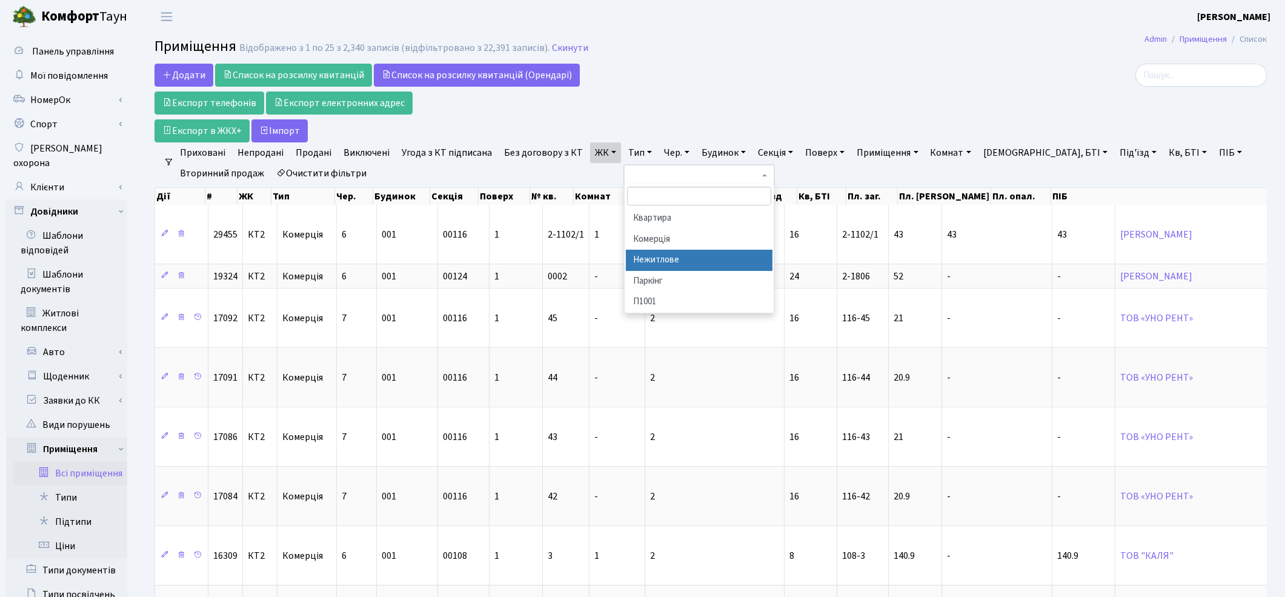
click at [664, 264] on li "Нежитлове" at bounding box center [699, 260] width 147 height 21
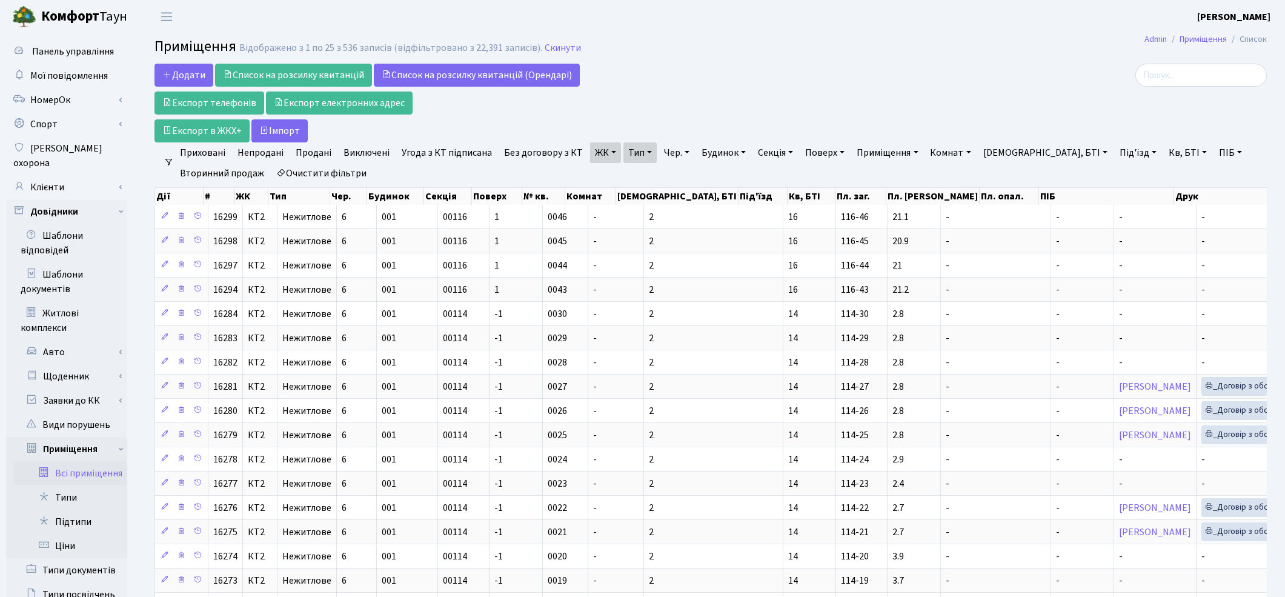
click at [786, 154] on link "Секція" at bounding box center [775, 152] width 45 height 21
type input "00120"
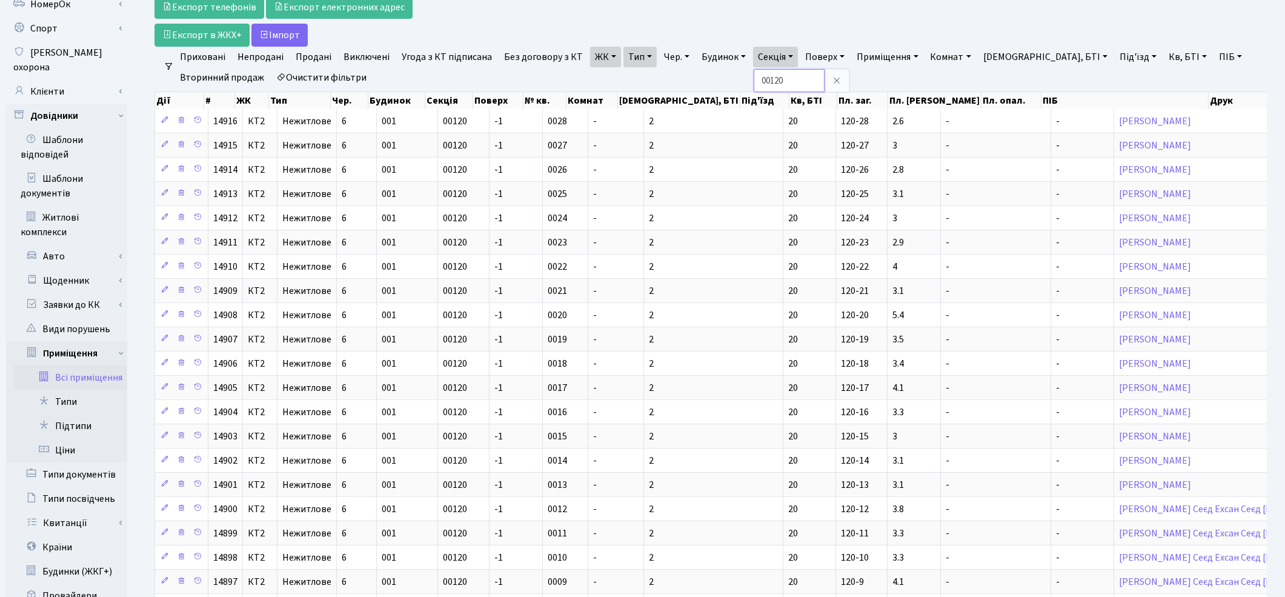
scroll to position [269, 0]
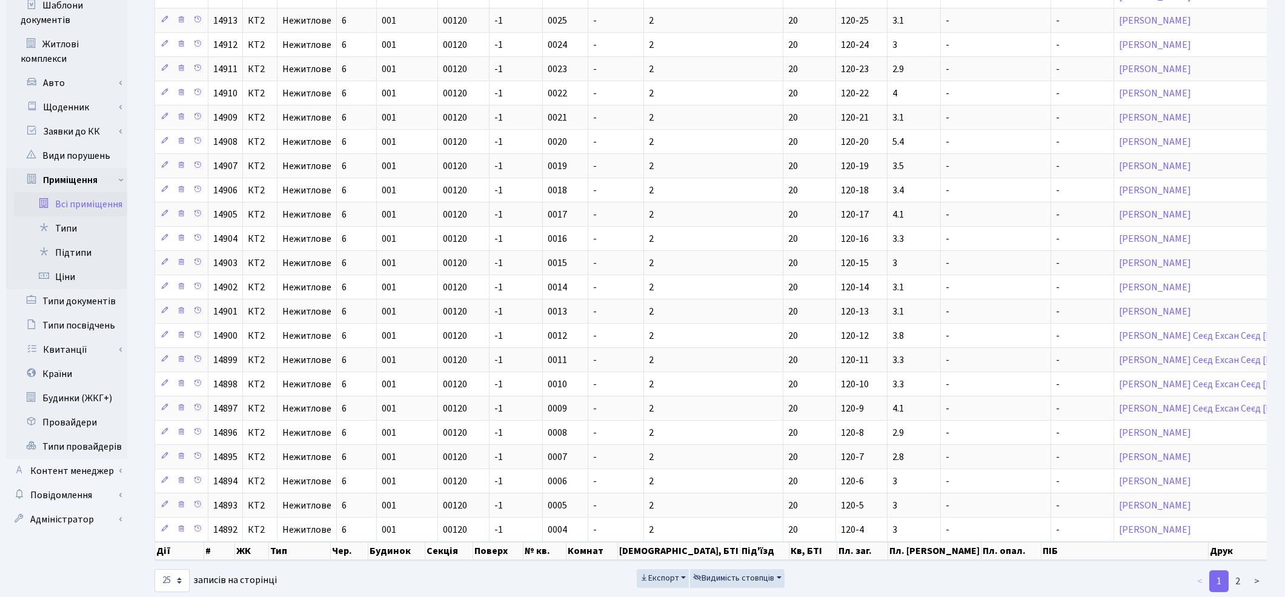
click at [77, 192] on link "Всі приміщення" at bounding box center [70, 204] width 113 height 24
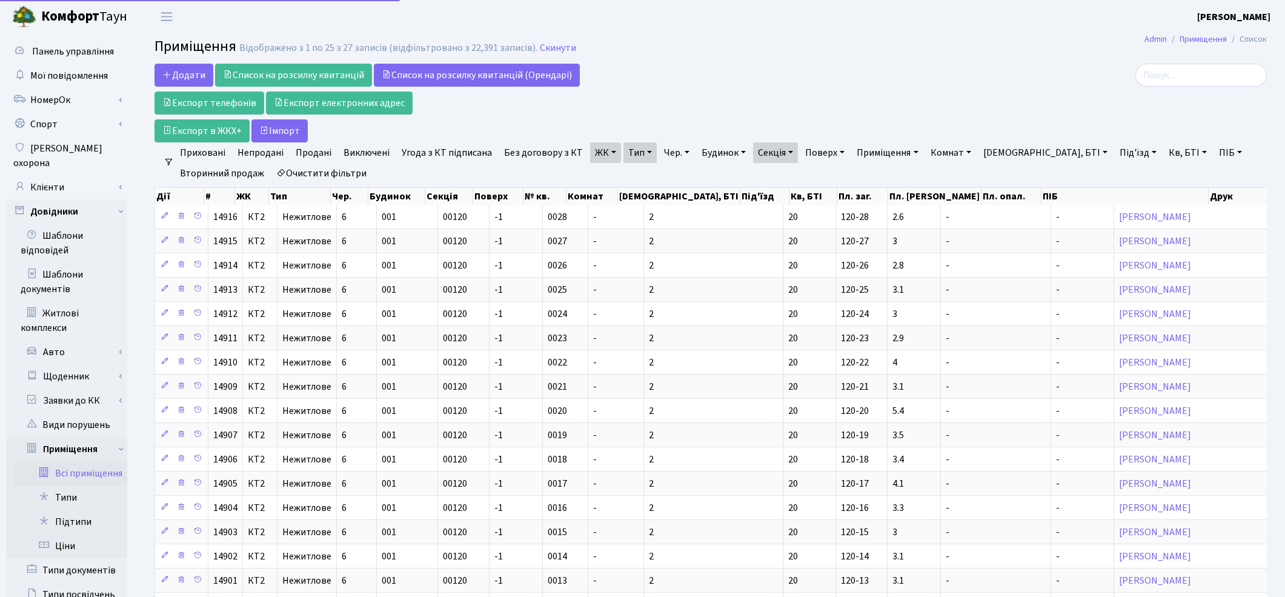
select select "25"
click at [69, 175] on link "Клієнти" at bounding box center [66, 187] width 121 height 24
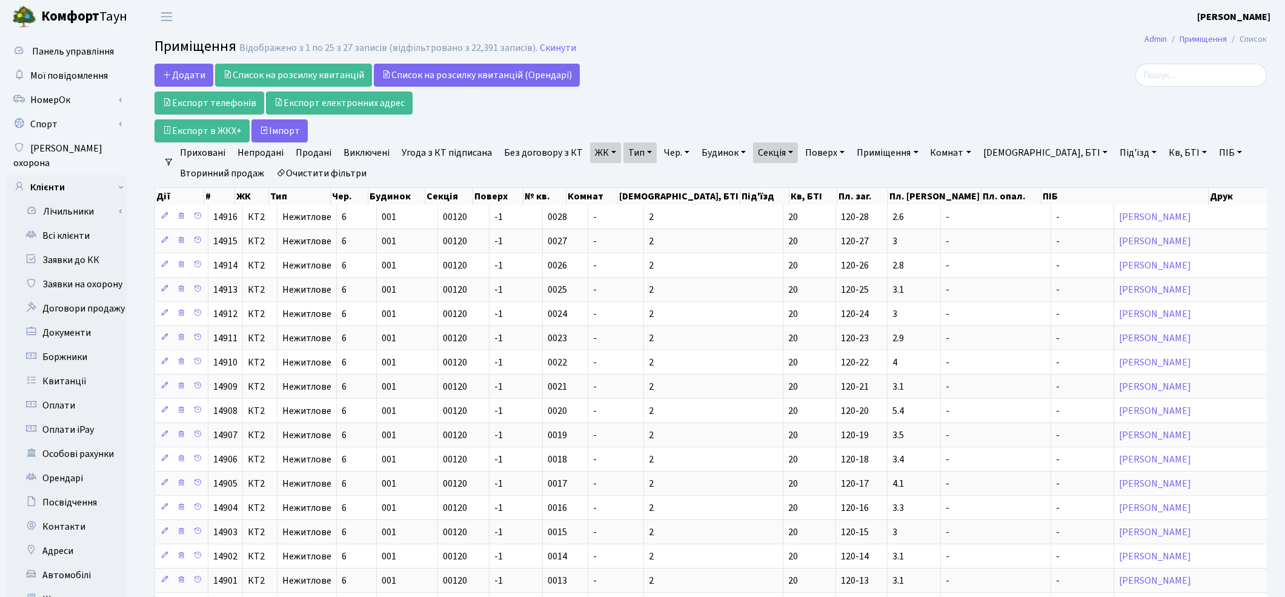
click at [333, 173] on link "Очистити фільтри" at bounding box center [321, 173] width 100 height 21
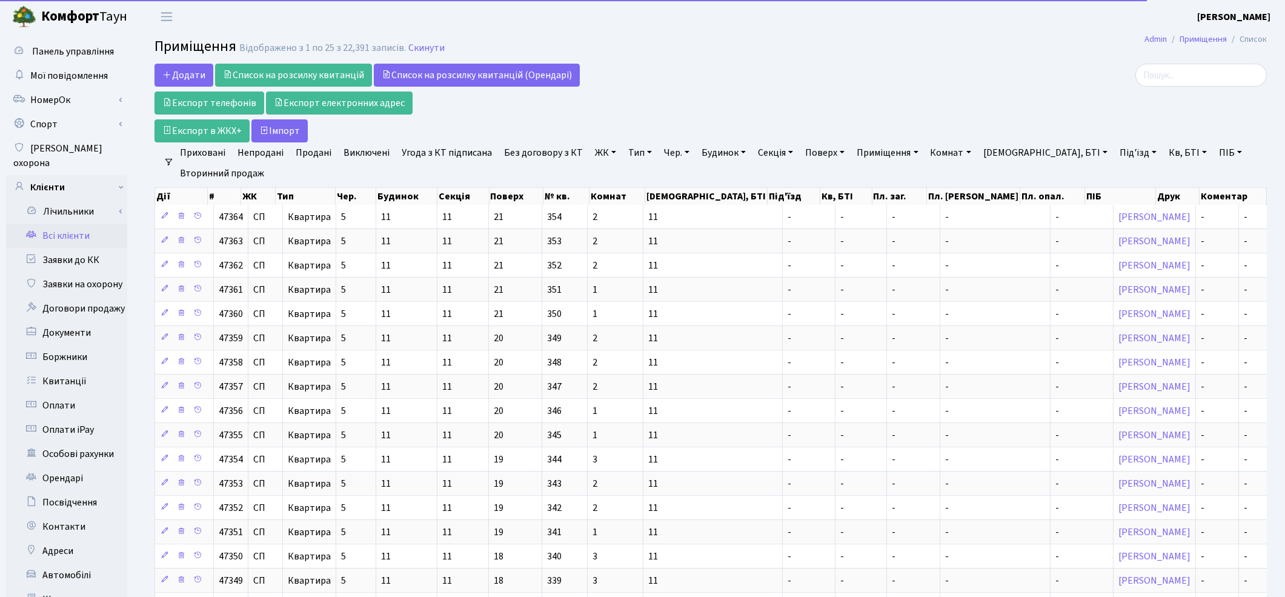
click at [79, 224] on link "Всі клієнти" at bounding box center [66, 236] width 121 height 24
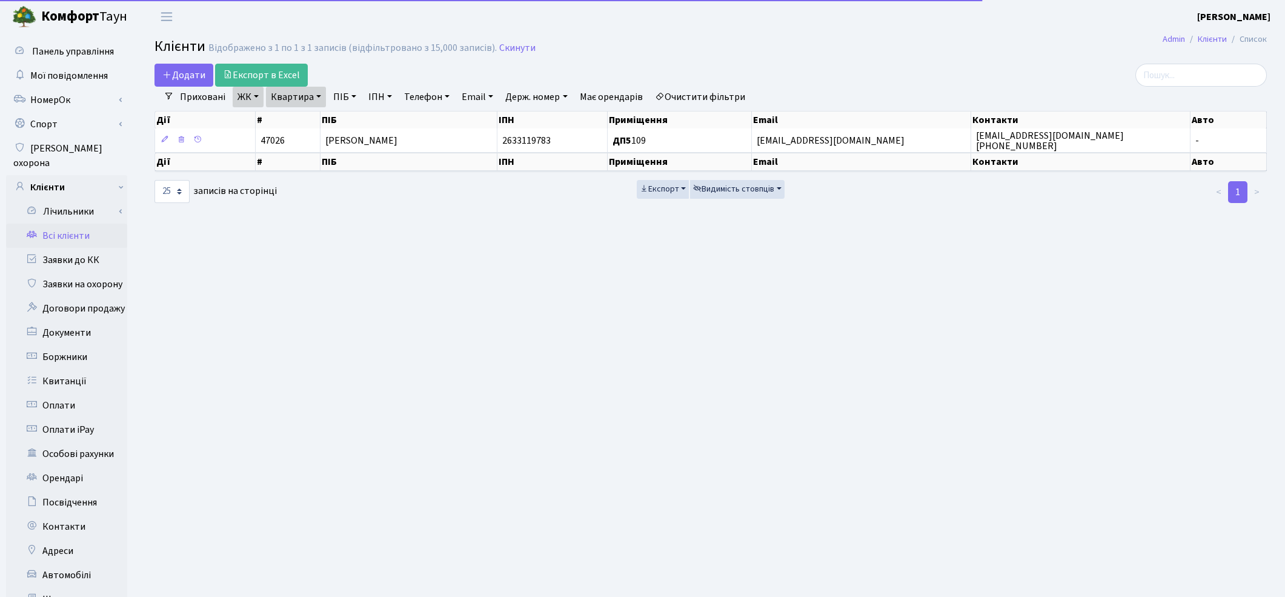
select select "25"
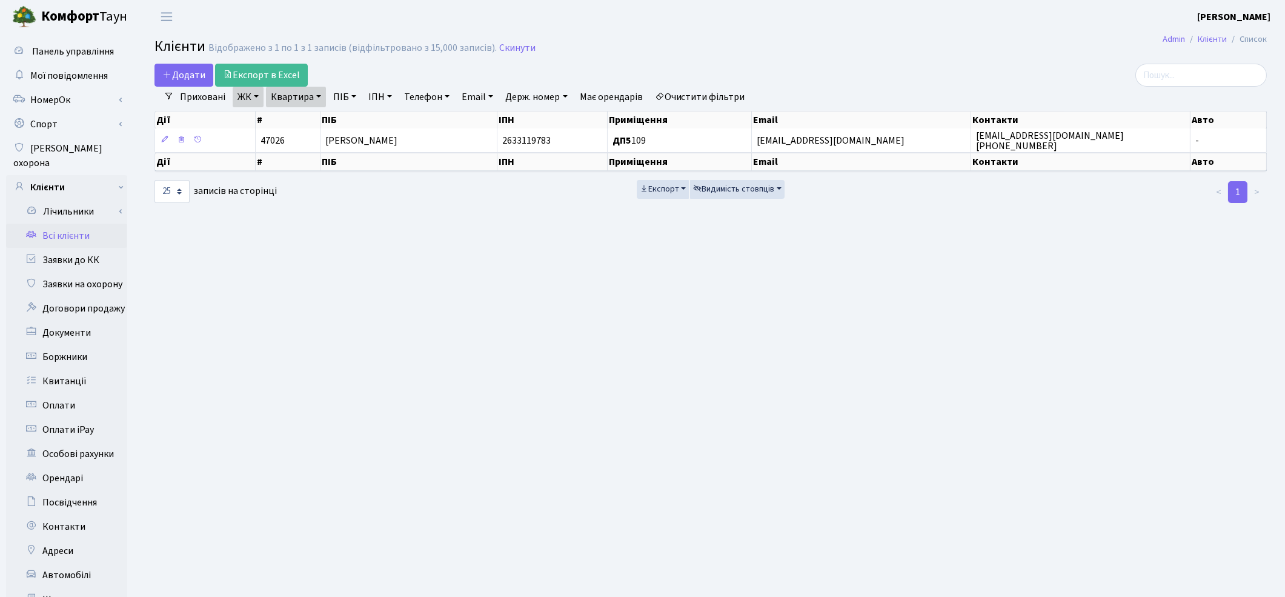
click at [743, 93] on link "Очистити фільтри" at bounding box center [700, 97] width 100 height 21
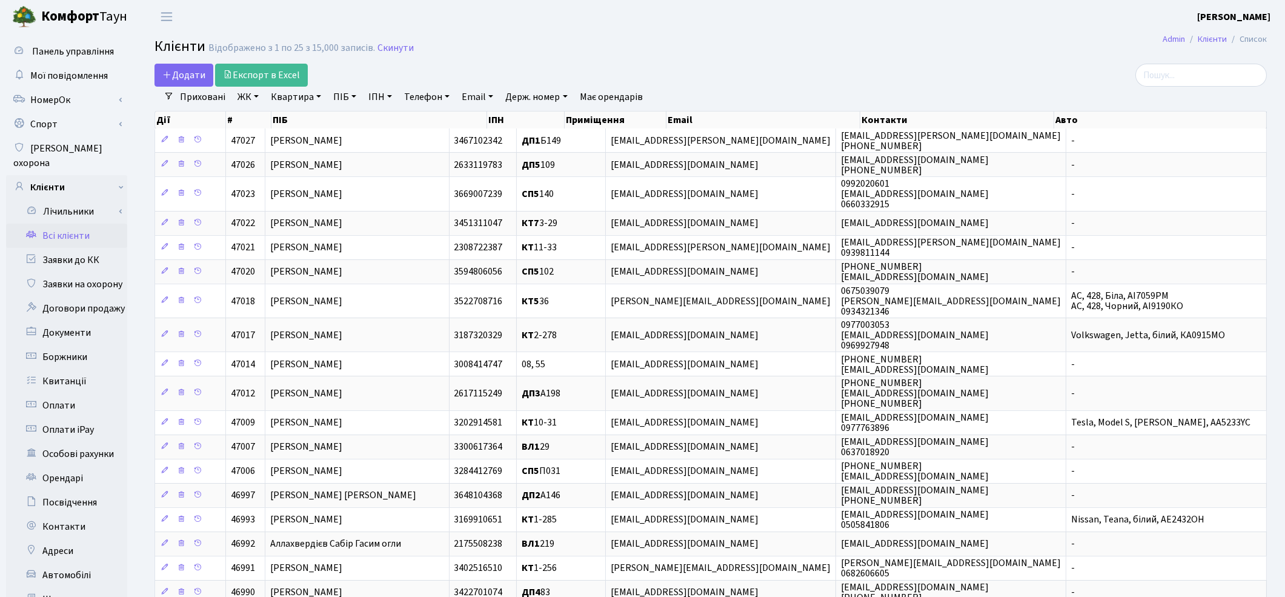
click at [347, 104] on link "ПІБ" at bounding box center [344, 97] width 33 height 21
type input "[PERSON_NAME]"
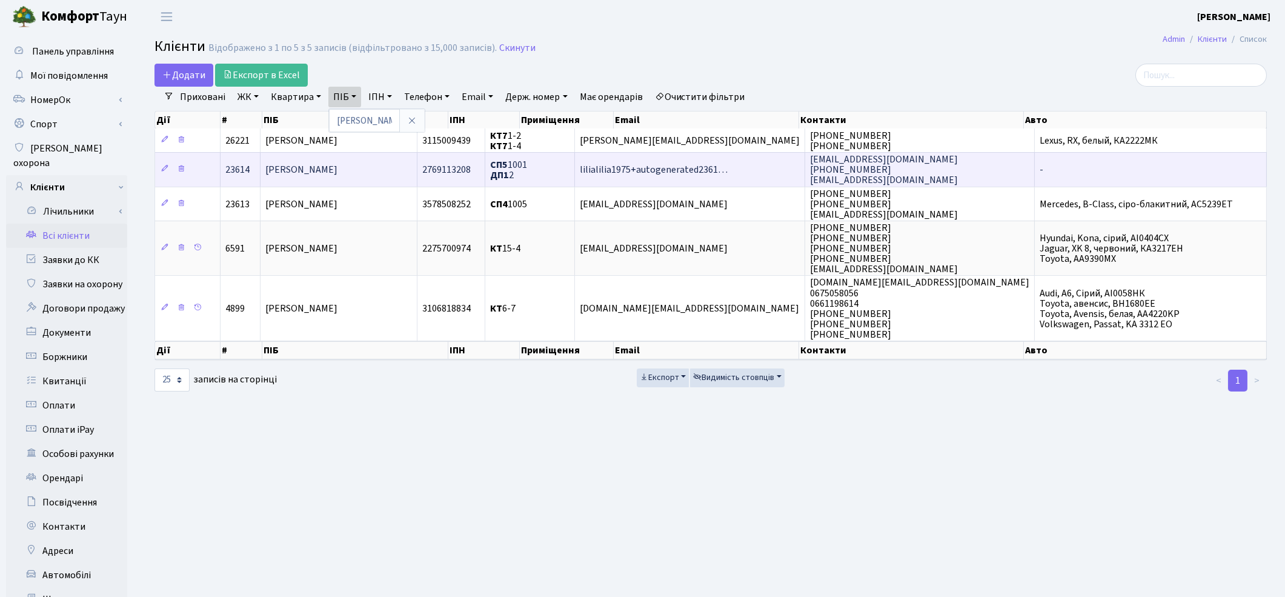
click at [337, 173] on span "Роєнко Алла Миколаївна" at bounding box center [301, 169] width 72 height 13
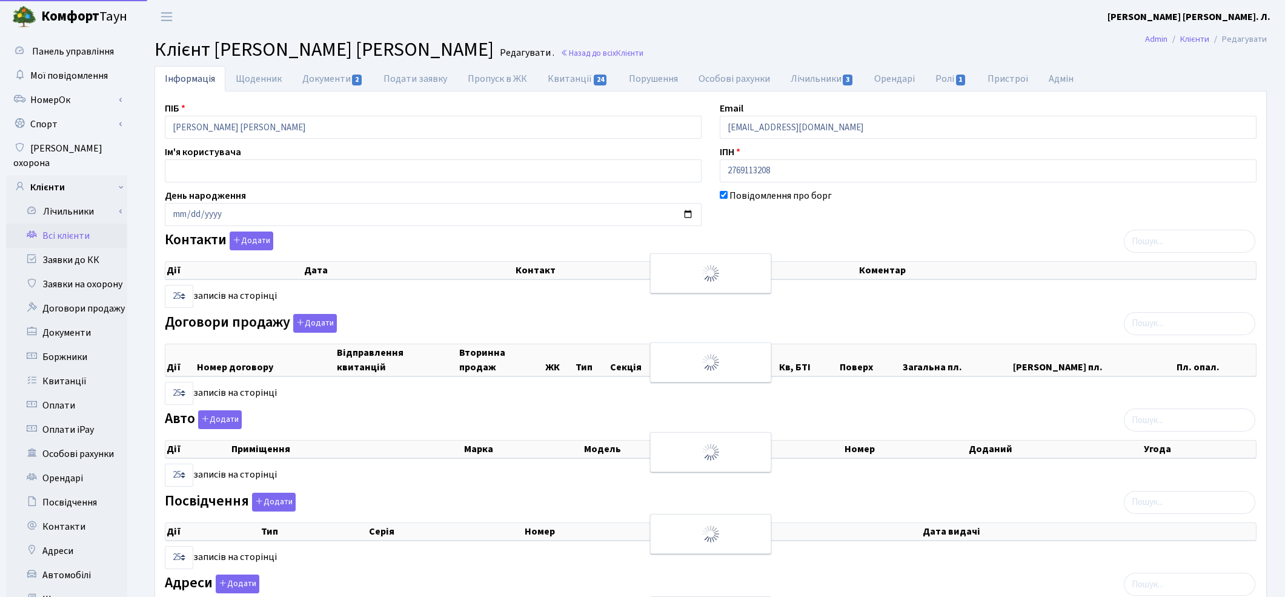
select select "25"
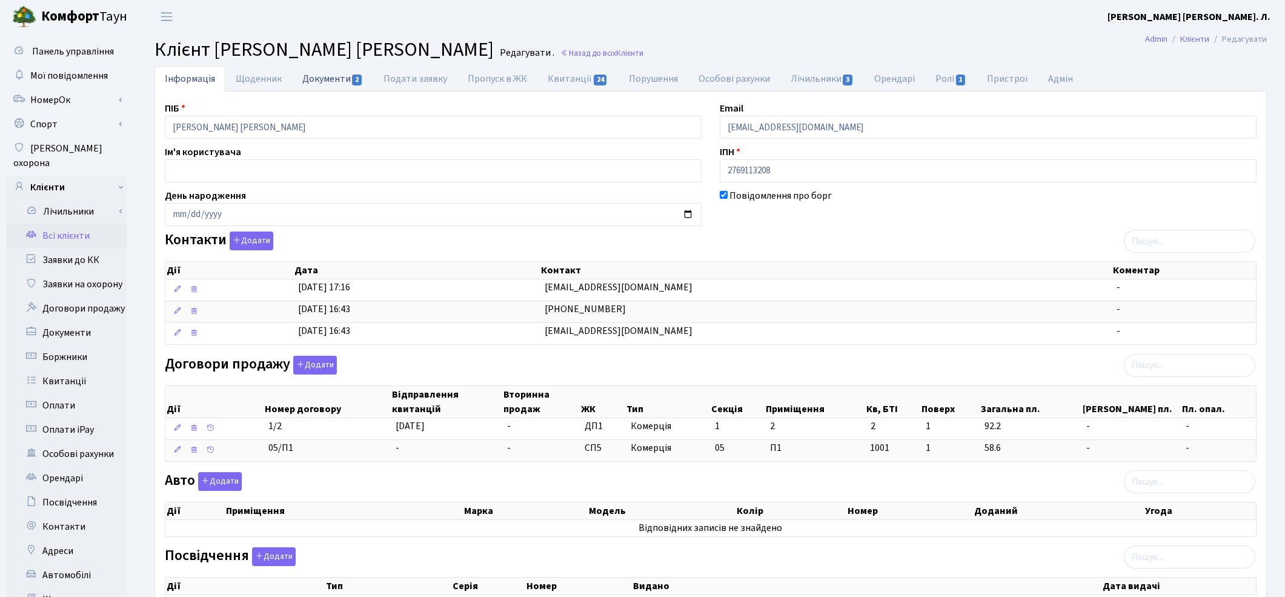
click at [328, 79] on link "Документи 2" at bounding box center [332, 78] width 81 height 25
select select "25"
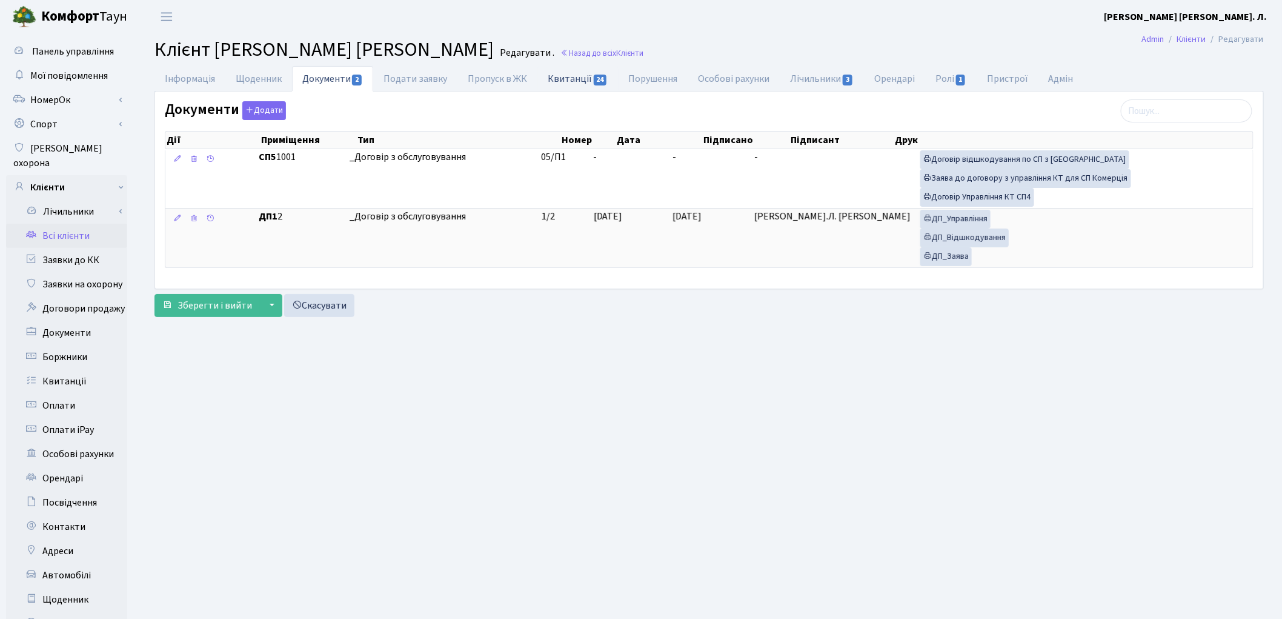
click at [560, 79] on link "Квитанції 24" at bounding box center [577, 78] width 81 height 25
select select "25"
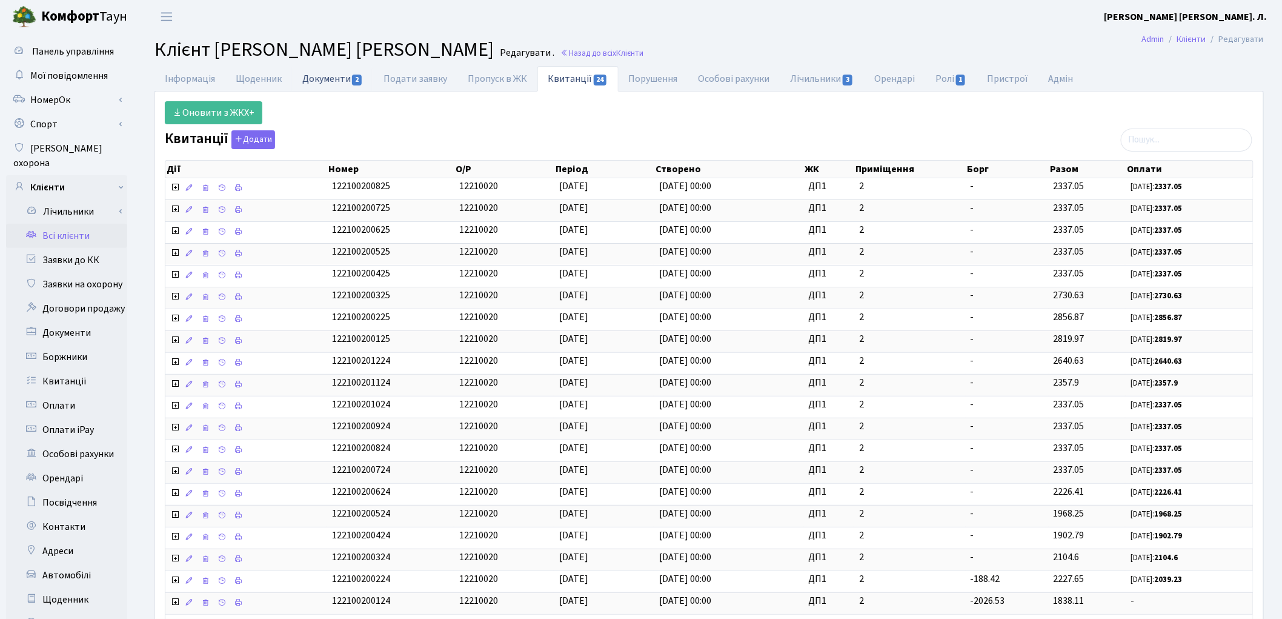
click at [319, 81] on link "Документи 2" at bounding box center [332, 78] width 81 height 25
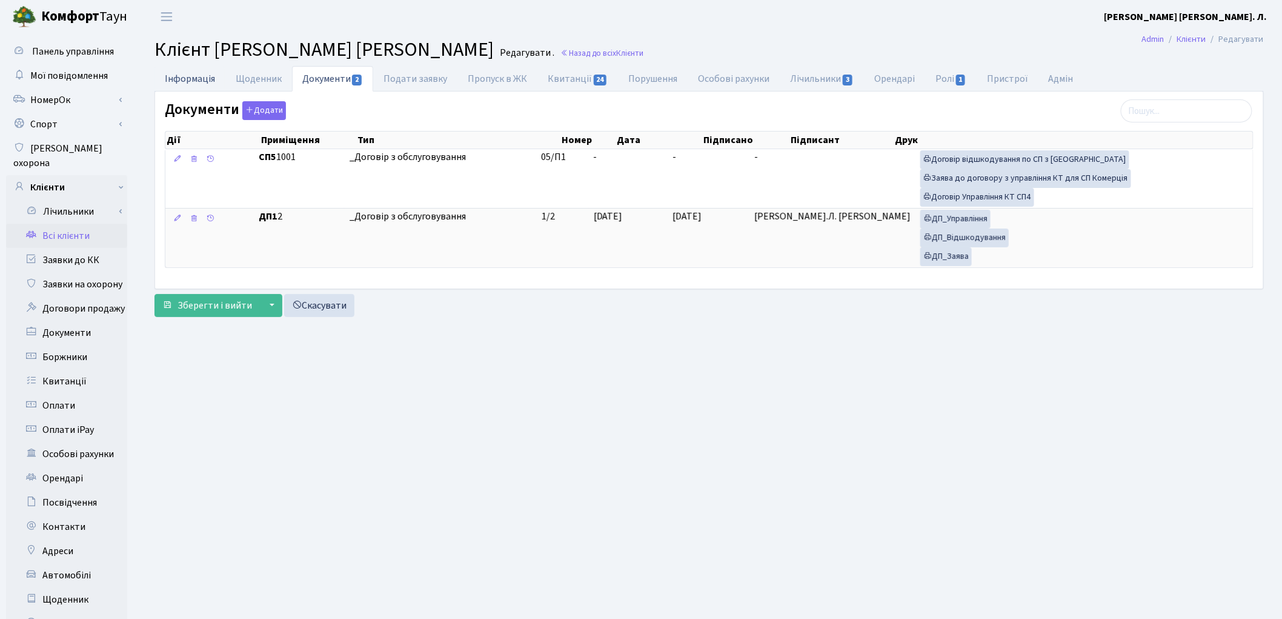
click at [174, 83] on link "Інформація" at bounding box center [189, 78] width 71 height 25
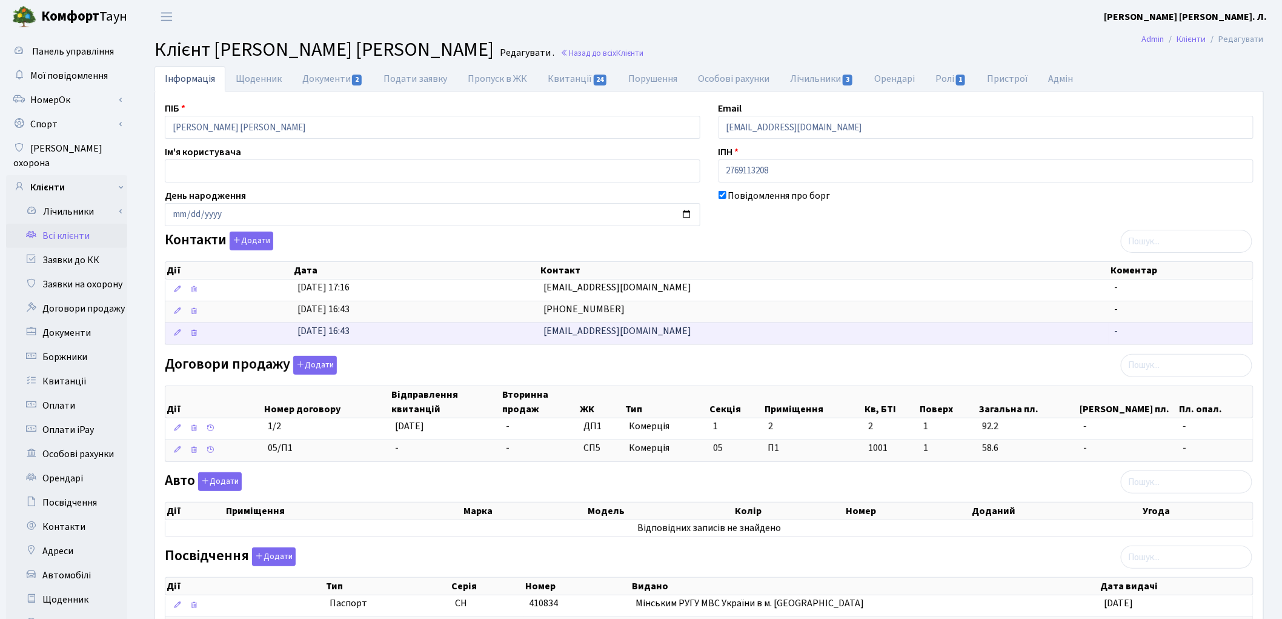
click at [638, 328] on td "[EMAIL_ADDRESS][DOMAIN_NAME]" at bounding box center [824, 333] width 571 height 22
click at [626, 334] on span "[EMAIL_ADDRESS][DOMAIN_NAME]" at bounding box center [618, 330] width 148 height 13
click at [522, 337] on td "[DATE] 16:43" at bounding box center [416, 333] width 246 height 22
click at [523, 337] on td "[DATE] 16:43" at bounding box center [416, 333] width 246 height 22
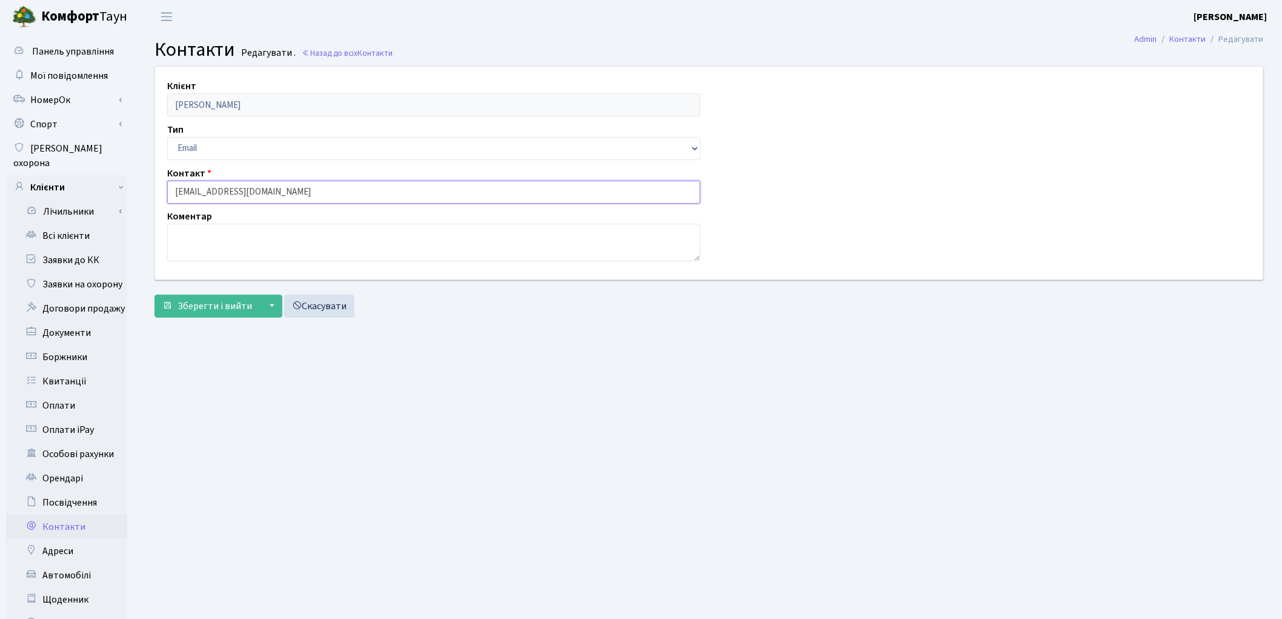
drag, startPoint x: 270, startPoint y: 194, endPoint x: 0, endPoint y: 115, distance: 281.6
click at [0, 115] on div "Панель управління Мої повідомлення [GEOGRAPHIC_DATA]" at bounding box center [641, 385] width 1282 height 705
click at [59, 225] on link "Всі клієнти" at bounding box center [66, 236] width 121 height 24
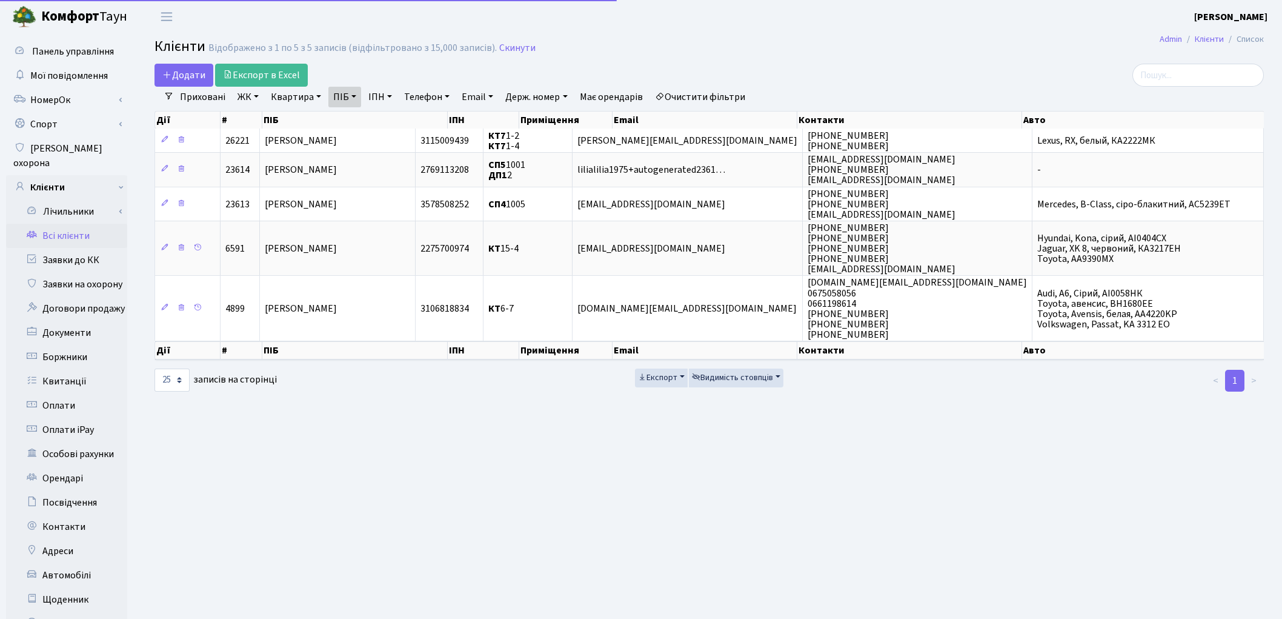
select select "25"
click at [85, 514] on link "Контакти" at bounding box center [66, 526] width 121 height 24
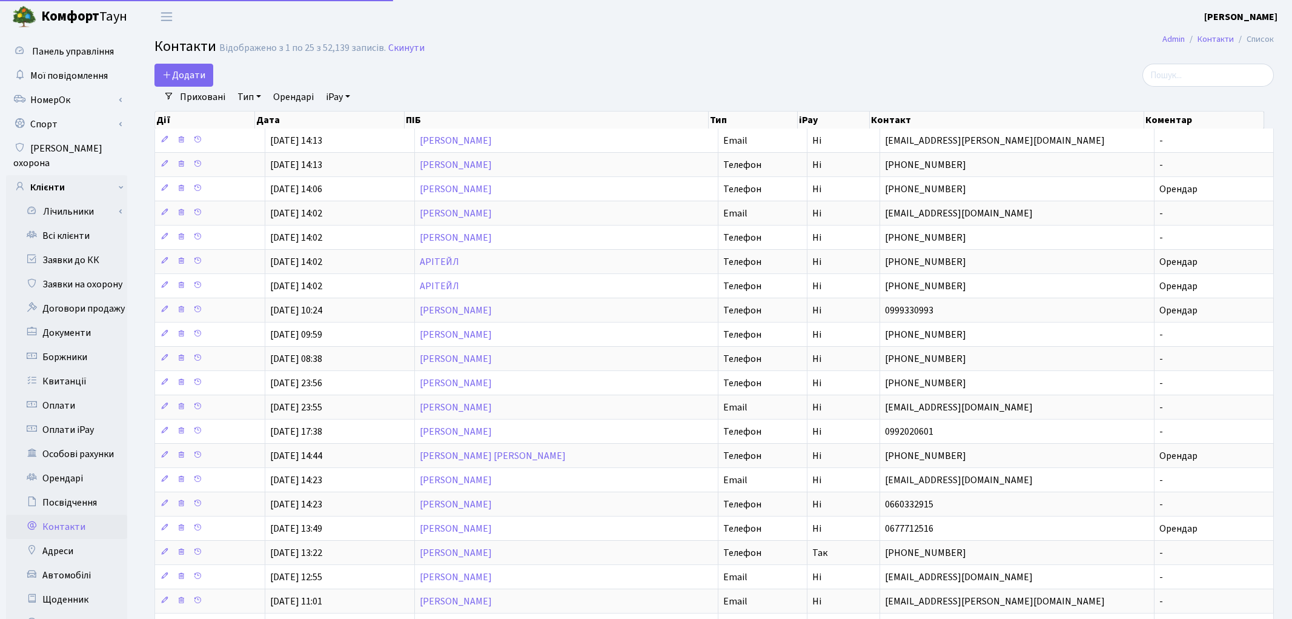
select select "25"
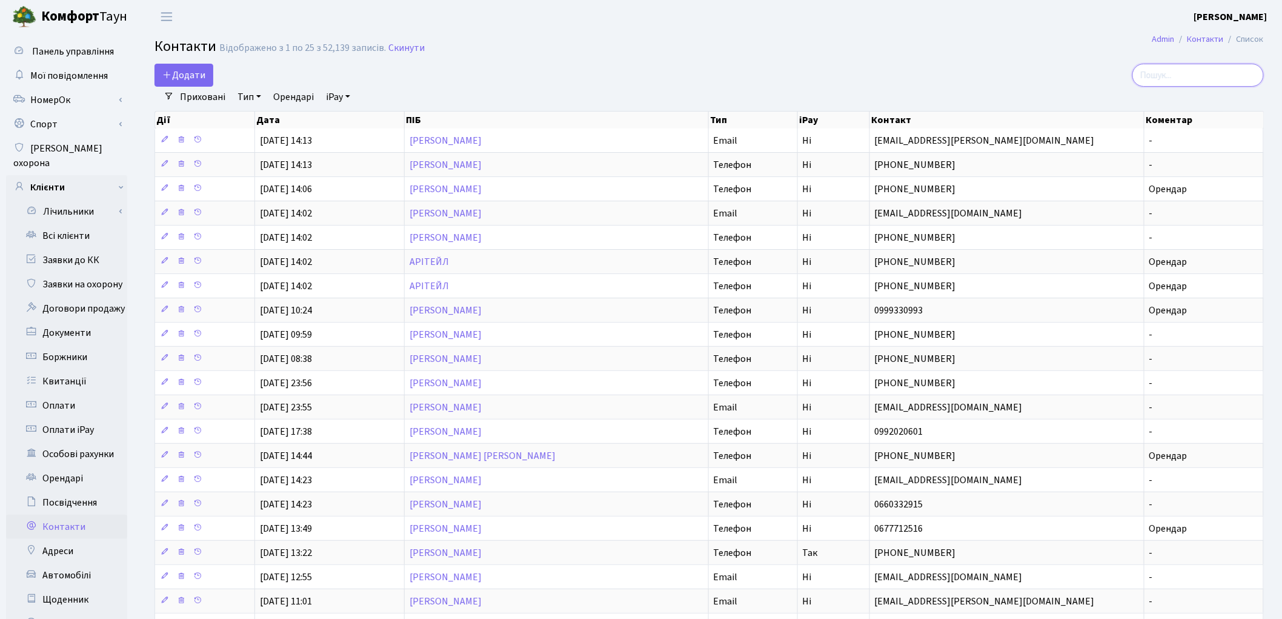
click at [1219, 69] on input "search" at bounding box center [1197, 75] width 131 height 23
paste input "lilialilia1975@ukr.net"
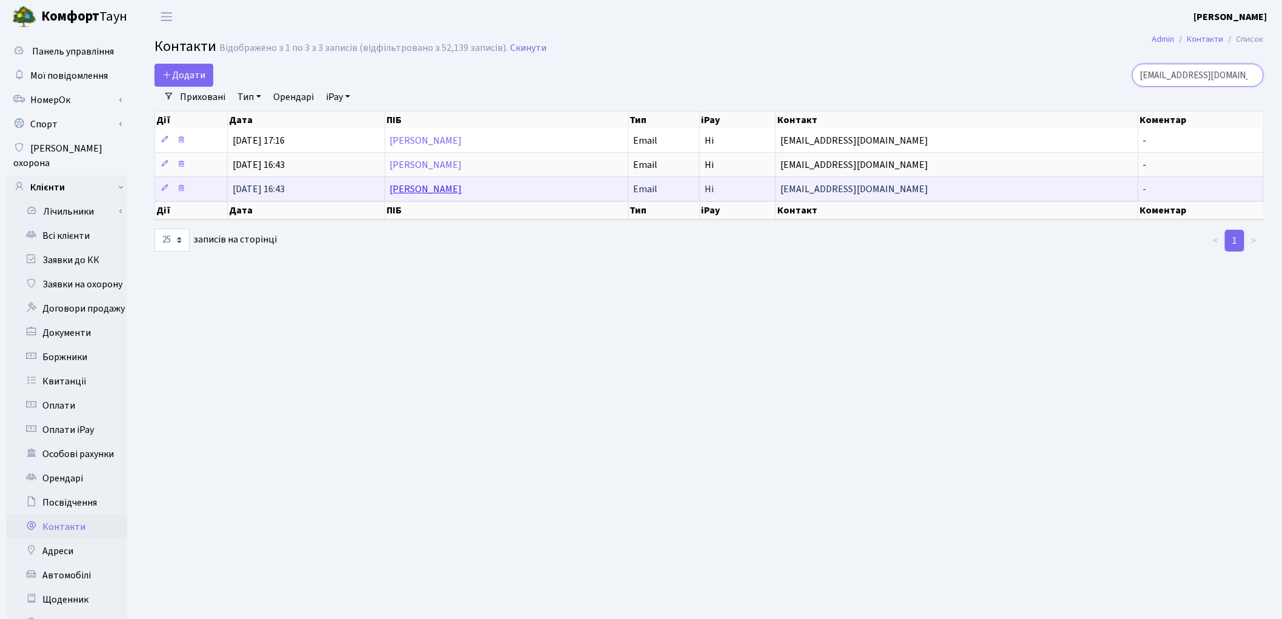
type input "lilialilia1975@ukr.net"
click at [462, 188] on link "[PERSON_NAME]" at bounding box center [426, 188] width 72 height 13
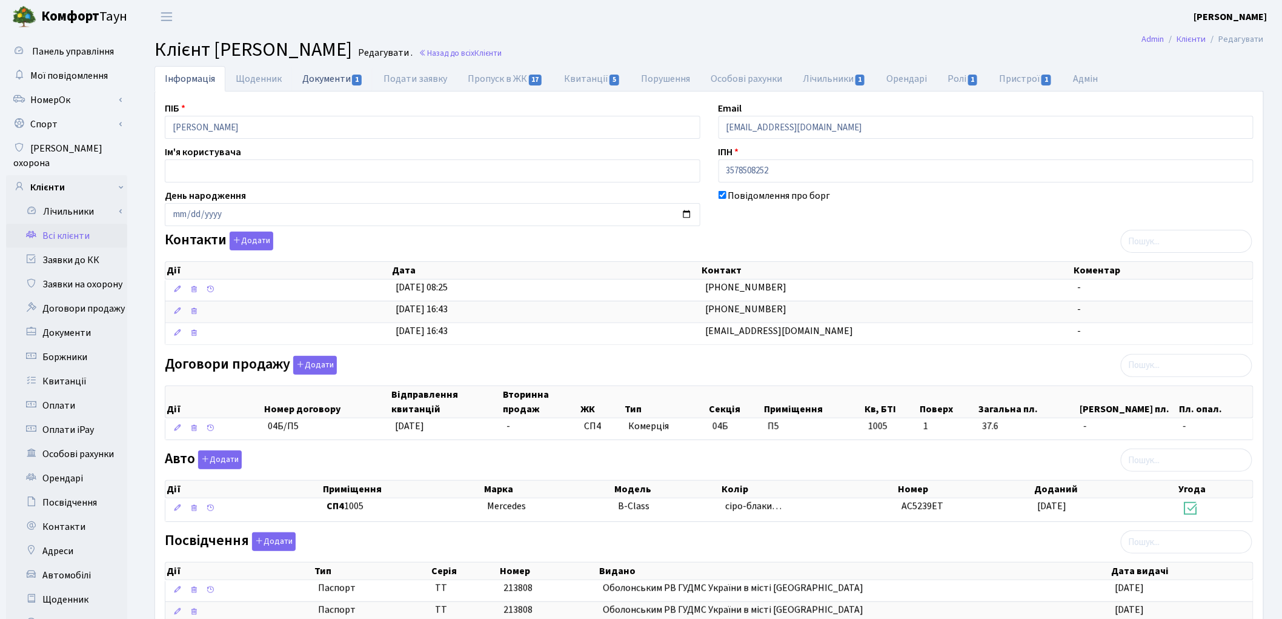
click at [325, 86] on link "Документи 1" at bounding box center [332, 78] width 81 height 25
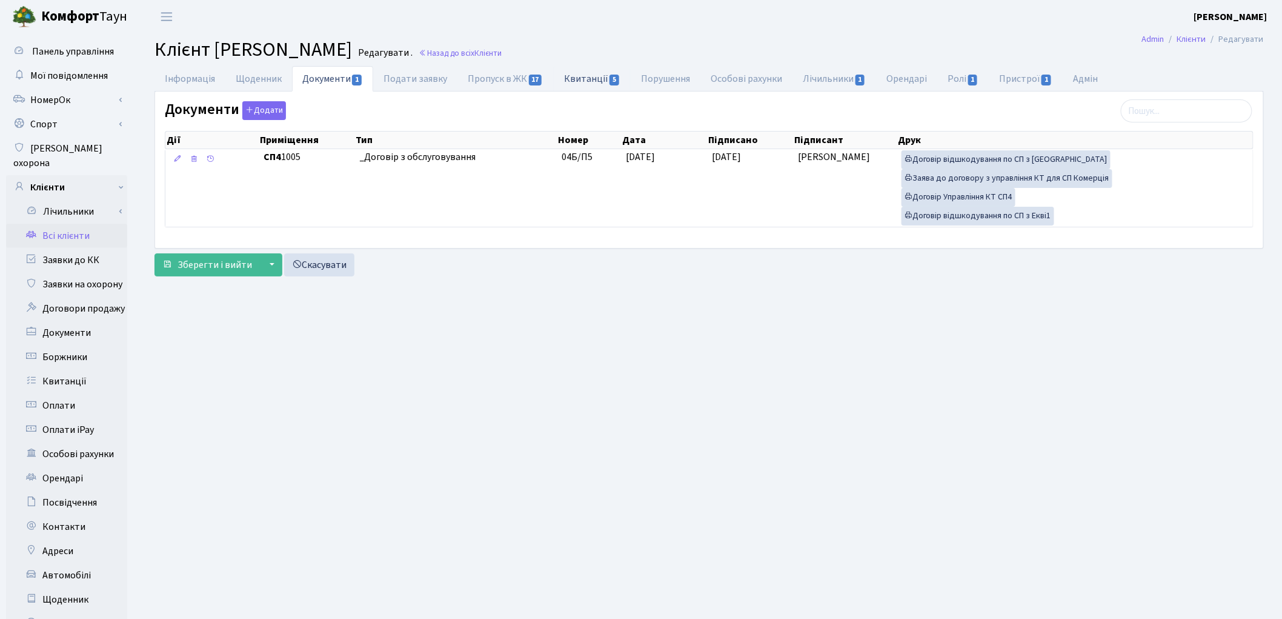
click at [573, 76] on link "Квитанції 5" at bounding box center [592, 78] width 77 height 25
select select "25"
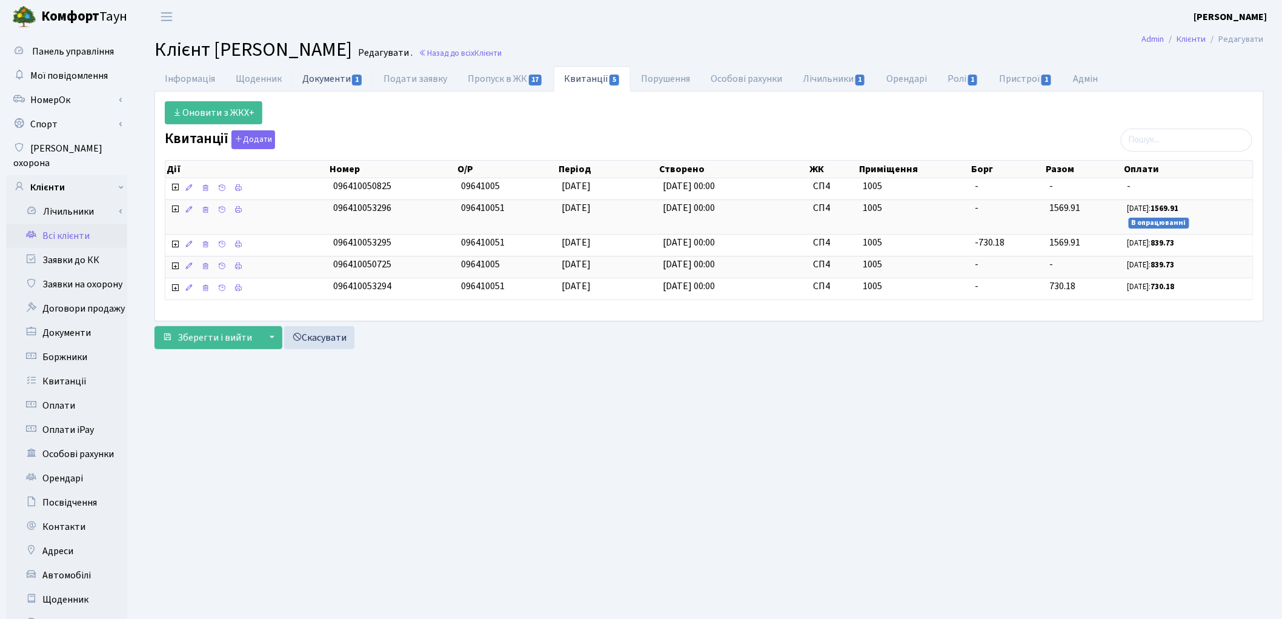
click at [330, 81] on link "Документи 1" at bounding box center [332, 78] width 81 height 25
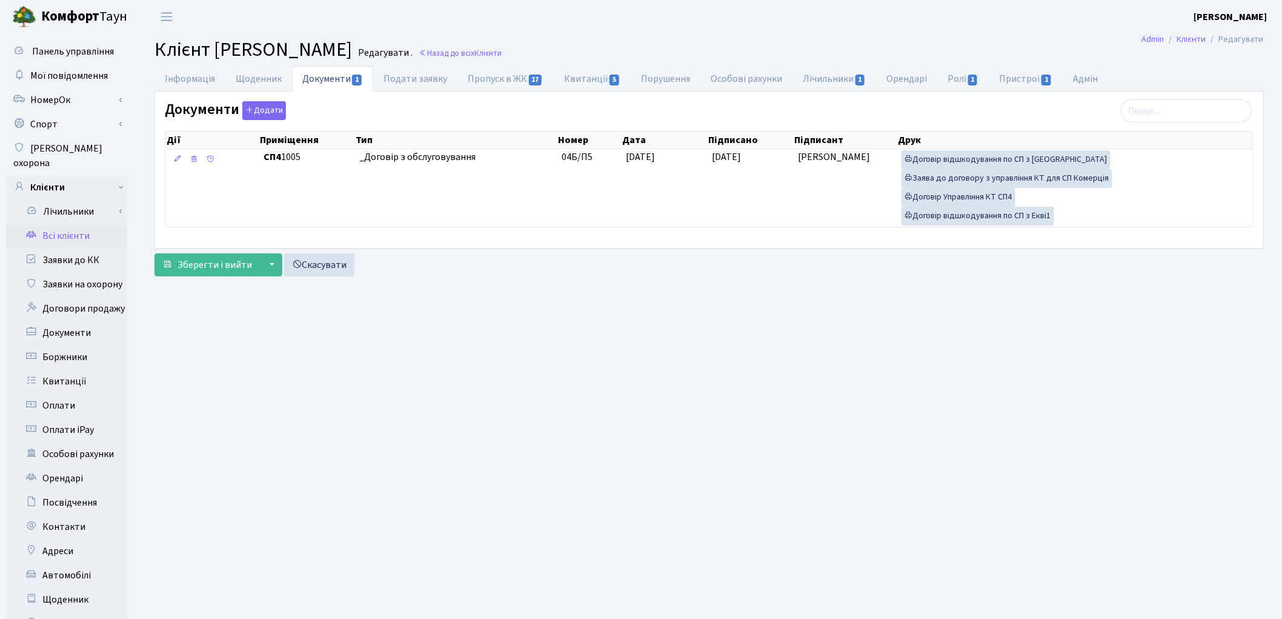
click at [64, 224] on link "Всі клієнти" at bounding box center [66, 236] width 121 height 24
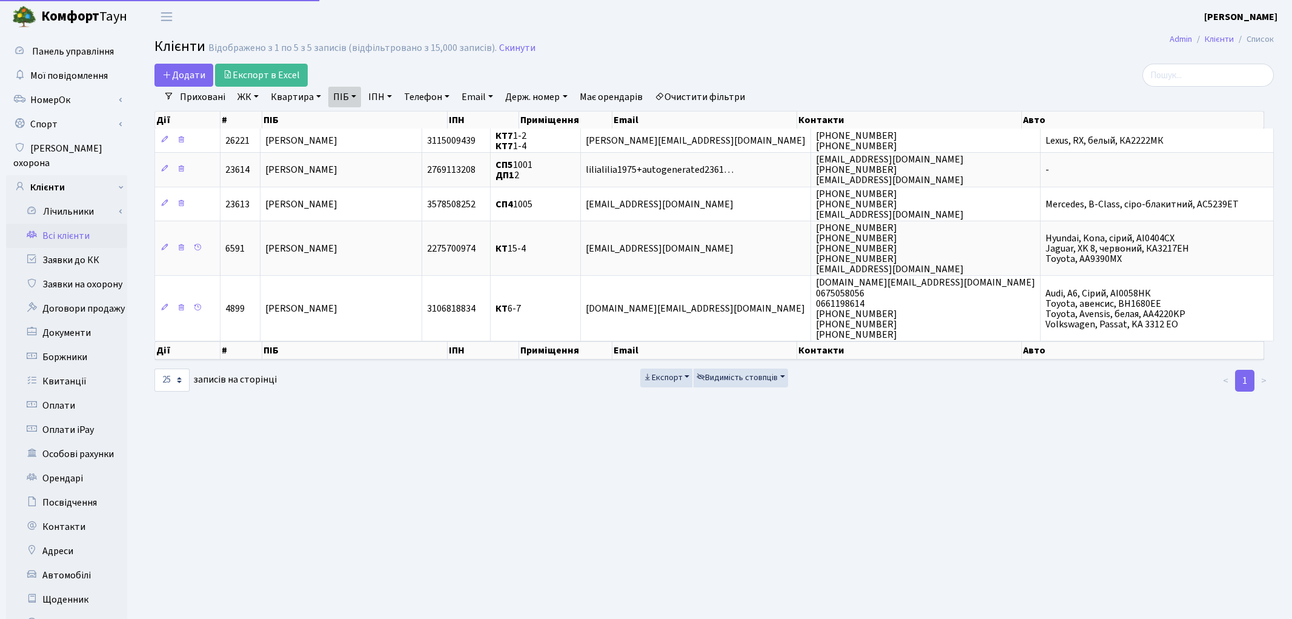
select select "25"
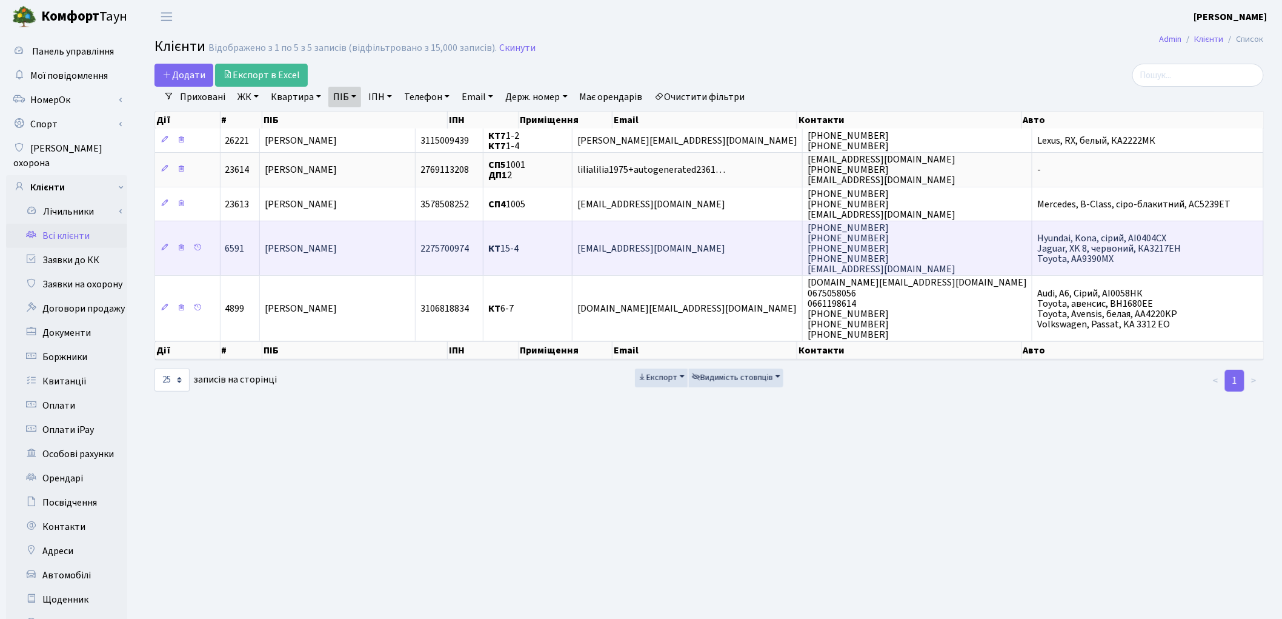
click at [306, 247] on span "[PERSON_NAME]" at bounding box center [301, 248] width 72 height 13
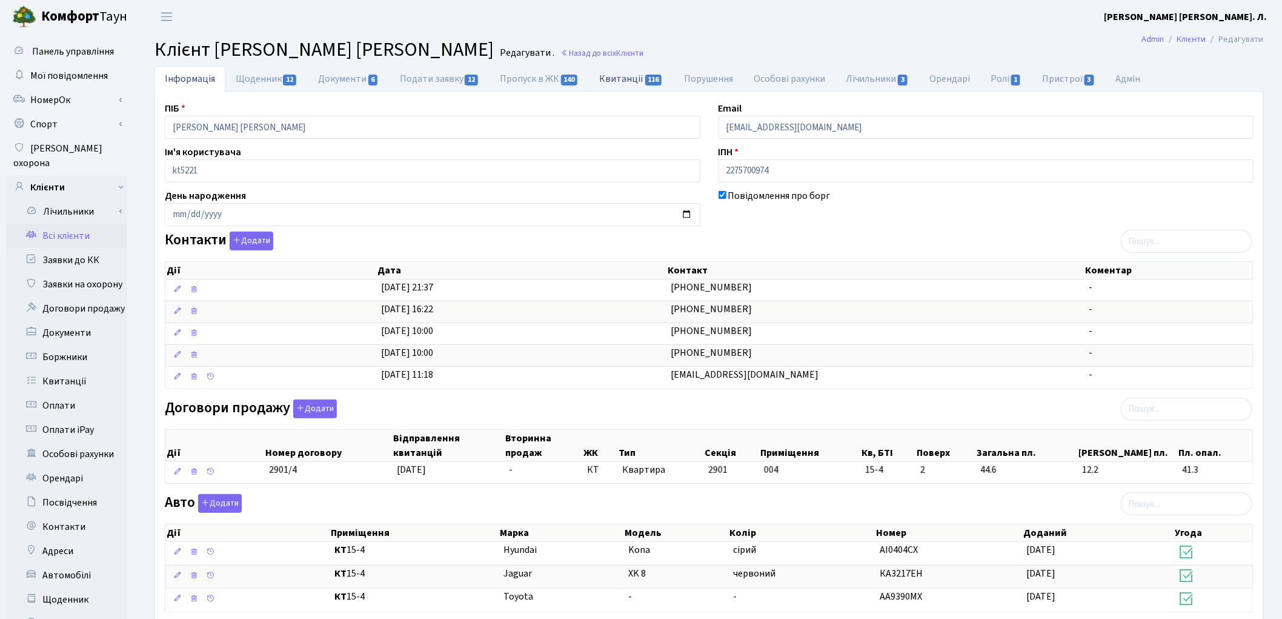
click at [625, 82] on link "Квитанції 116" at bounding box center [632, 78] width 84 height 25
select select "25"
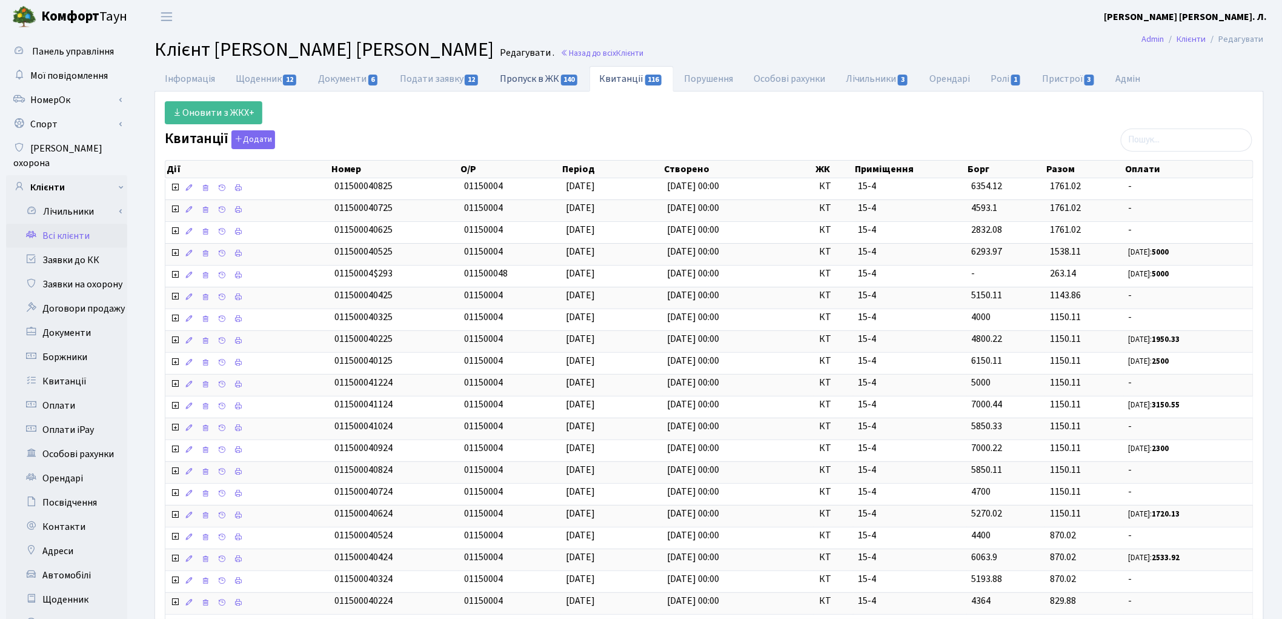
click at [521, 82] on link "Пропуск в ЖК 140" at bounding box center [539, 78] width 99 height 25
select select "25"
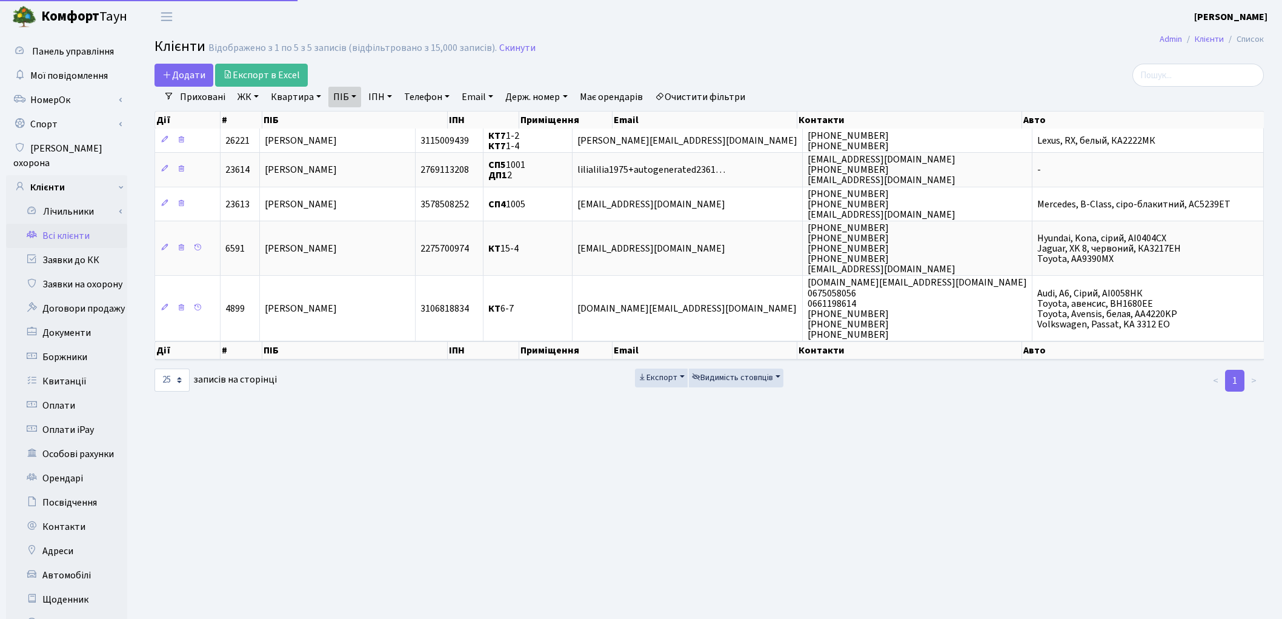
select select "25"
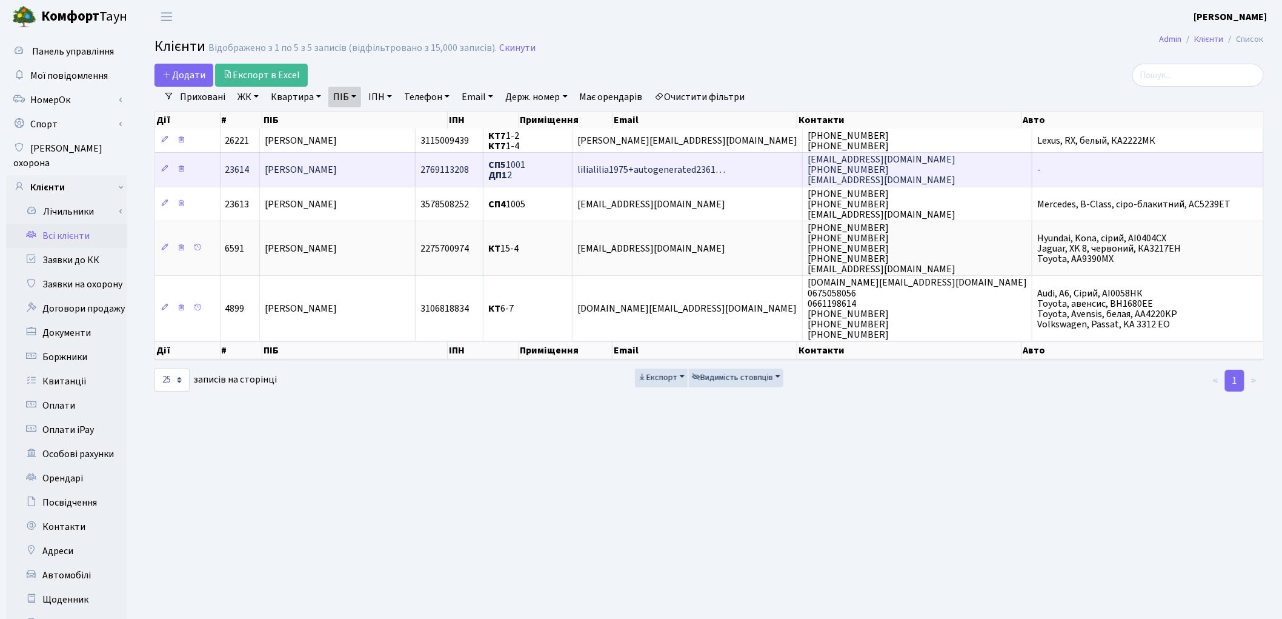
click at [333, 173] on span "[PERSON_NAME]" at bounding box center [301, 169] width 72 height 13
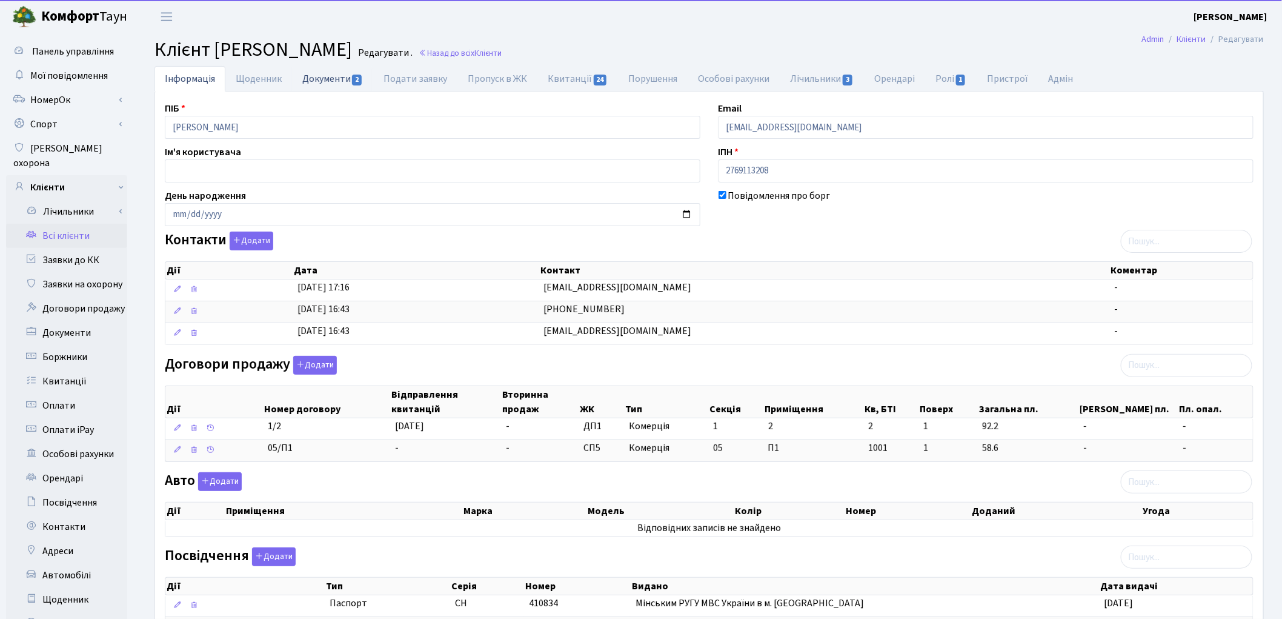
click at [309, 76] on link "Документи 2" at bounding box center [332, 78] width 81 height 25
select select "25"
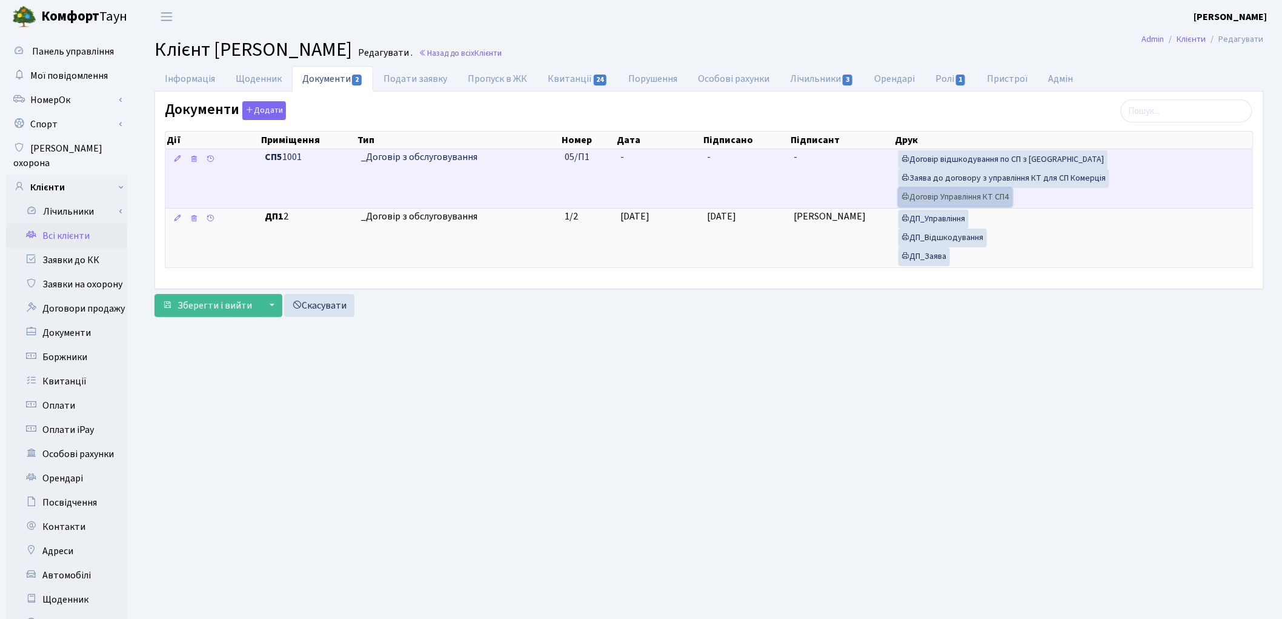
click at [952, 200] on link "Договір Управління КТ СП4" at bounding box center [956, 197] width 114 height 19
click at [926, 178] on link "Заява до договору з управління КТ для СП Комерція" at bounding box center [1004, 178] width 211 height 19
click at [1005, 159] on link "Договір відшкодування по СП з [GEOGRAPHIC_DATA]" at bounding box center [1003, 159] width 209 height 19
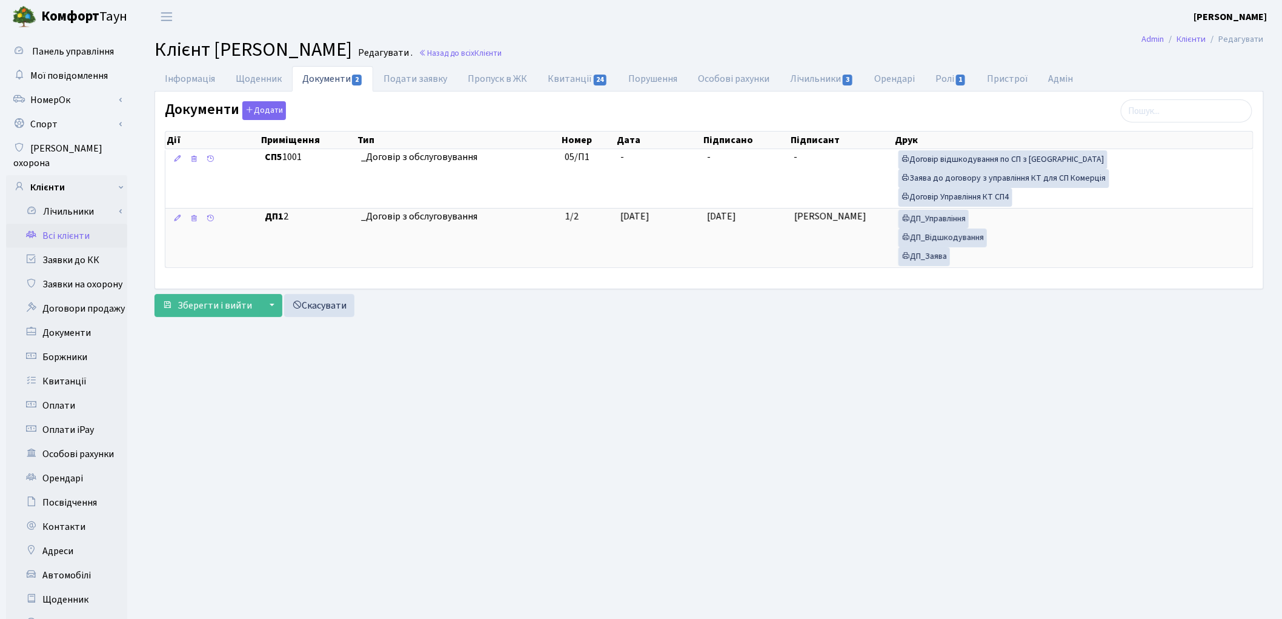
click at [825, 349] on main "Admin Клієнти Редагувати Клієнт Роєнко Алла Миколаївна Редагувати . Назад до вс…" at bounding box center [709, 385] width 1146 height 705
click at [81, 224] on link "Всі клієнти" at bounding box center [66, 236] width 121 height 24
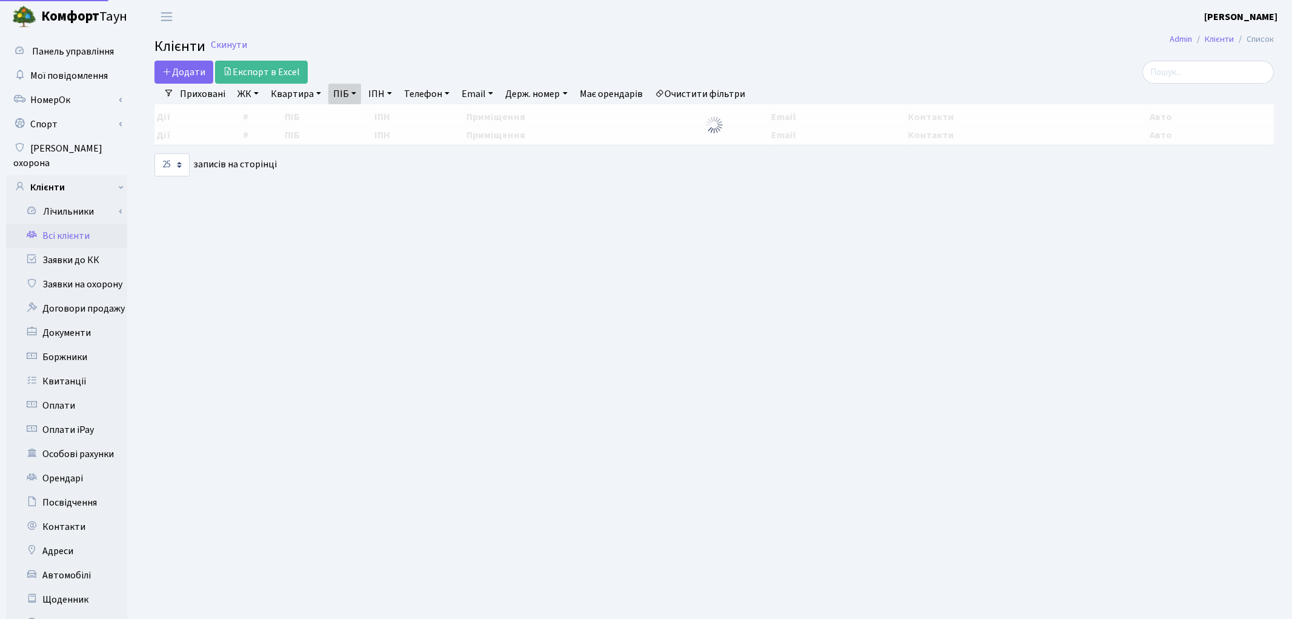
select select "25"
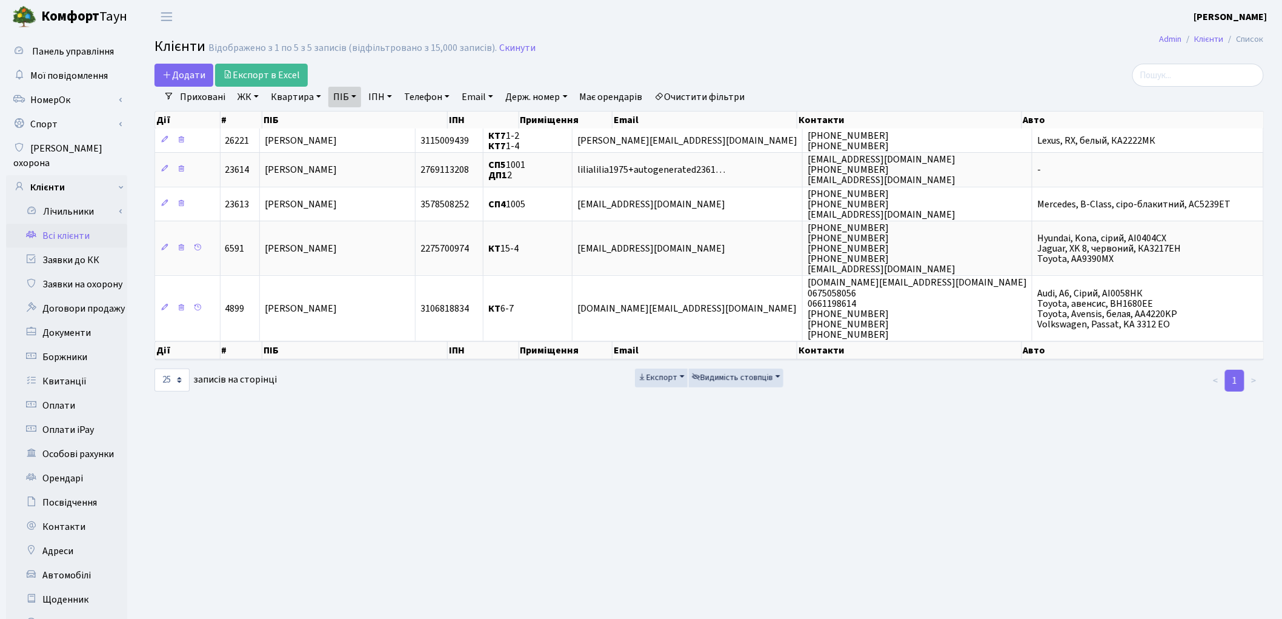
click at [702, 95] on link "Очистити фільтри" at bounding box center [700, 97] width 100 height 21
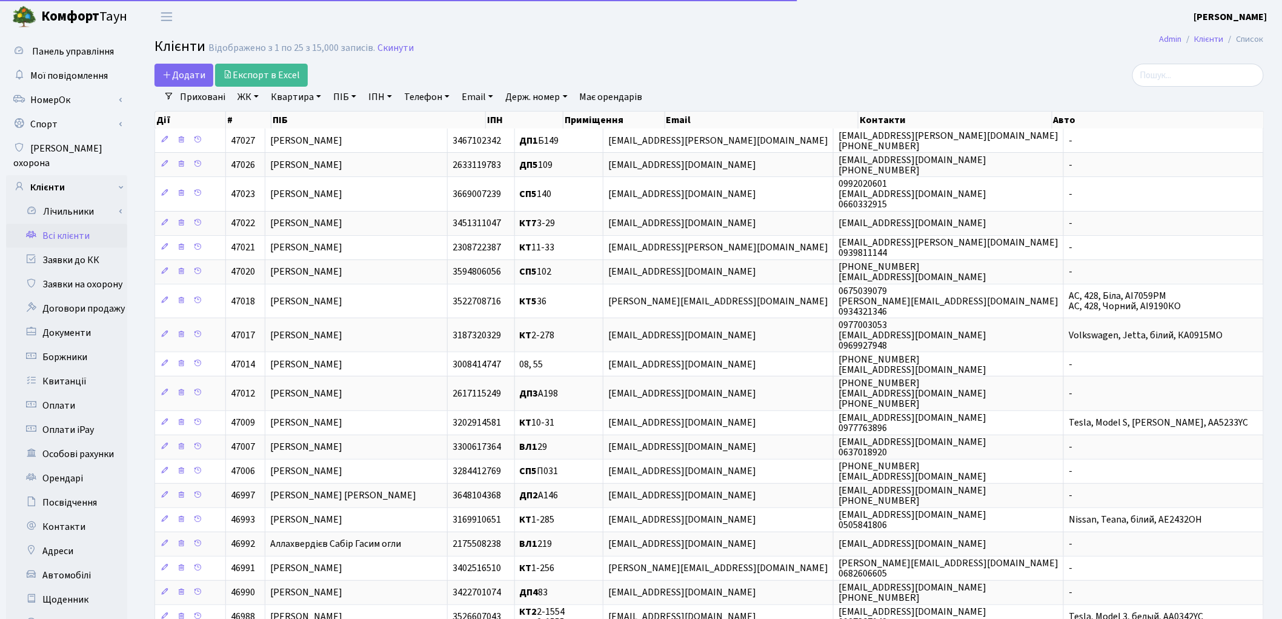
click at [292, 99] on link "Квартира" at bounding box center [296, 97] width 60 height 21
type input "66"
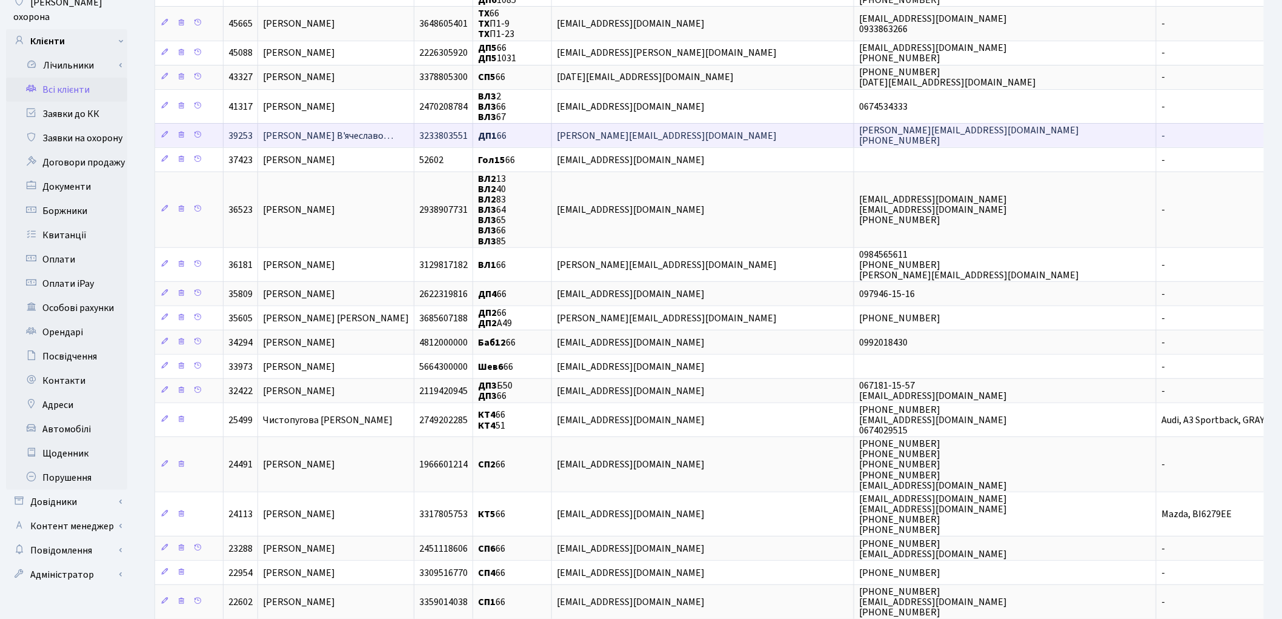
scroll to position [269, 0]
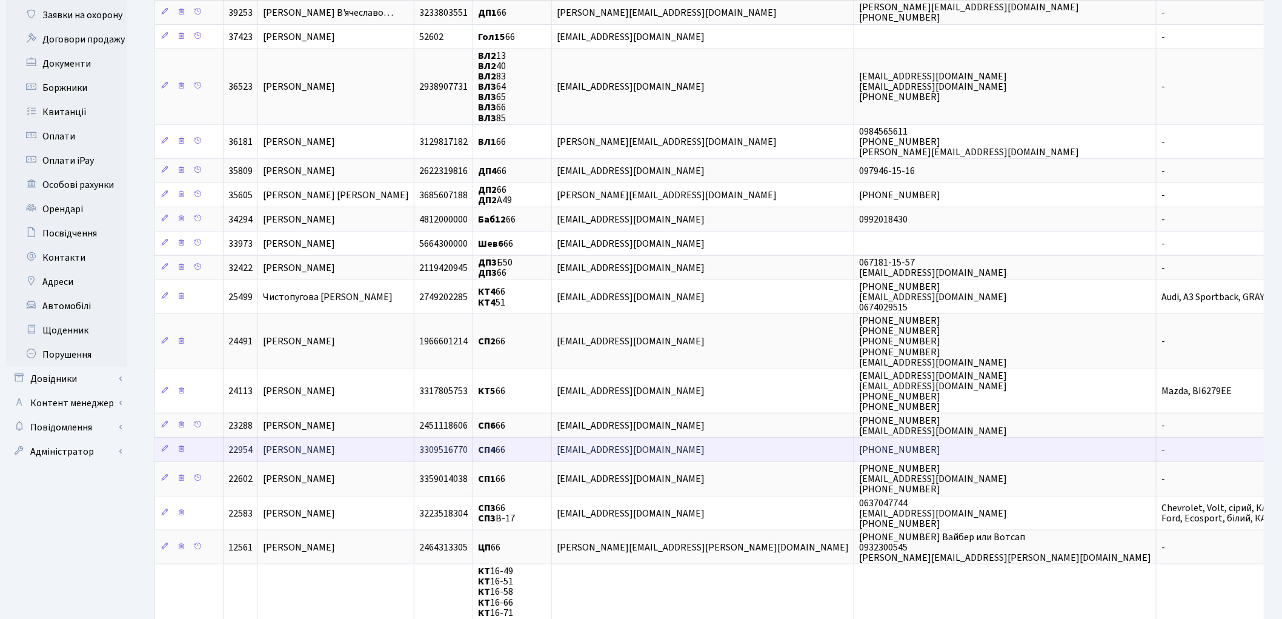
click at [335, 443] on span "Сагумбаєв Олексій Андрійович" at bounding box center [299, 449] width 72 height 13
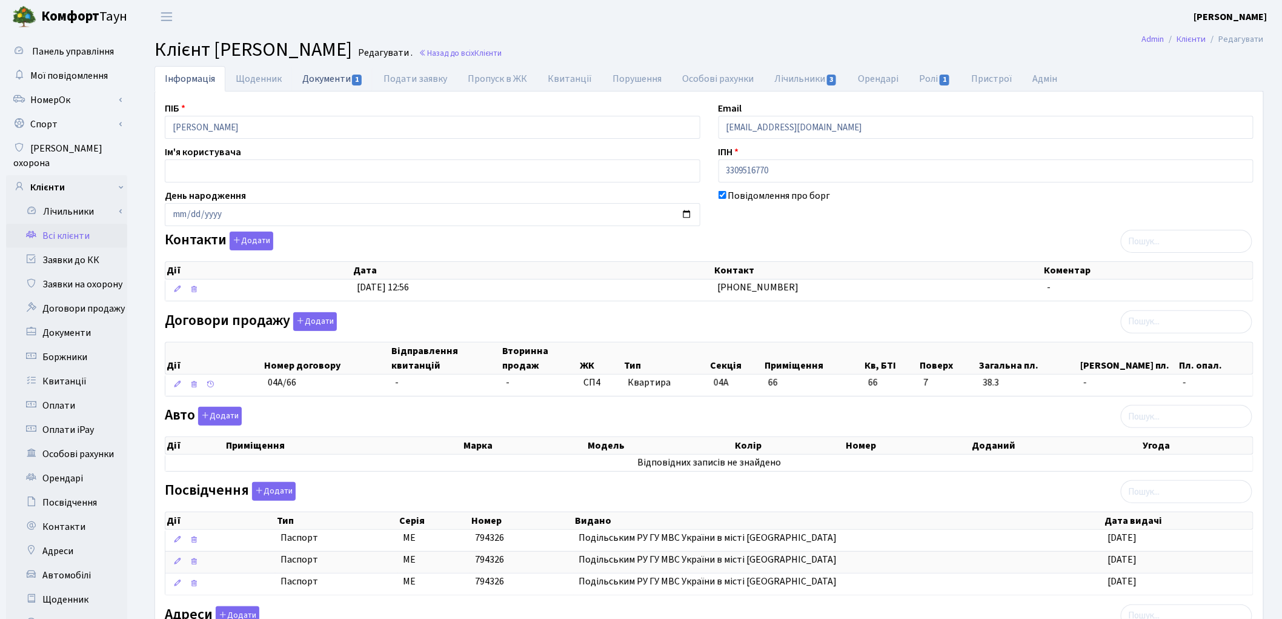
click at [320, 82] on link "Документи 1" at bounding box center [332, 78] width 81 height 25
select select "25"
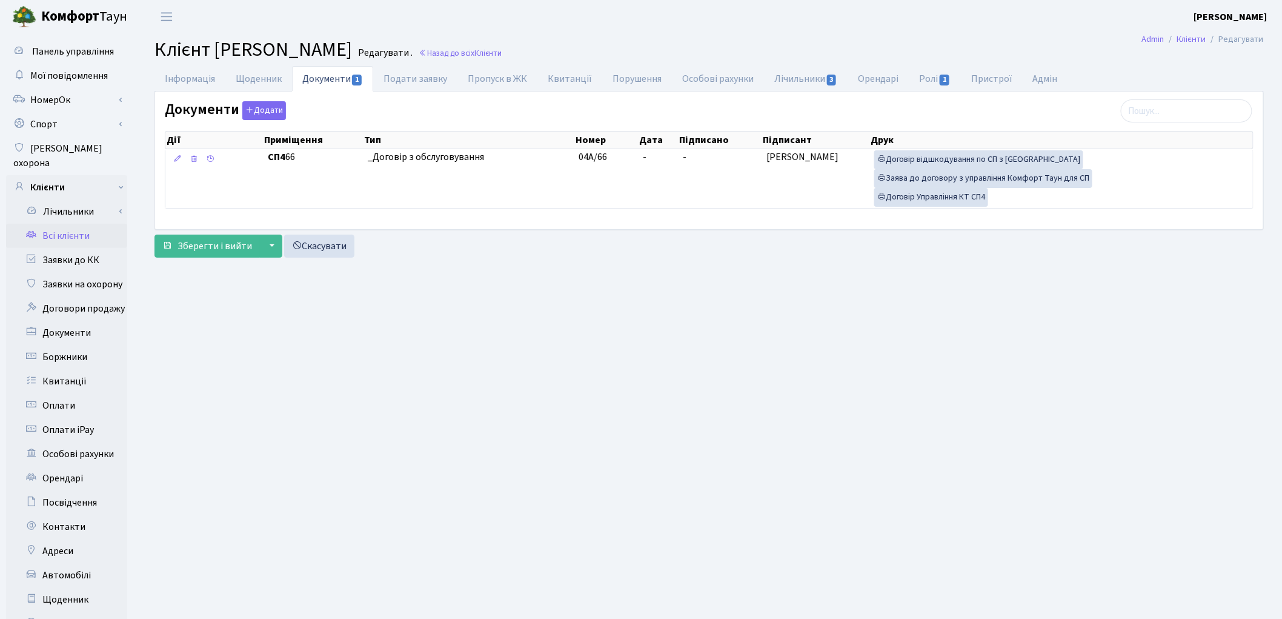
click at [78, 224] on link "Всі клієнти" at bounding box center [66, 236] width 121 height 24
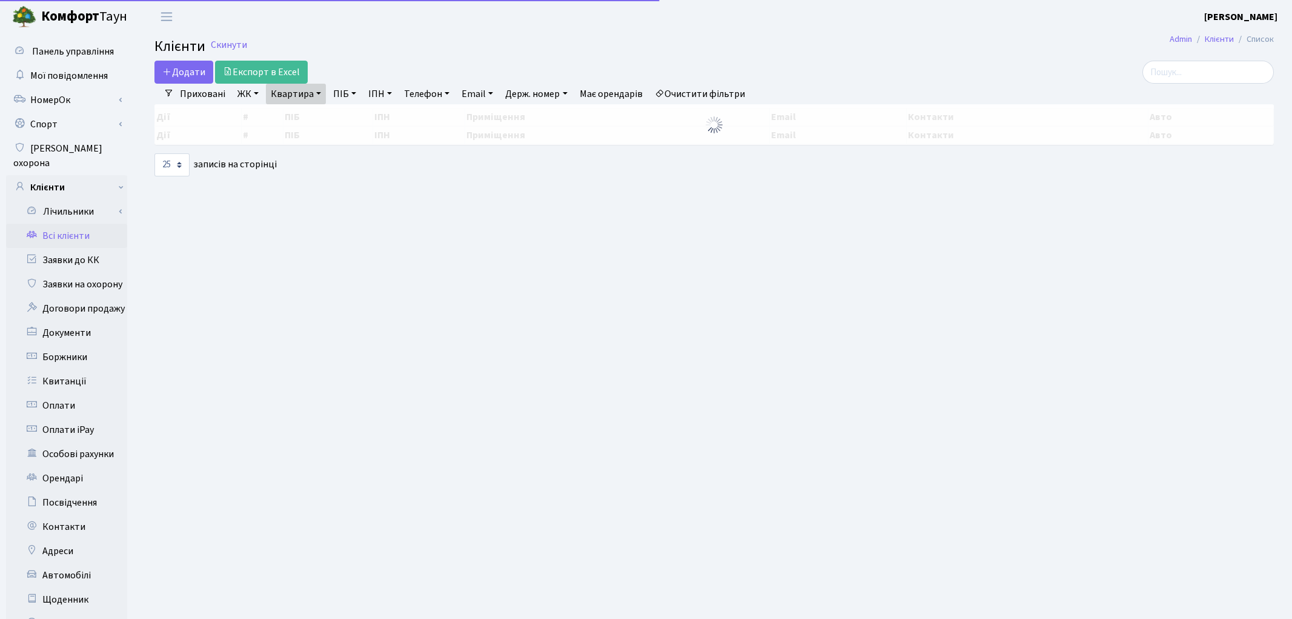
select select "25"
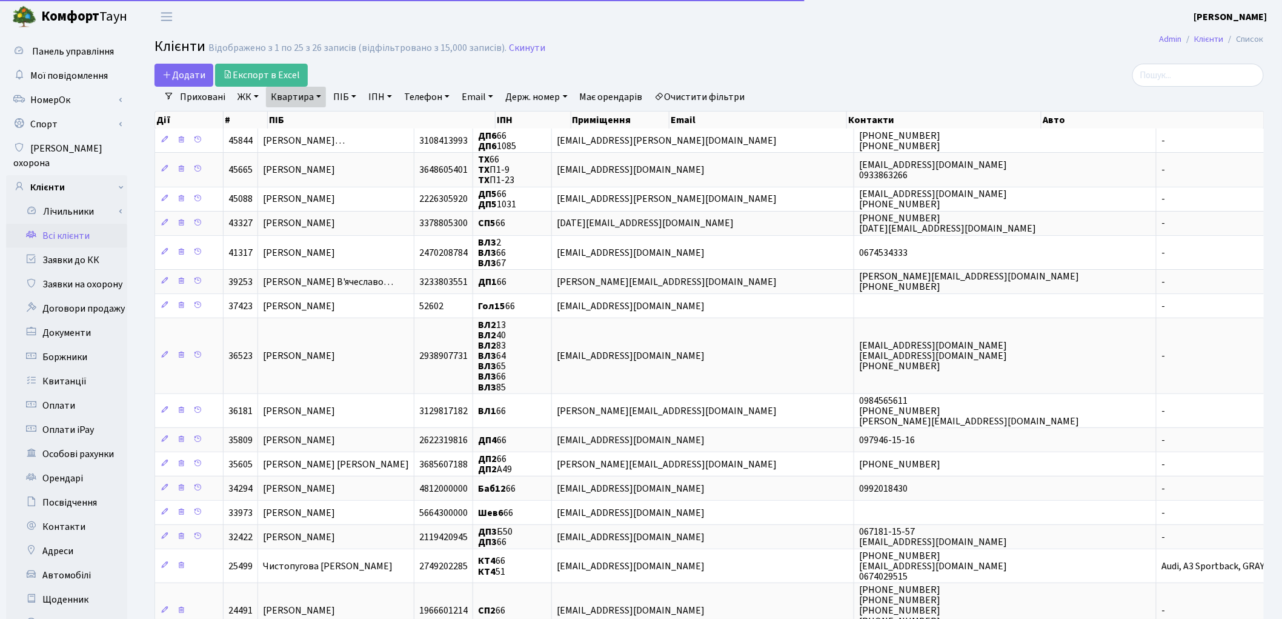
click at [280, 105] on link "Квартира" at bounding box center [296, 97] width 60 height 21
click at [290, 112] on input "66" at bounding box center [302, 120] width 71 height 23
type input "6"
type input "131"
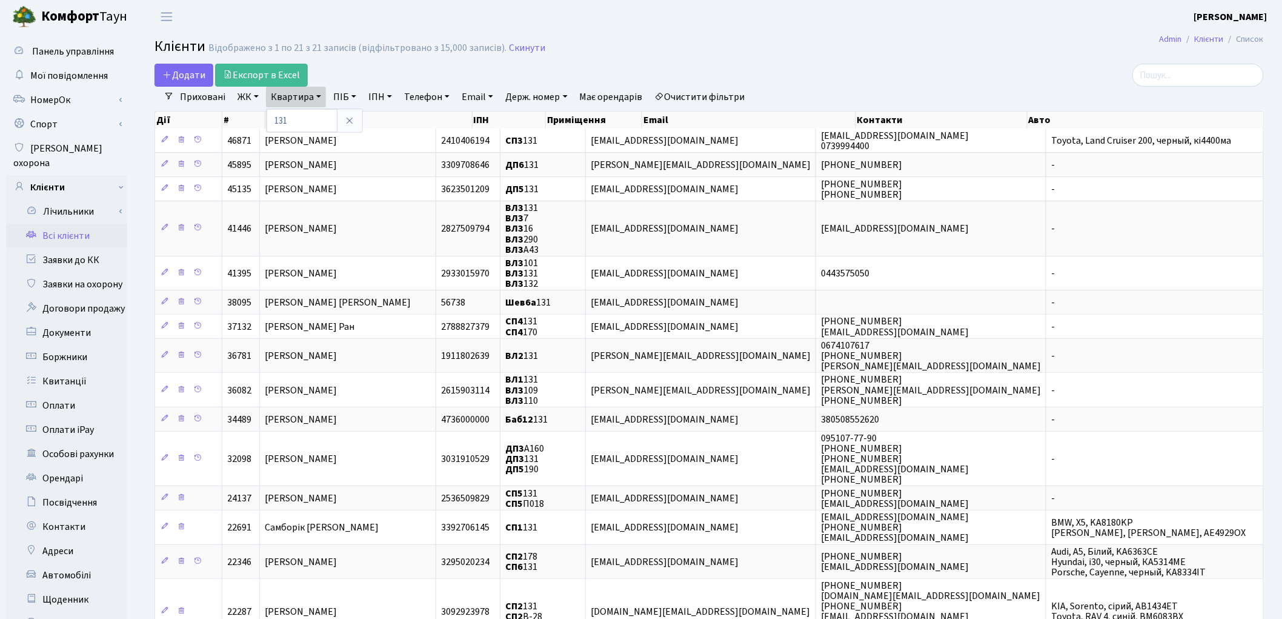
click at [241, 96] on link "ЖК" at bounding box center [248, 97] width 31 height 21
click at [283, 219] on li "СП4, Столичне шосе, 5" at bounding box center [308, 229] width 147 height 21
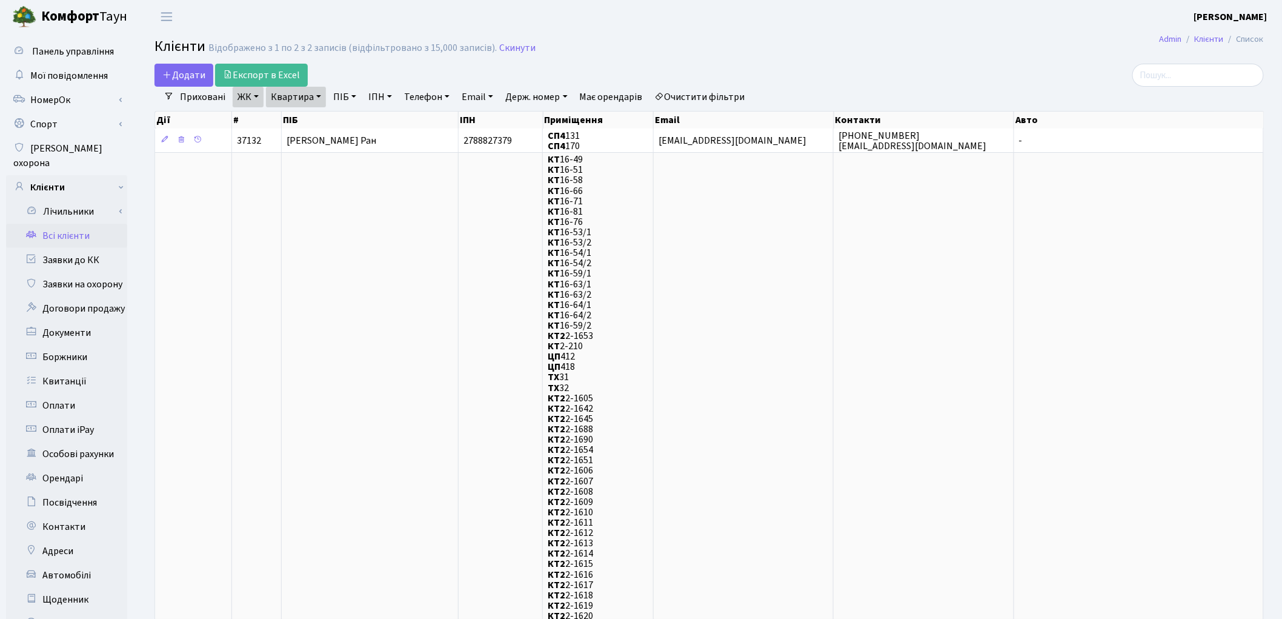
click at [250, 95] on link "ЖК" at bounding box center [248, 97] width 31 height 21
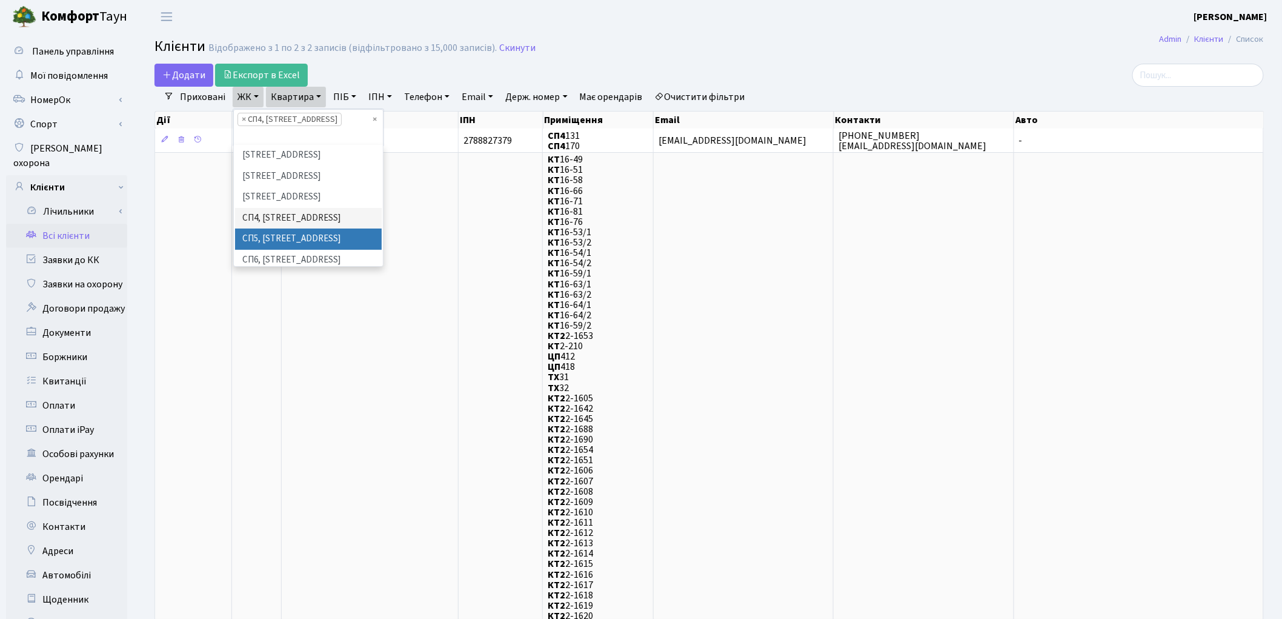
click at [274, 228] on li "СП5, Столичне шосе, 3-А" at bounding box center [308, 238] width 147 height 21
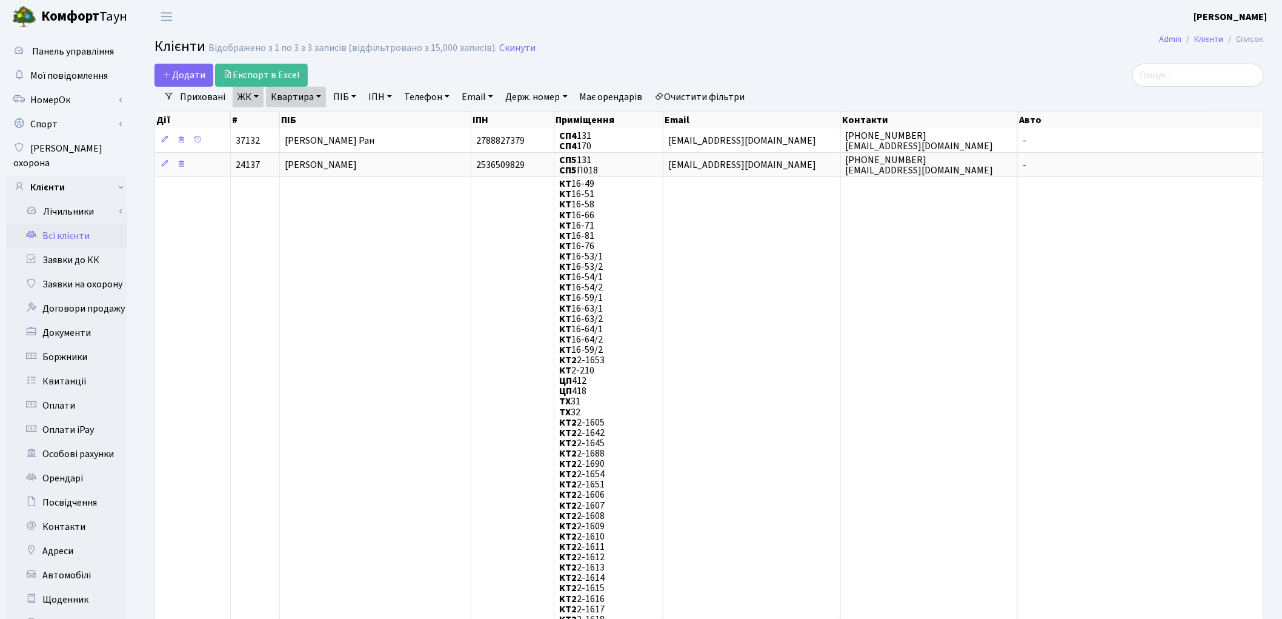
click at [242, 100] on link "ЖК" at bounding box center [248, 97] width 31 height 21
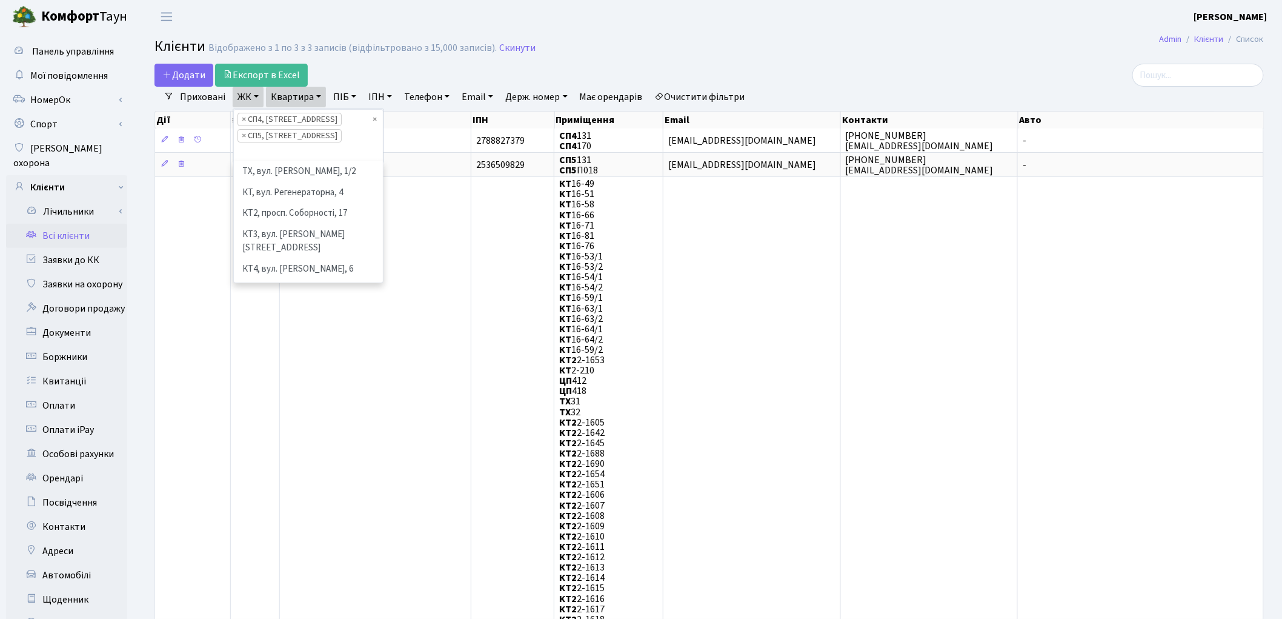
scroll to position [250, 0]
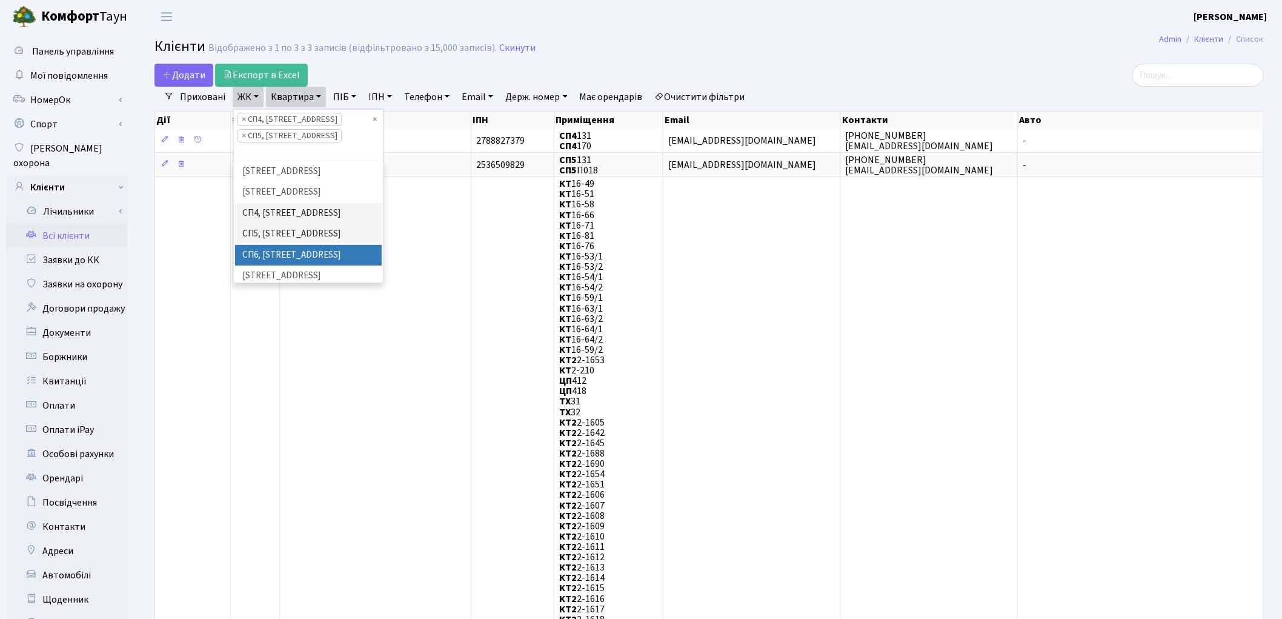
click at [263, 245] on li "СП6, [STREET_ADDRESS]" at bounding box center [308, 255] width 147 height 21
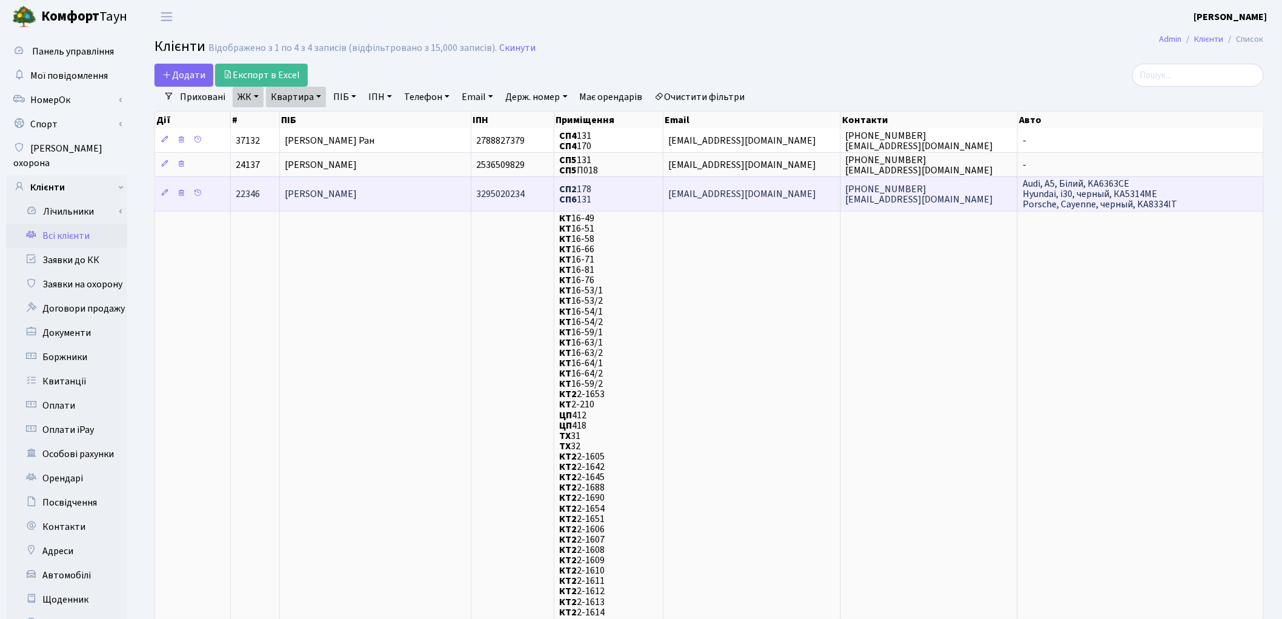
click at [281, 200] on td "[PERSON_NAME]" at bounding box center [375, 193] width 191 height 34
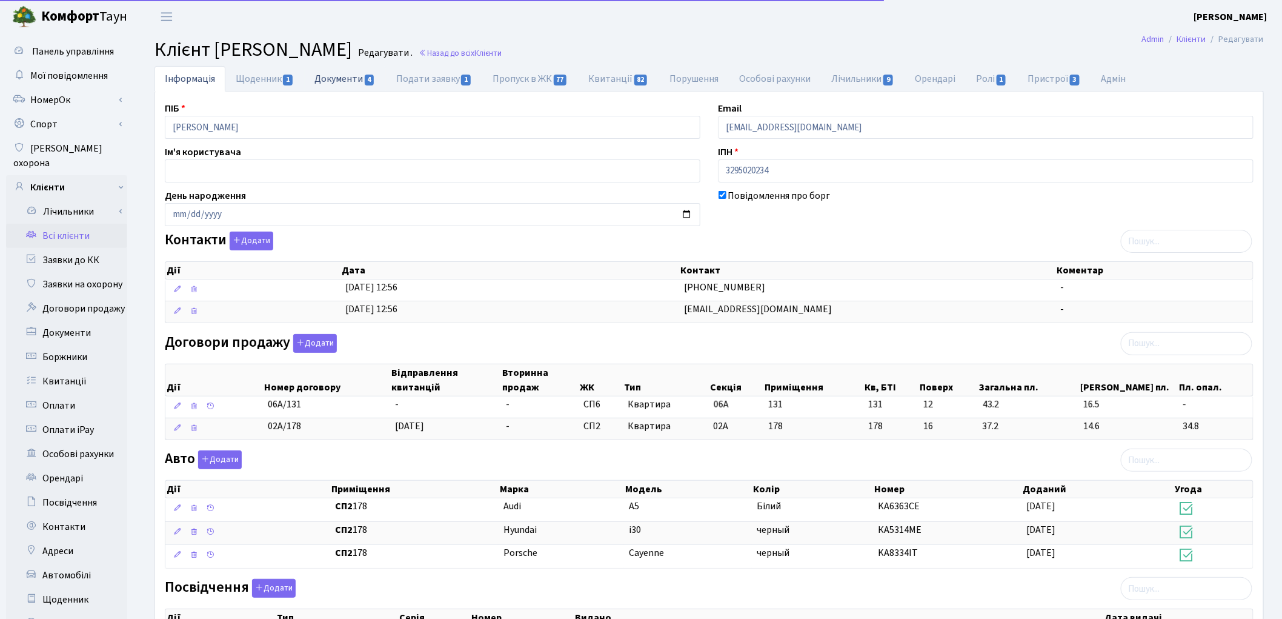
click at [324, 75] on link "Документи 4" at bounding box center [344, 78] width 81 height 25
select select "25"
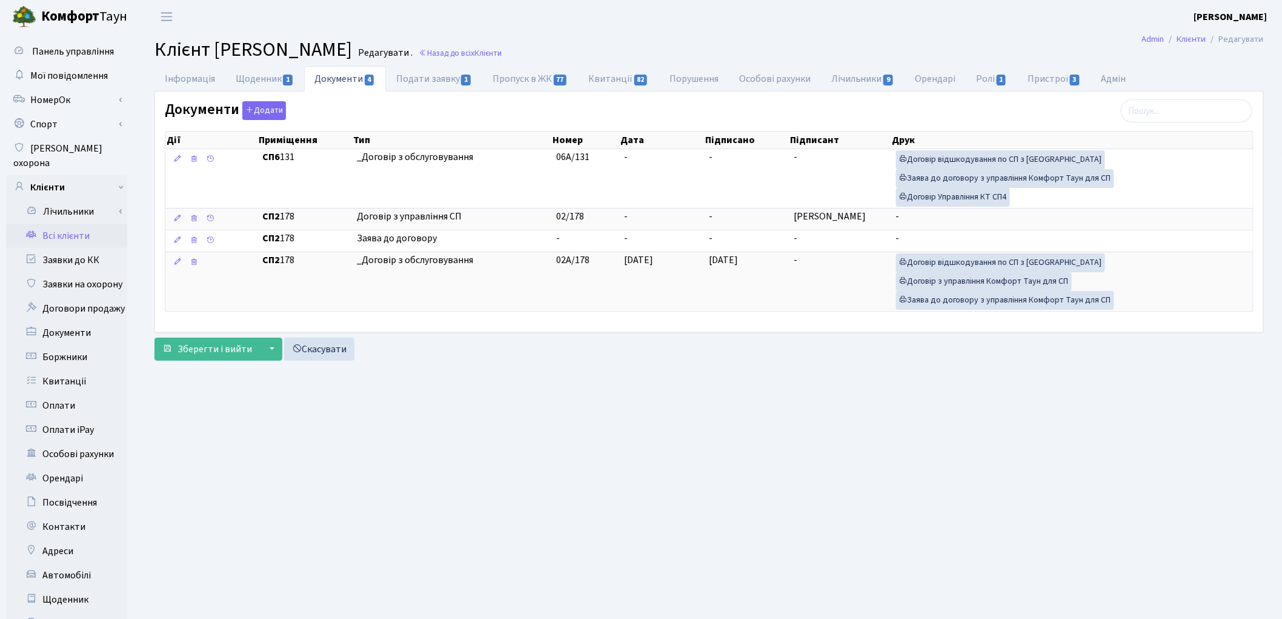
click at [81, 224] on link "Всі клієнти" at bounding box center [66, 236] width 121 height 24
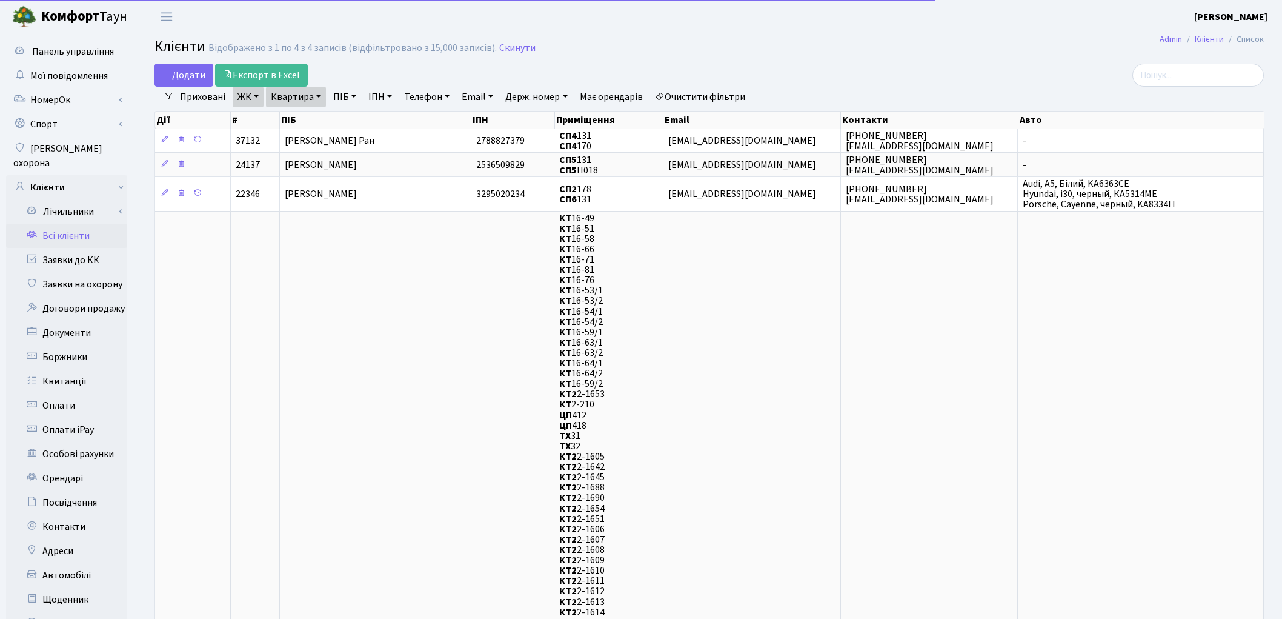
select select "25"
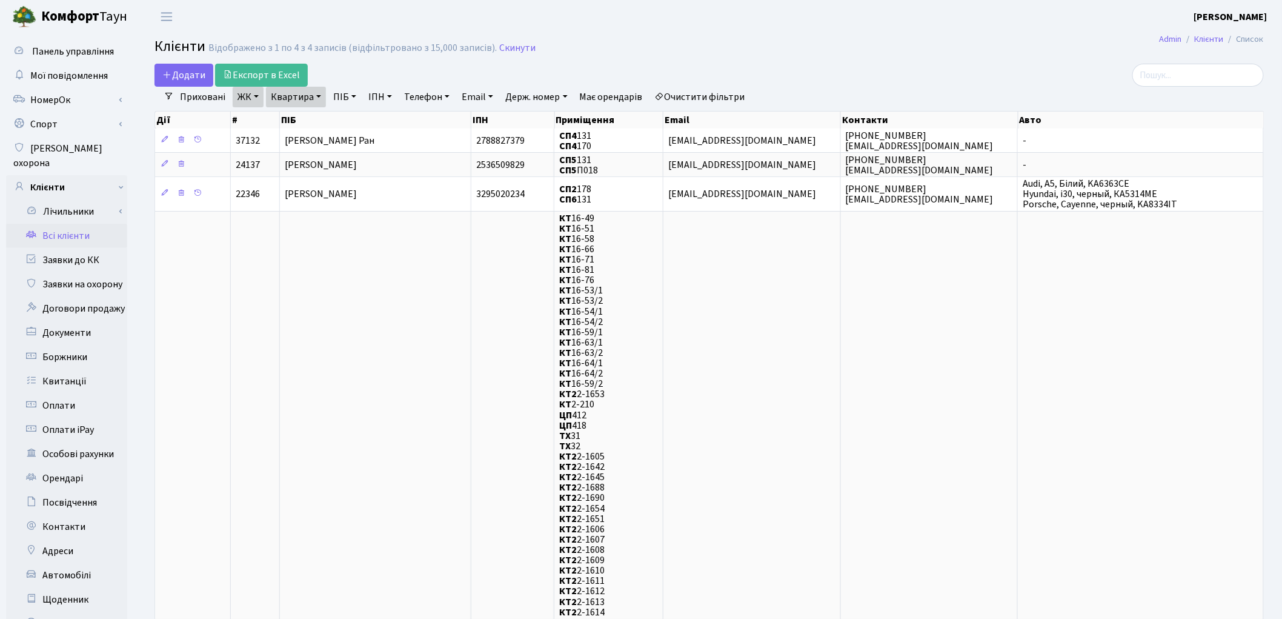
click at [723, 95] on link "Очистити фільтри" at bounding box center [700, 97] width 100 height 21
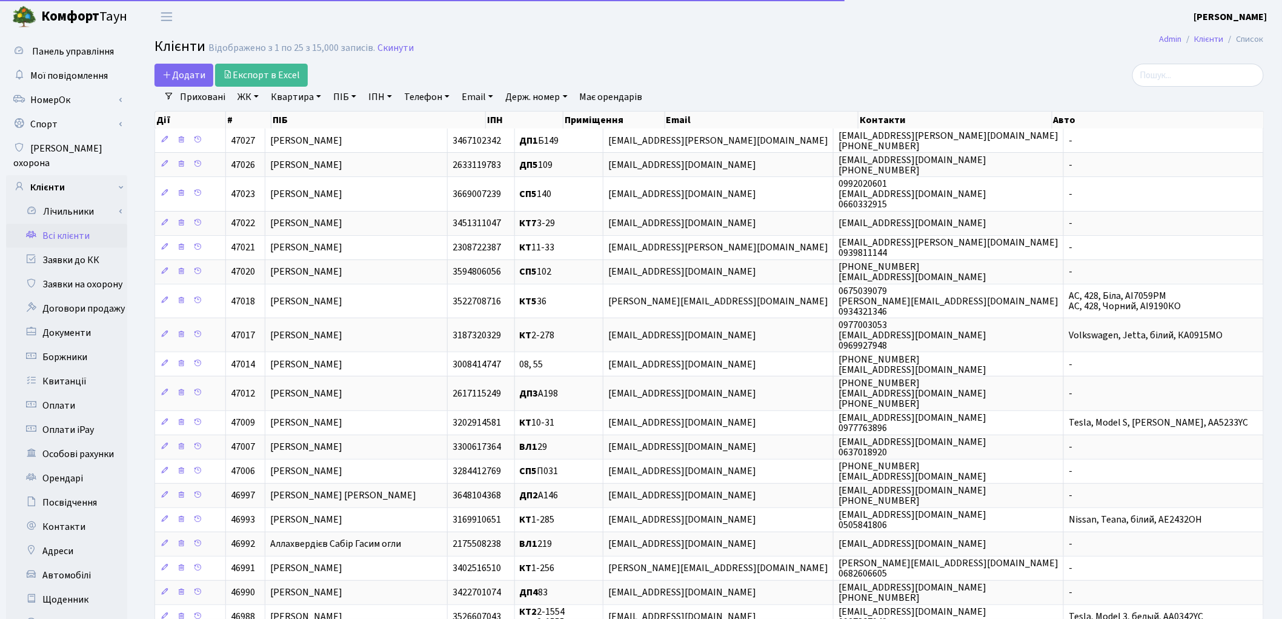
click at [337, 98] on link "ПІБ" at bounding box center [344, 97] width 33 height 21
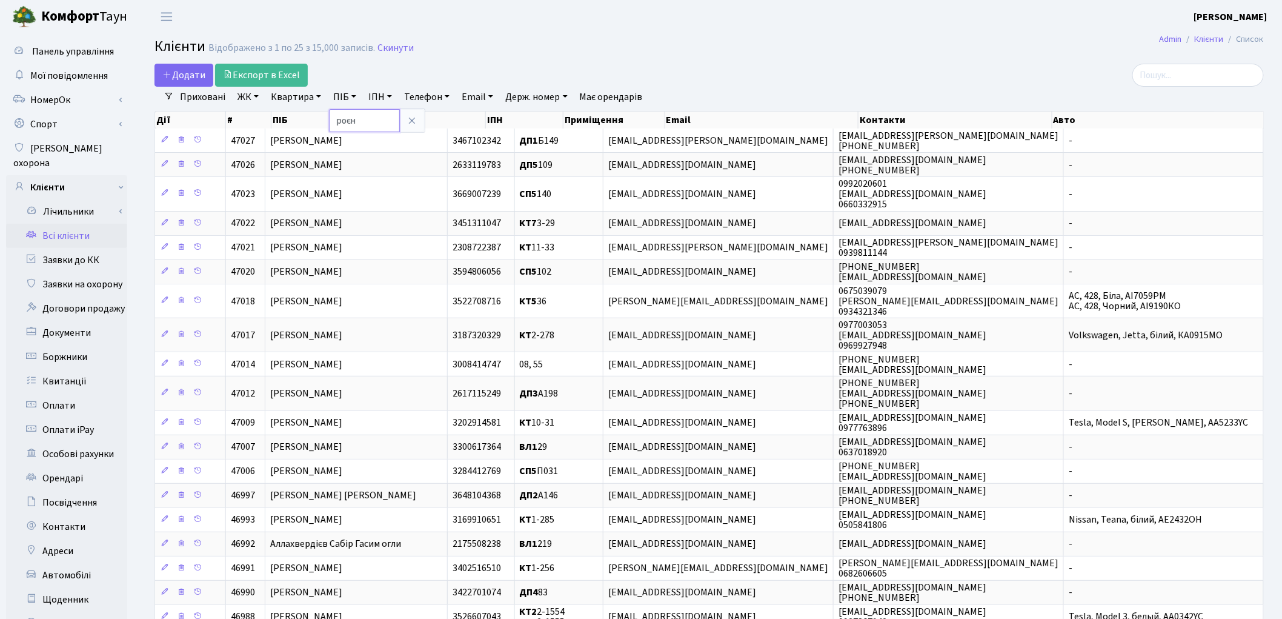
type input "роєнко"
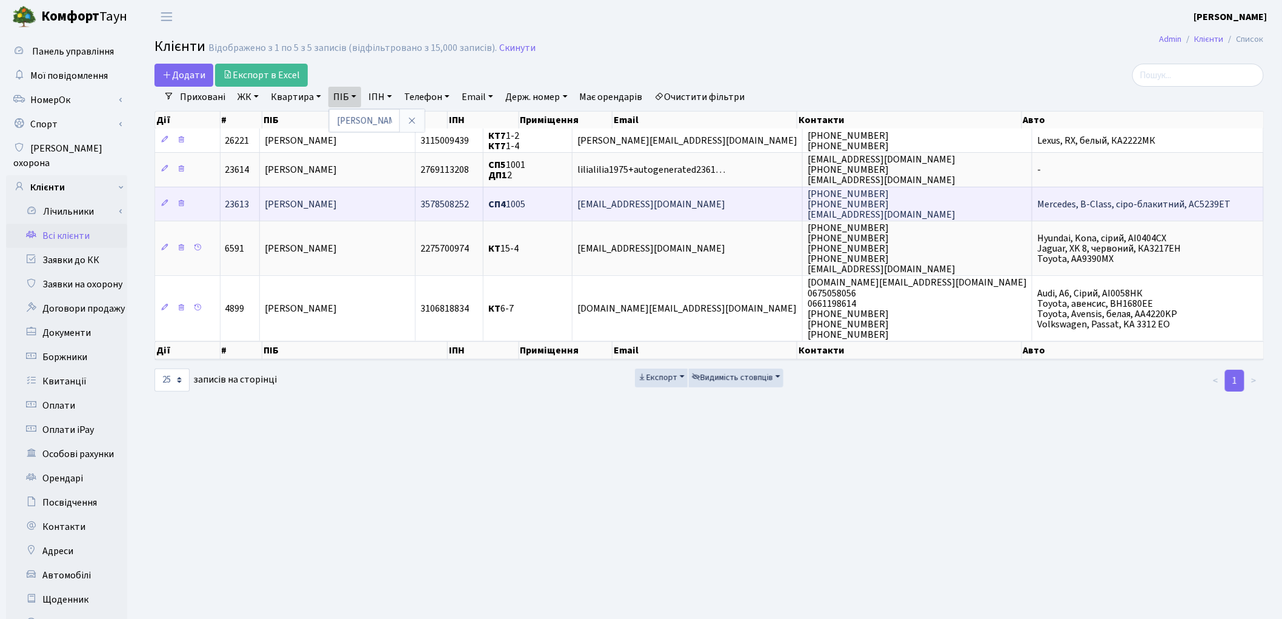
click at [295, 200] on span "[PERSON_NAME]" at bounding box center [301, 204] width 72 height 13
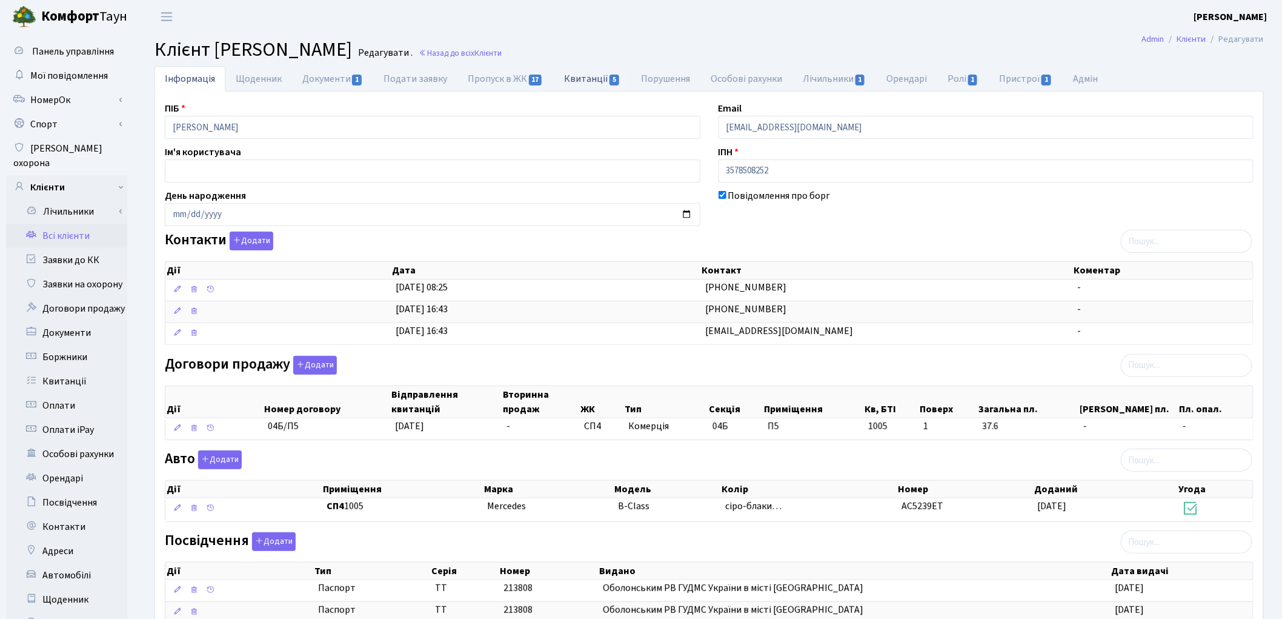
click at [578, 80] on link "Квитанції 5" at bounding box center [592, 78] width 77 height 25
select select "25"
